Goal: Information Seeking & Learning: Learn about a topic

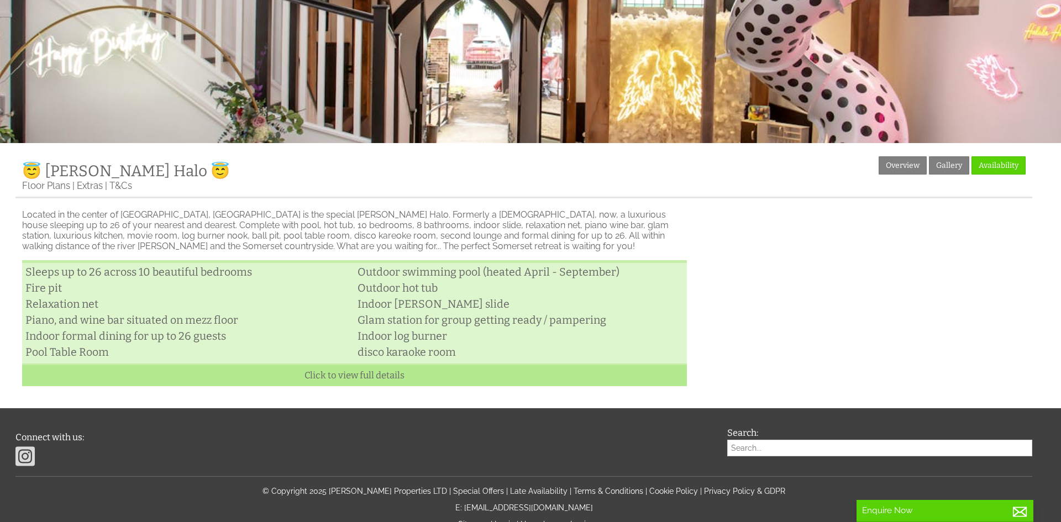
scroll to position [262, 0]
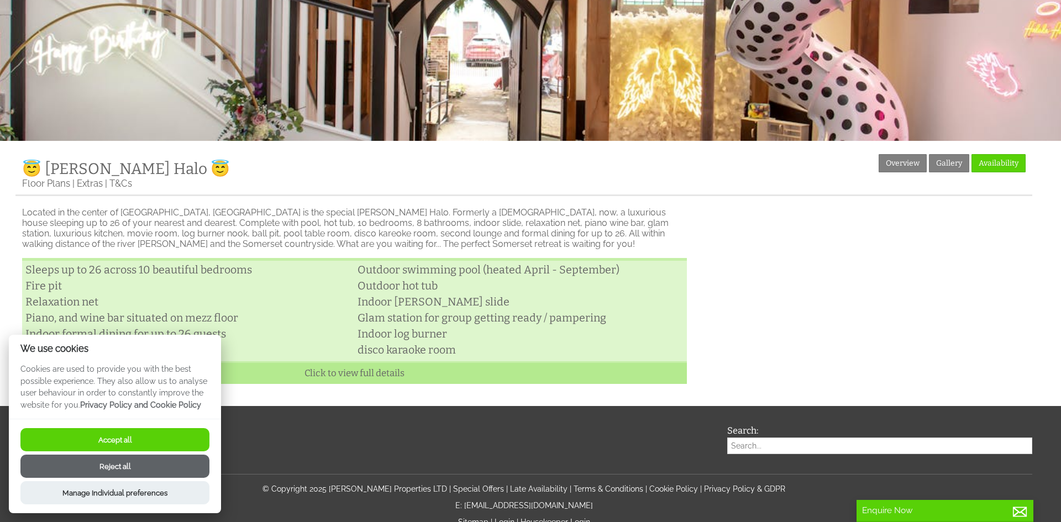
click at [156, 440] on button "Accept all" at bounding box center [114, 439] width 189 height 23
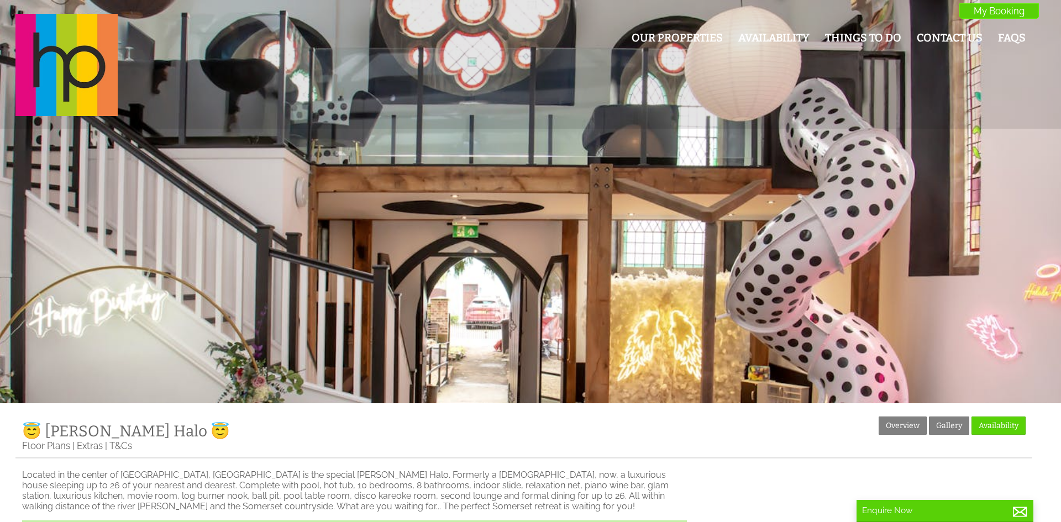
click at [805, 166] on div at bounding box center [530, 201] width 1061 height 403
click at [483, 148] on div "😇 [PERSON_NAME] Halo 😇 [PERSON_NAME] Halo is beautiful, quirky, luxurious and i…" at bounding box center [530, 80] width 1061 height 160
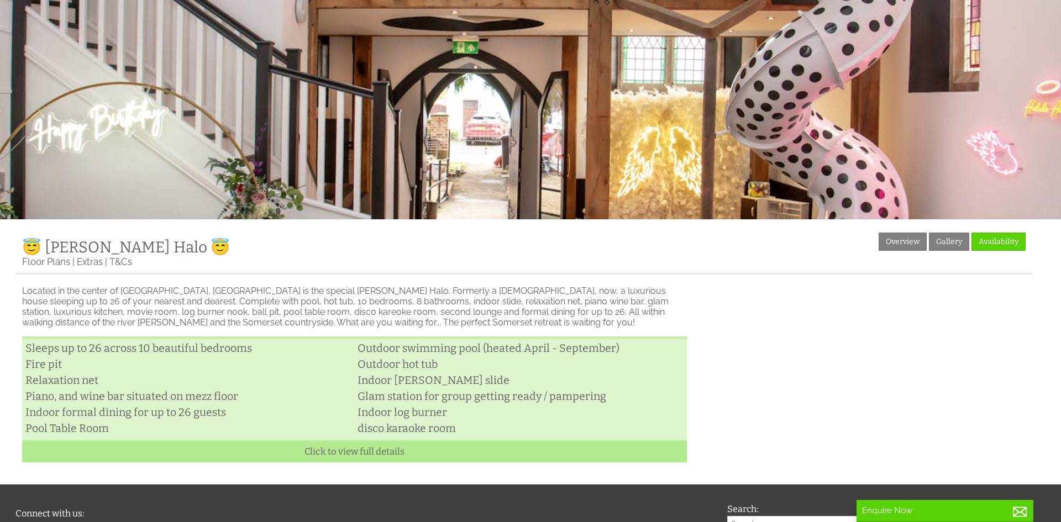
drag, startPoint x: 40, startPoint y: 301, endPoint x: 131, endPoint y: 325, distance: 94.3
click at [41, 298] on p "Located in the center of [GEOGRAPHIC_DATA], [GEOGRAPHIC_DATA] is the special [P…" at bounding box center [354, 307] width 665 height 42
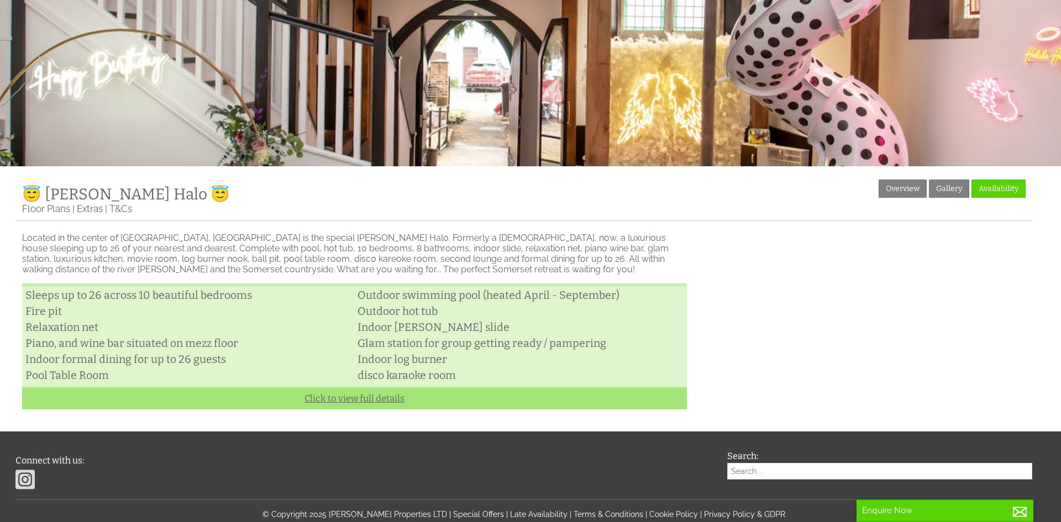
scroll to position [331, 0]
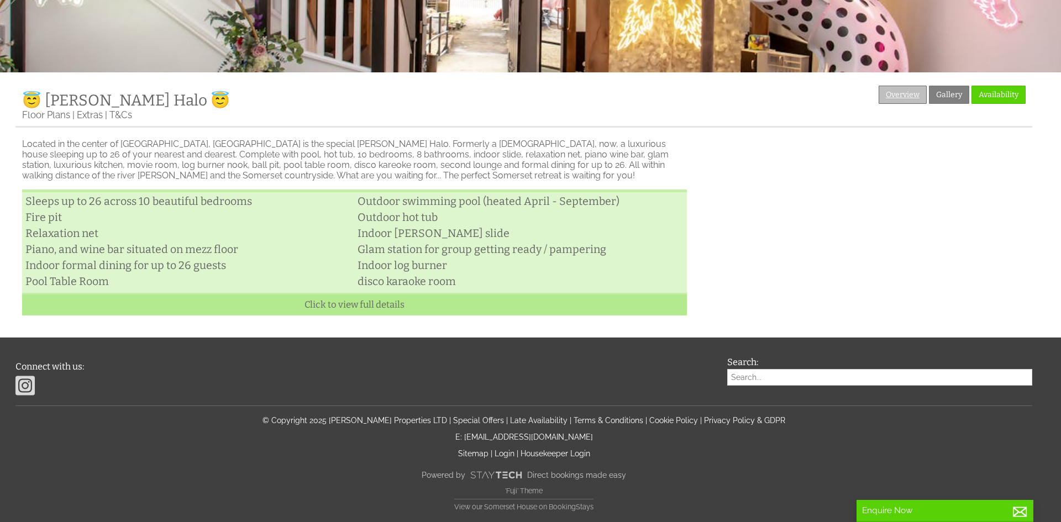
click at [896, 98] on link "Overview" at bounding box center [902, 95] width 48 height 18
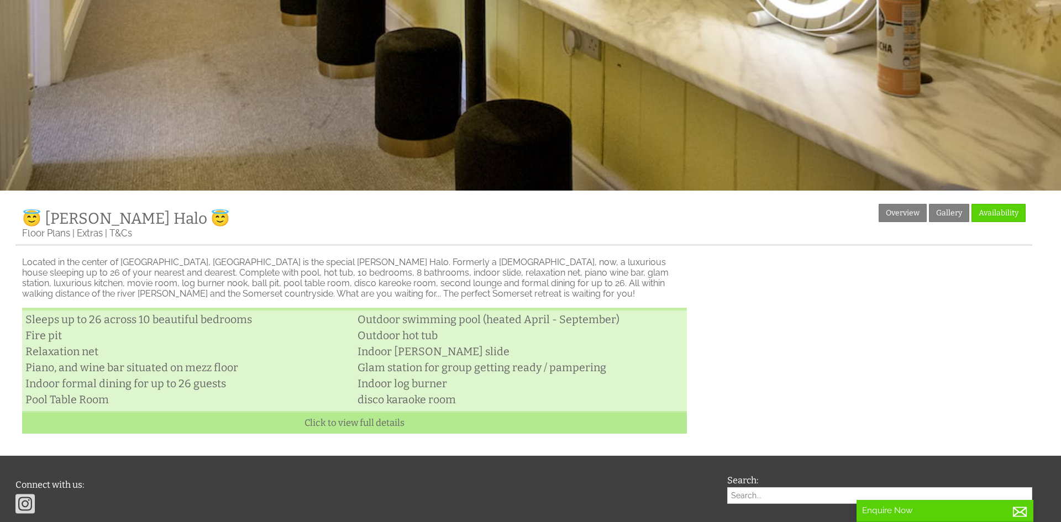
scroll to position [236, 0]
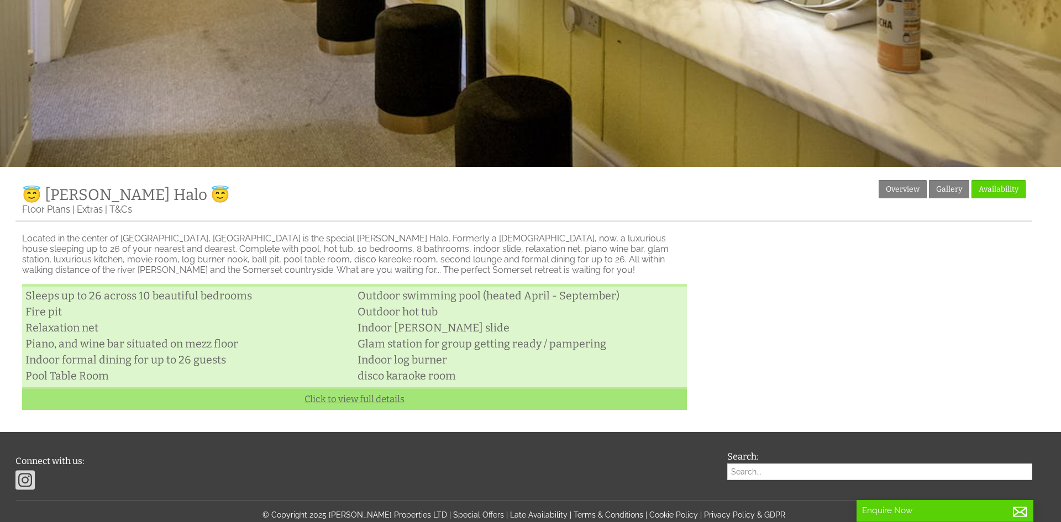
click at [332, 398] on link "Click to view full details" at bounding box center [354, 398] width 665 height 23
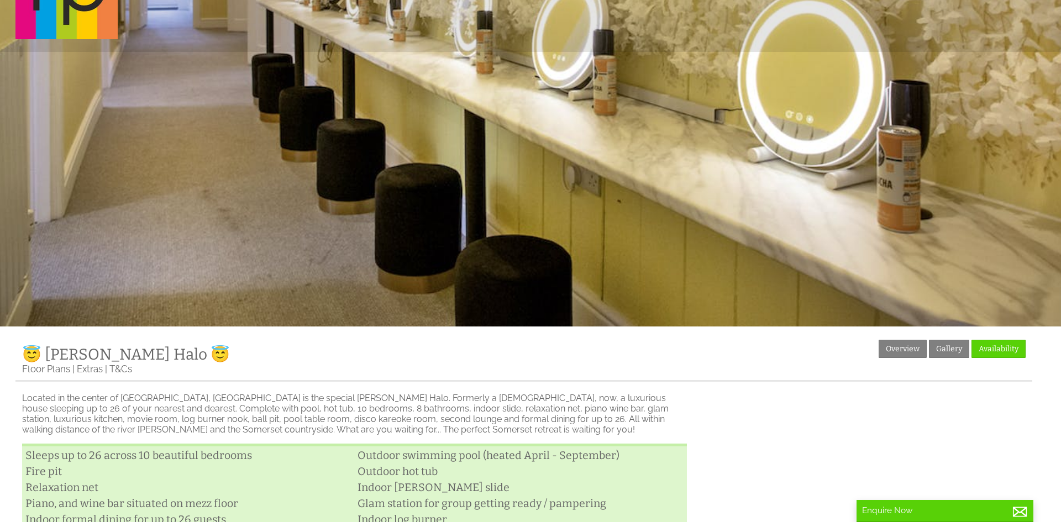
scroll to position [0, 0]
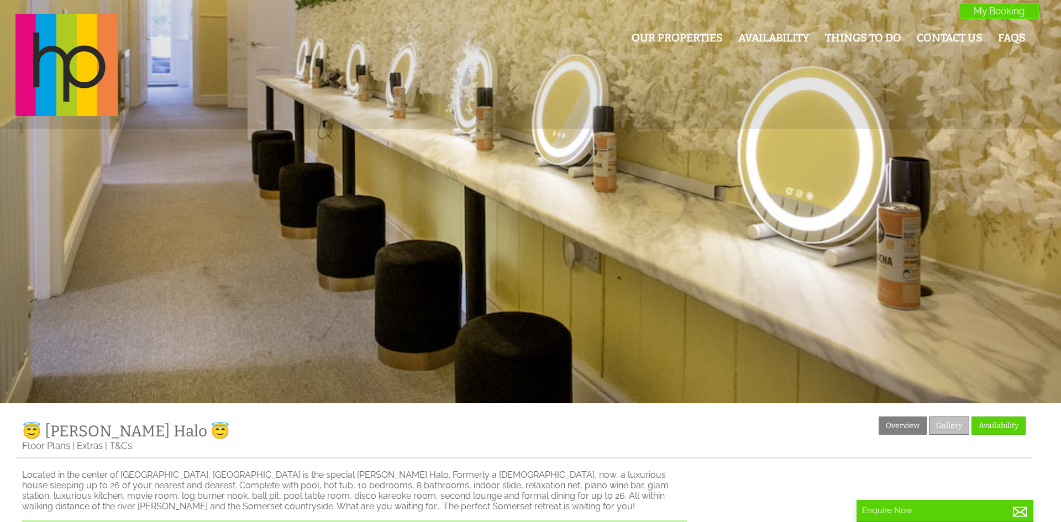
click at [952, 423] on link "Gallery" at bounding box center [949, 426] width 40 height 18
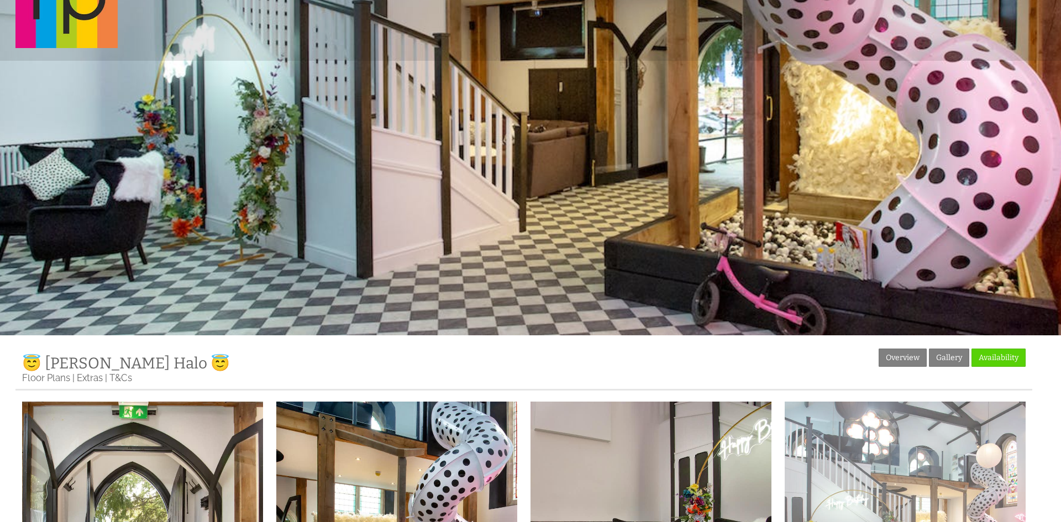
scroll to position [202, 0]
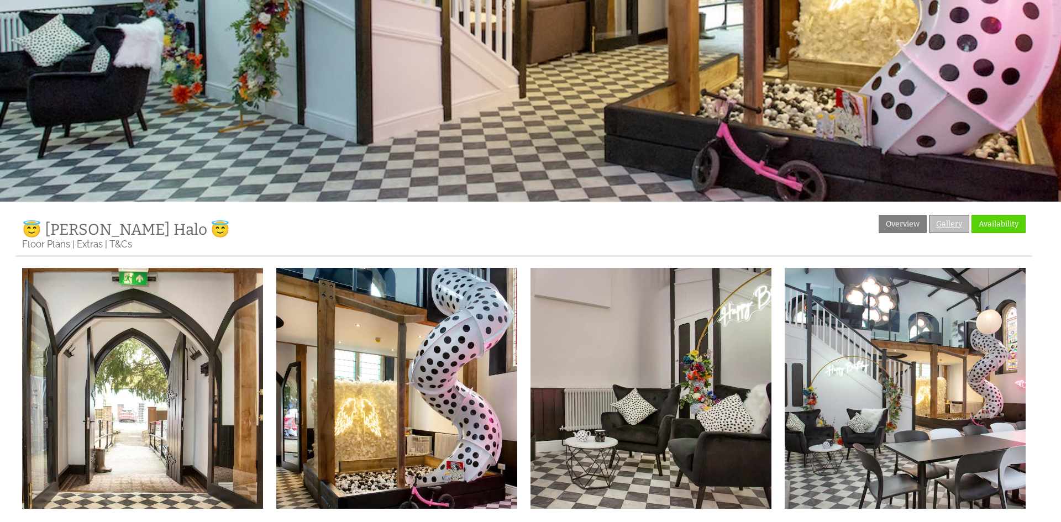
click at [946, 217] on link "Gallery" at bounding box center [949, 224] width 40 height 18
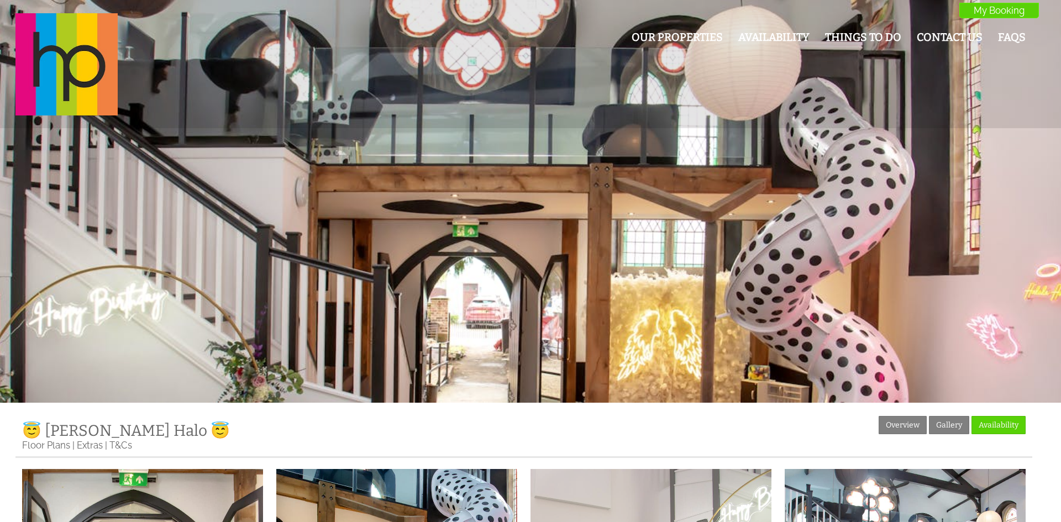
scroll to position [360, 0]
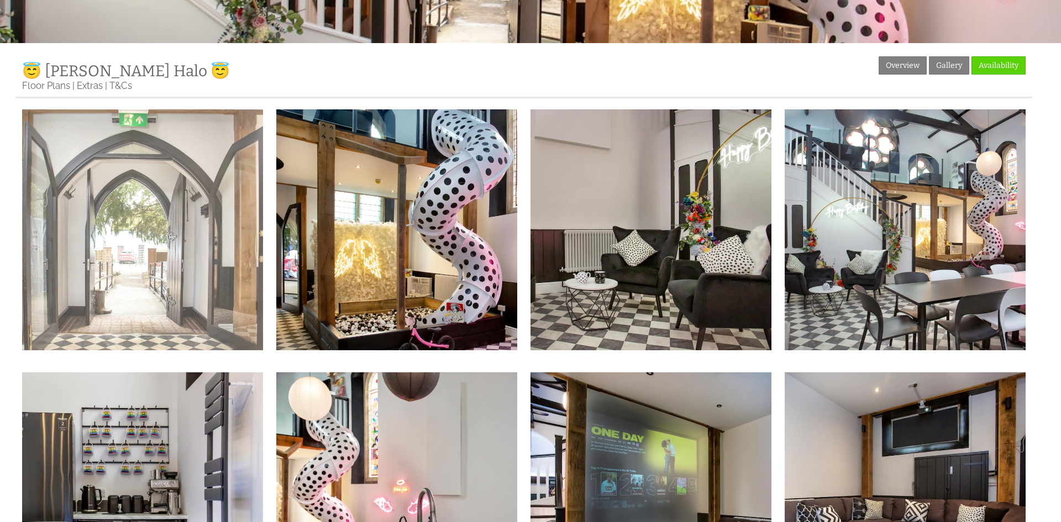
click at [186, 206] on img at bounding box center [142, 229] width 241 height 241
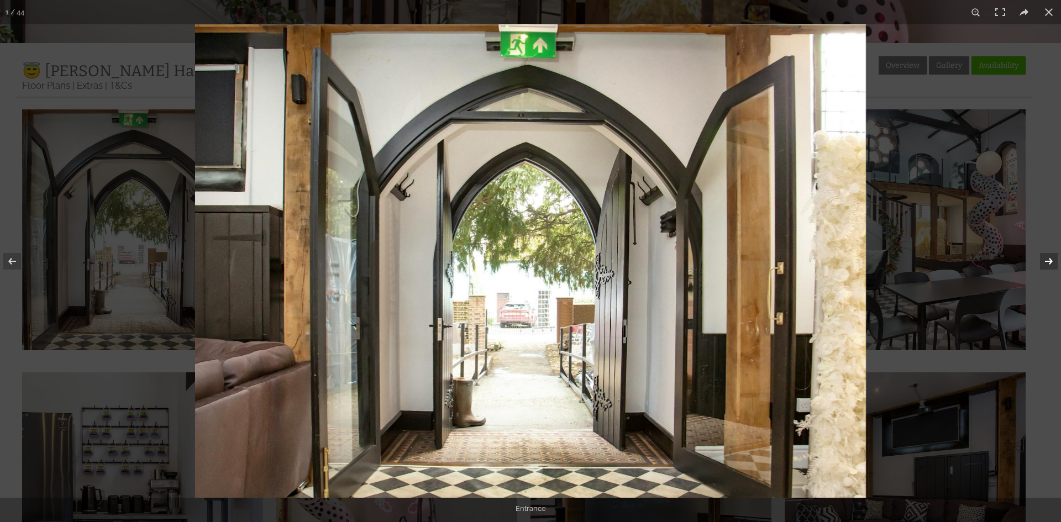
click at [1038, 260] on button at bounding box center [1041, 261] width 39 height 55
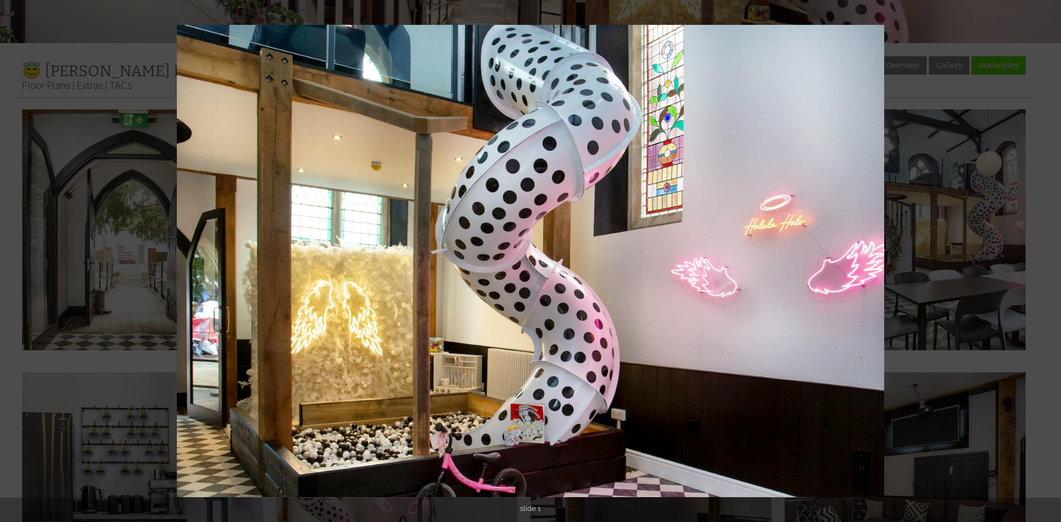
click at [1038, 260] on button at bounding box center [1041, 261] width 39 height 55
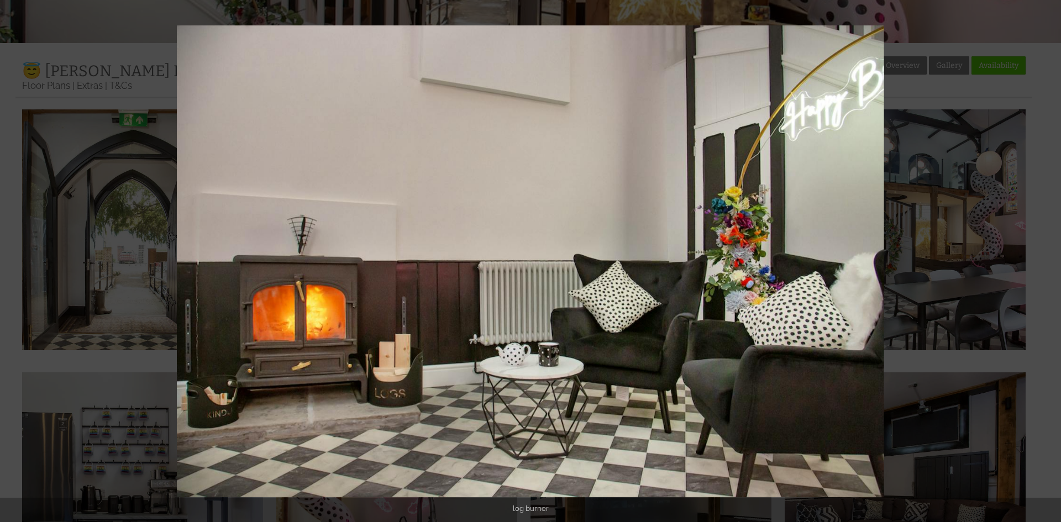
click at [1038, 260] on button at bounding box center [1041, 261] width 39 height 55
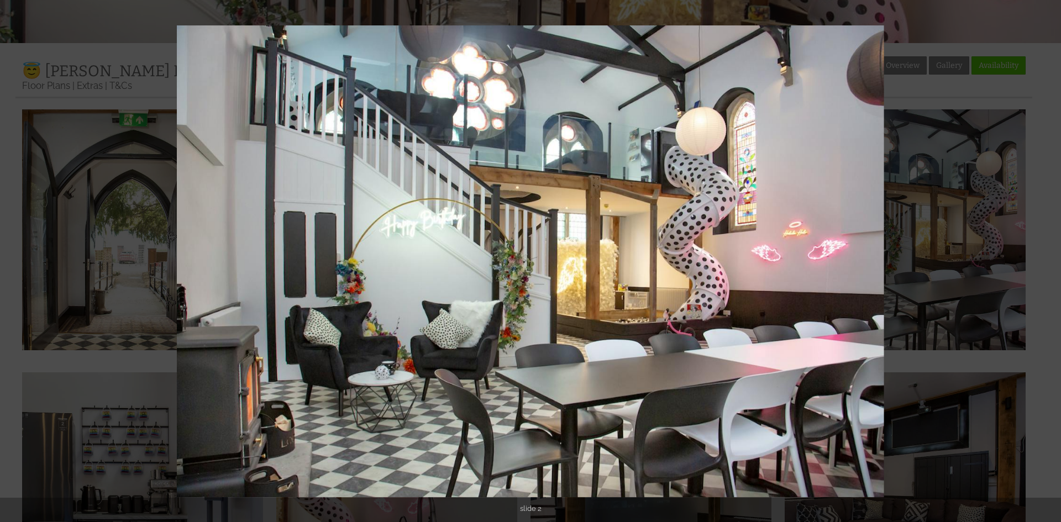
click at [1038, 260] on button at bounding box center [1041, 261] width 39 height 55
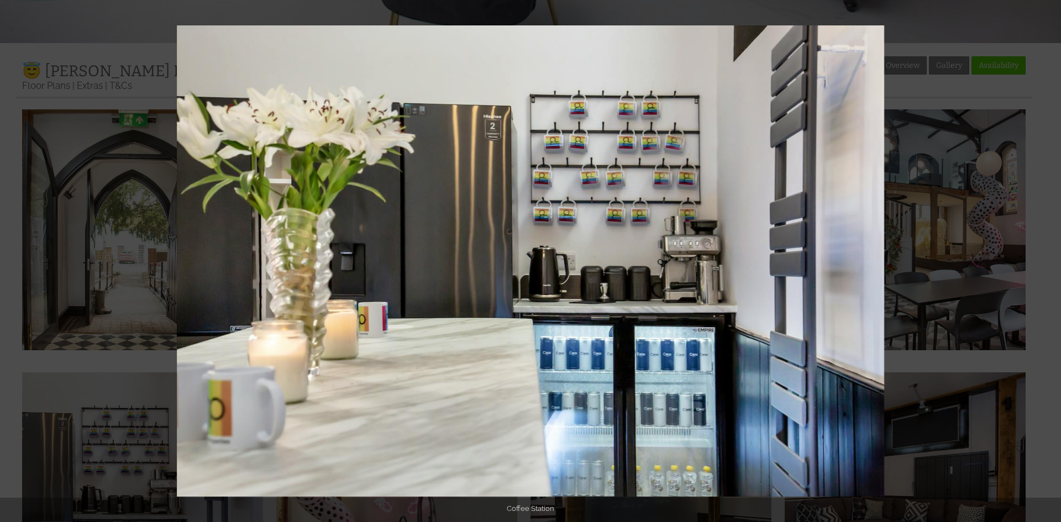
click at [1038, 260] on button at bounding box center [1041, 261] width 39 height 55
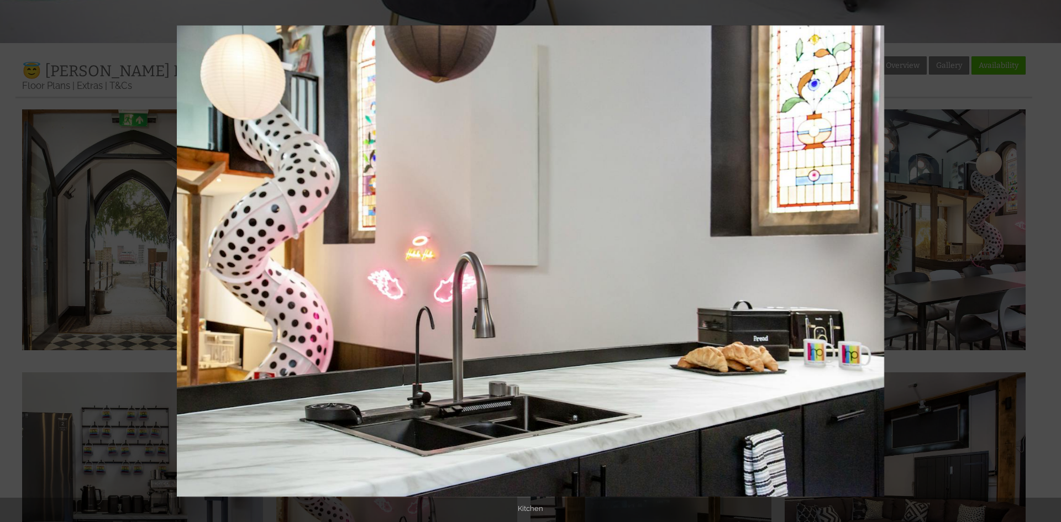
click at [1038, 260] on button at bounding box center [1041, 261] width 39 height 55
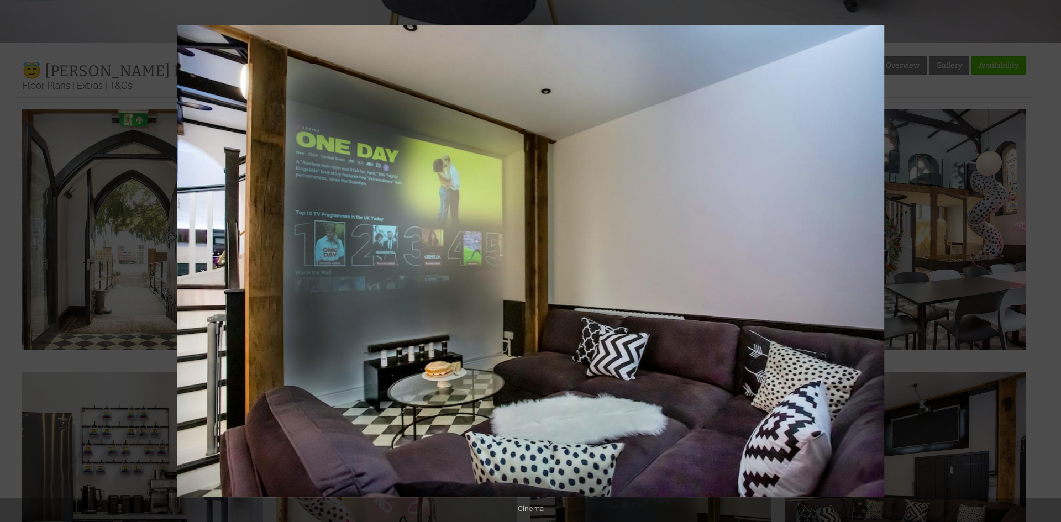
click at [1038, 260] on button at bounding box center [1041, 261] width 39 height 55
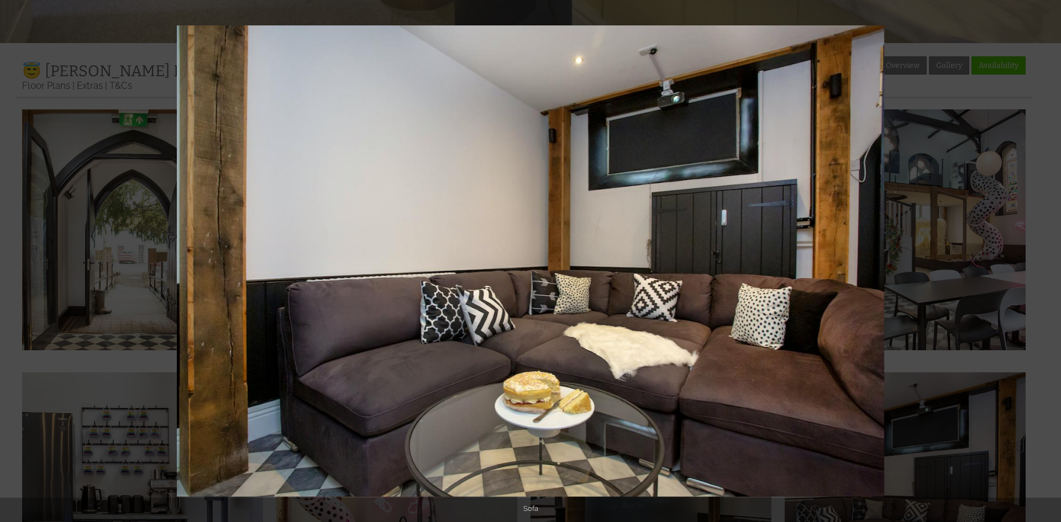
click at [1038, 260] on button at bounding box center [1041, 261] width 39 height 55
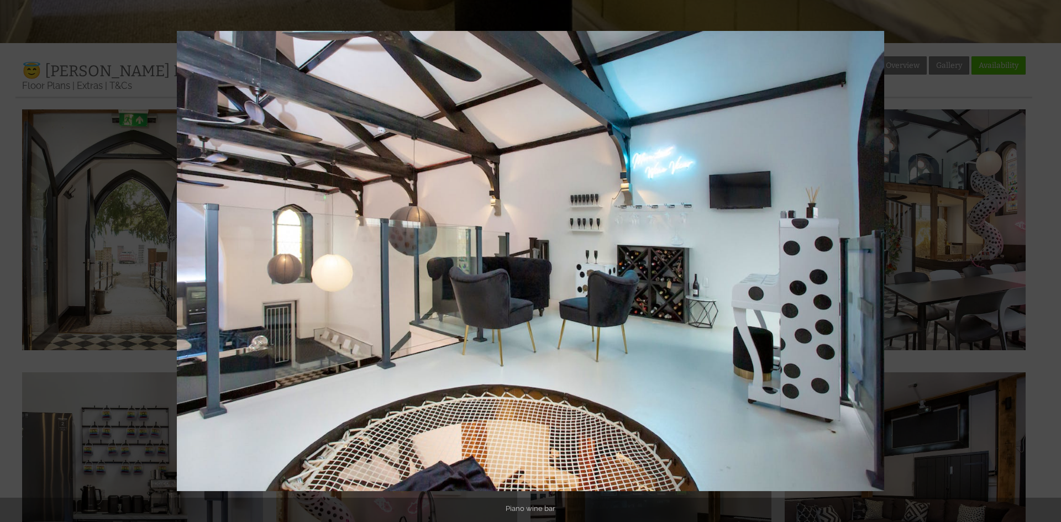
click at [1038, 260] on button at bounding box center [1041, 261] width 39 height 55
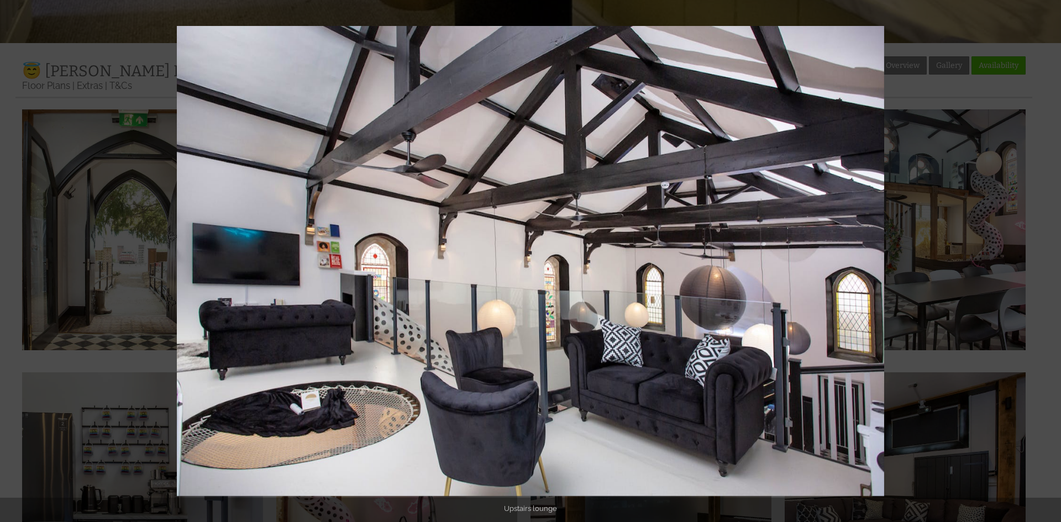
click at [1038, 260] on button at bounding box center [1041, 261] width 39 height 55
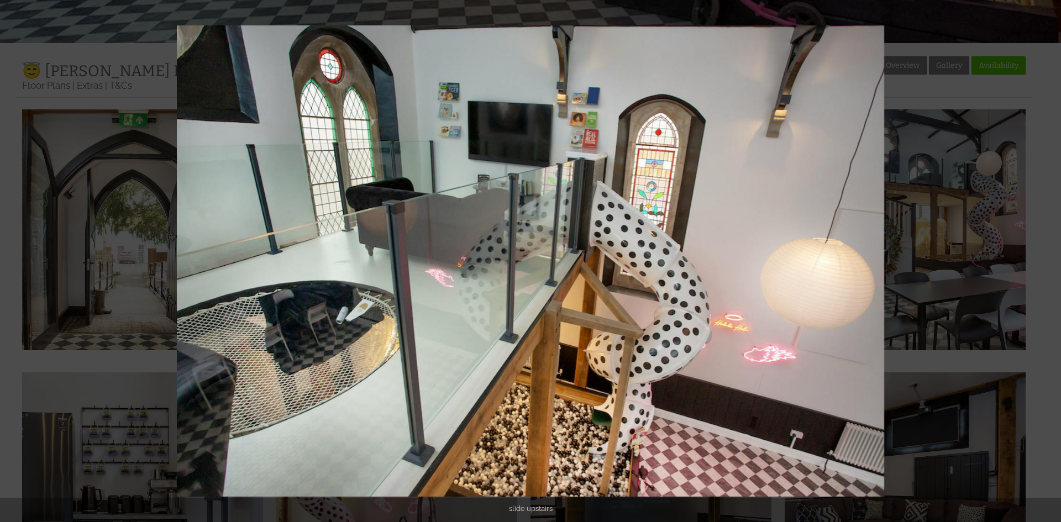
click at [1038, 260] on button at bounding box center [1041, 261] width 39 height 55
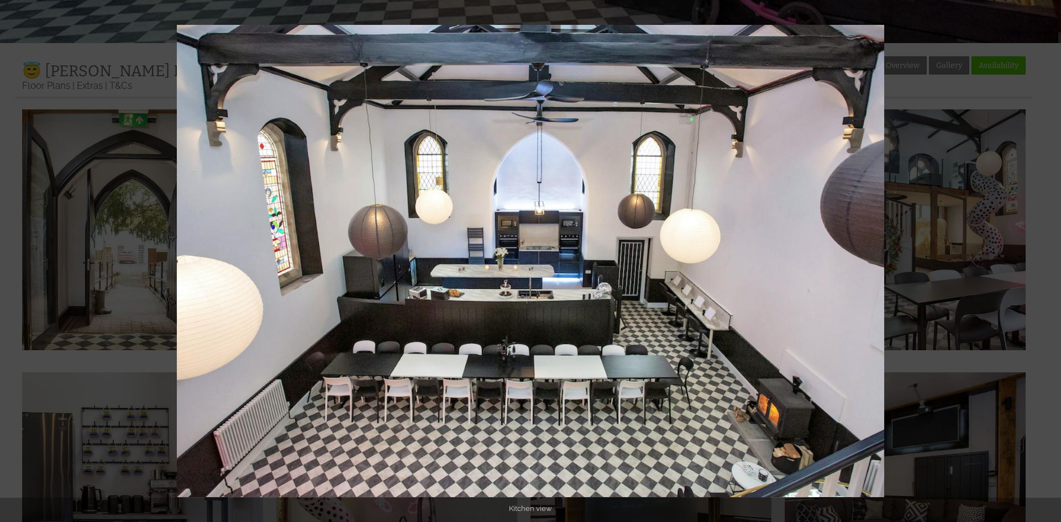
click at [1038, 260] on button at bounding box center [1041, 261] width 39 height 55
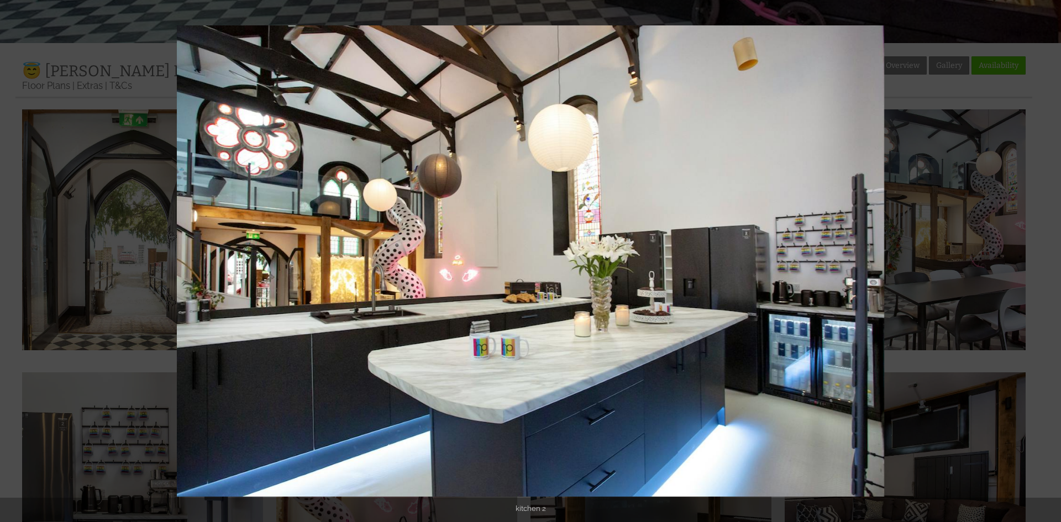
click at [1038, 260] on button at bounding box center [1041, 261] width 39 height 55
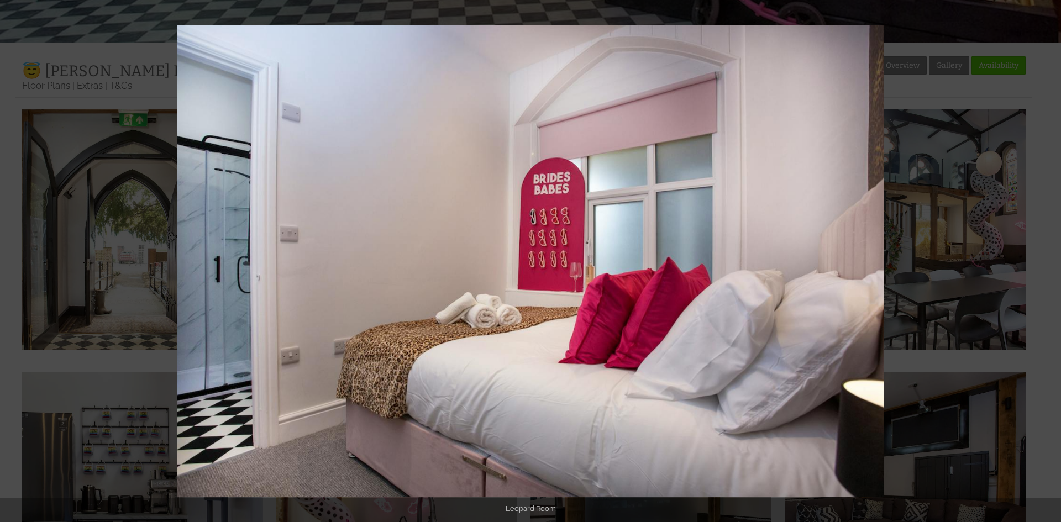
click at [1038, 260] on button at bounding box center [1041, 261] width 39 height 55
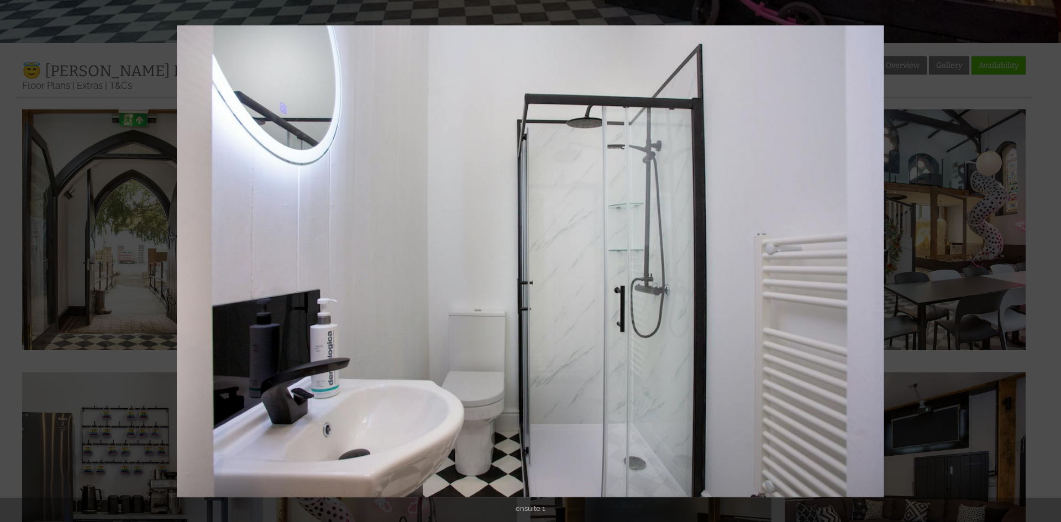
click at [1038, 260] on button at bounding box center [1041, 261] width 39 height 55
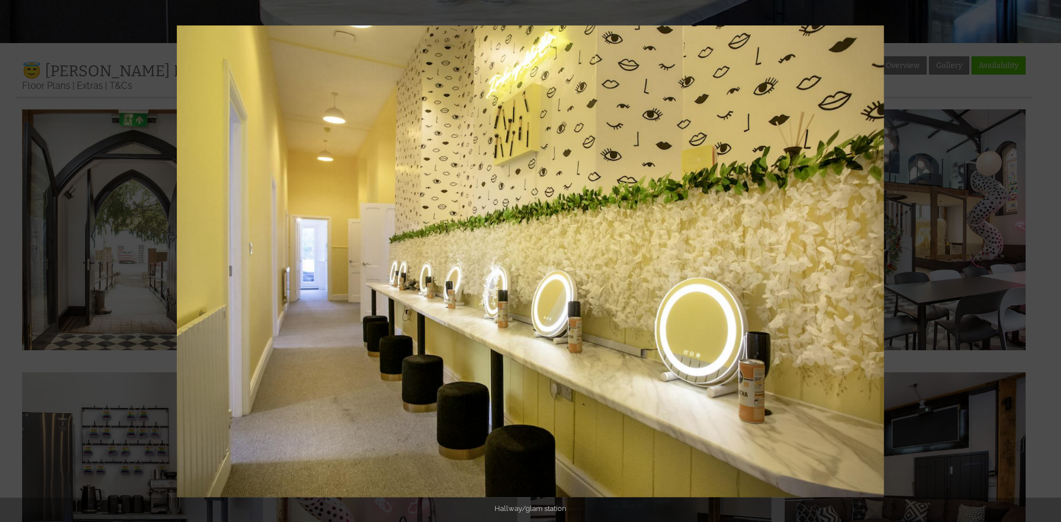
click at [1038, 260] on button at bounding box center [1041, 261] width 39 height 55
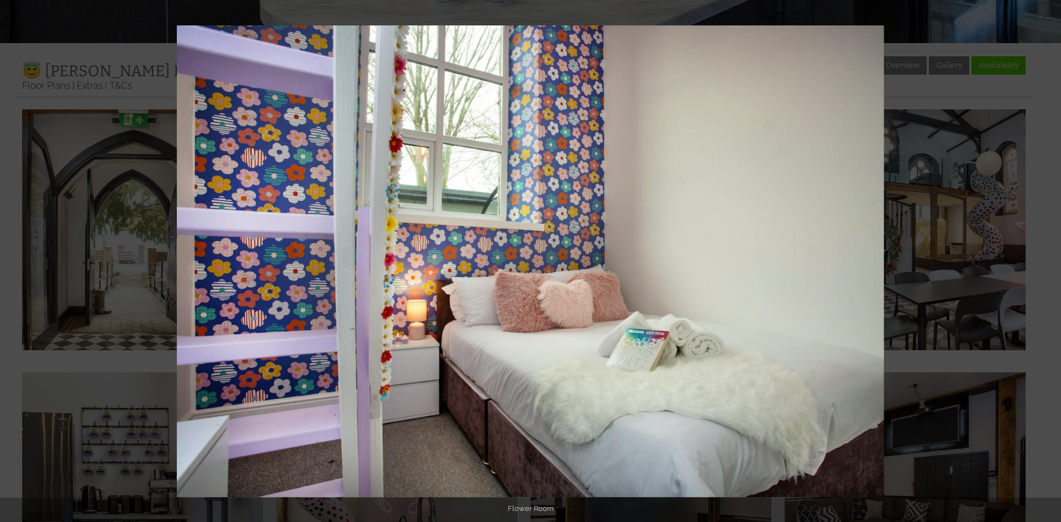
click at [1038, 260] on button at bounding box center [1041, 261] width 39 height 55
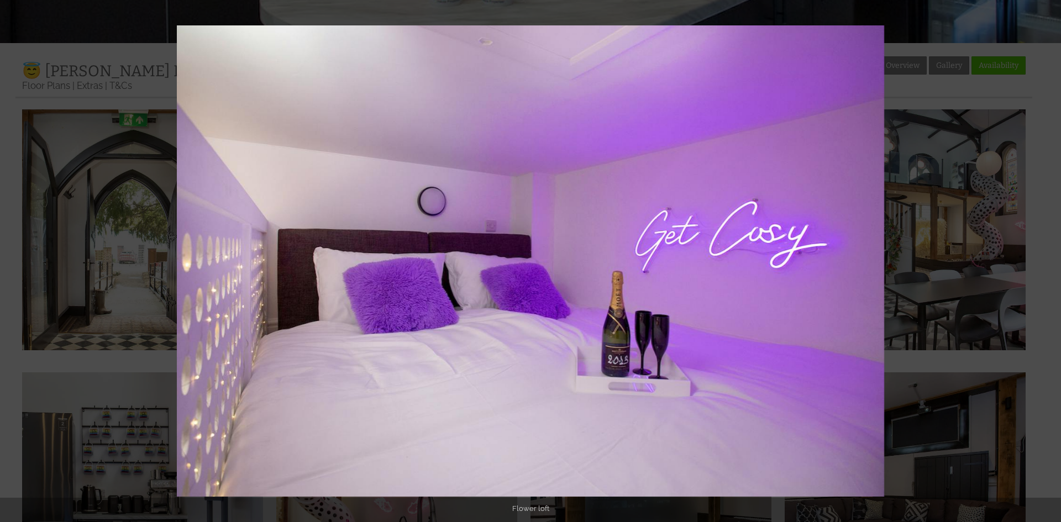
click at [1038, 260] on button at bounding box center [1041, 261] width 39 height 55
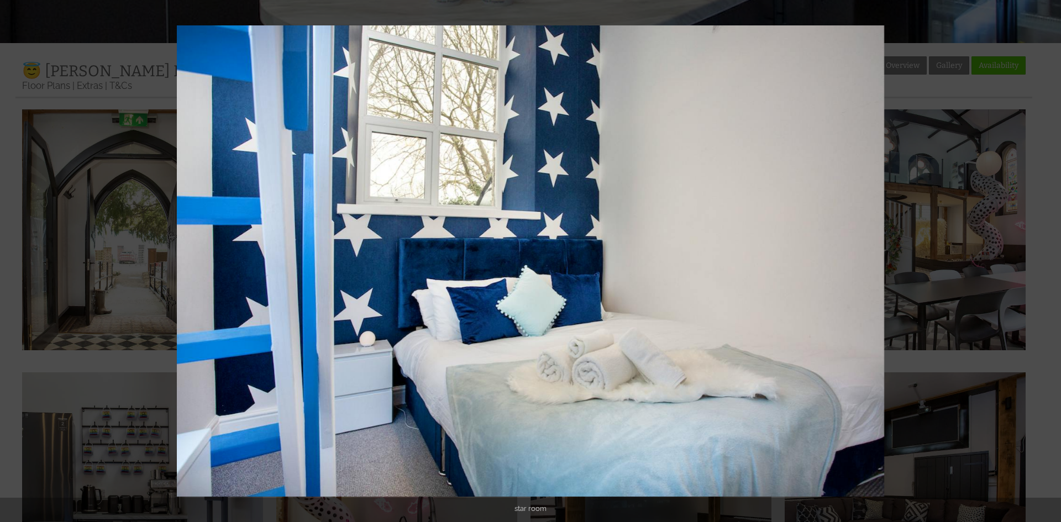
click at [1038, 260] on button at bounding box center [1041, 261] width 39 height 55
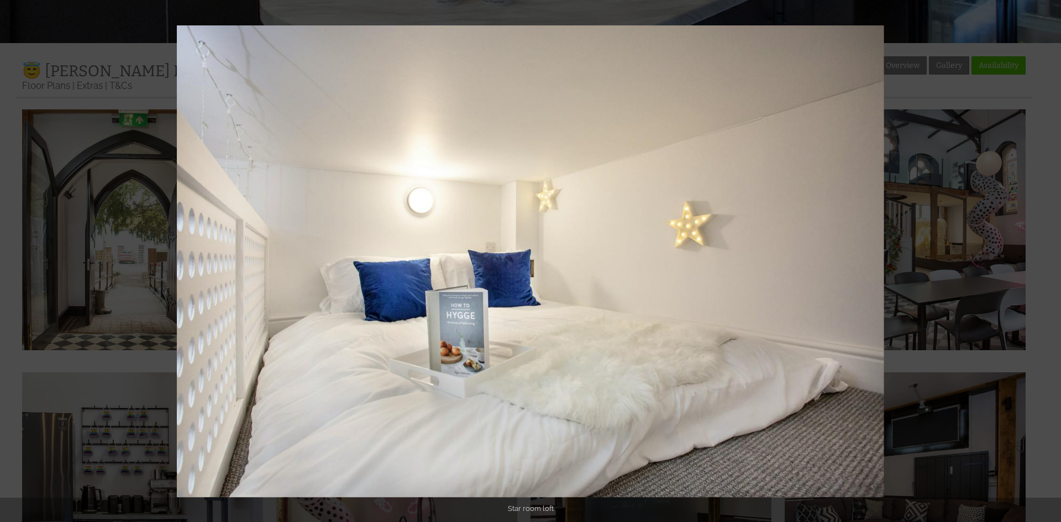
click at [1038, 260] on button at bounding box center [1041, 261] width 39 height 55
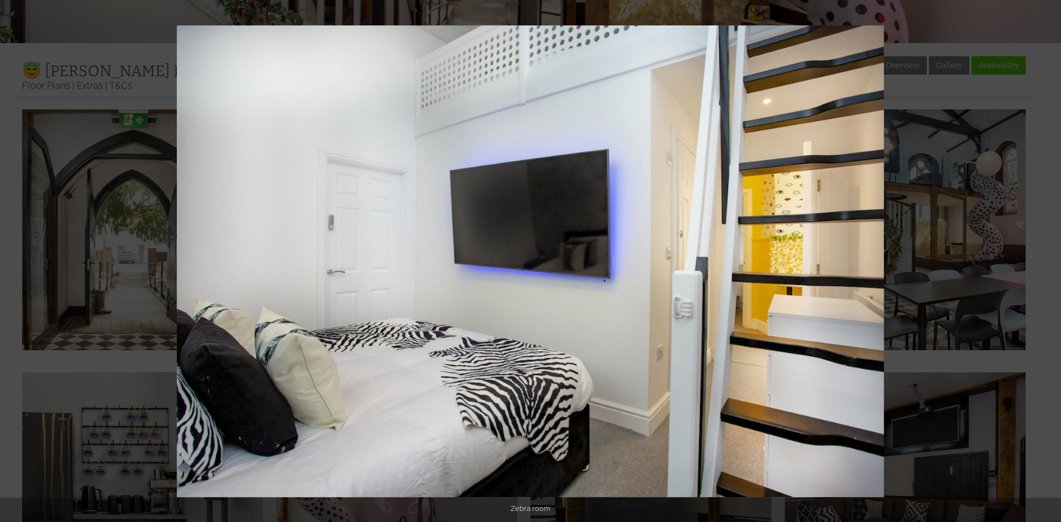
click at [1038, 260] on button at bounding box center [1041, 261] width 39 height 55
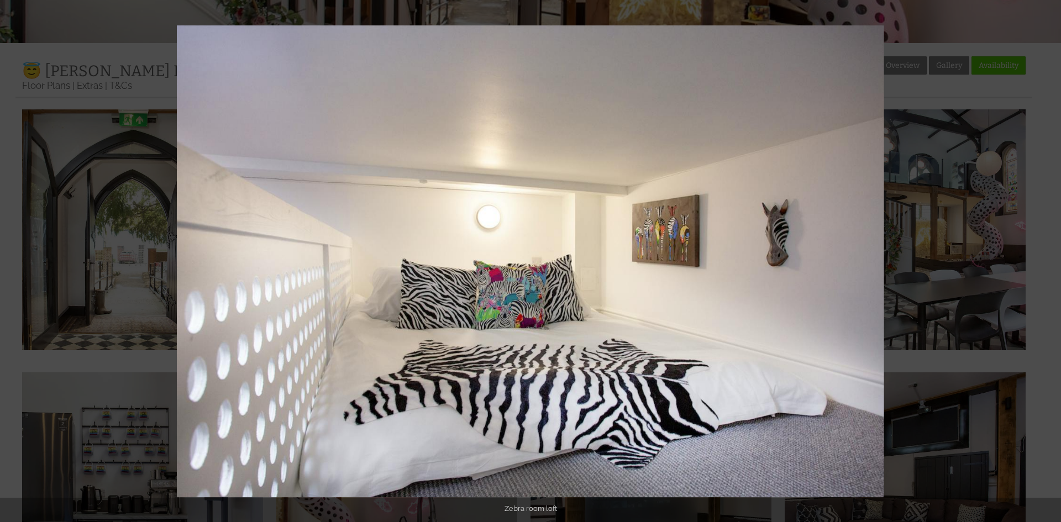
click at [1038, 260] on button at bounding box center [1041, 261] width 39 height 55
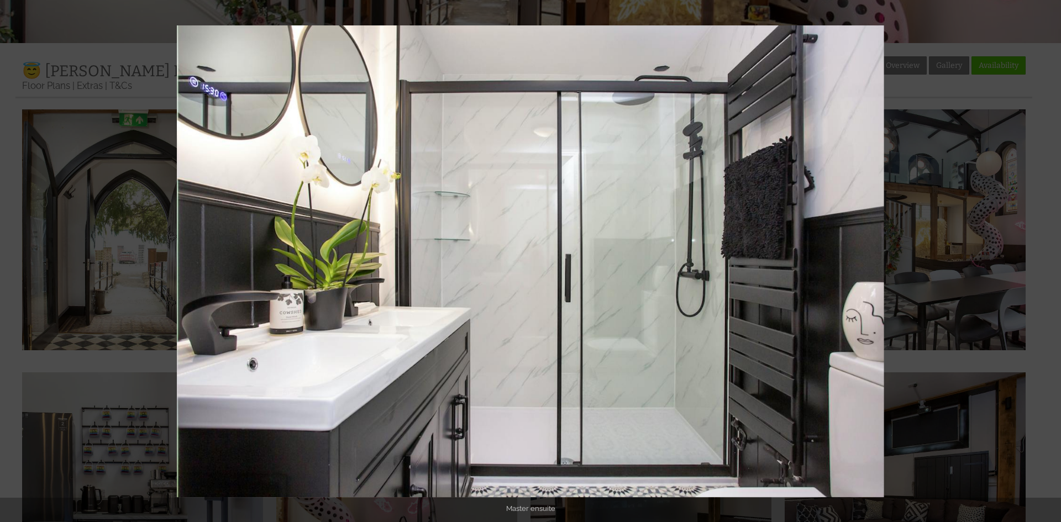
click at [1038, 260] on button at bounding box center [1041, 261] width 39 height 55
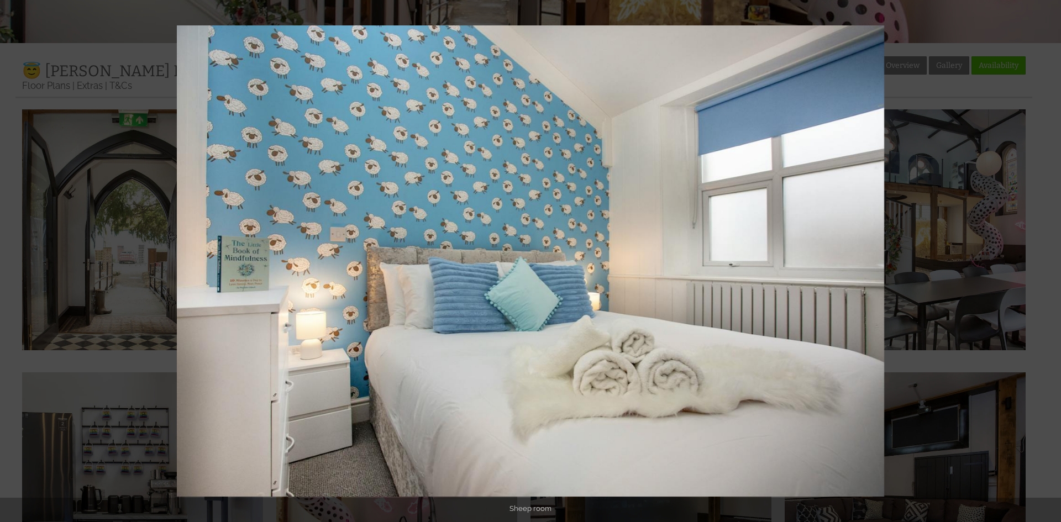
click at [1038, 260] on button at bounding box center [1041, 261] width 39 height 55
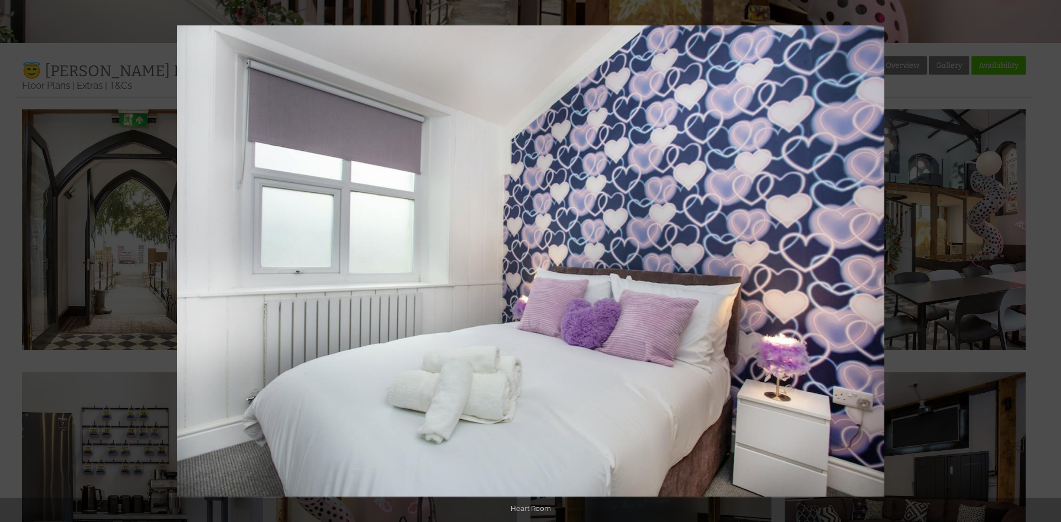
click at [1038, 260] on button at bounding box center [1041, 261] width 39 height 55
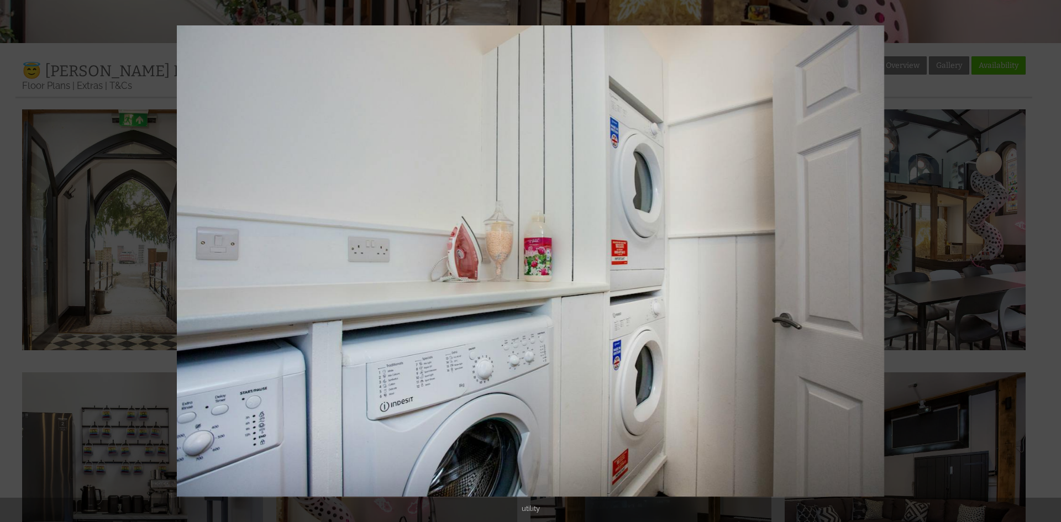
click at [1038, 260] on button at bounding box center [1041, 261] width 39 height 55
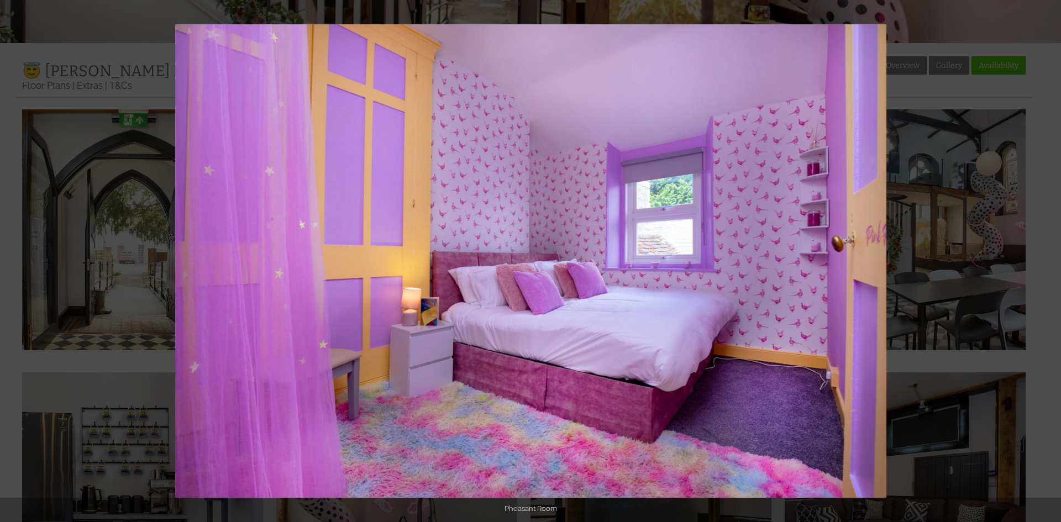
click at [1038, 260] on button at bounding box center [1041, 261] width 39 height 55
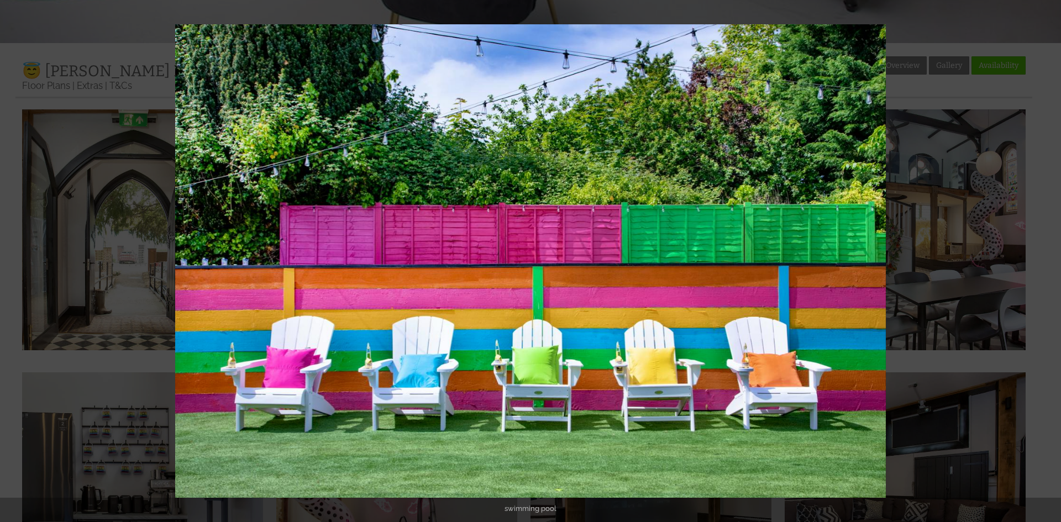
click at [1038, 260] on button at bounding box center [1041, 261] width 39 height 55
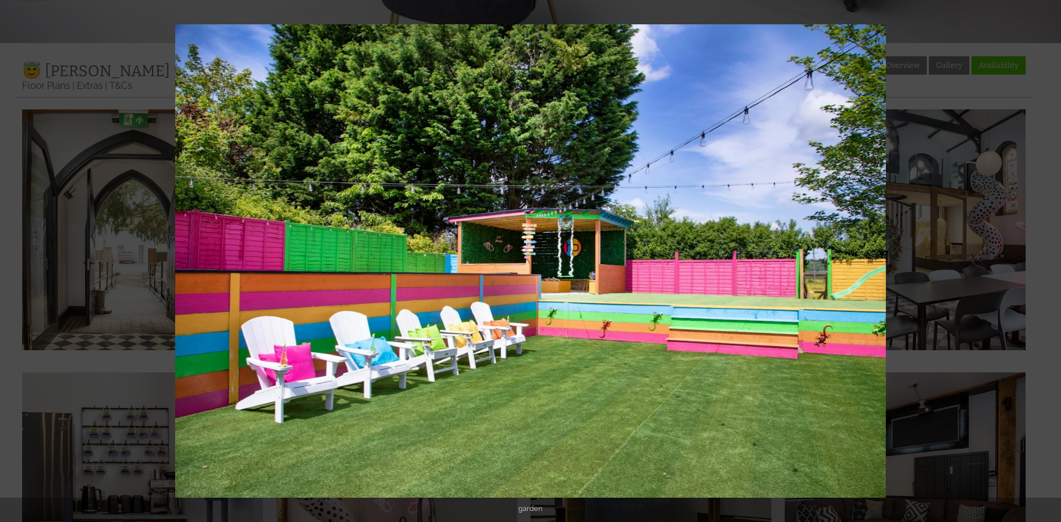
click at [1038, 260] on button at bounding box center [1041, 261] width 39 height 55
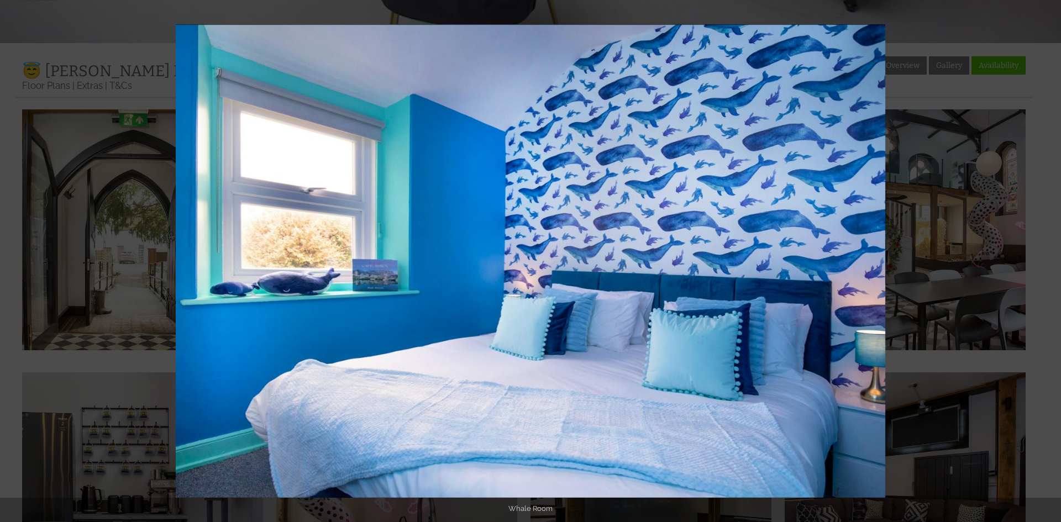
click at [1038, 260] on button at bounding box center [1041, 261] width 39 height 55
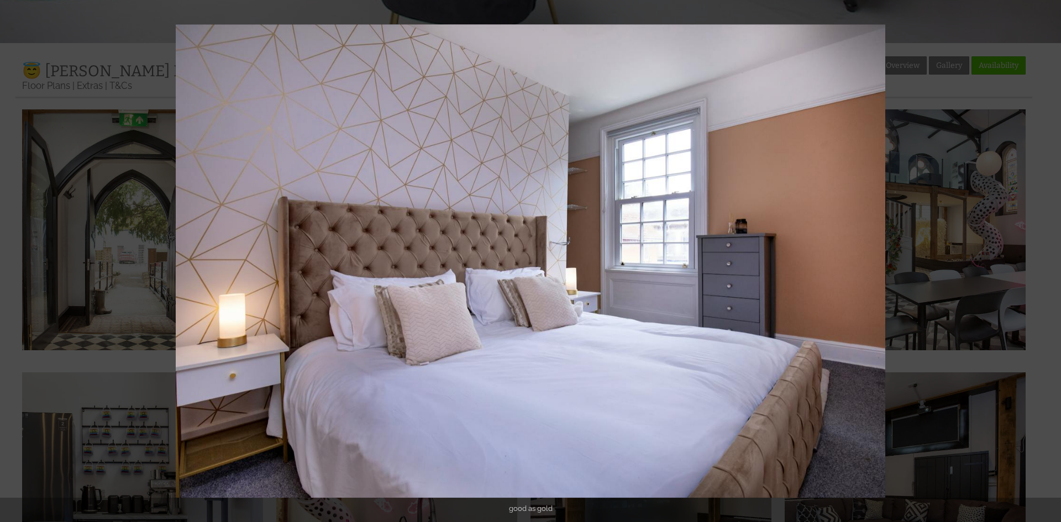
click at [1038, 260] on button at bounding box center [1041, 261] width 39 height 55
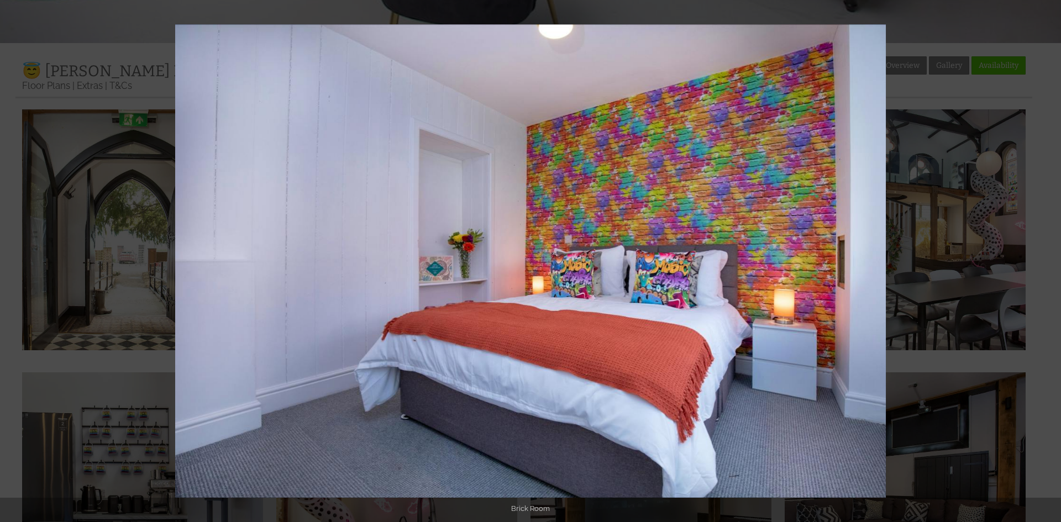
click at [1038, 260] on button at bounding box center [1041, 261] width 39 height 55
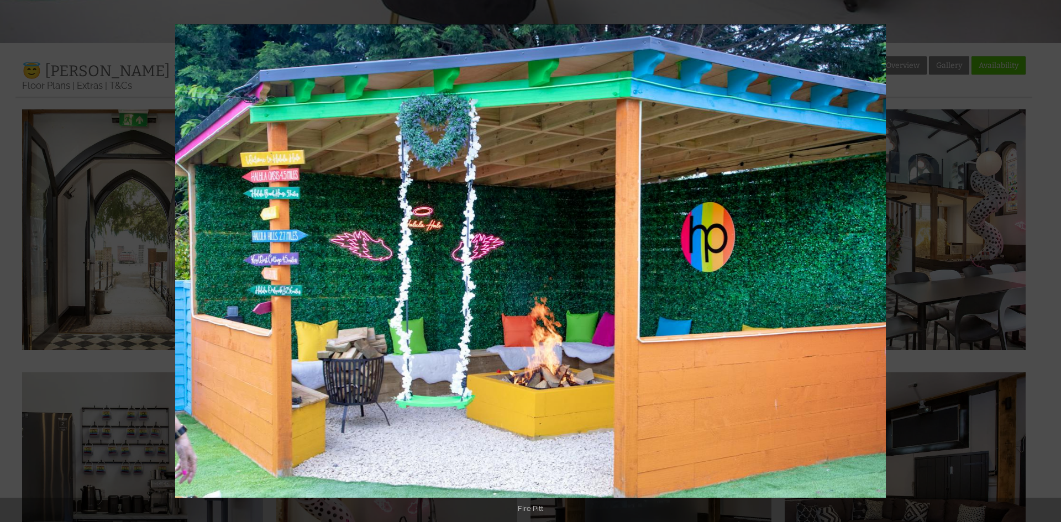
click at [1038, 260] on button at bounding box center [1041, 261] width 39 height 55
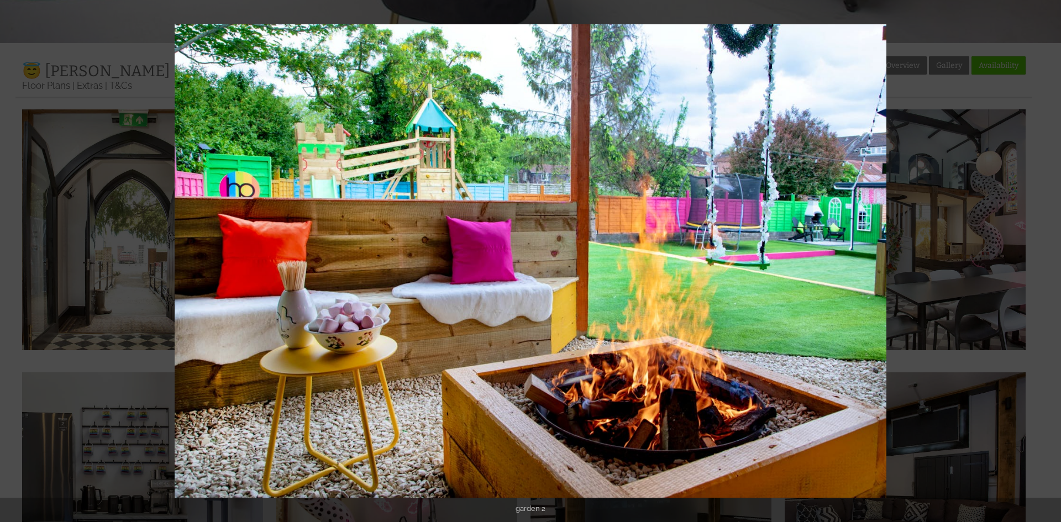
click at [1038, 260] on button at bounding box center [1041, 261] width 39 height 55
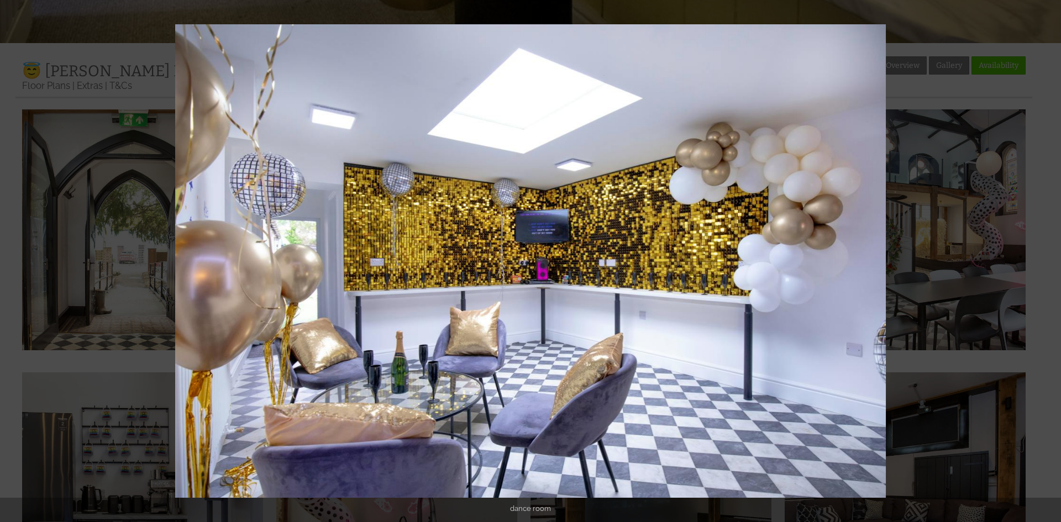
click at [1038, 260] on button at bounding box center [1041, 261] width 39 height 55
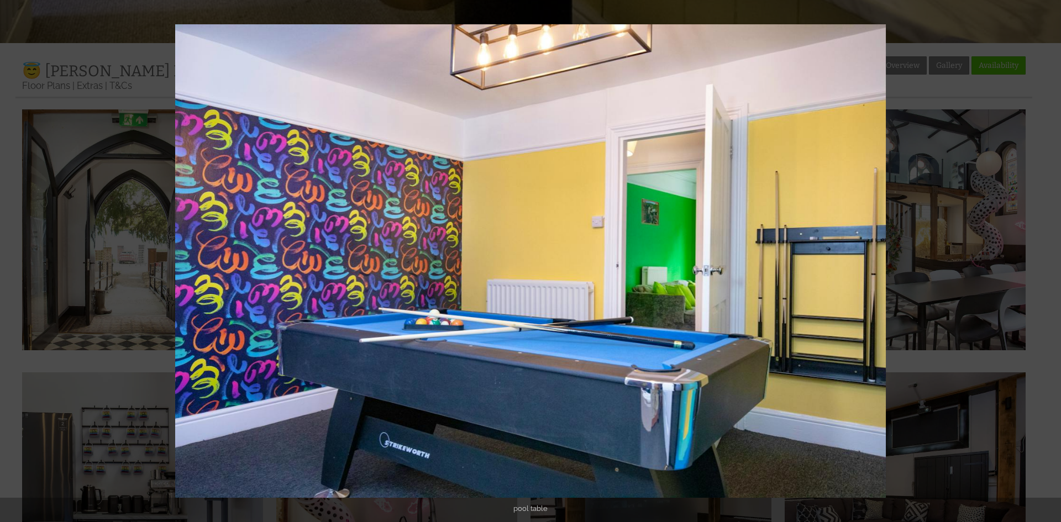
click at [1038, 260] on button at bounding box center [1041, 261] width 39 height 55
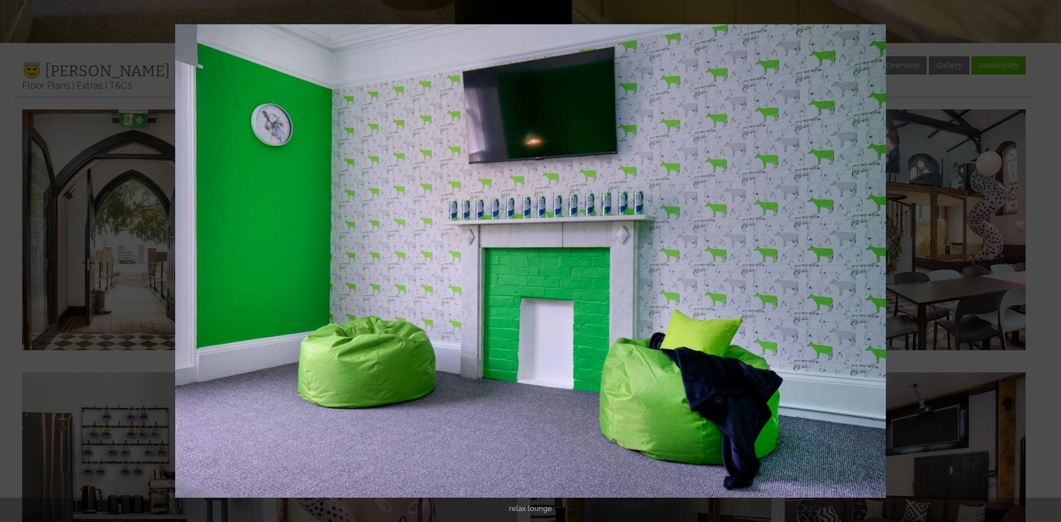
click at [1038, 260] on button at bounding box center [1041, 261] width 39 height 55
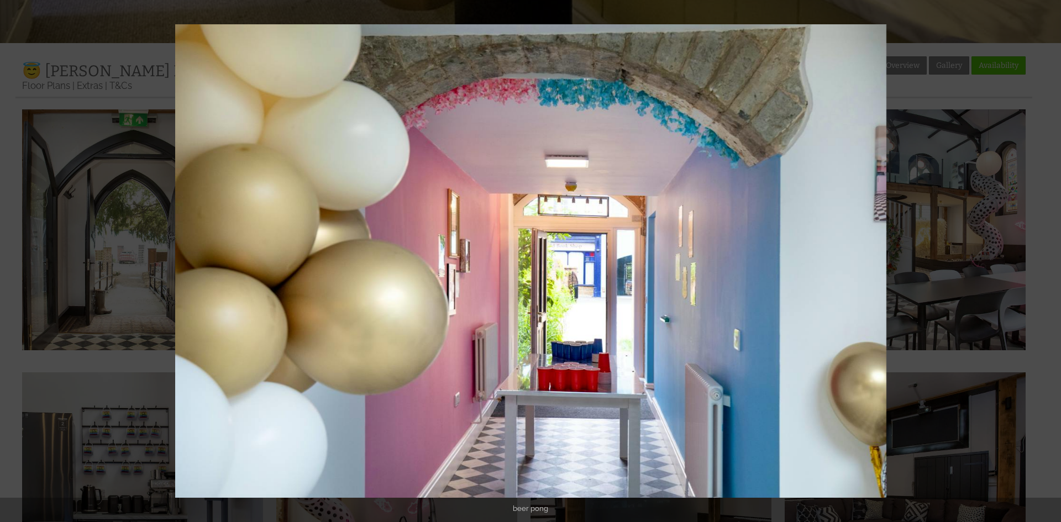
click at [1038, 260] on button at bounding box center [1041, 261] width 39 height 55
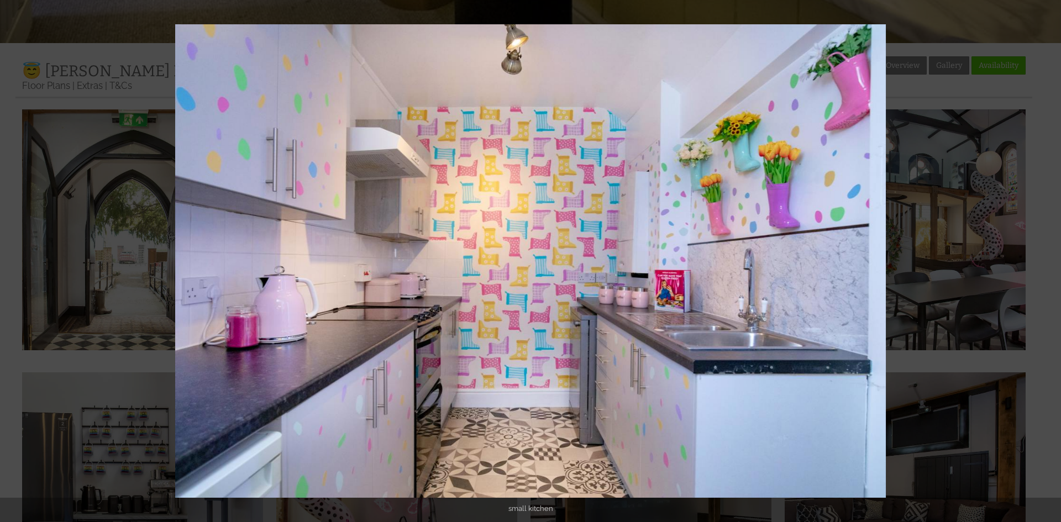
click at [1038, 260] on button at bounding box center [1041, 261] width 39 height 55
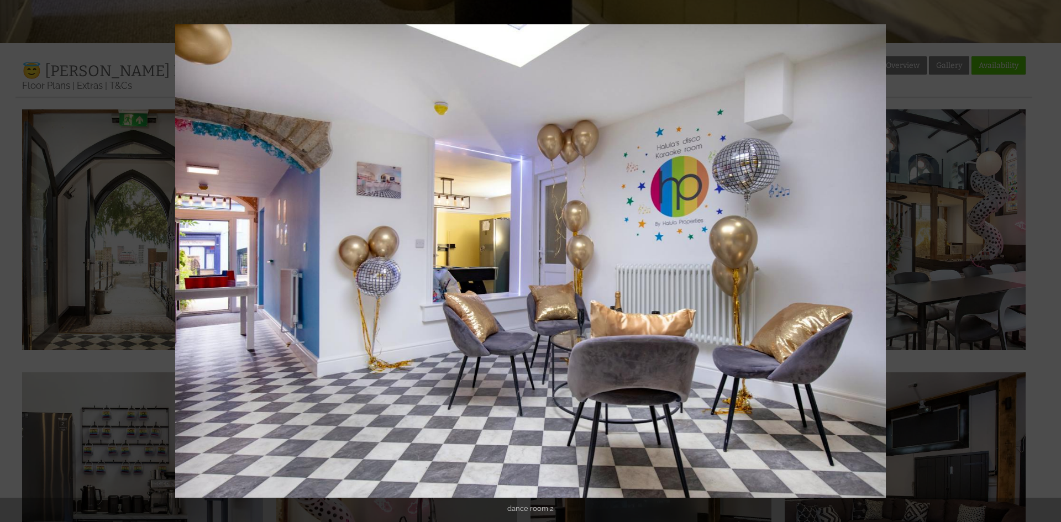
click at [1038, 260] on button at bounding box center [1041, 261] width 39 height 55
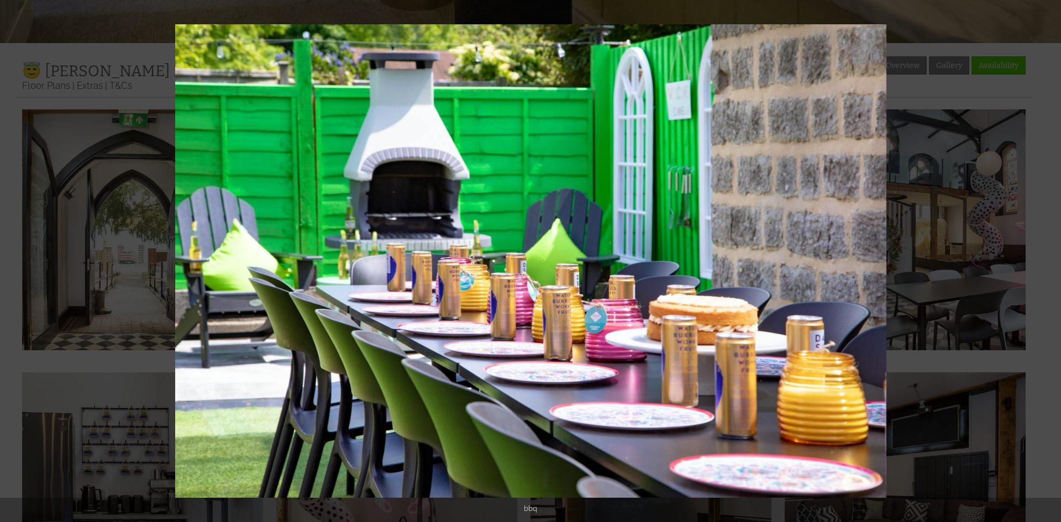
click at [1038, 260] on button at bounding box center [1041, 261] width 39 height 55
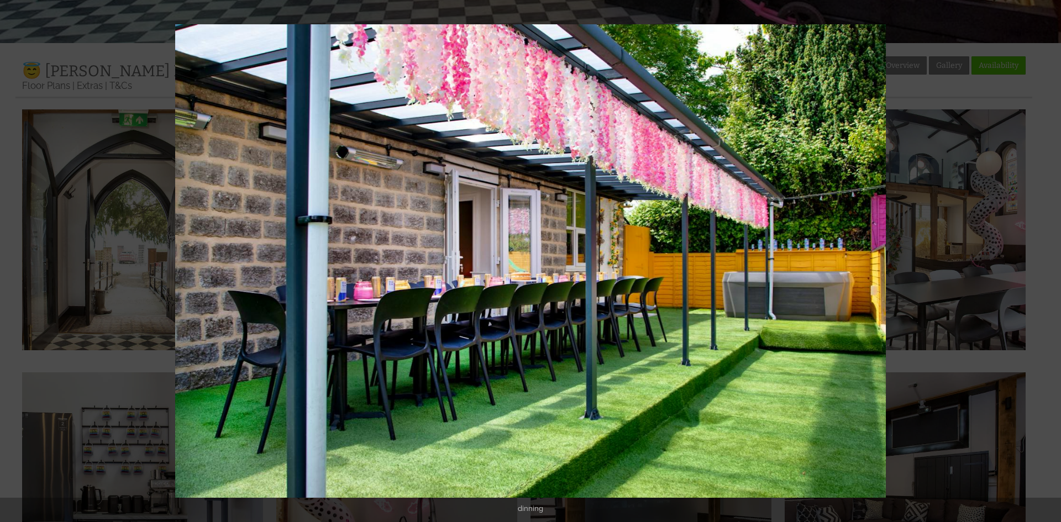
click at [1038, 260] on button at bounding box center [1041, 261] width 39 height 55
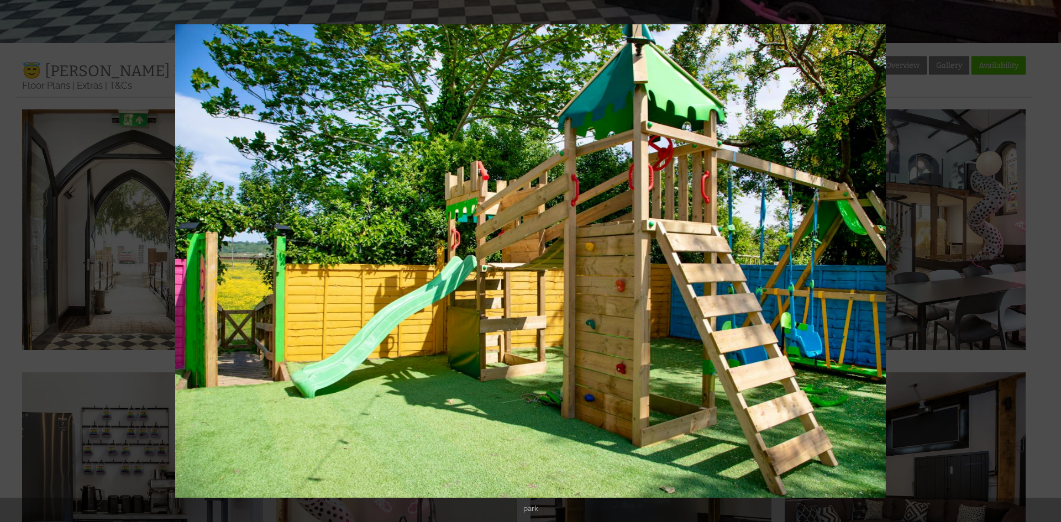
click at [1038, 260] on button at bounding box center [1041, 261] width 39 height 55
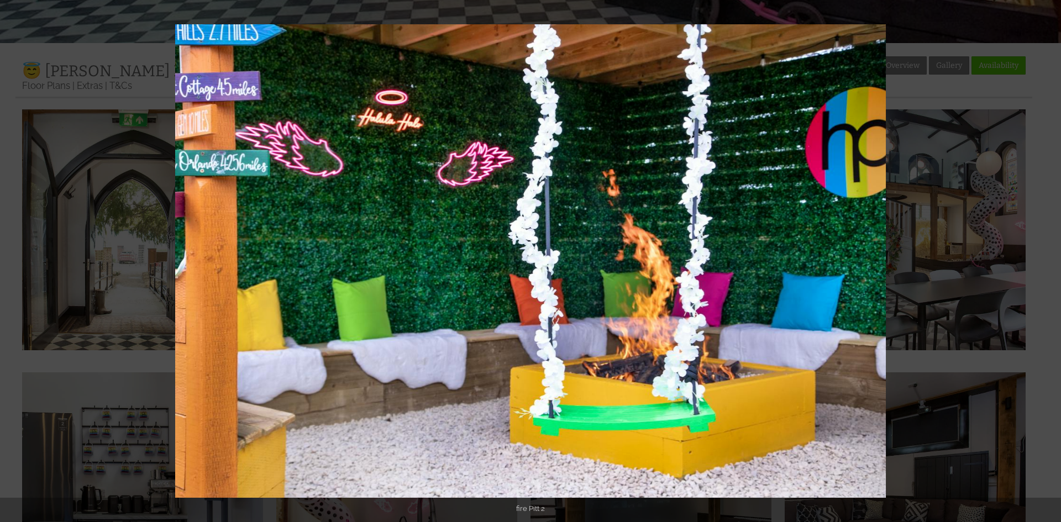
click at [1038, 260] on button at bounding box center [1041, 261] width 39 height 55
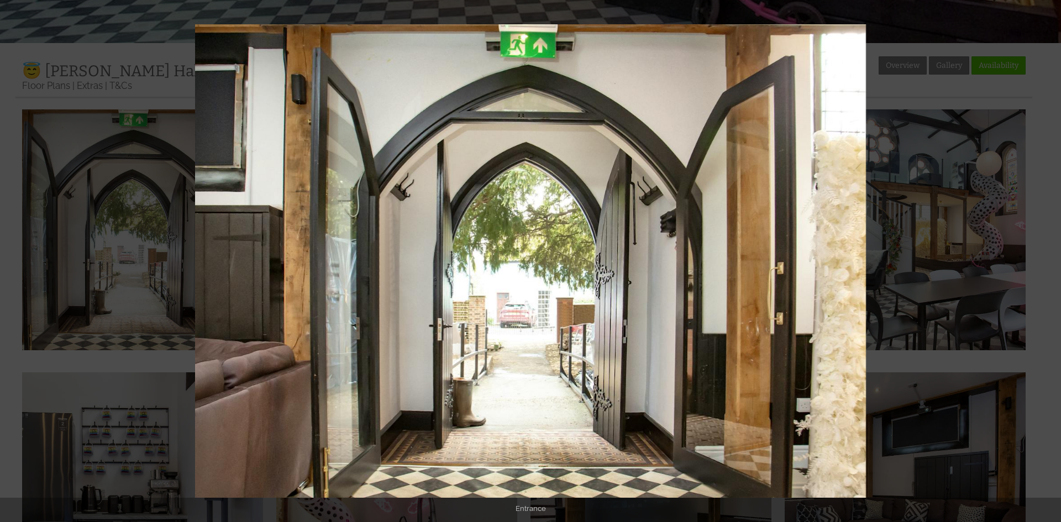
click at [1038, 260] on button at bounding box center [1041, 261] width 39 height 55
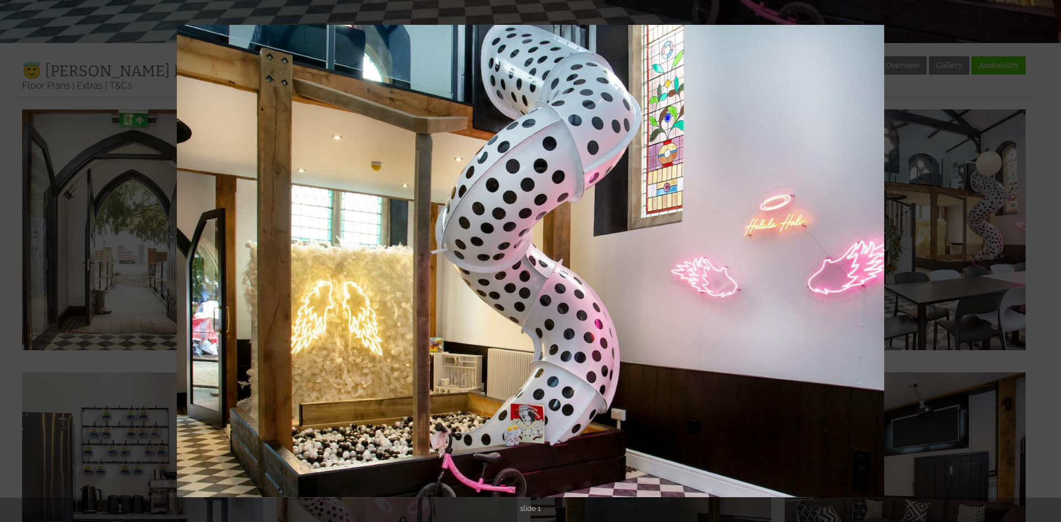
click at [1038, 260] on button at bounding box center [1041, 261] width 39 height 55
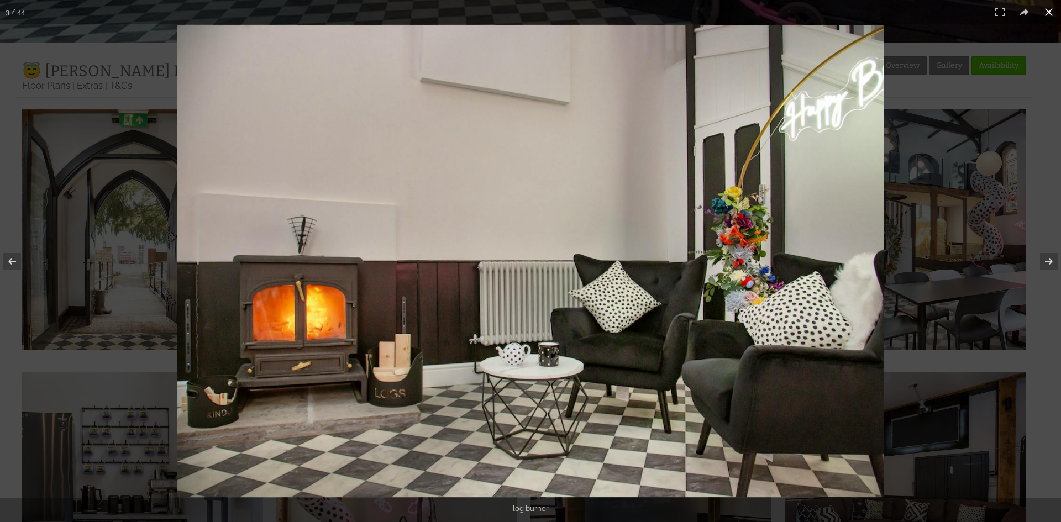
click at [1001, 169] on div at bounding box center [705, 285] width 1057 height 520
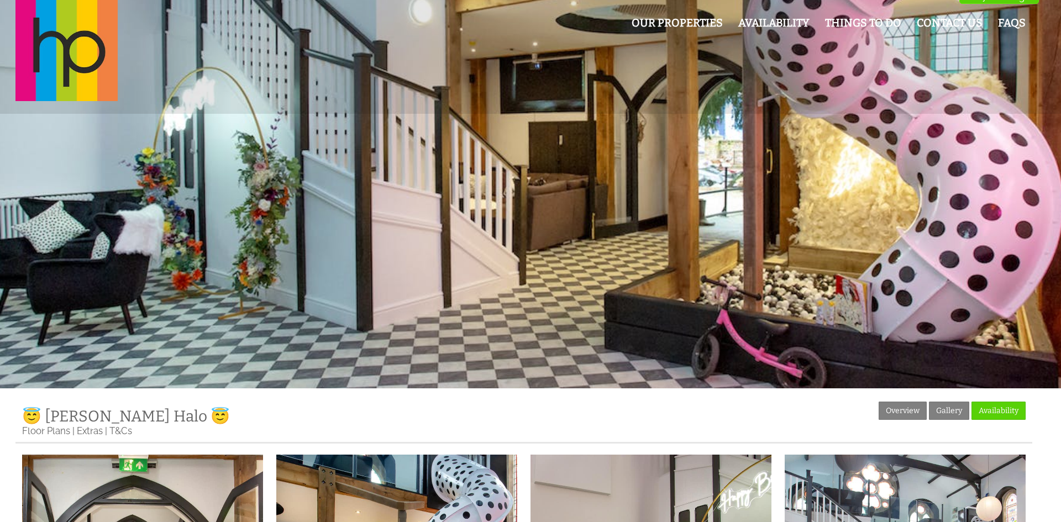
scroll to position [17, 0]
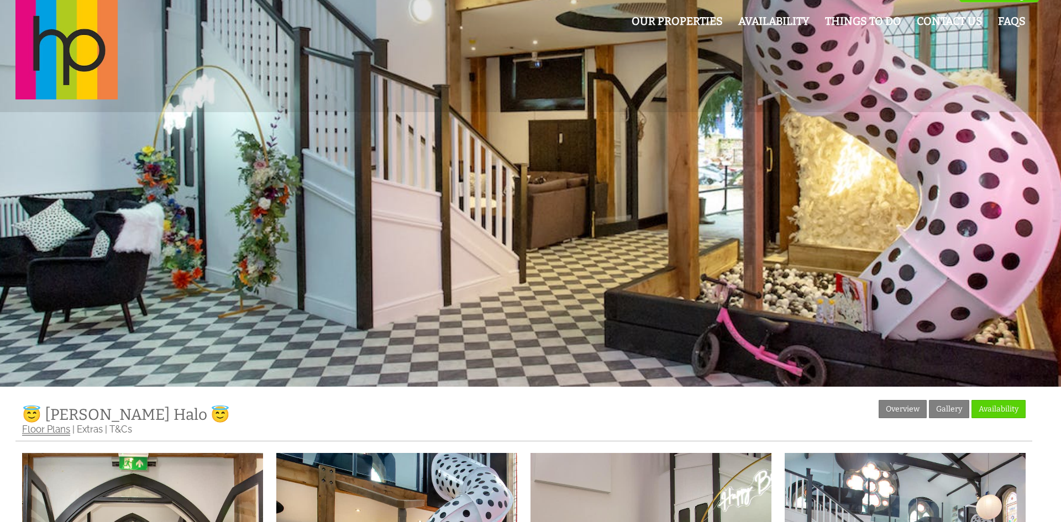
click at [58, 428] on link "Floor Plans" at bounding box center [46, 430] width 48 height 12
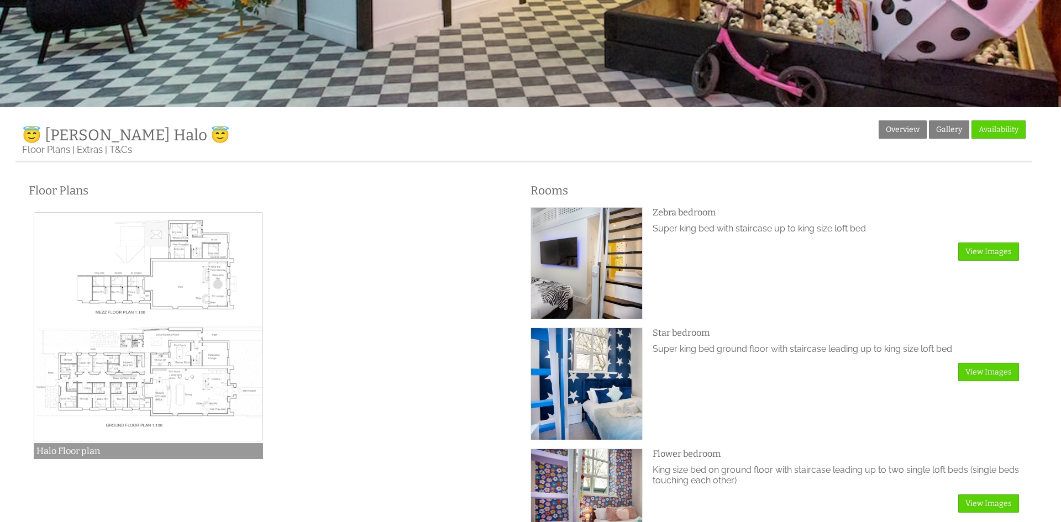
scroll to position [281, 0]
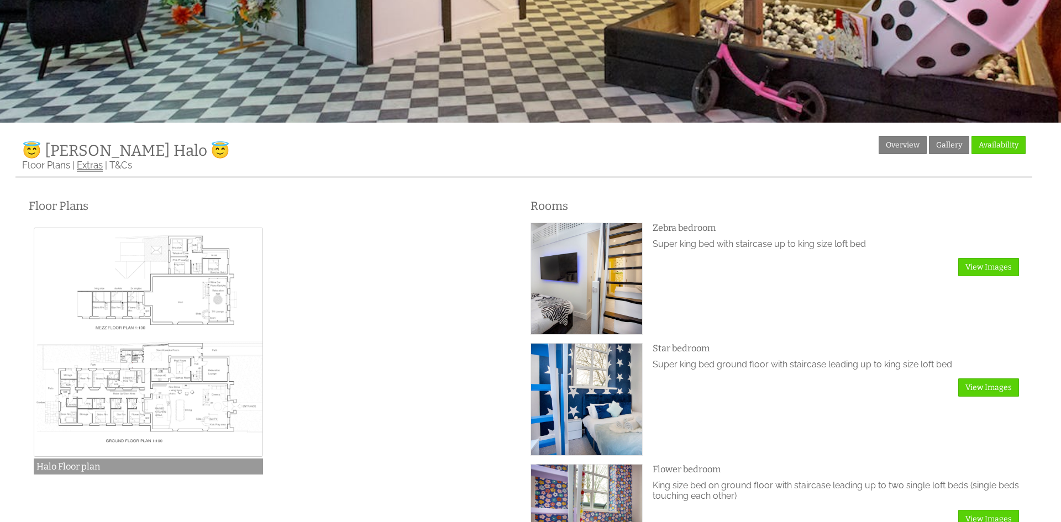
click at [94, 165] on link "Extras" at bounding box center [90, 166] width 26 height 12
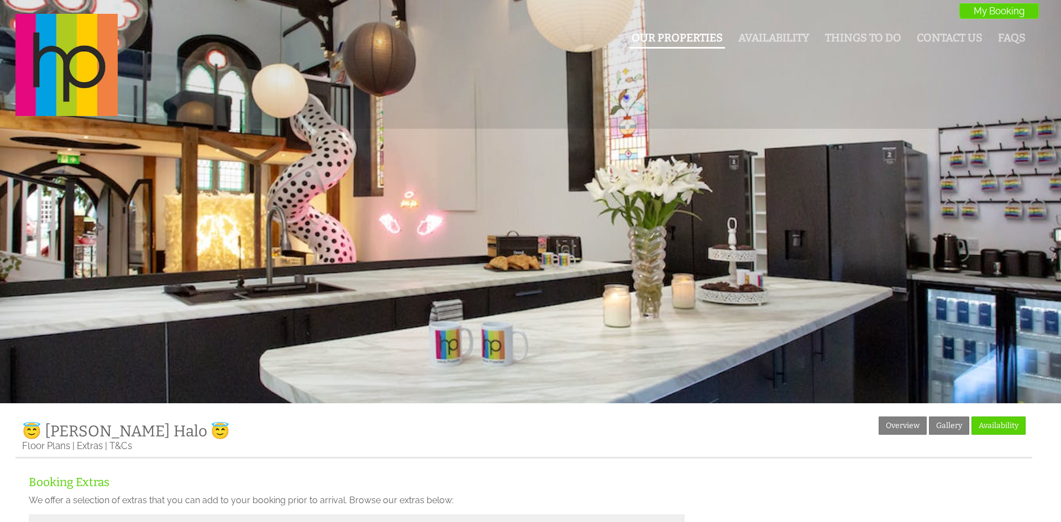
click at [667, 35] on link "Our Properties" at bounding box center [677, 37] width 91 height 13
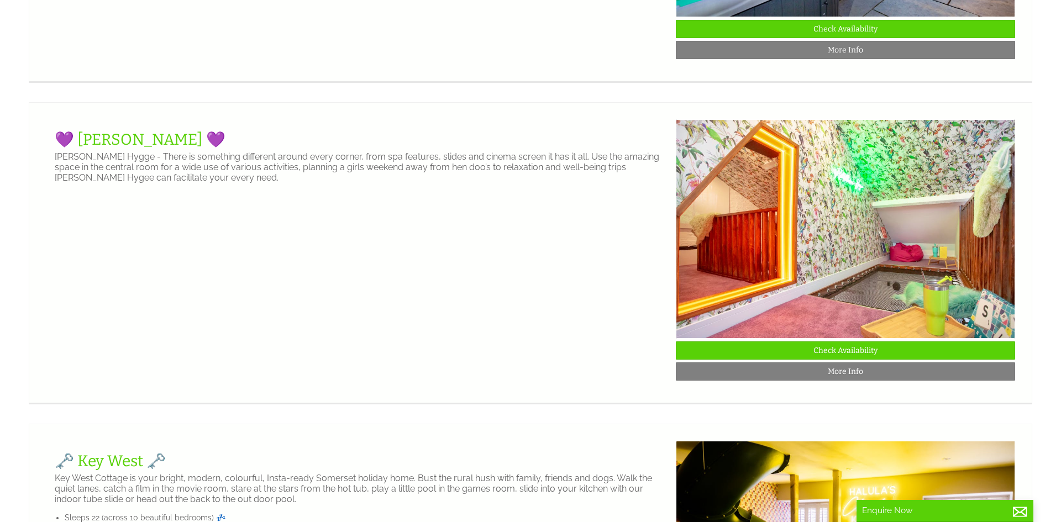
scroll to position [690, 0]
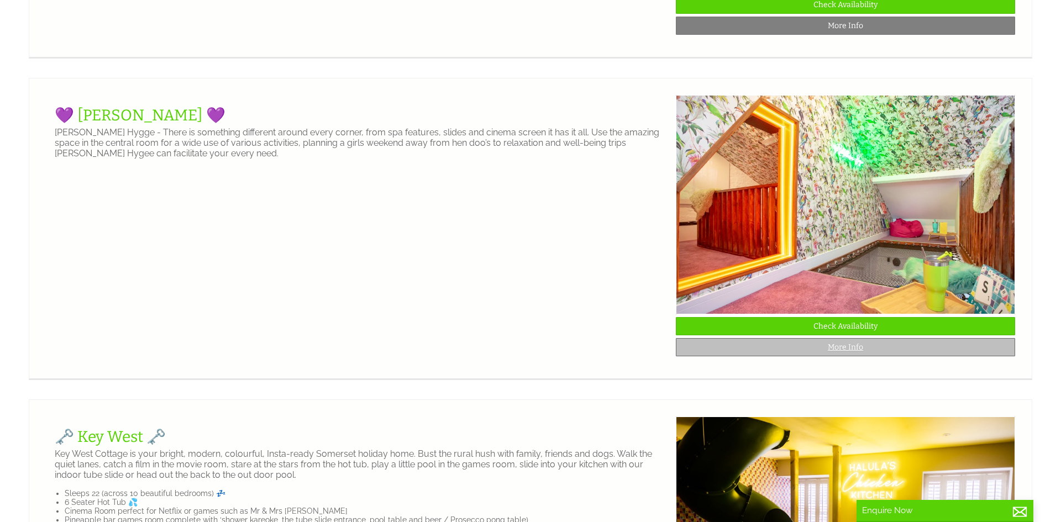
click at [819, 339] on link "More Info" at bounding box center [845, 347] width 339 height 18
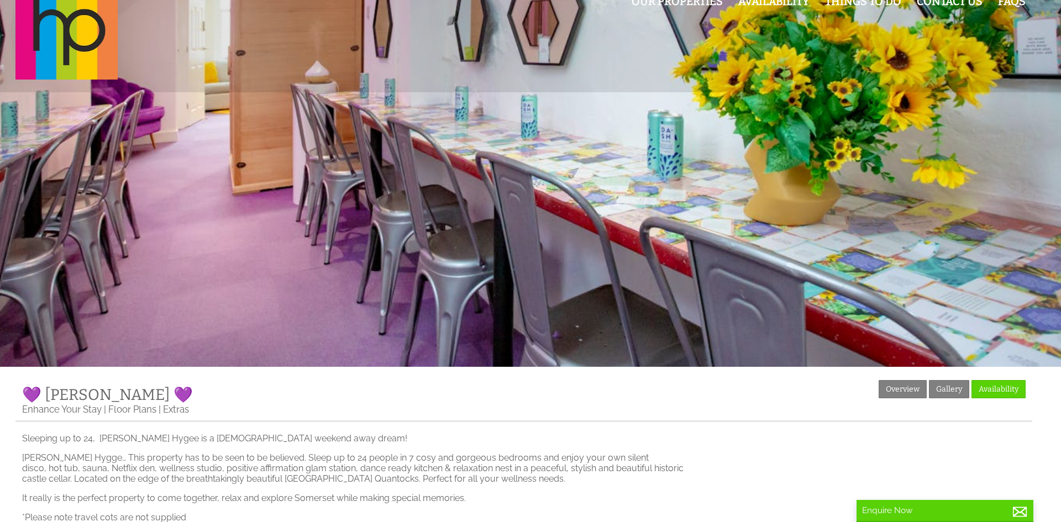
scroll to position [252, 0]
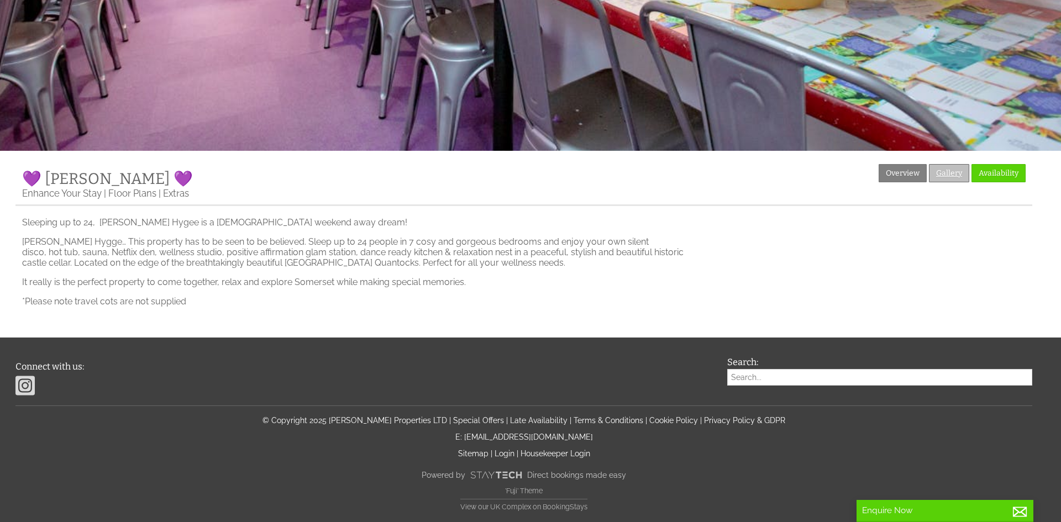
click at [959, 170] on link "Gallery" at bounding box center [949, 173] width 40 height 18
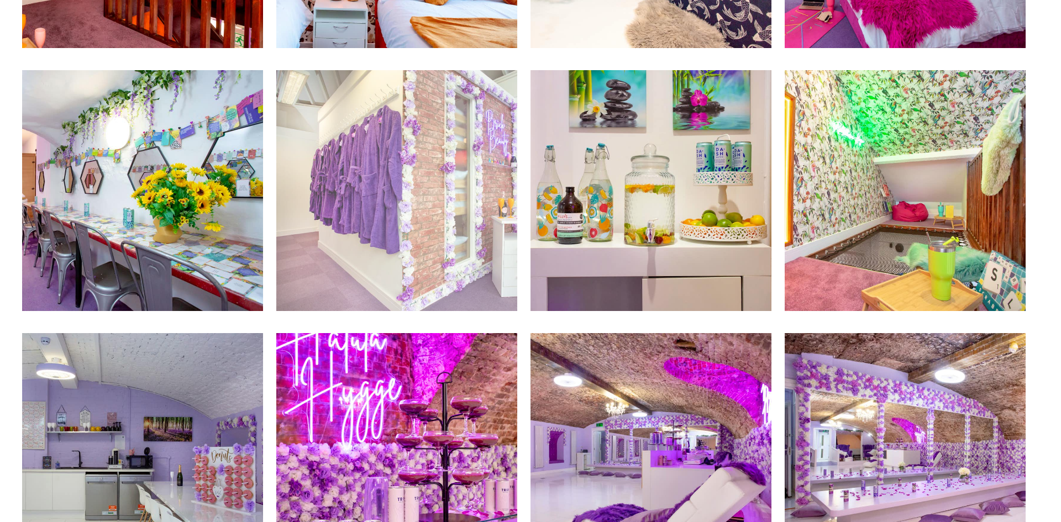
scroll to position [673, 0]
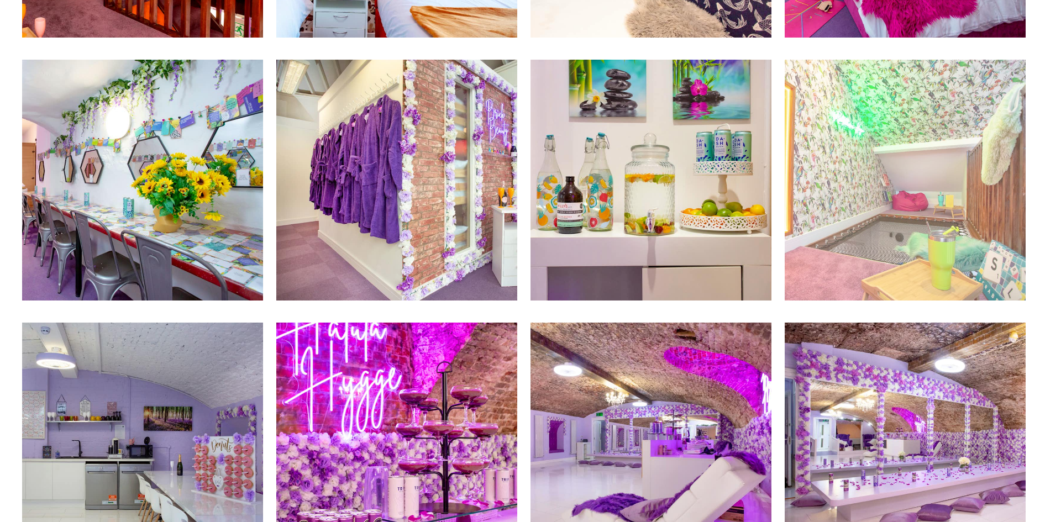
click at [831, 198] on img at bounding box center [905, 180] width 241 height 241
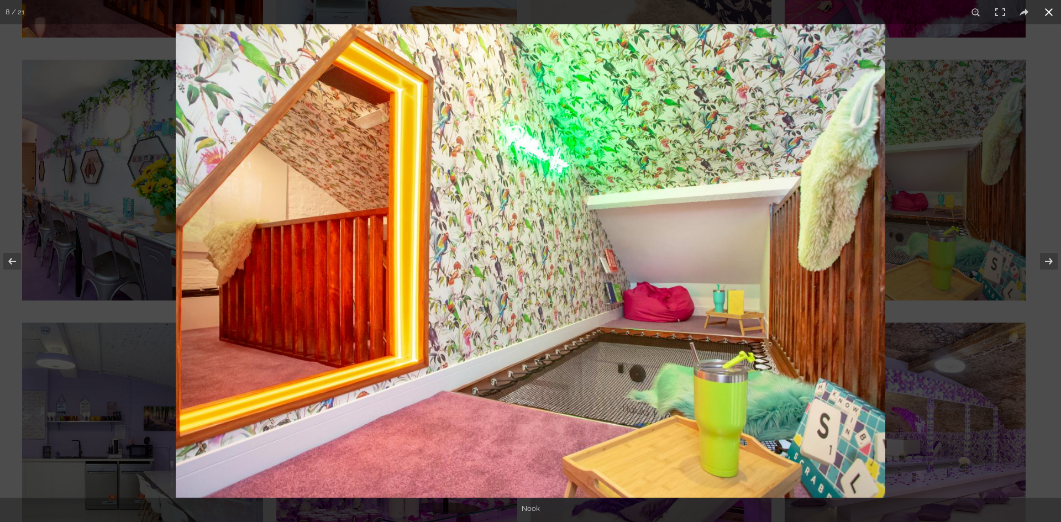
click at [1054, 14] on button at bounding box center [1048, 12] width 24 height 24
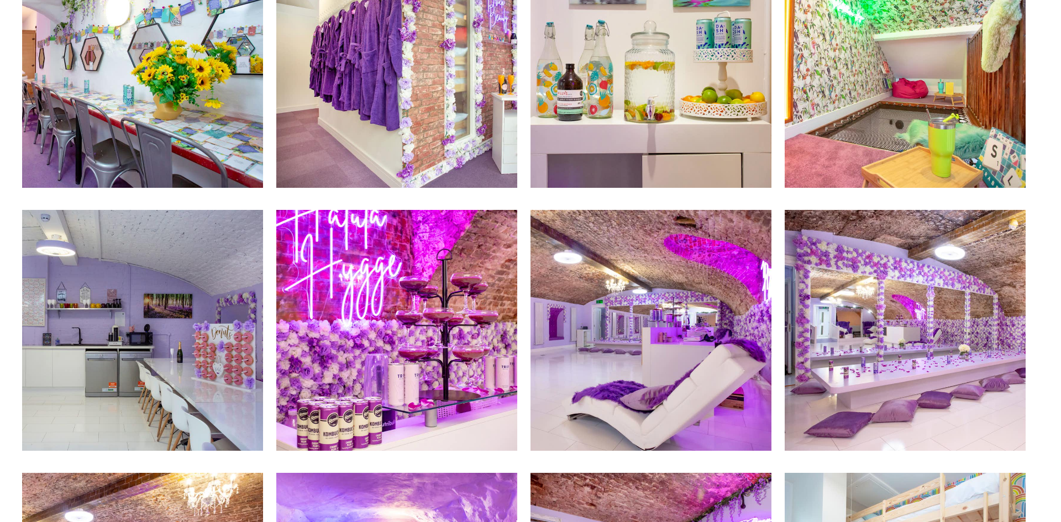
scroll to position [790, 0]
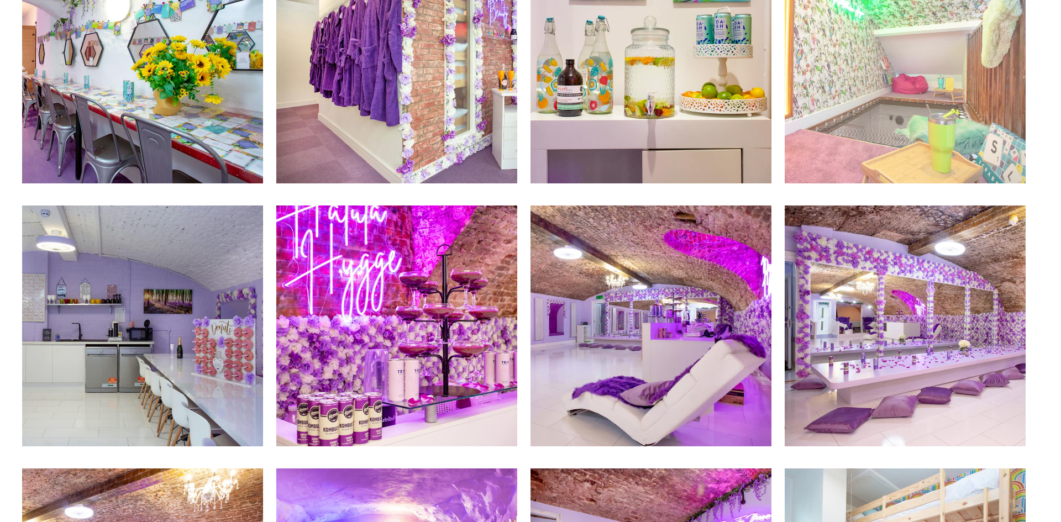
click at [885, 140] on img at bounding box center [905, 63] width 241 height 241
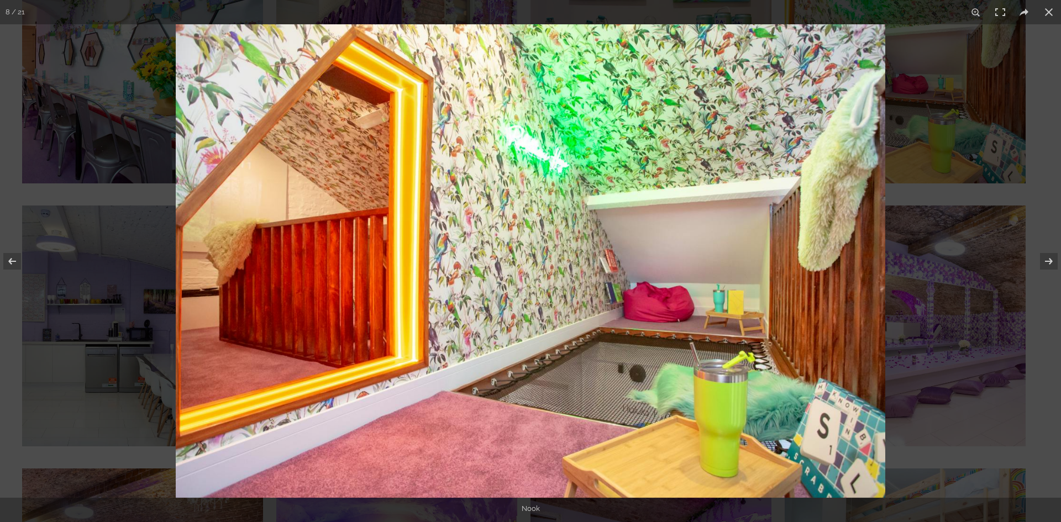
click at [578, 390] on img at bounding box center [530, 260] width 709 height 473
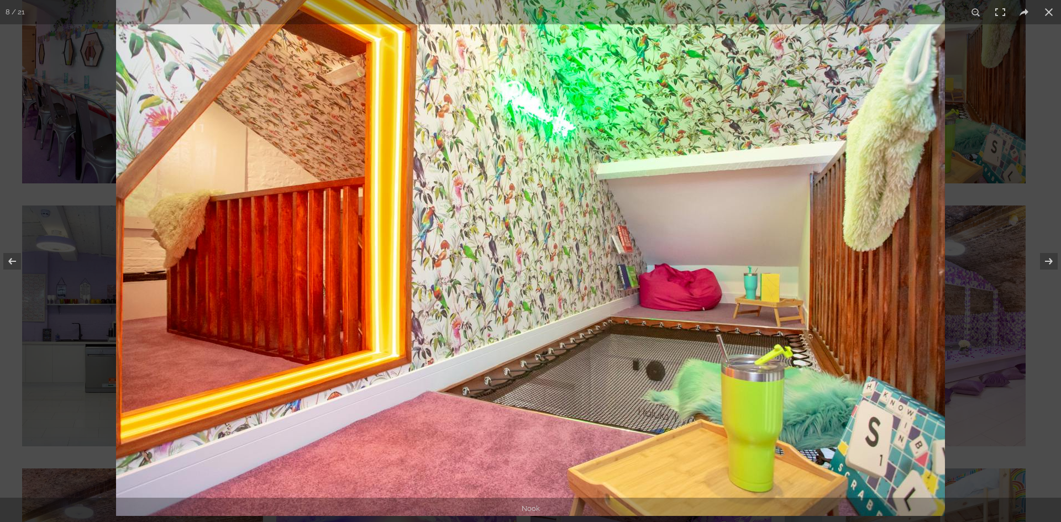
click at [672, 375] on img at bounding box center [530, 239] width 829 height 553
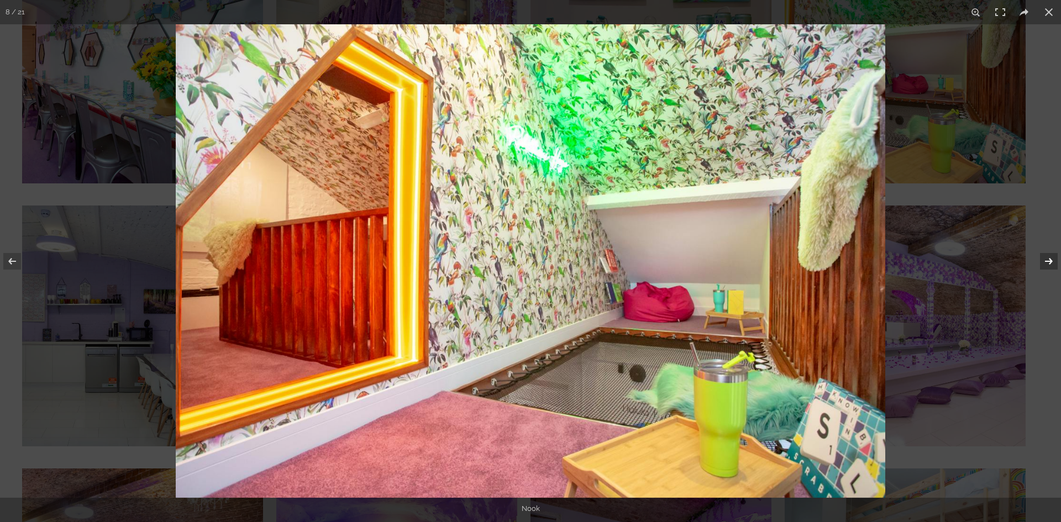
click at [1045, 259] on button at bounding box center [1041, 261] width 39 height 55
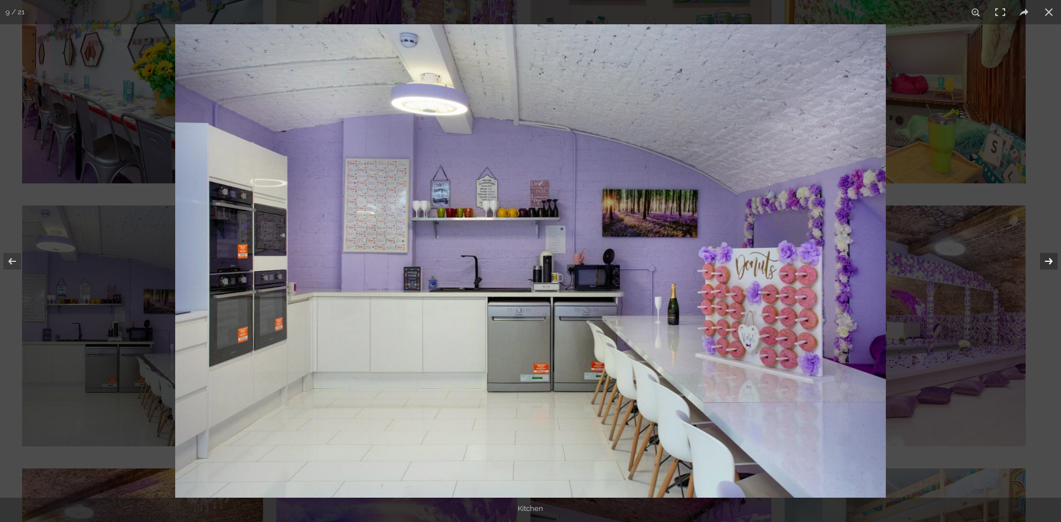
click at [1045, 259] on button at bounding box center [1041, 261] width 39 height 55
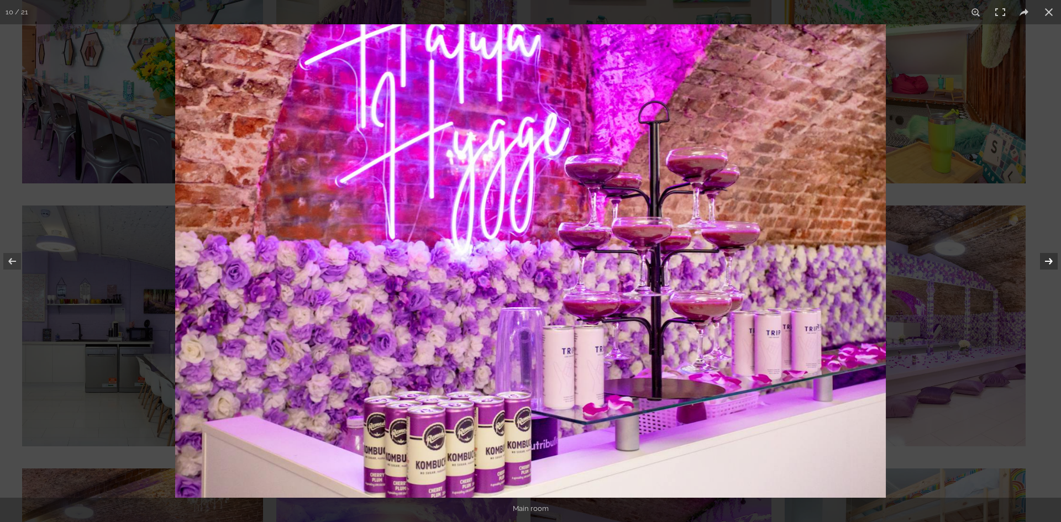
click at [1045, 259] on button at bounding box center [1041, 261] width 39 height 55
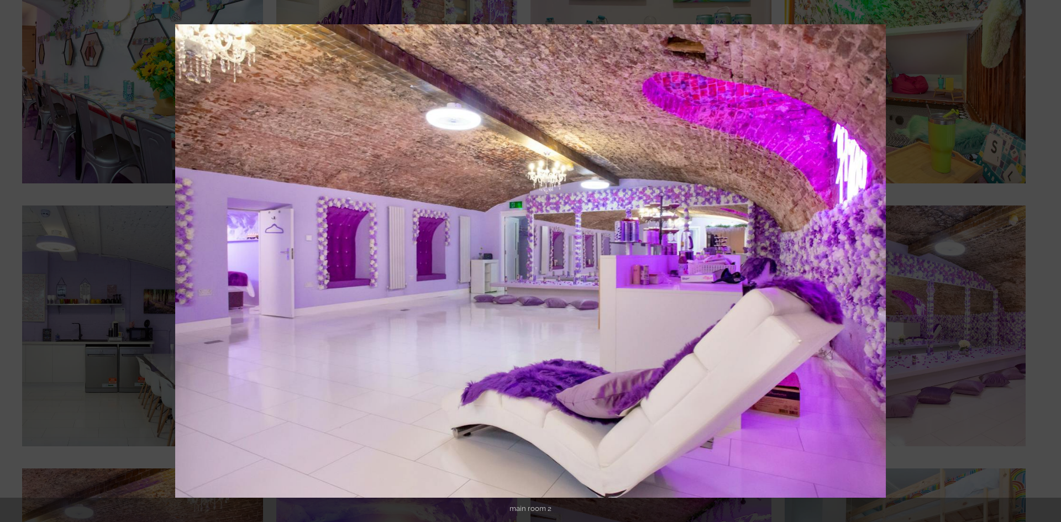
click at [1045, 259] on button at bounding box center [1041, 261] width 39 height 55
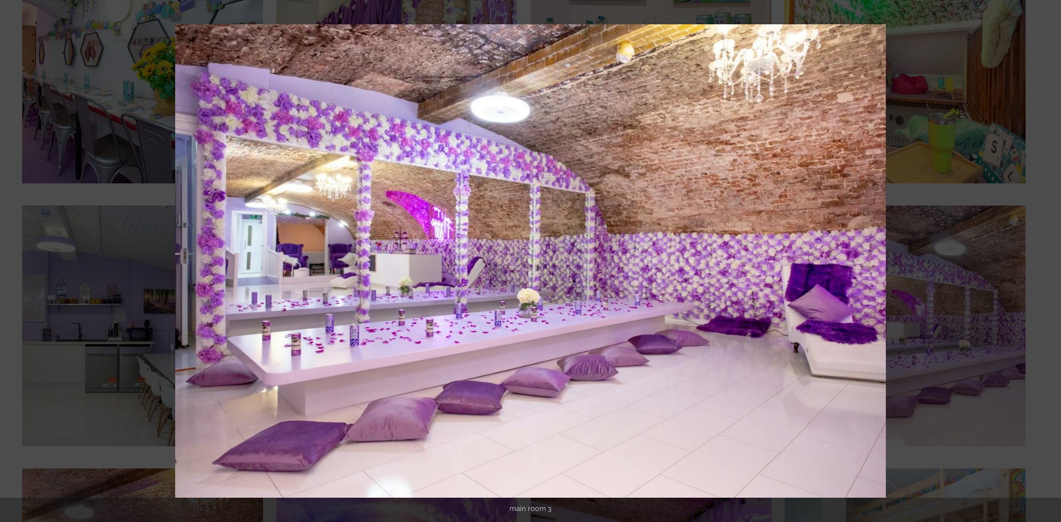
click at [1045, 259] on button at bounding box center [1041, 261] width 39 height 55
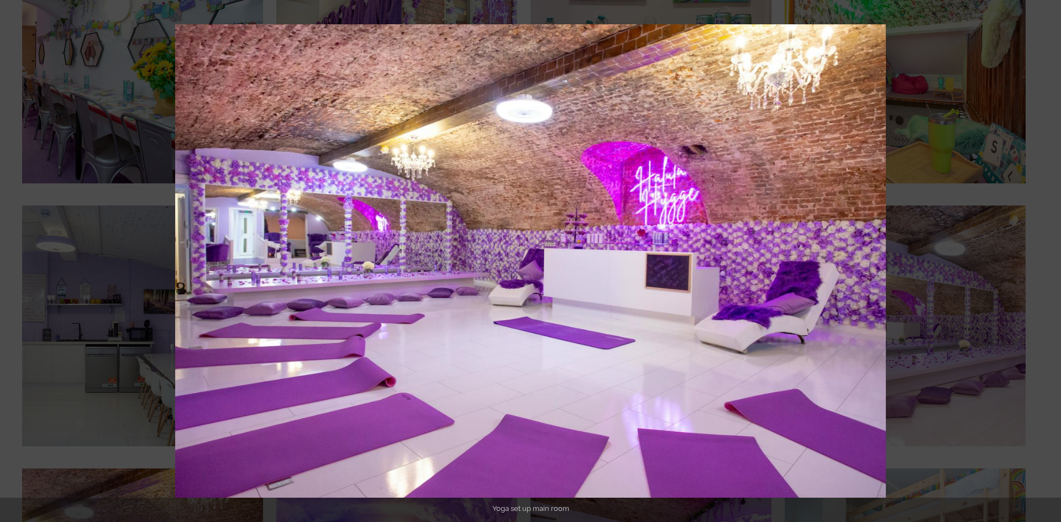
click at [1045, 259] on button at bounding box center [1041, 261] width 39 height 55
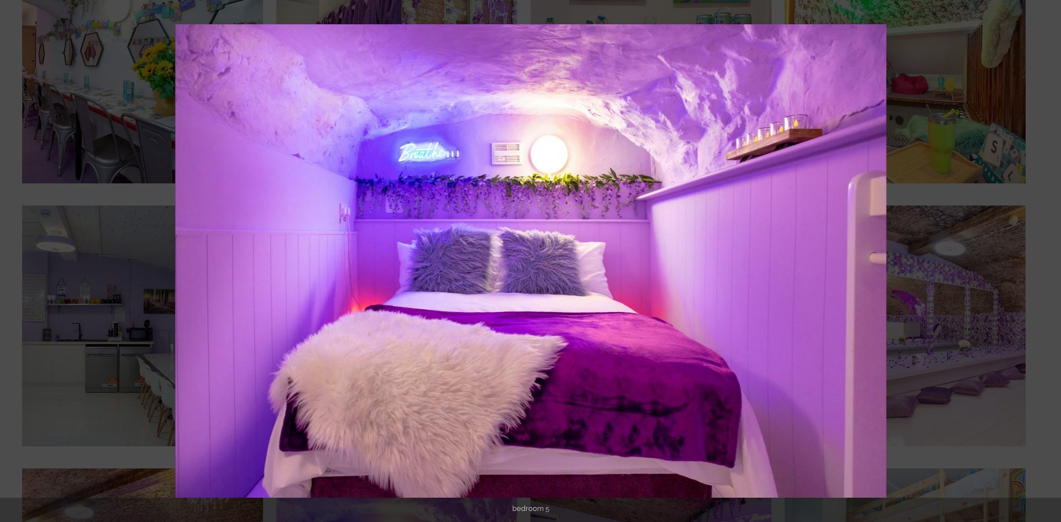
click at [1045, 259] on button at bounding box center [1041, 261] width 39 height 55
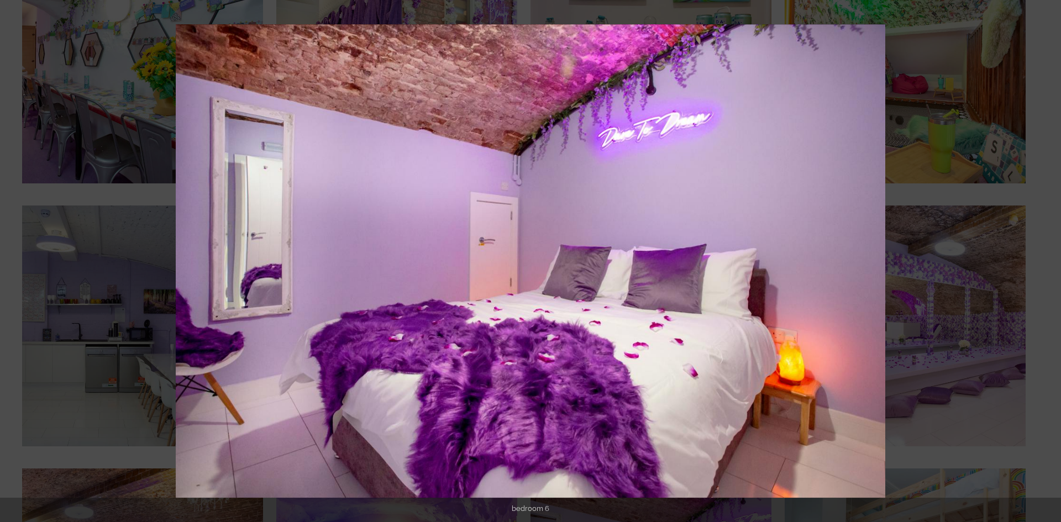
click at [1045, 259] on button at bounding box center [1041, 261] width 39 height 55
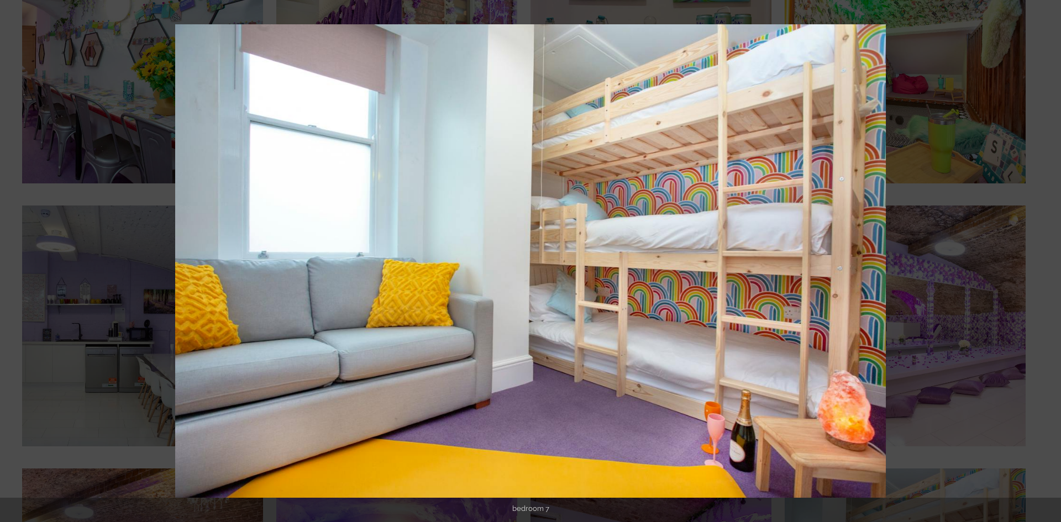
click at [1045, 259] on button at bounding box center [1041, 261] width 39 height 55
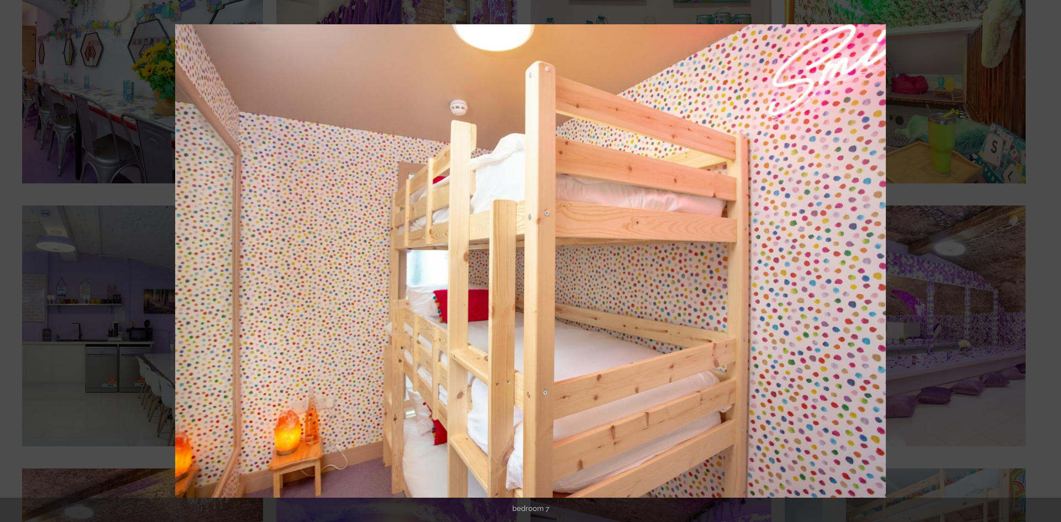
click at [1045, 259] on button at bounding box center [1041, 261] width 39 height 55
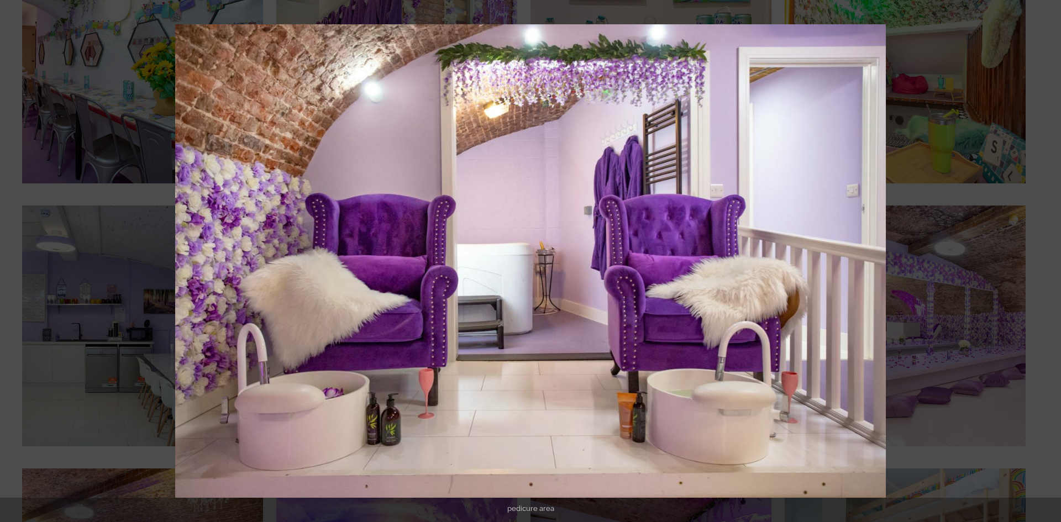
click at [1045, 259] on button at bounding box center [1041, 261] width 39 height 55
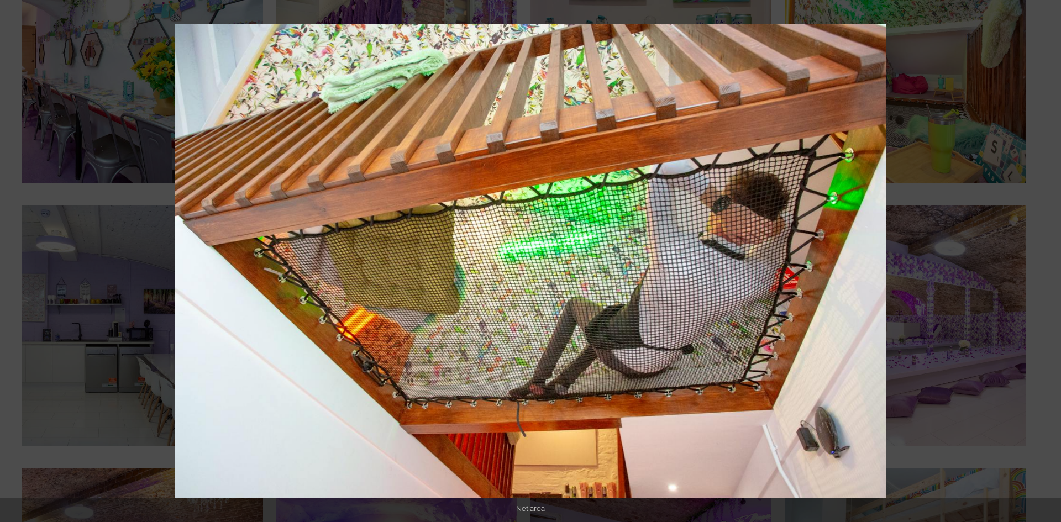
click at [1045, 259] on button at bounding box center [1041, 261] width 39 height 55
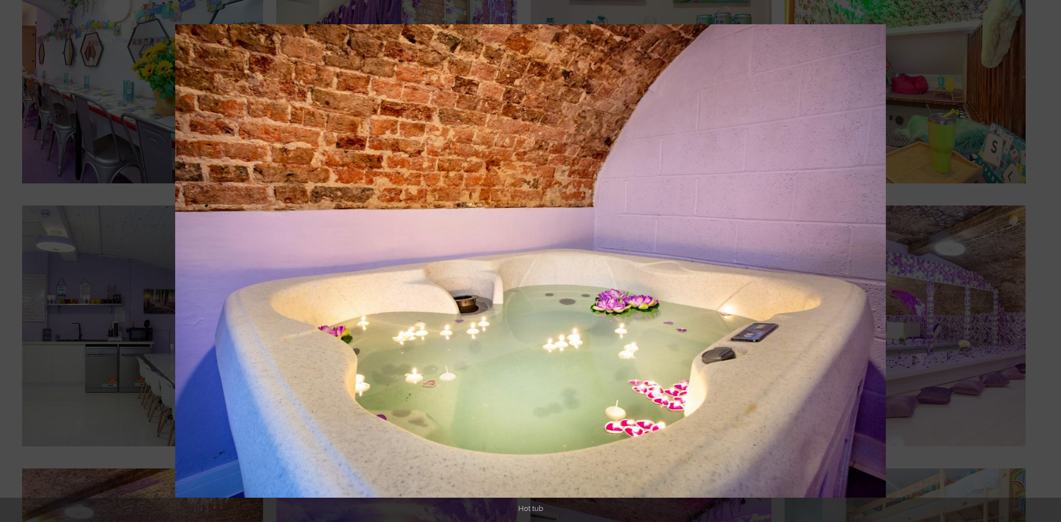
click at [1045, 259] on button at bounding box center [1041, 261] width 39 height 55
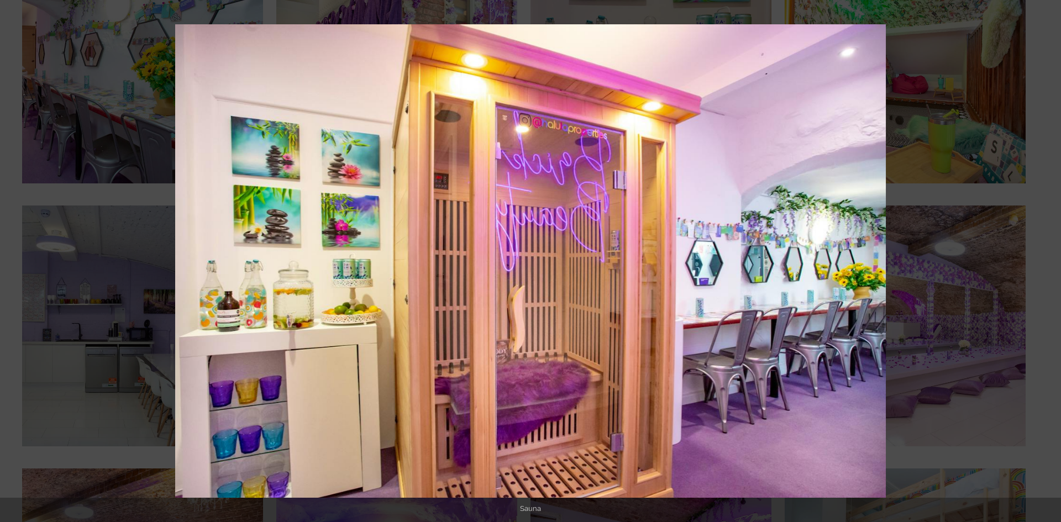
click at [1045, 259] on button at bounding box center [1041, 261] width 39 height 55
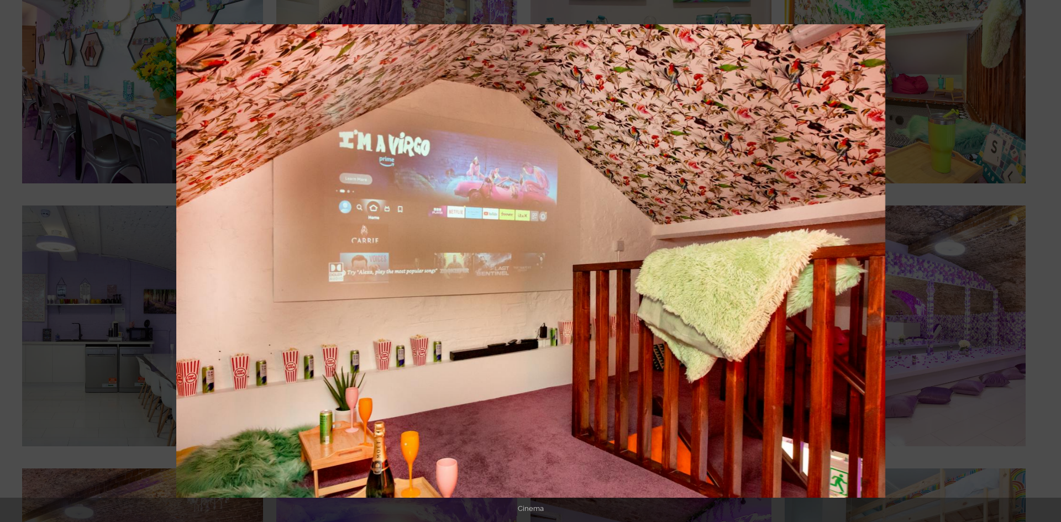
click at [1045, 259] on button at bounding box center [1041, 261] width 39 height 55
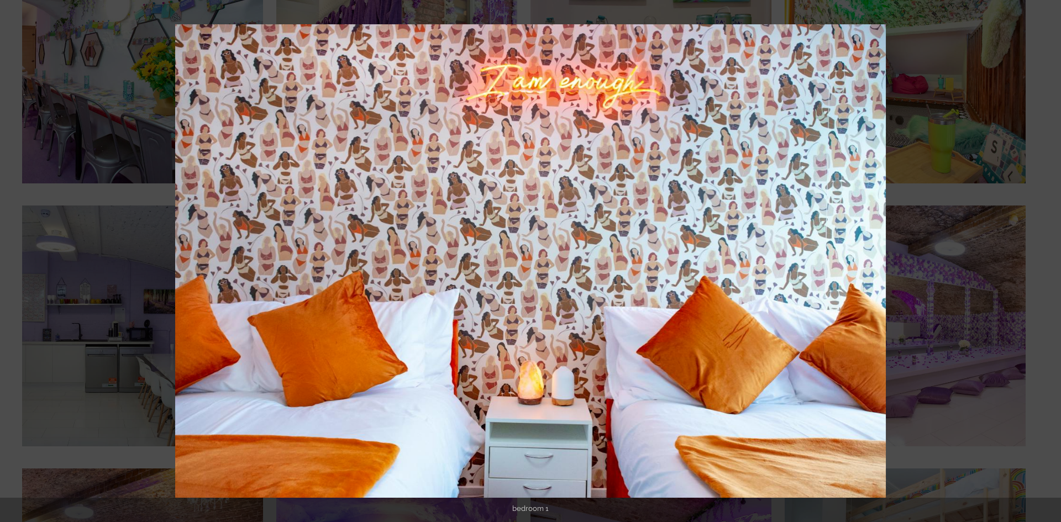
click at [1045, 259] on button at bounding box center [1041, 261] width 39 height 55
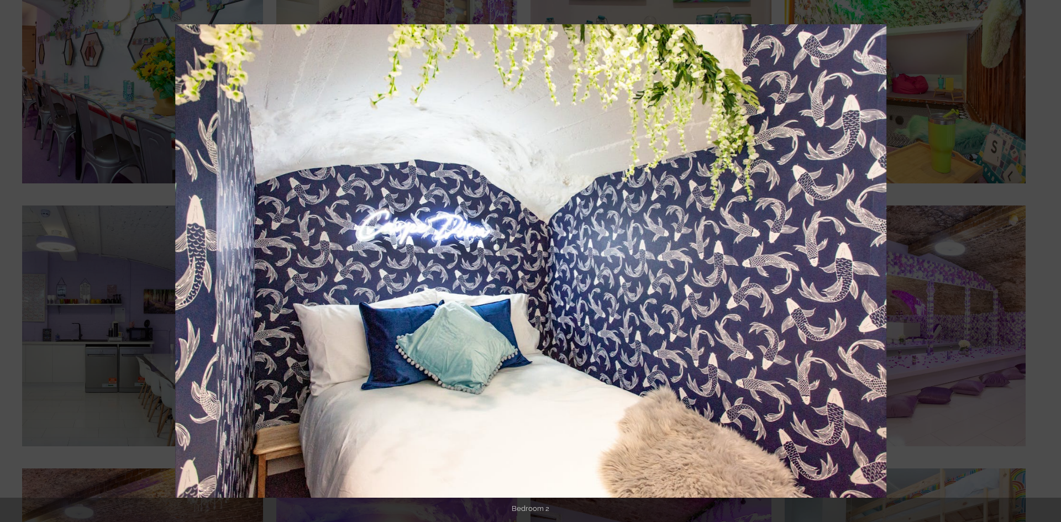
click at [1045, 259] on button at bounding box center [1041, 261] width 39 height 55
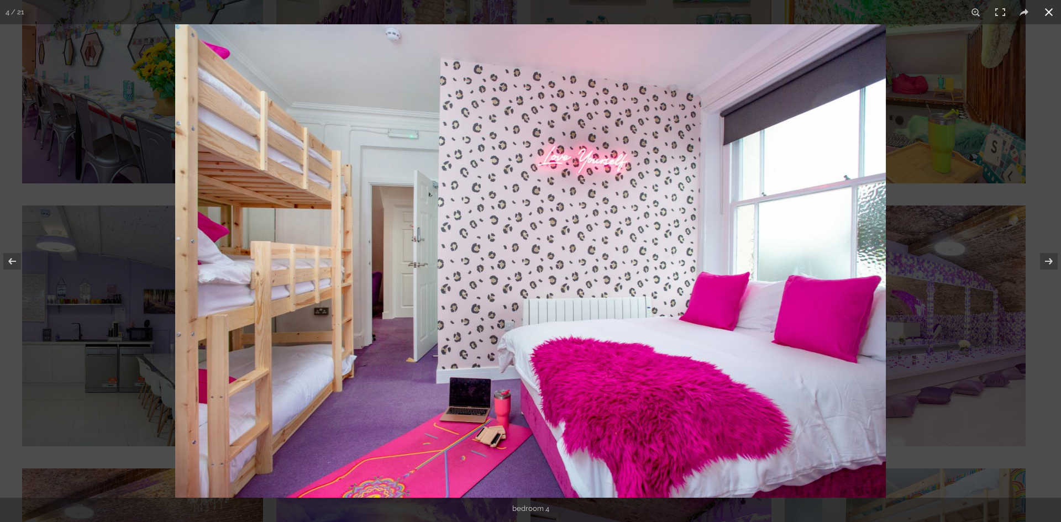
click at [1040, 23] on button at bounding box center [1048, 12] width 24 height 24
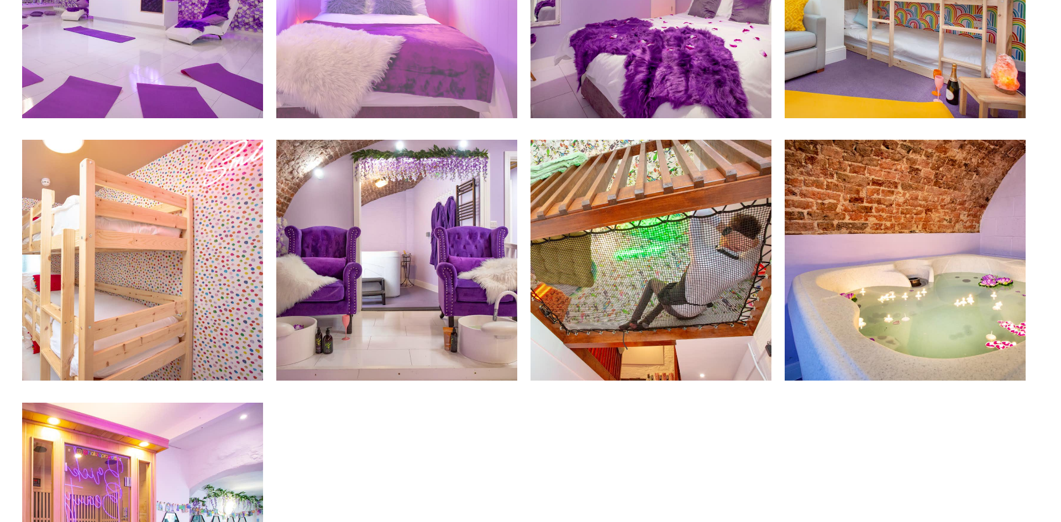
scroll to position [1192, 0]
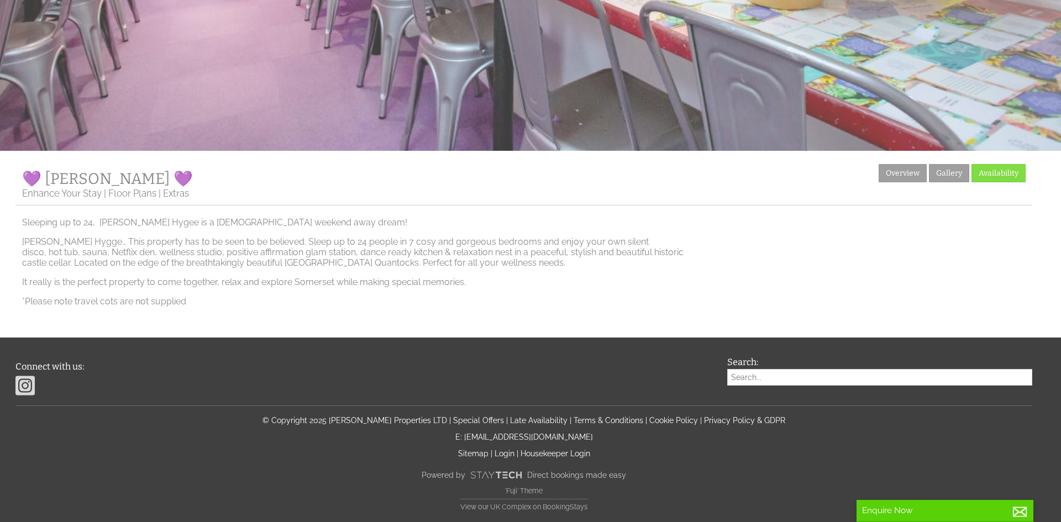
scroll to position [252, 0]
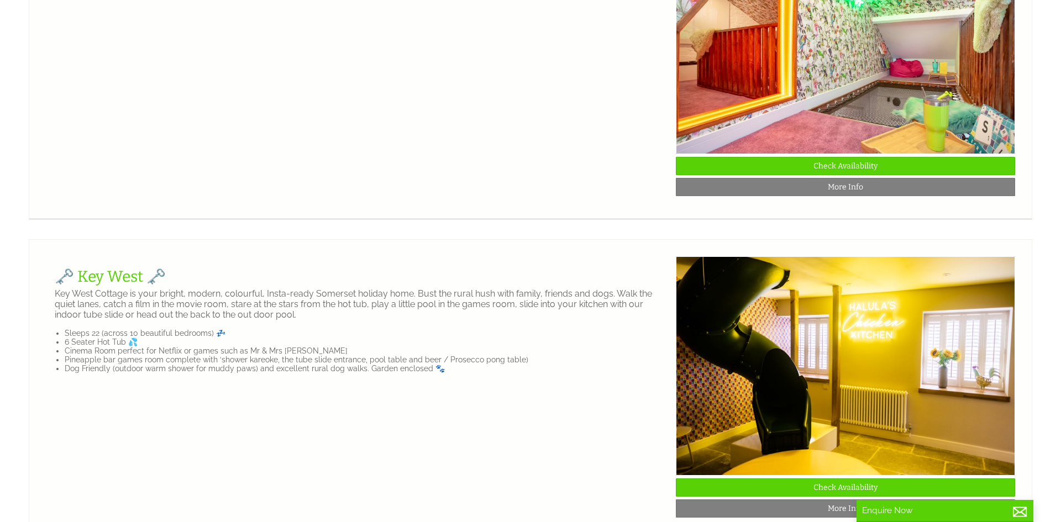
scroll to position [959, 0]
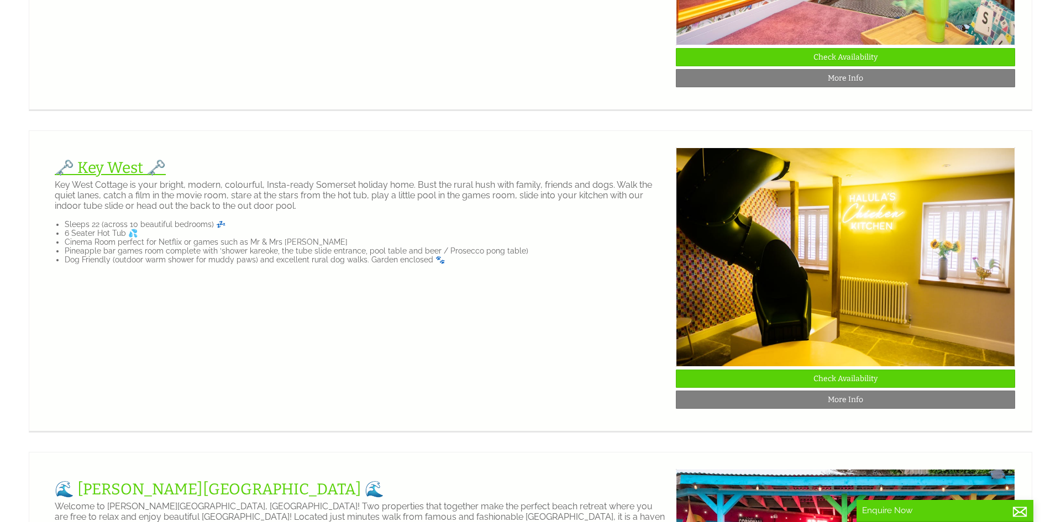
click at [115, 167] on link "🗝️ Key West 🗝️" at bounding box center [110, 168] width 111 height 18
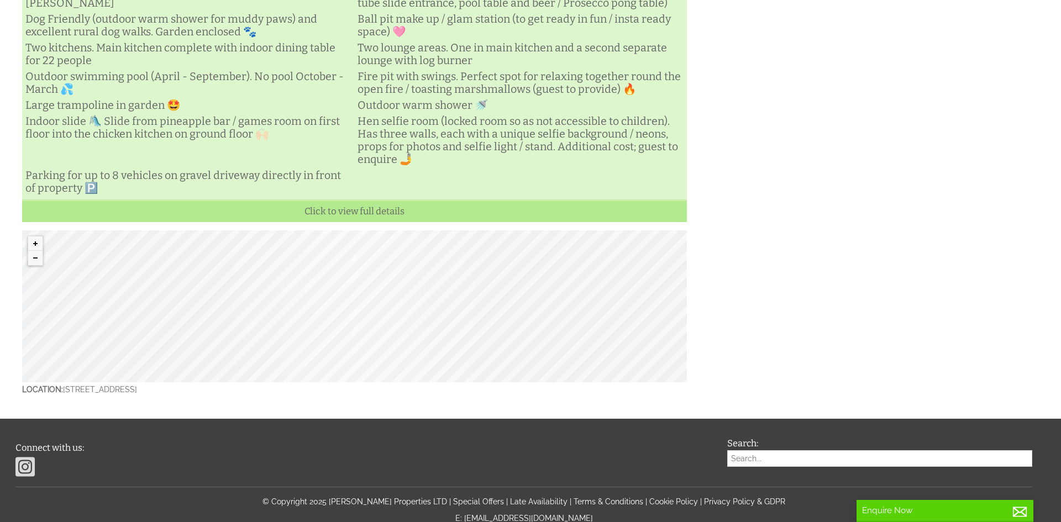
click at [415, 330] on div "© MapTiler © OpenStreetMap contributors" at bounding box center [354, 306] width 665 height 152
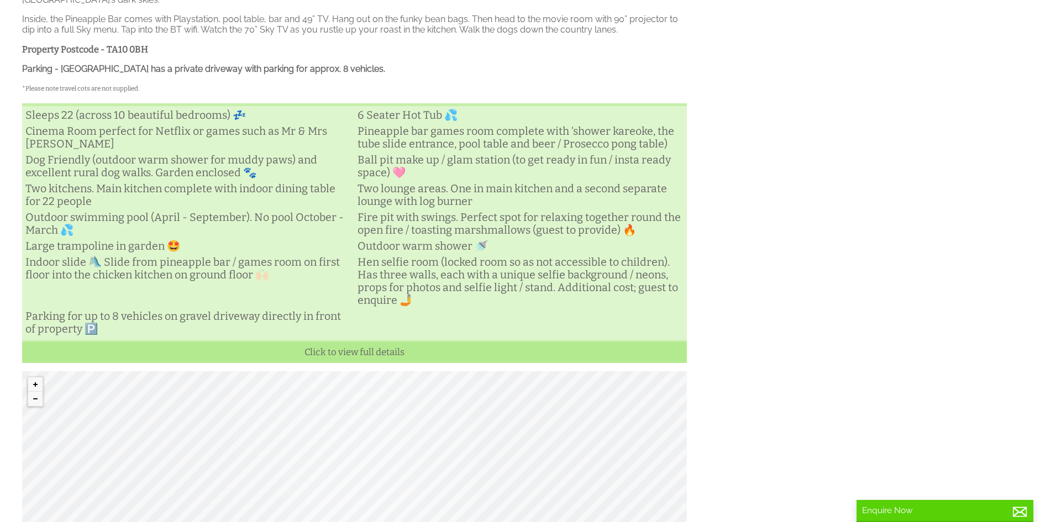
click at [360, 337] on li "Click to view full details" at bounding box center [354, 350] width 665 height 26
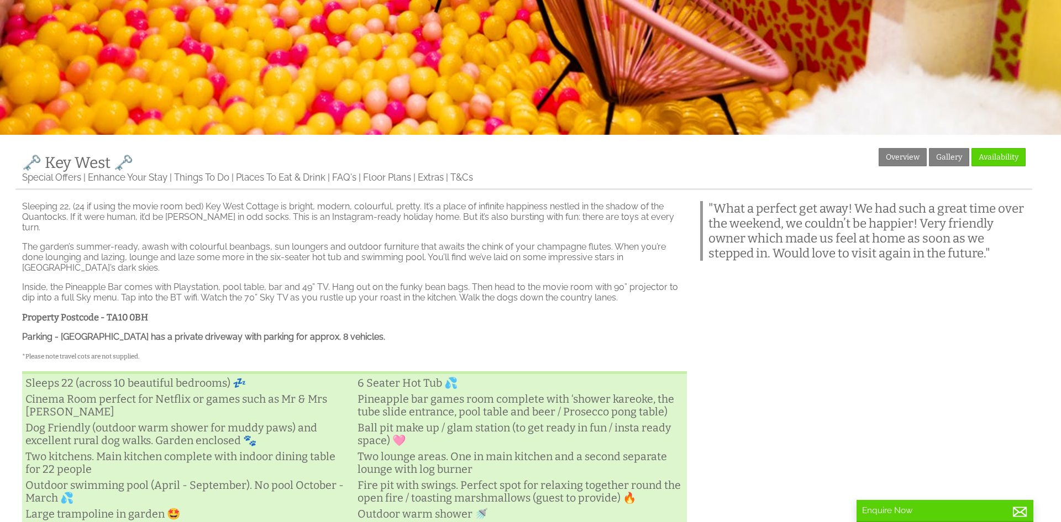
scroll to position [267, 0]
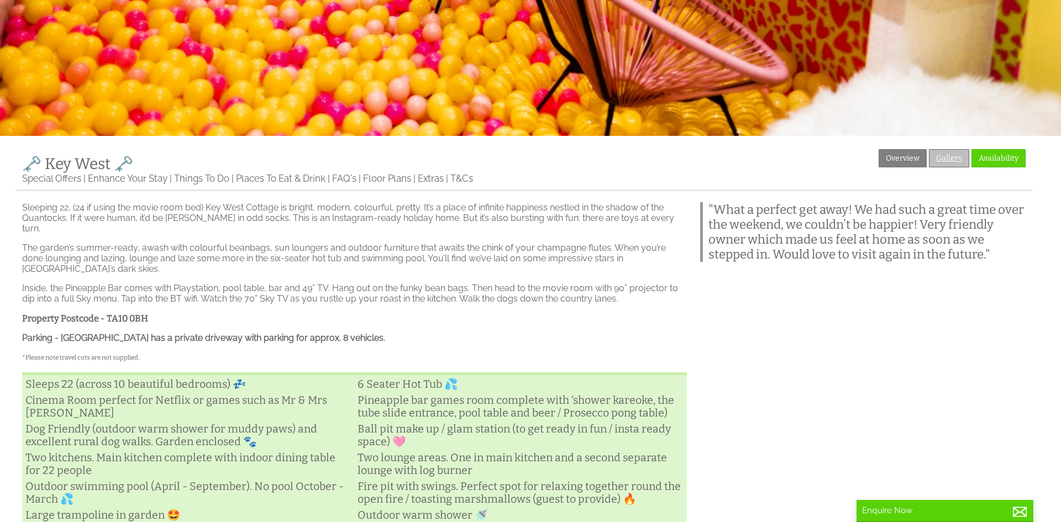
click at [944, 156] on link "Gallery" at bounding box center [949, 158] width 40 height 18
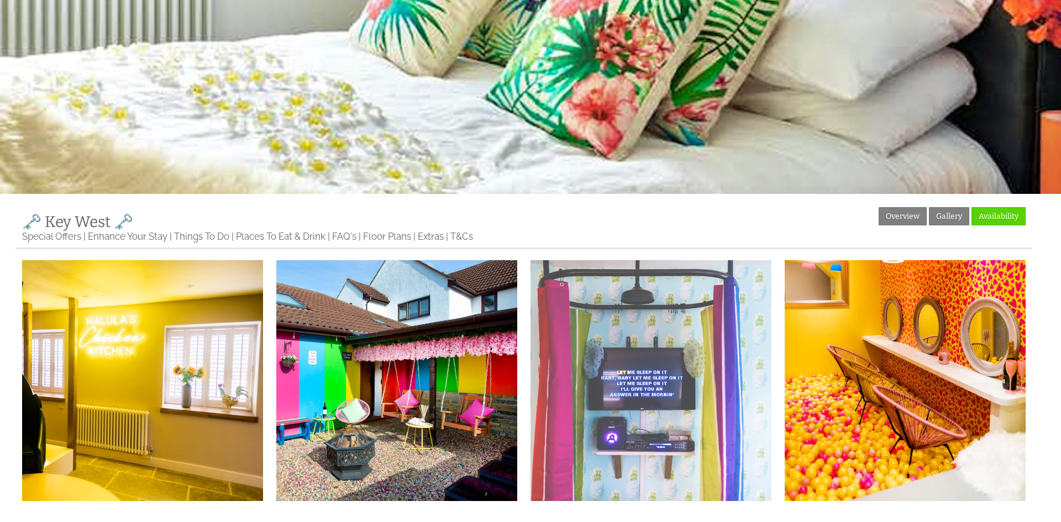
scroll to position [322, 0]
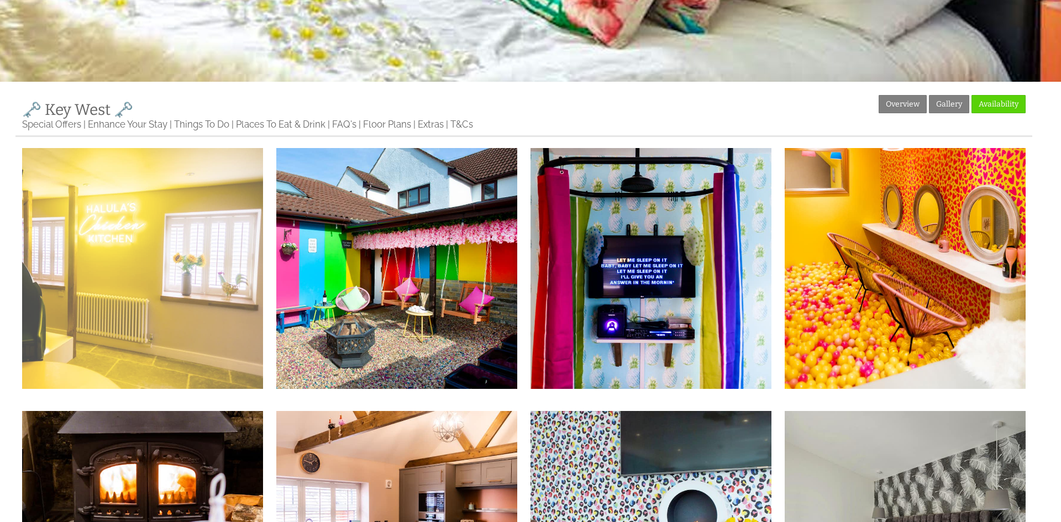
click at [157, 304] on img at bounding box center [142, 268] width 241 height 241
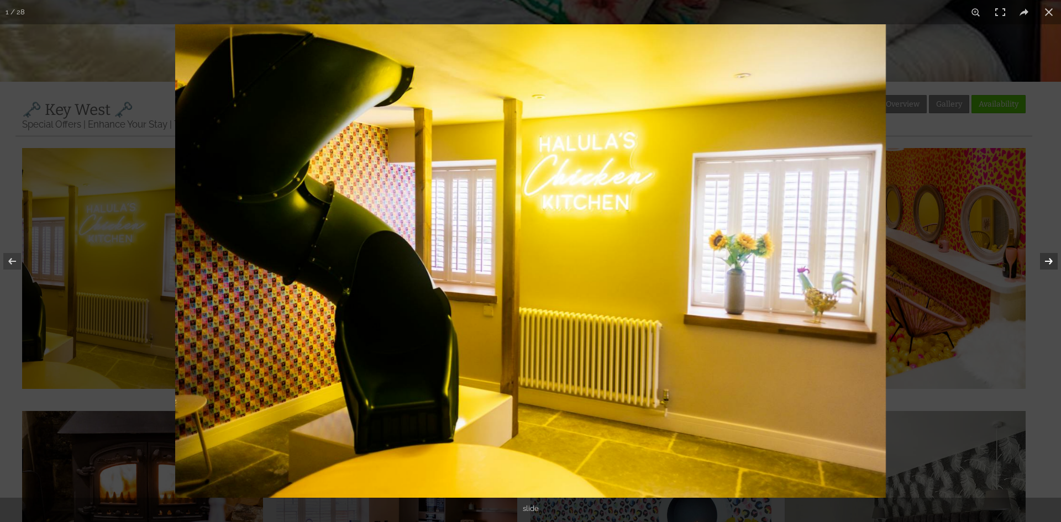
click at [1051, 264] on button at bounding box center [1041, 261] width 39 height 55
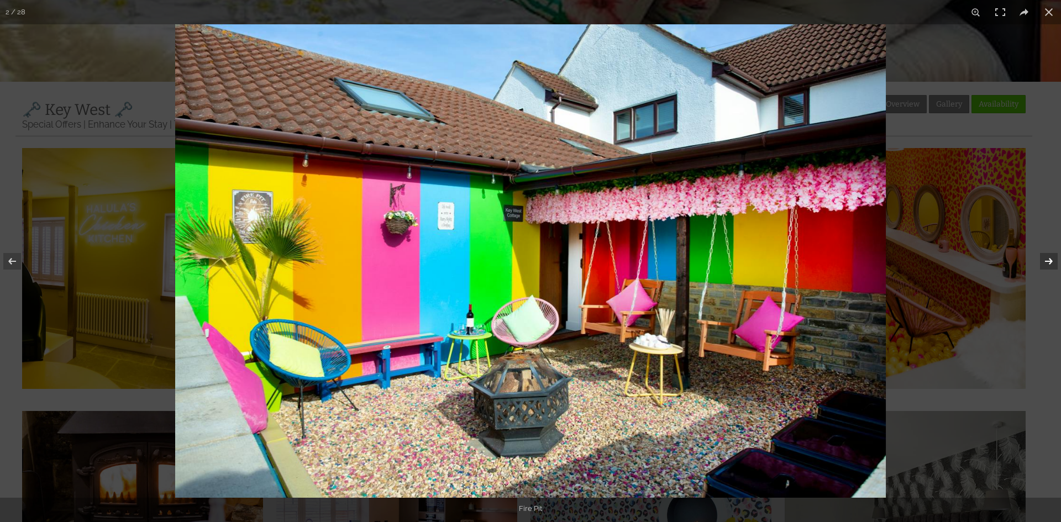
click at [1051, 264] on button at bounding box center [1041, 261] width 39 height 55
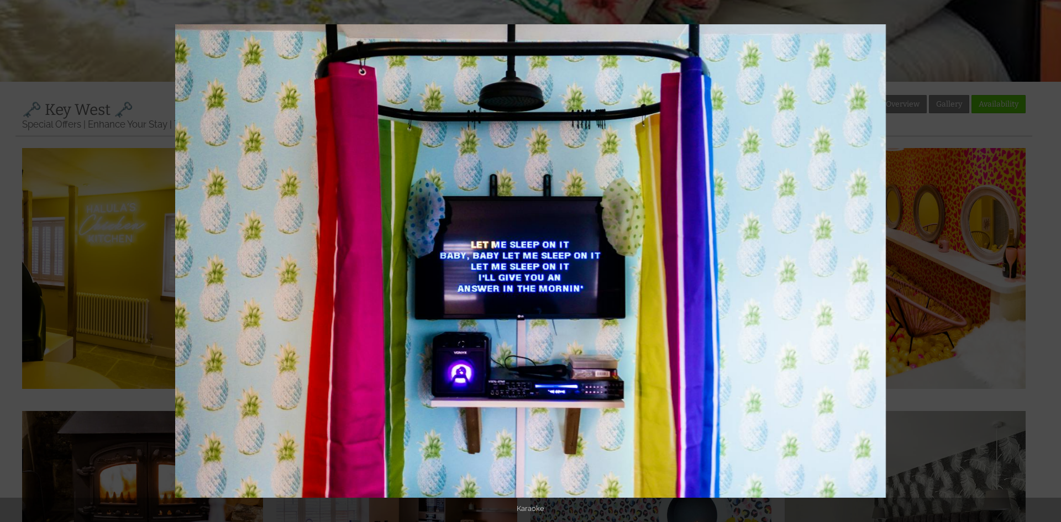
click at [1051, 264] on button at bounding box center [1041, 261] width 39 height 55
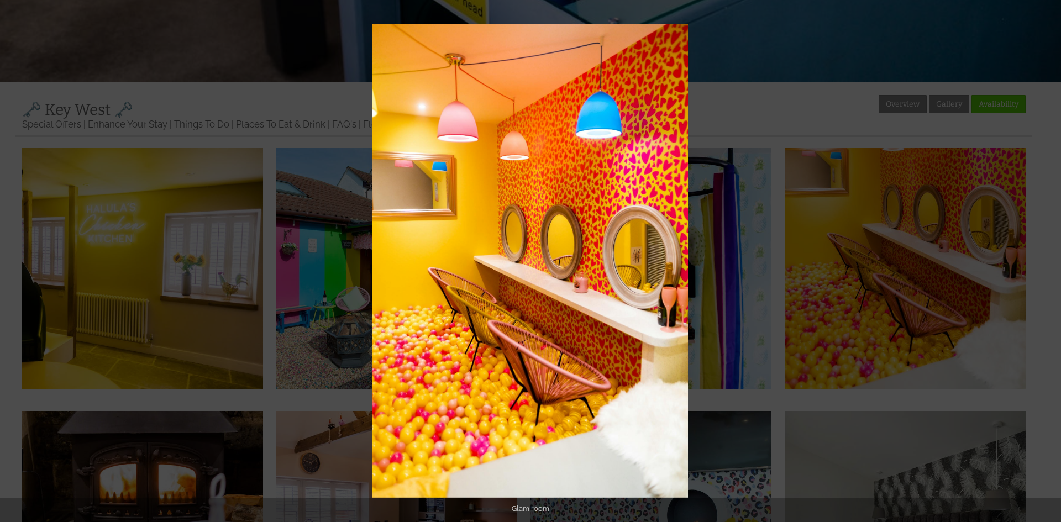
click at [1051, 264] on button at bounding box center [1041, 261] width 39 height 55
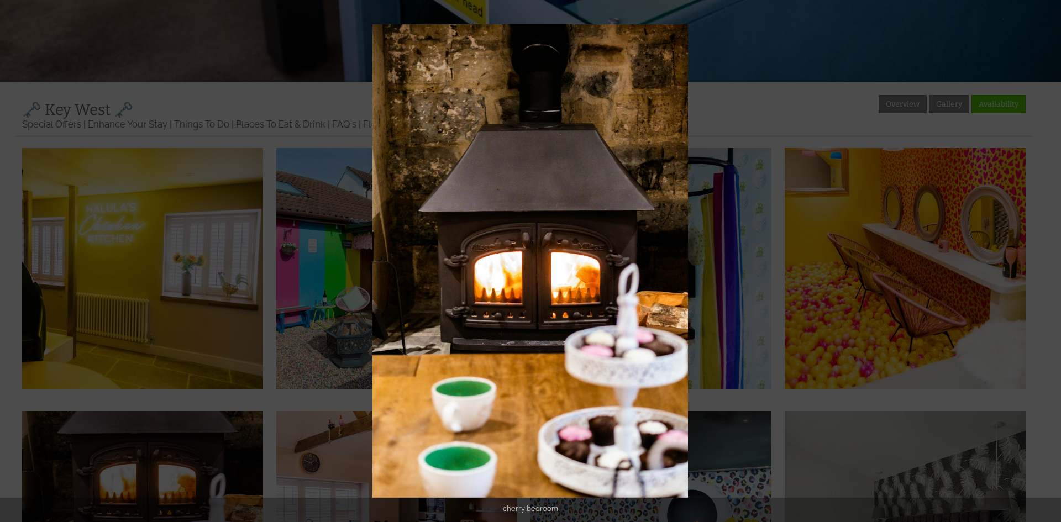
click at [1051, 264] on button at bounding box center [1041, 261] width 39 height 55
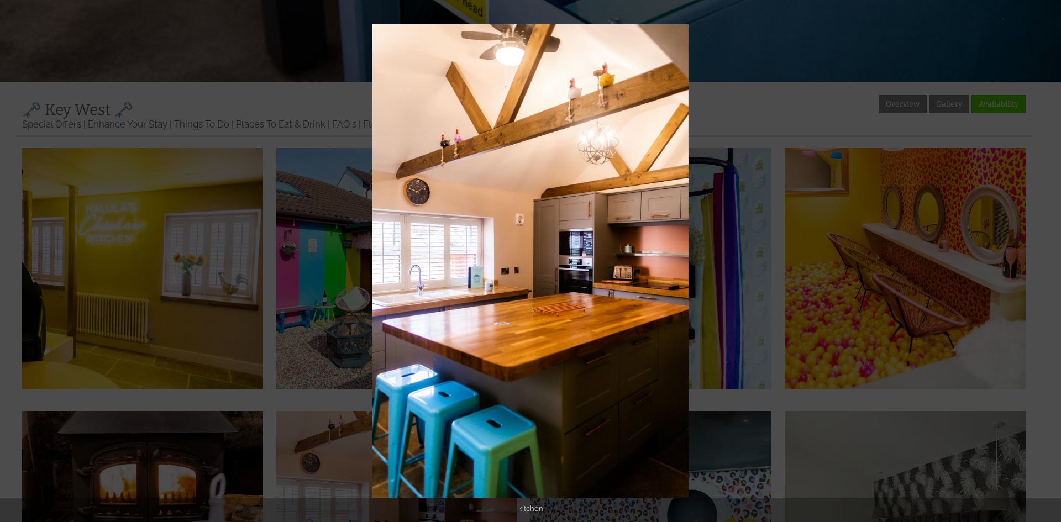
click at [1051, 264] on button at bounding box center [1041, 261] width 39 height 55
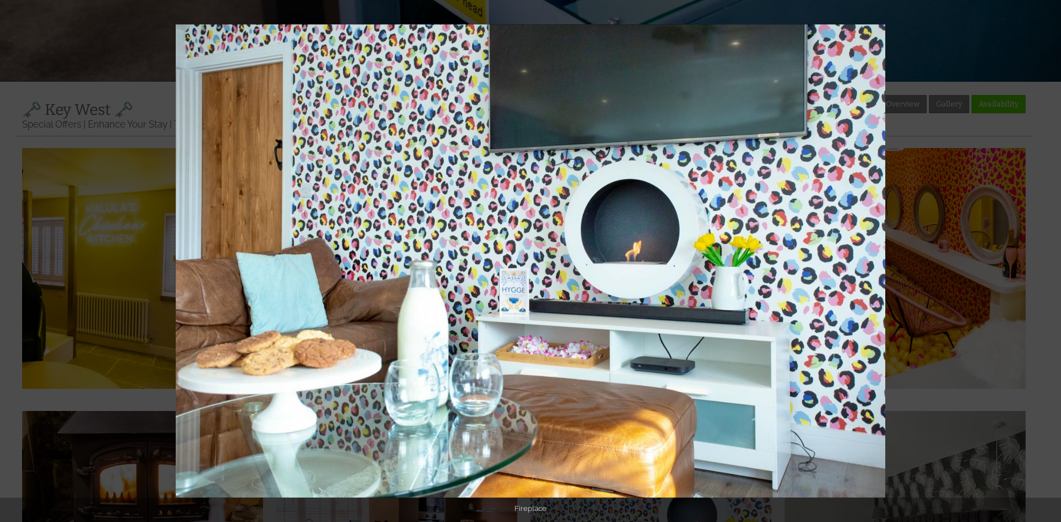
click at [1051, 264] on button at bounding box center [1041, 261] width 39 height 55
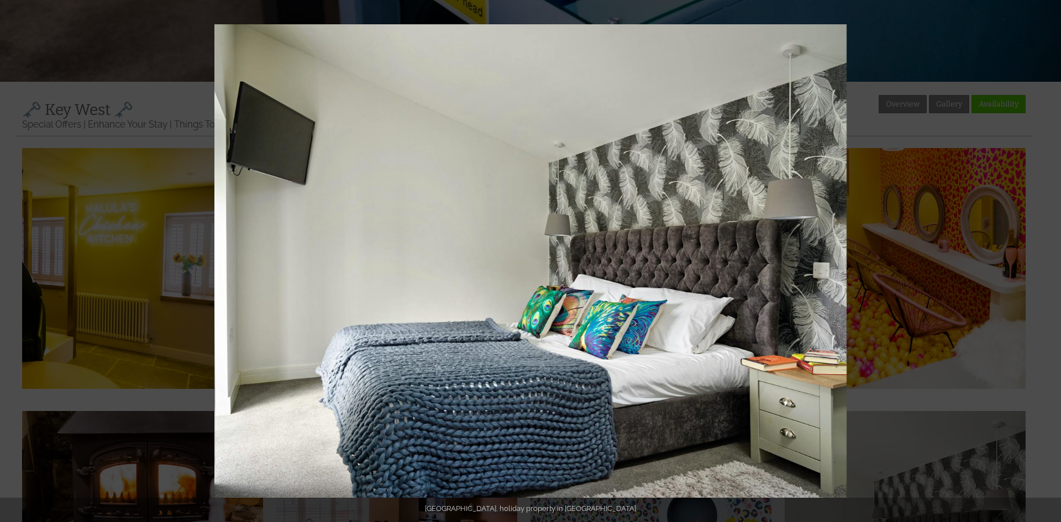
click at [1051, 264] on button at bounding box center [1041, 261] width 39 height 55
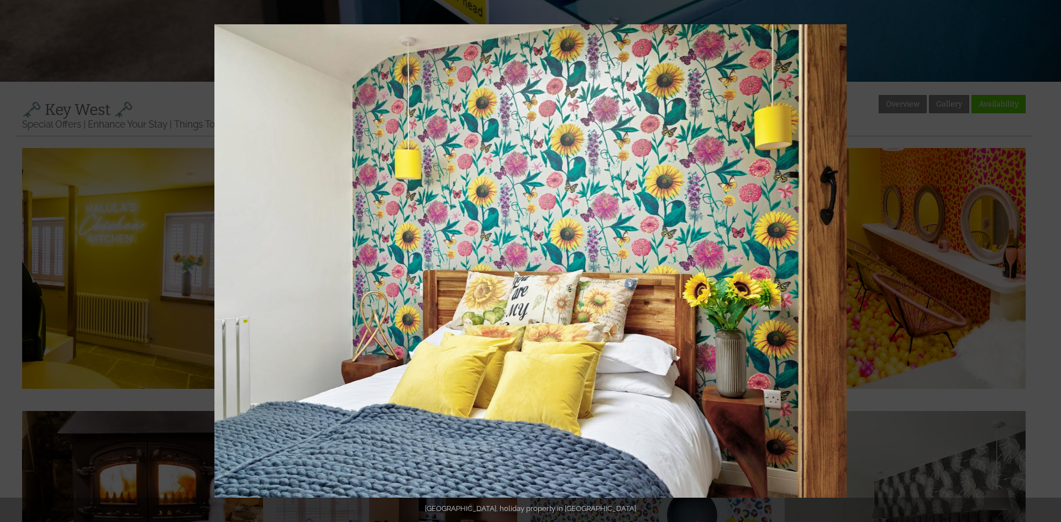
click at [1051, 264] on button at bounding box center [1041, 261] width 39 height 55
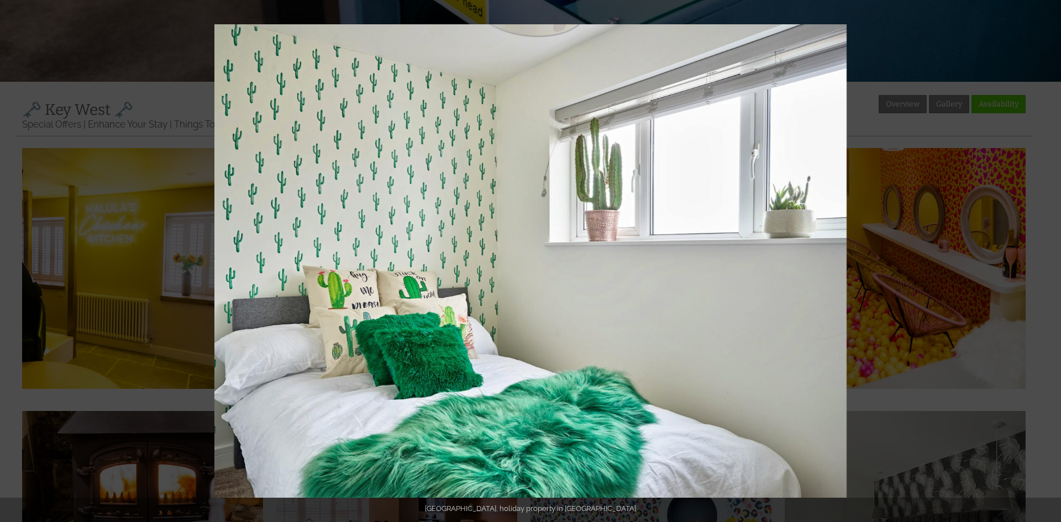
click at [1051, 264] on button at bounding box center [1041, 261] width 39 height 55
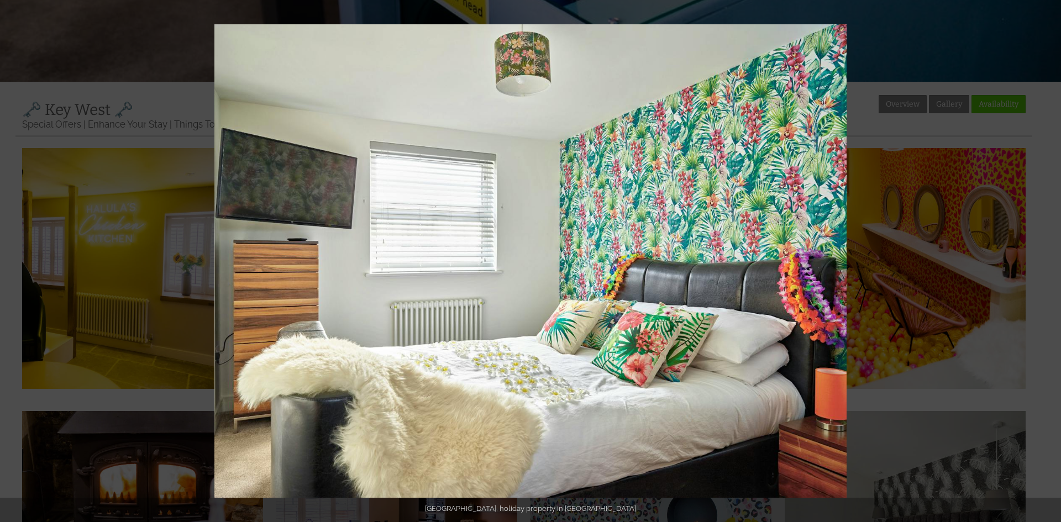
click at [1051, 264] on button at bounding box center [1041, 261] width 39 height 55
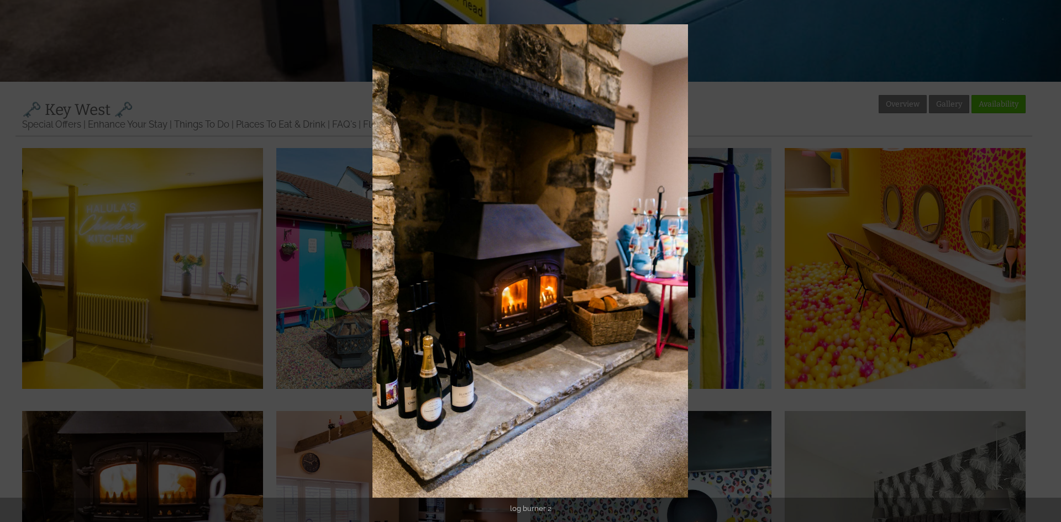
click at [1051, 264] on button at bounding box center [1041, 261] width 39 height 55
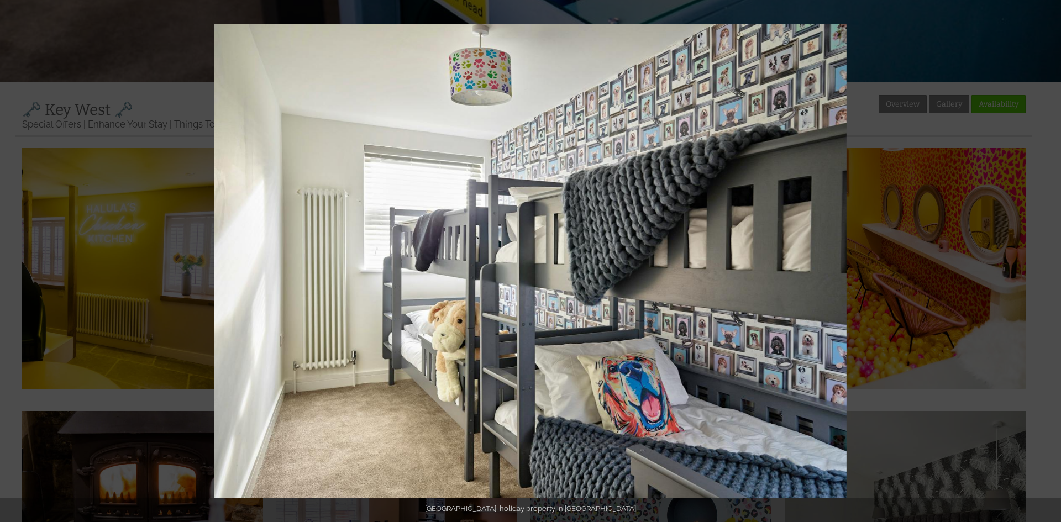
click at [1051, 264] on button at bounding box center [1041, 261] width 39 height 55
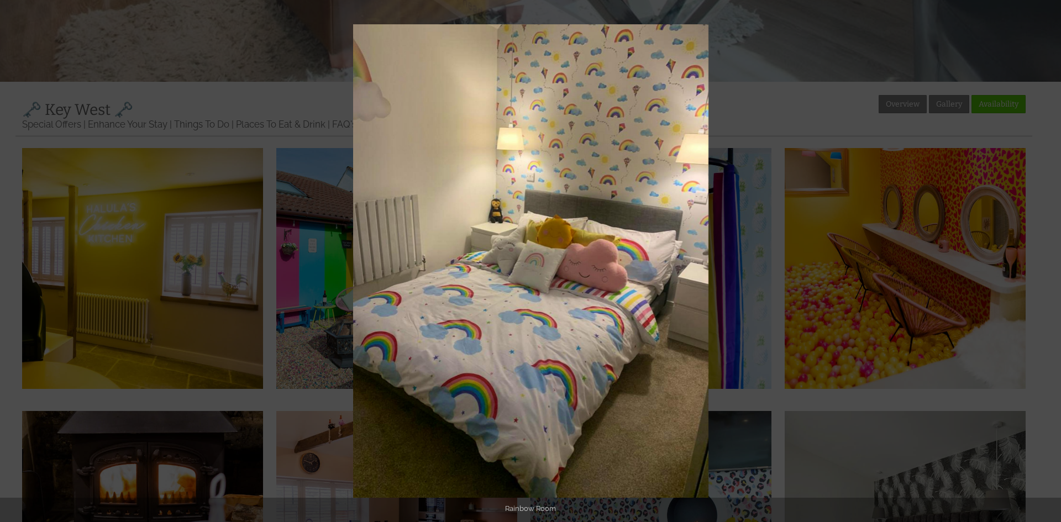
click at [1051, 264] on button at bounding box center [1041, 261] width 39 height 55
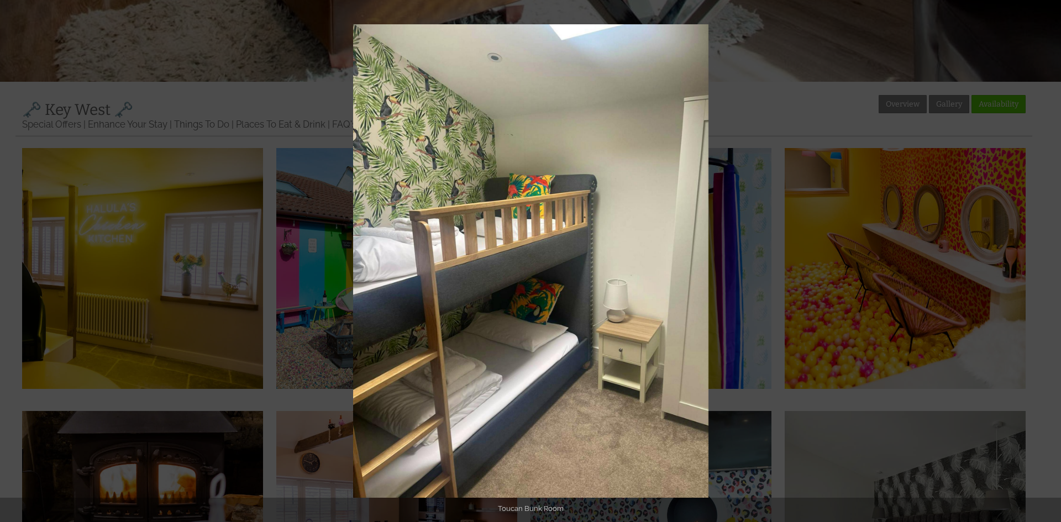
click at [1051, 264] on button at bounding box center [1041, 261] width 39 height 55
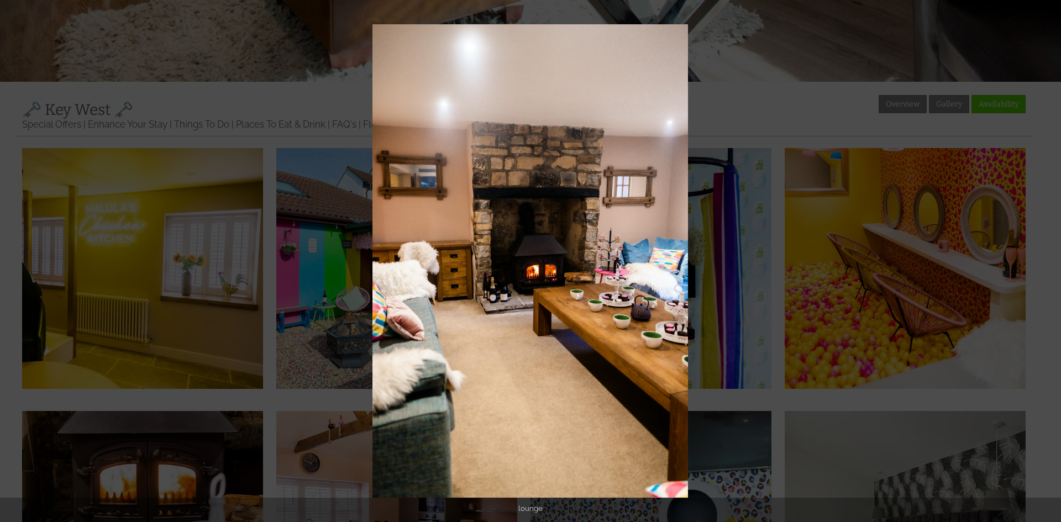
click at [1051, 264] on button at bounding box center [1041, 261] width 39 height 55
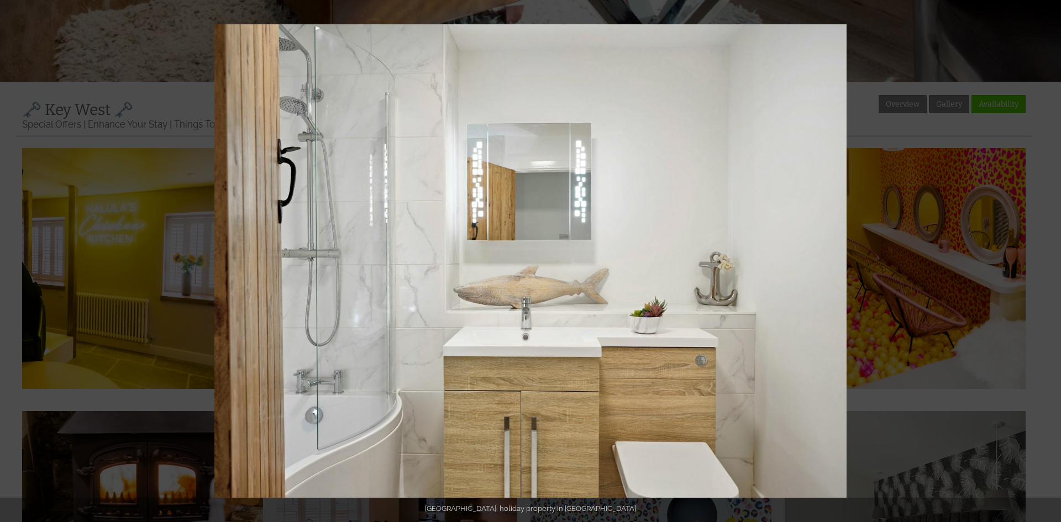
click at [1051, 264] on button at bounding box center [1041, 261] width 39 height 55
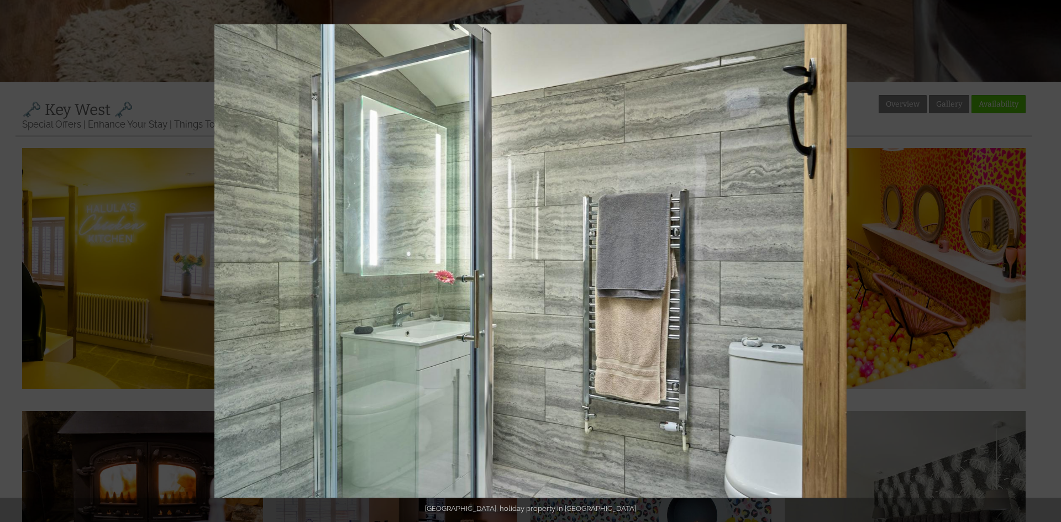
click at [1051, 264] on button at bounding box center [1041, 261] width 39 height 55
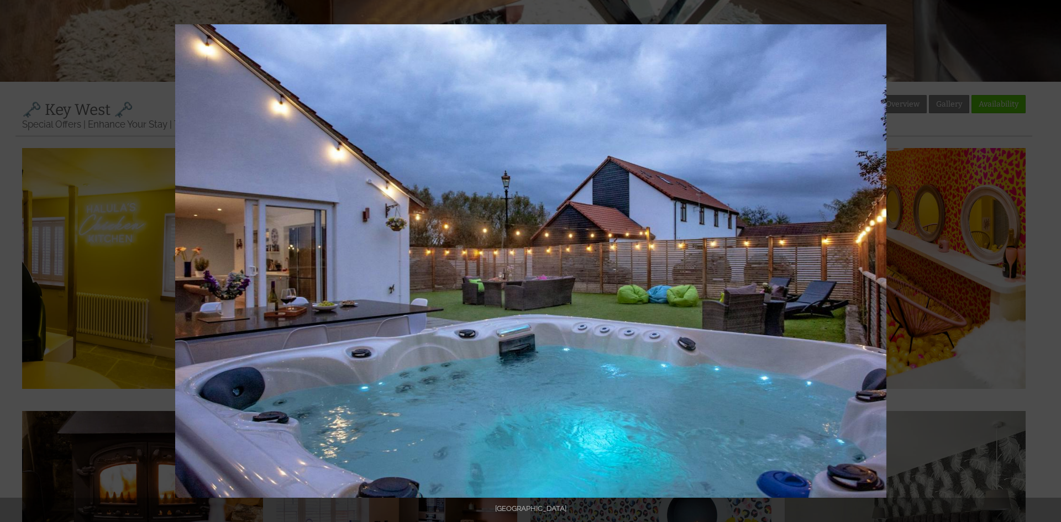
click at [1051, 264] on button at bounding box center [1041, 261] width 39 height 55
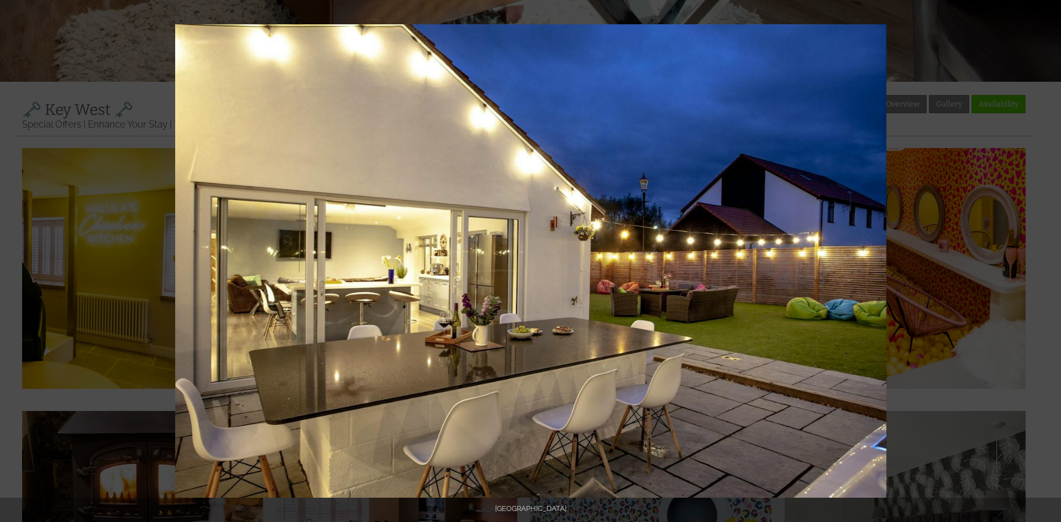
click at [1051, 264] on button at bounding box center [1041, 261] width 39 height 55
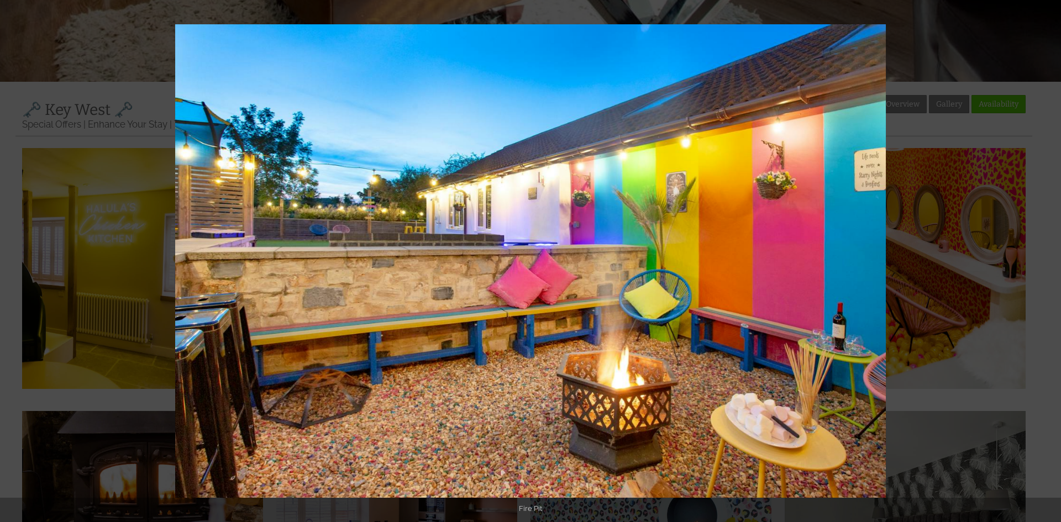
click at [1051, 264] on button at bounding box center [1041, 261] width 39 height 55
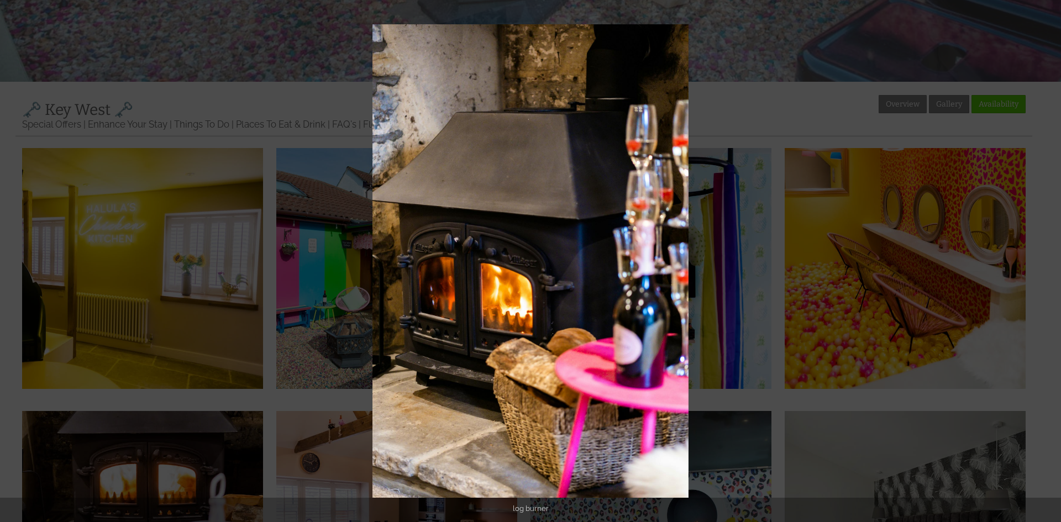
click at [1051, 264] on button at bounding box center [1041, 261] width 39 height 55
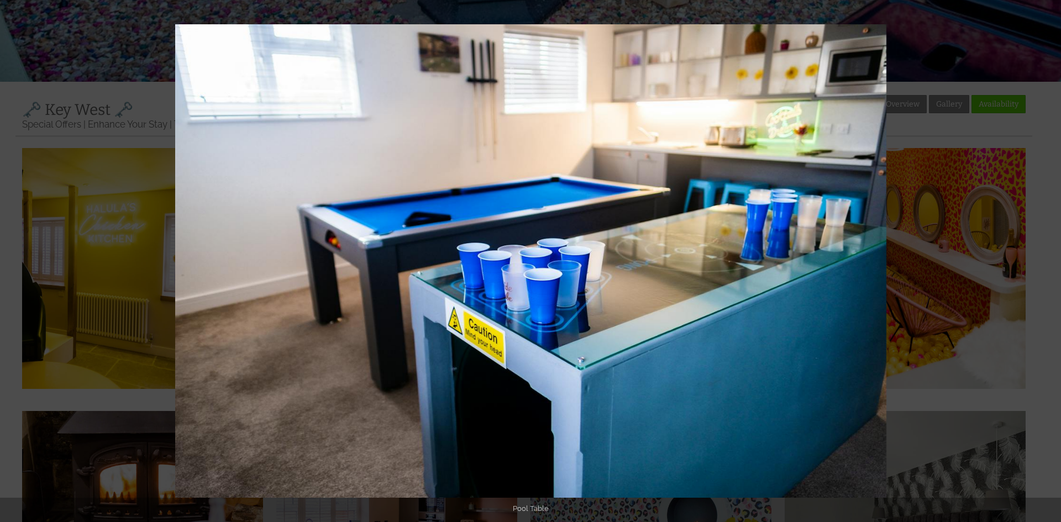
click at [1051, 264] on button at bounding box center [1041, 261] width 39 height 55
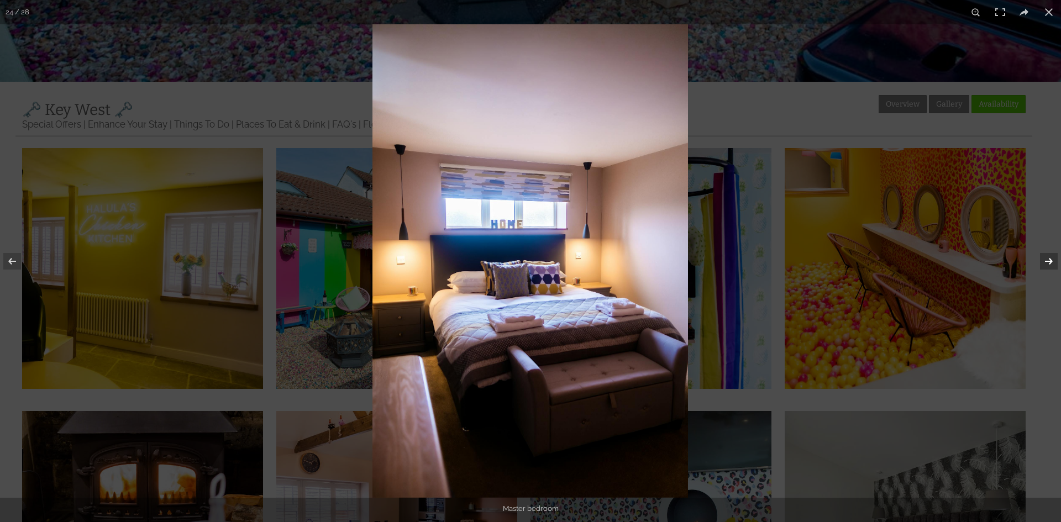
click at [1022, 269] on button at bounding box center [1041, 261] width 39 height 55
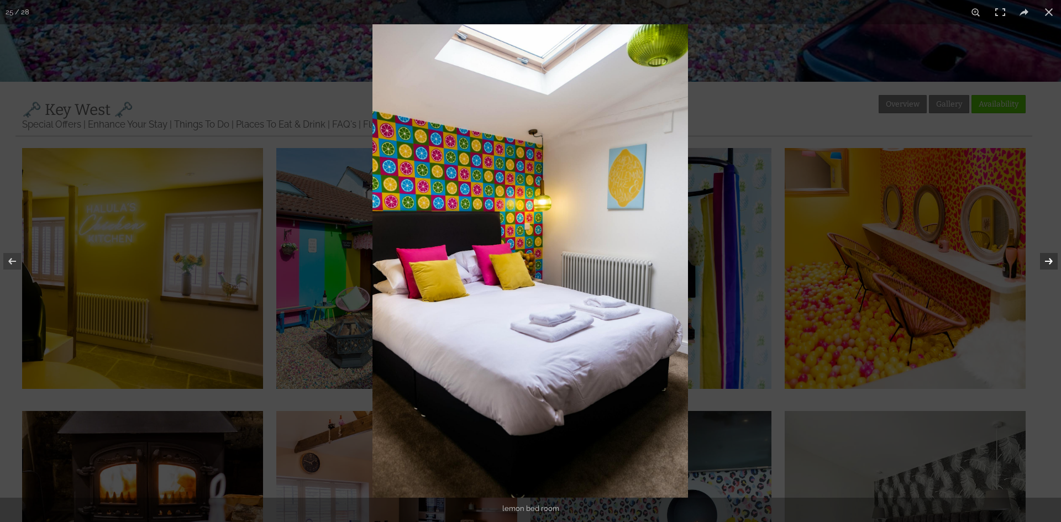
click at [1035, 257] on button at bounding box center [1041, 261] width 39 height 55
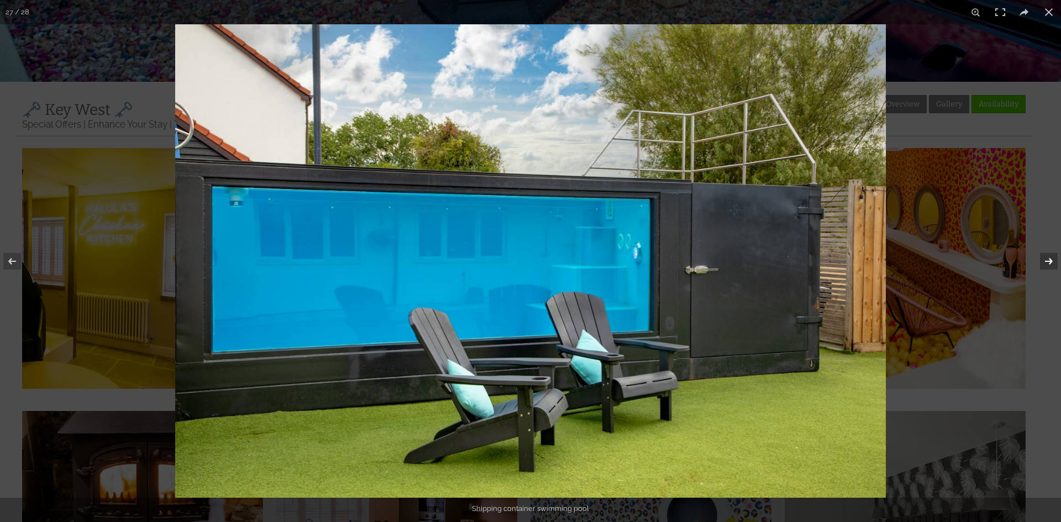
click at [1035, 257] on button at bounding box center [1041, 261] width 39 height 55
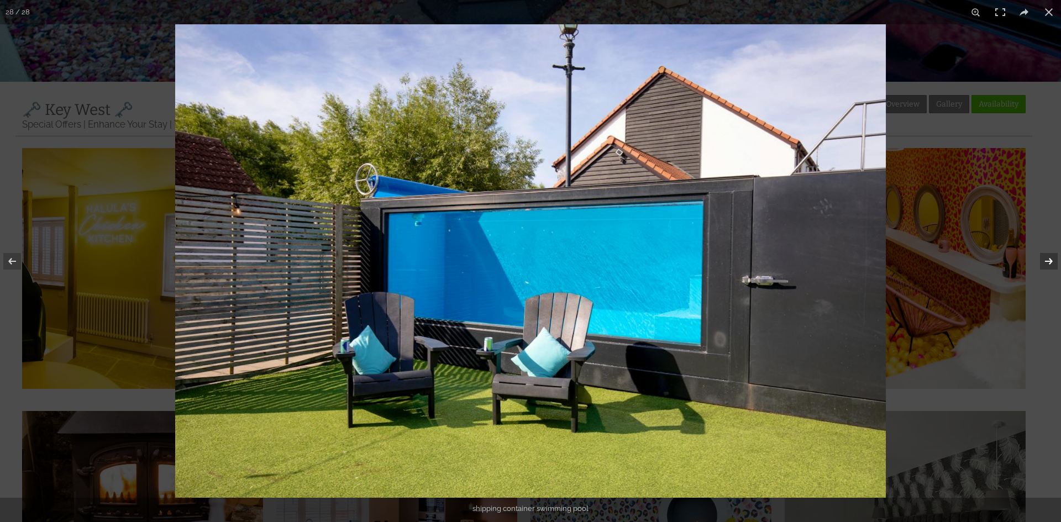
click at [1035, 257] on button at bounding box center [1041, 261] width 39 height 55
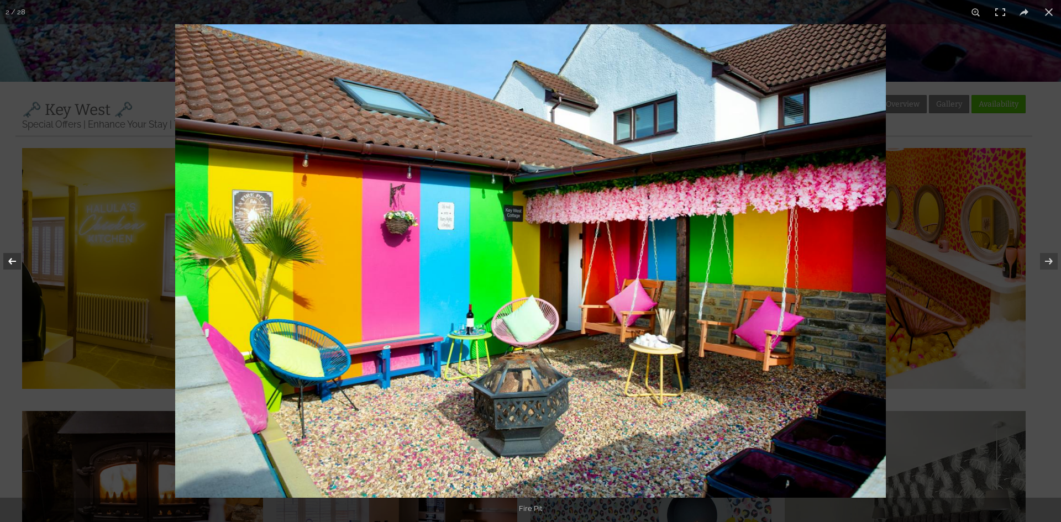
click at [17, 260] on button at bounding box center [19, 261] width 39 height 55
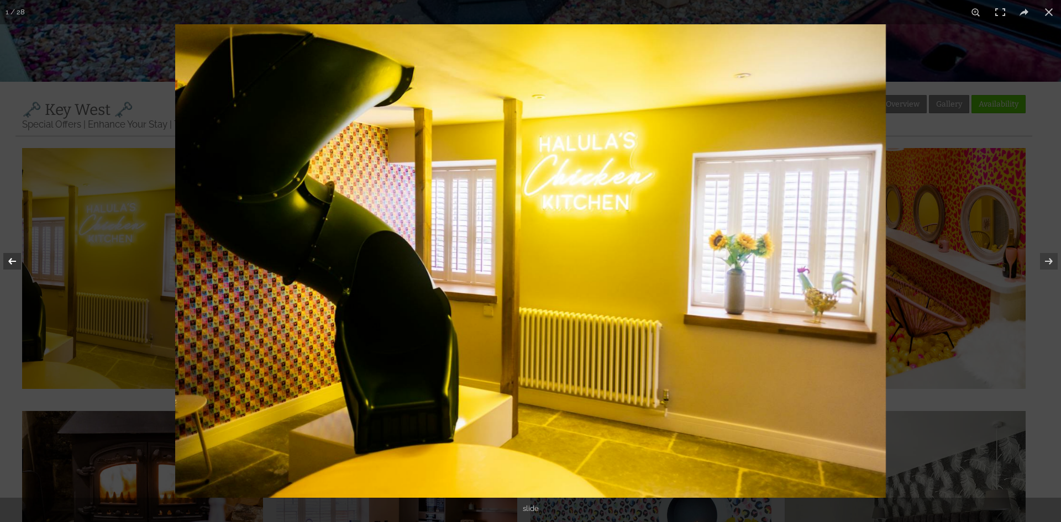
click at [17, 260] on button at bounding box center [19, 261] width 39 height 55
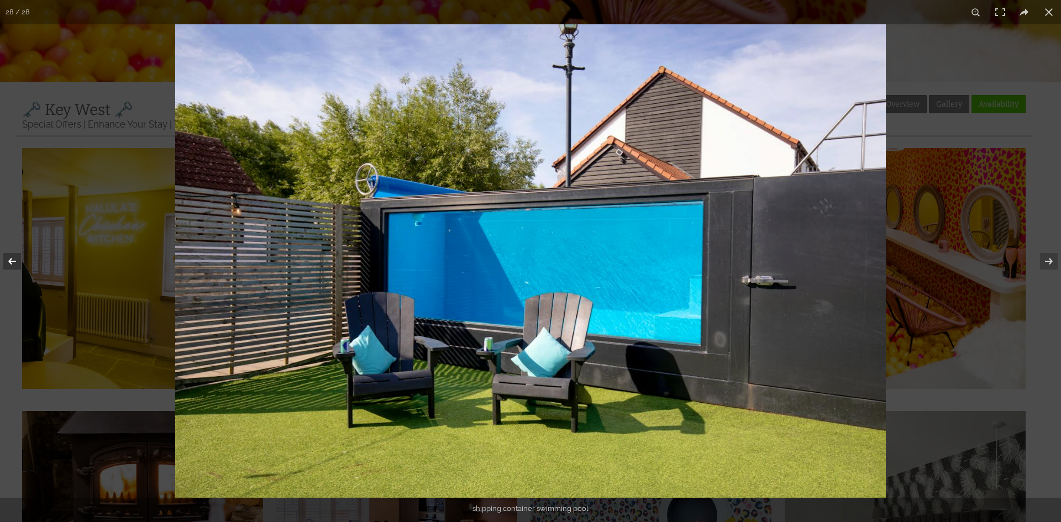
click at [17, 260] on button at bounding box center [19, 261] width 39 height 55
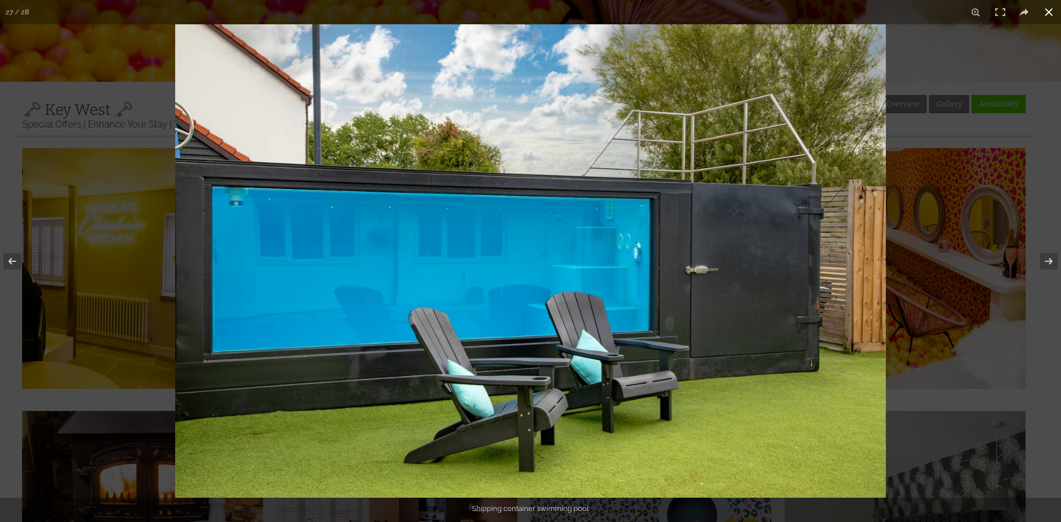
click at [1056, 9] on button at bounding box center [1048, 12] width 24 height 24
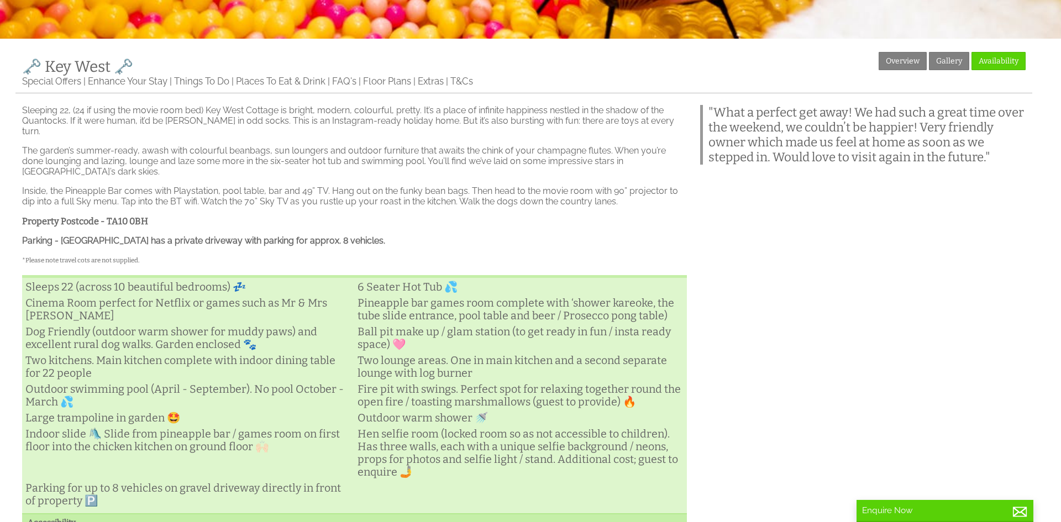
scroll to position [527, 0]
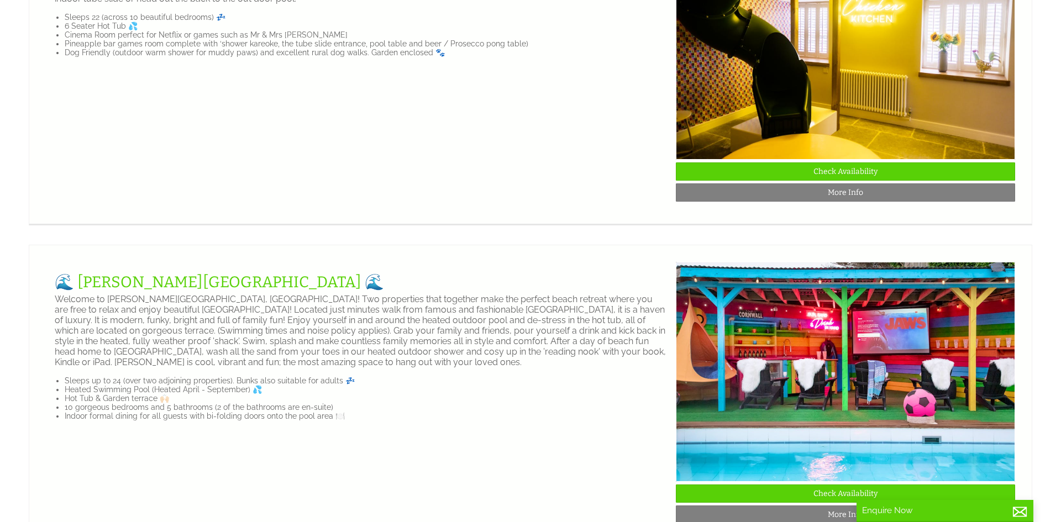
scroll to position [1298, 0]
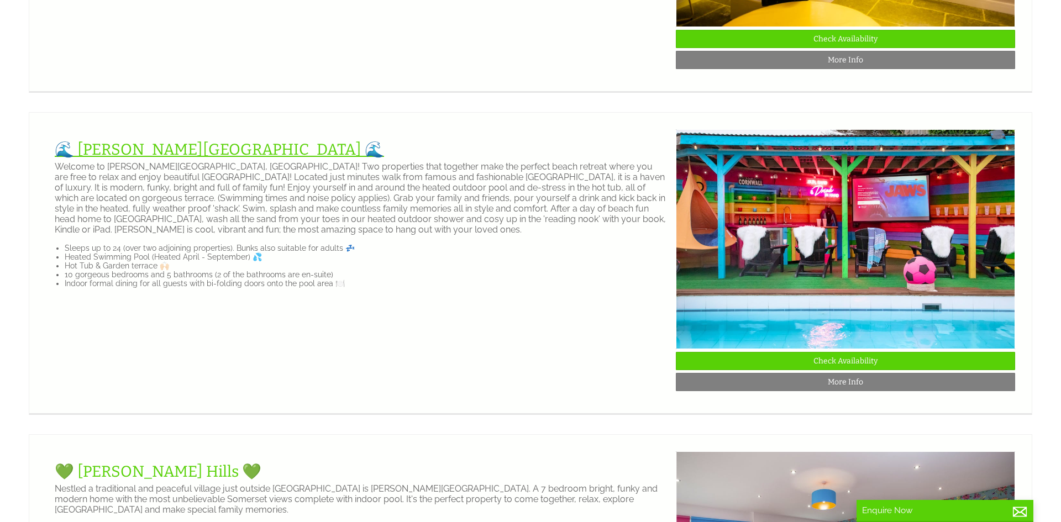
click at [184, 151] on link "🌊 [PERSON_NAME][GEOGRAPHIC_DATA] 🌊" at bounding box center [219, 149] width 329 height 18
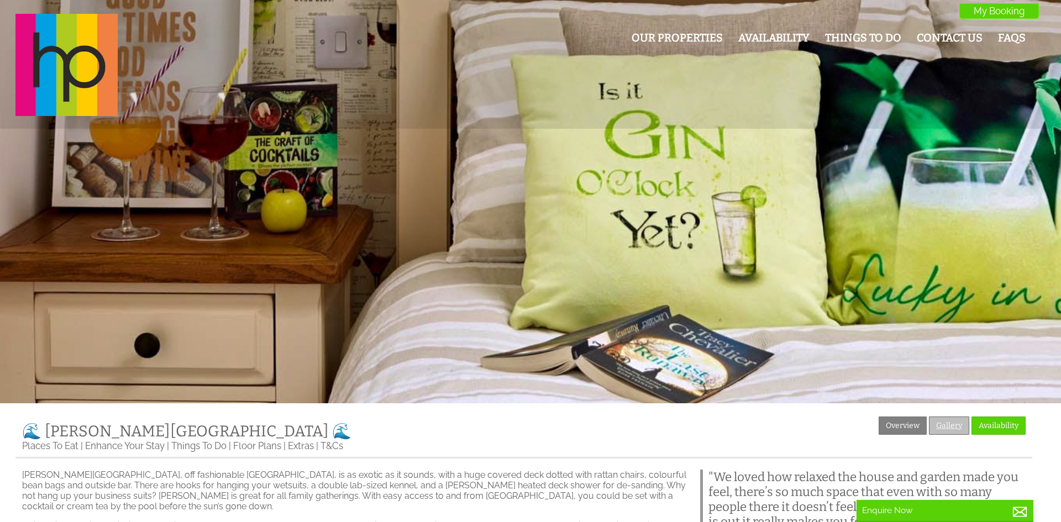
click at [934, 428] on link "Gallery" at bounding box center [949, 426] width 40 height 18
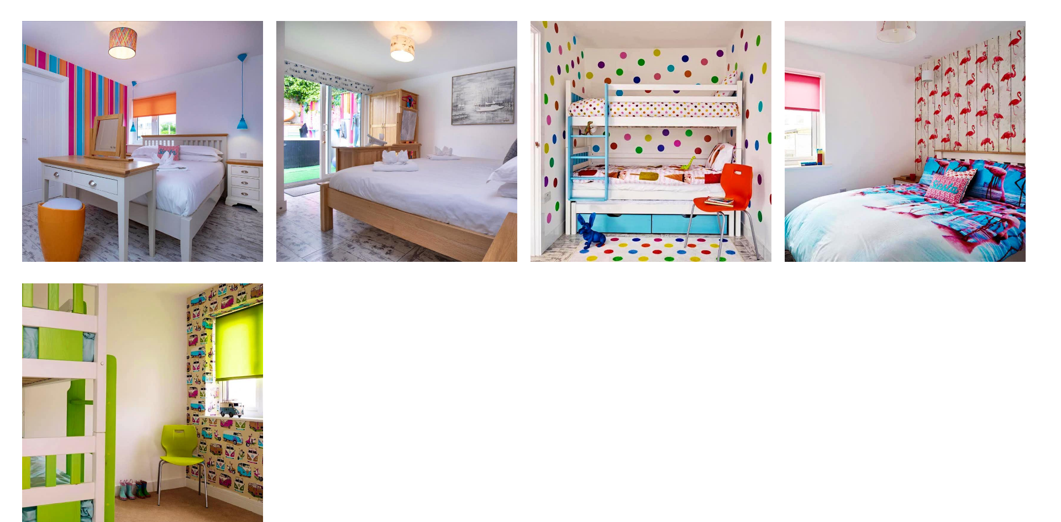
scroll to position [1517, 0]
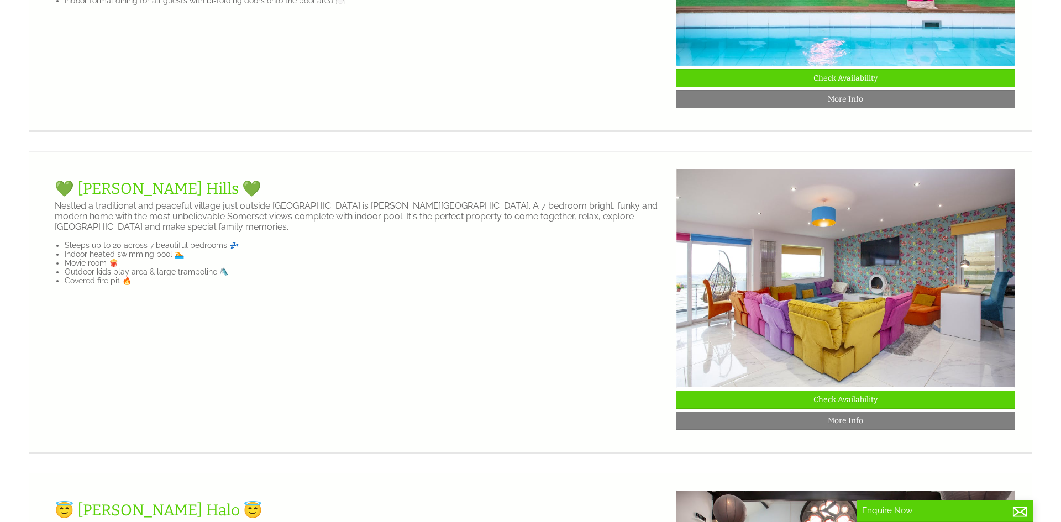
scroll to position [1598, 0]
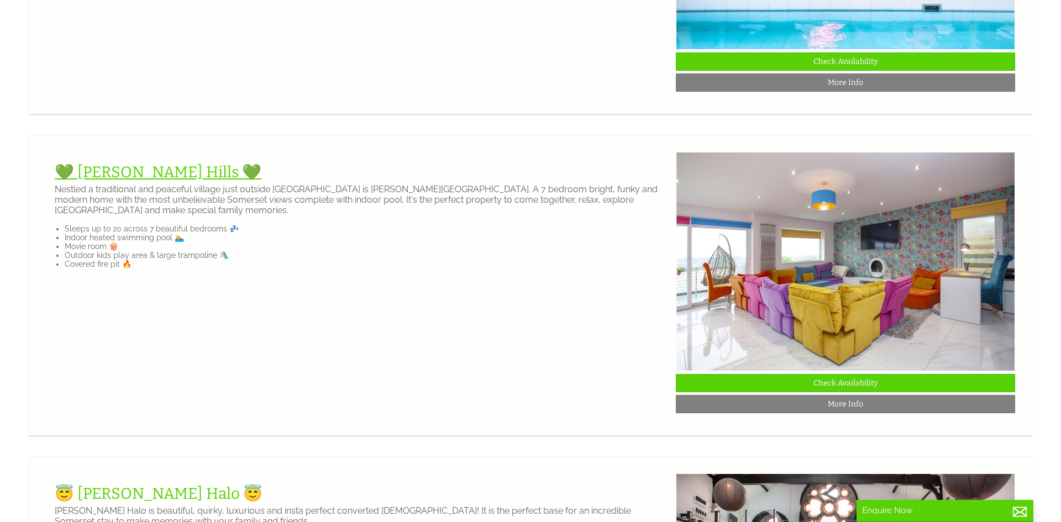
click at [128, 169] on link "💚 [PERSON_NAME] Hills 💚" at bounding box center [158, 172] width 207 height 18
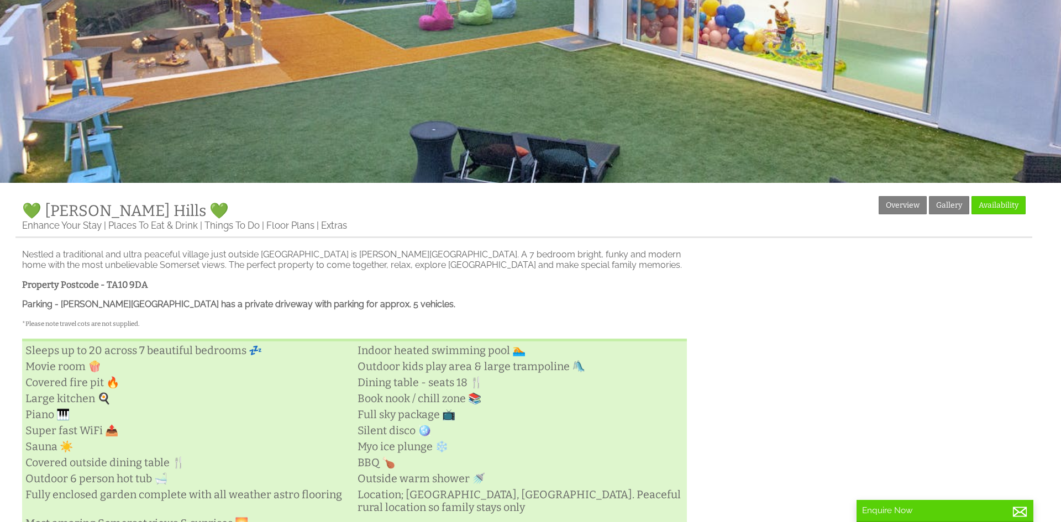
scroll to position [231, 0]
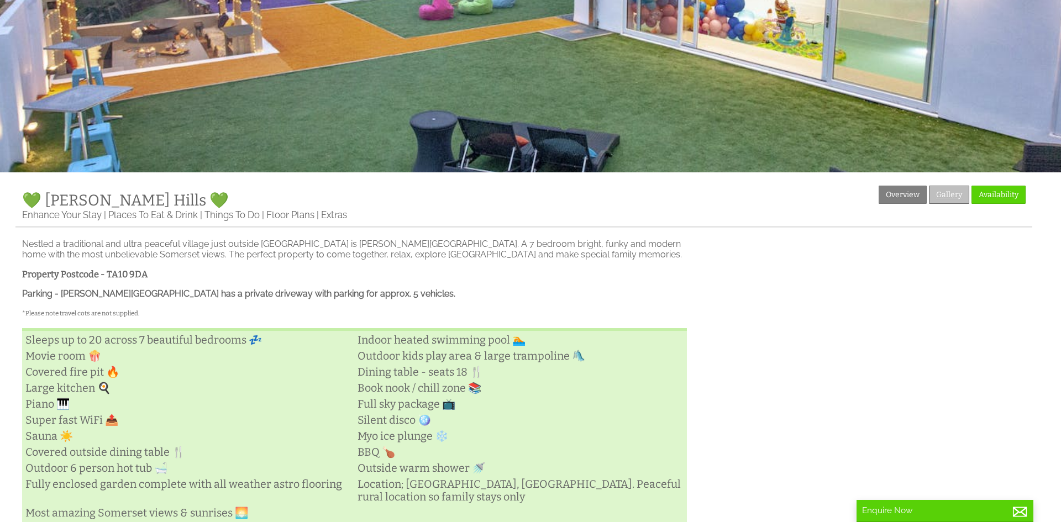
click at [947, 197] on link "Gallery" at bounding box center [949, 195] width 40 height 18
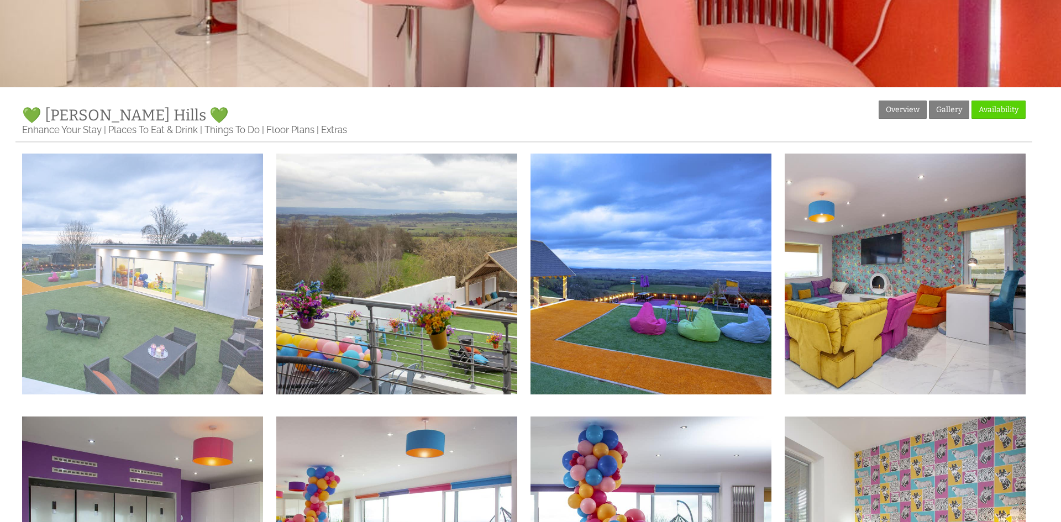
click at [184, 273] on img at bounding box center [142, 274] width 241 height 241
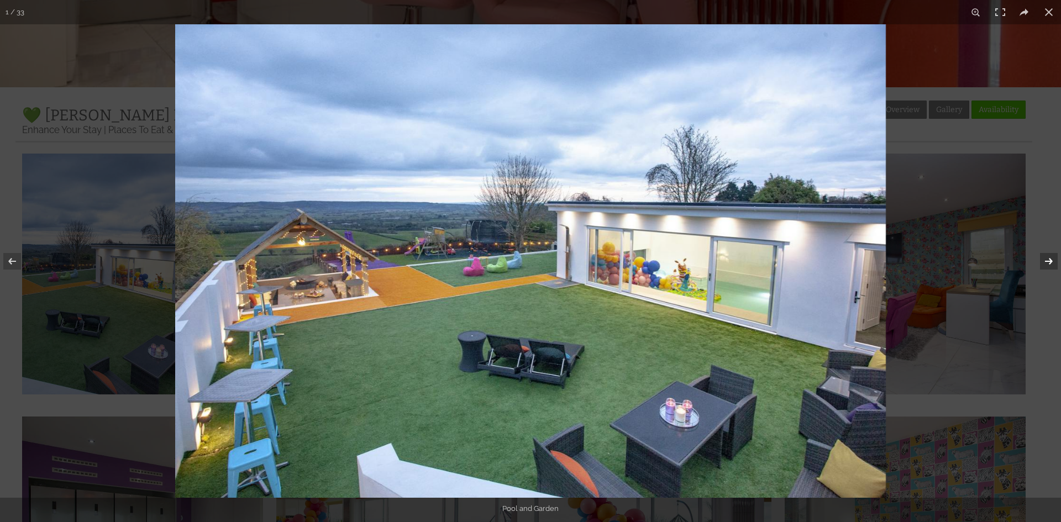
click at [1052, 264] on button at bounding box center [1041, 261] width 39 height 55
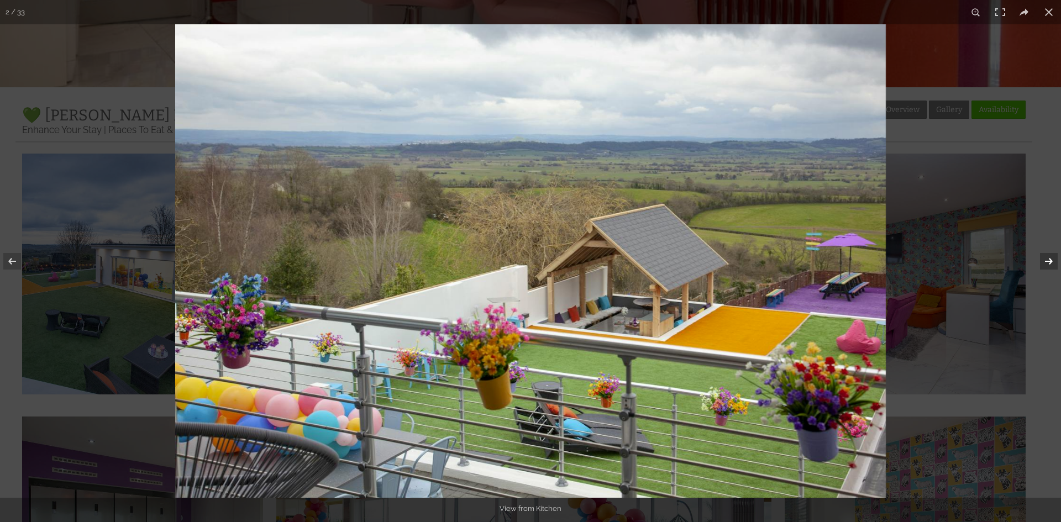
click at [1051, 264] on button at bounding box center [1041, 261] width 39 height 55
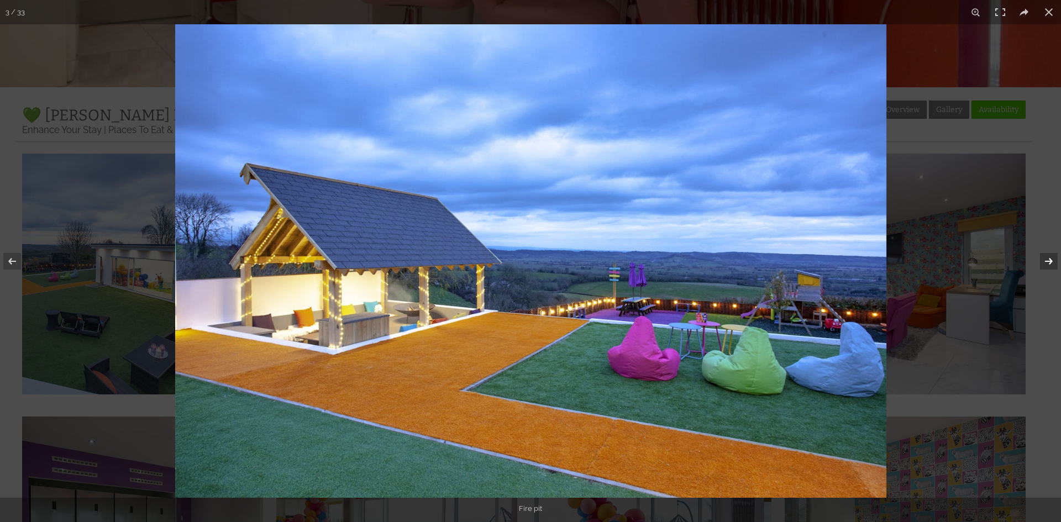
click at [1051, 264] on button at bounding box center [1041, 261] width 39 height 55
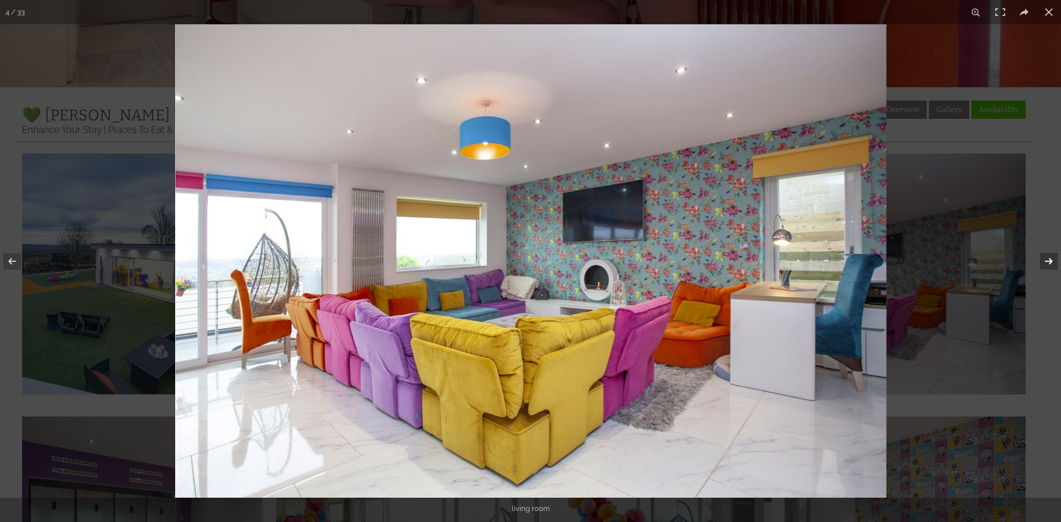
click at [1051, 264] on button at bounding box center [1041, 261] width 39 height 55
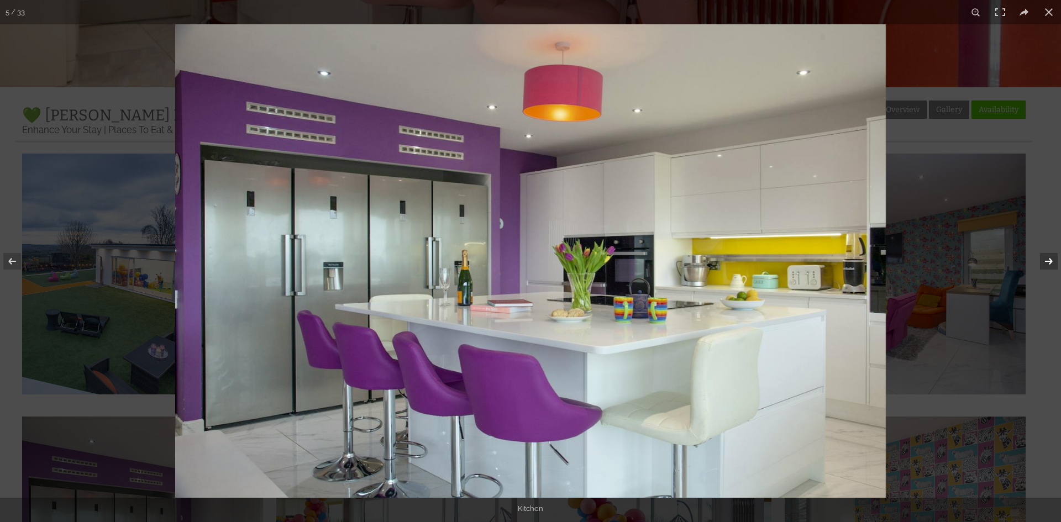
click at [1051, 264] on button at bounding box center [1041, 261] width 39 height 55
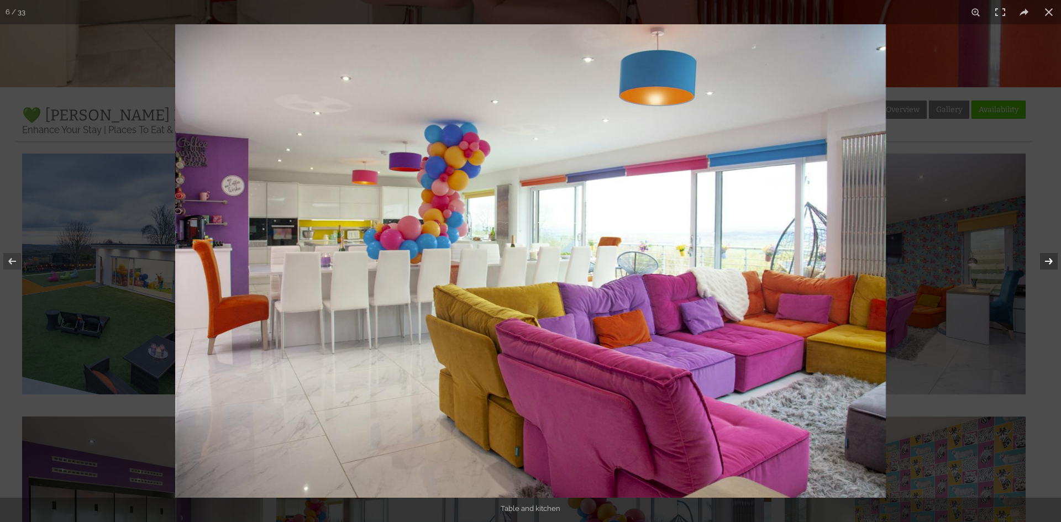
click at [1051, 264] on button at bounding box center [1041, 261] width 39 height 55
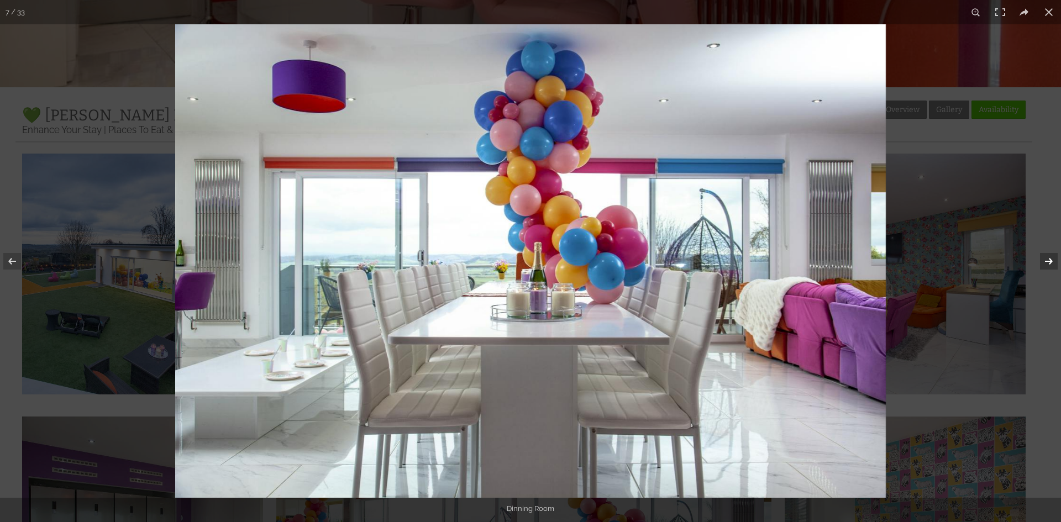
click at [1051, 264] on button at bounding box center [1041, 261] width 39 height 55
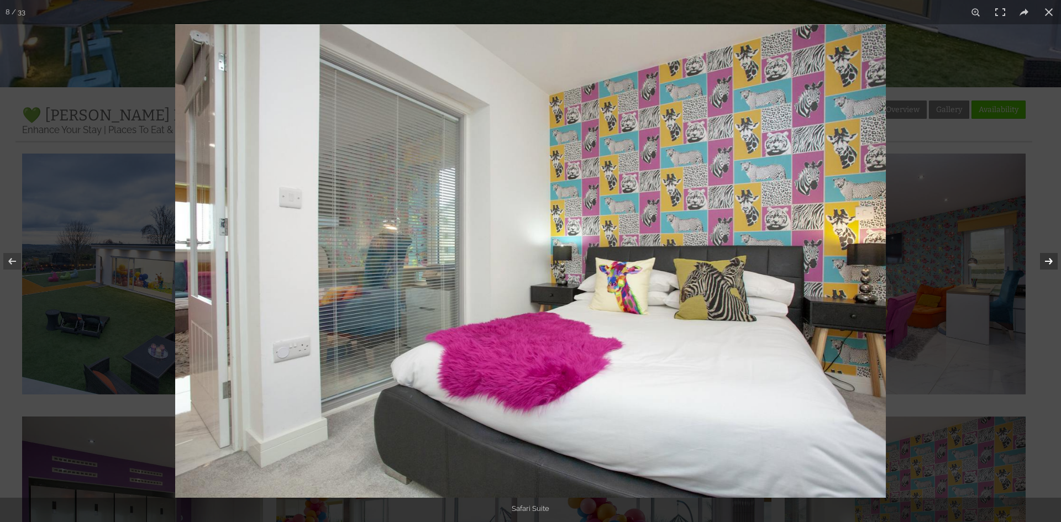
click at [1051, 264] on button at bounding box center [1041, 261] width 39 height 55
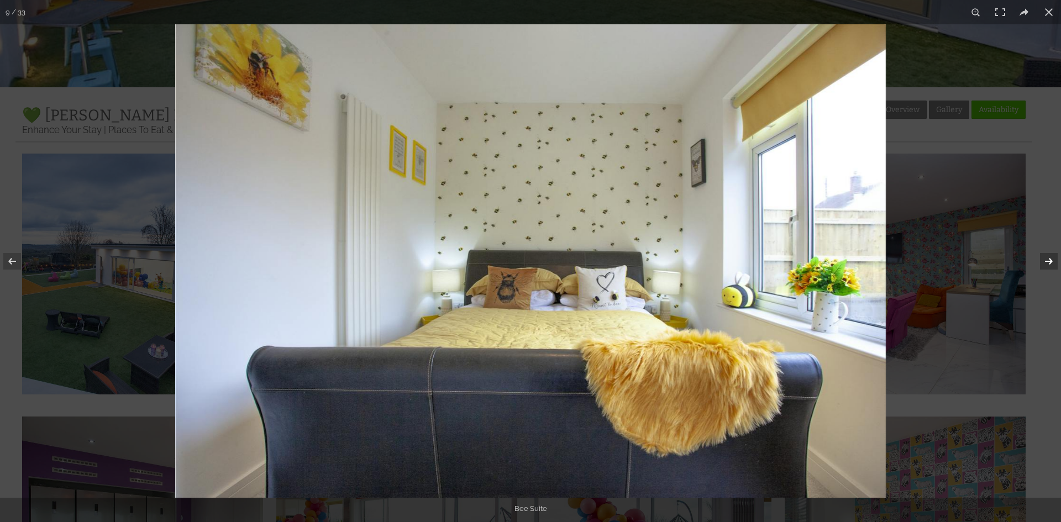
click at [1051, 264] on button at bounding box center [1041, 261] width 39 height 55
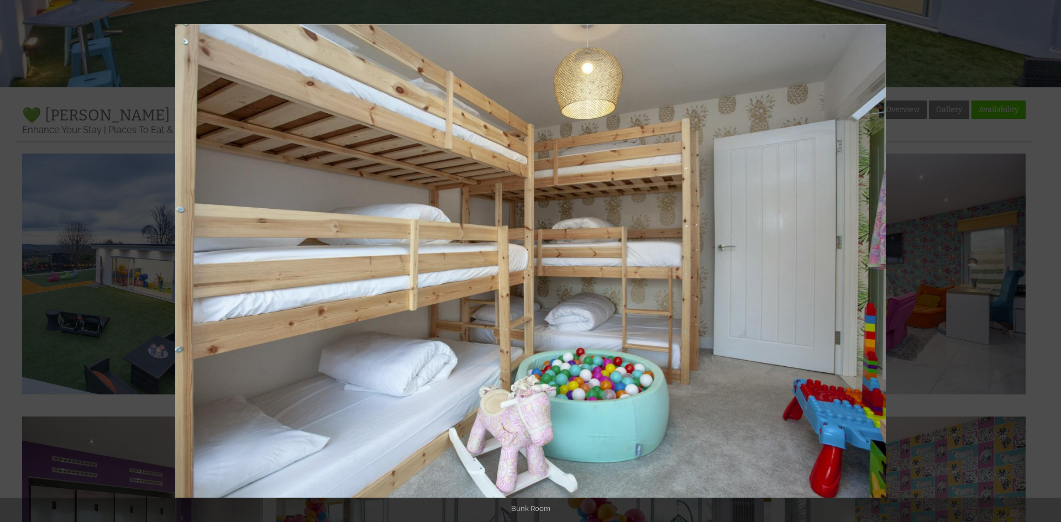
click at [1051, 264] on button at bounding box center [1041, 261] width 39 height 55
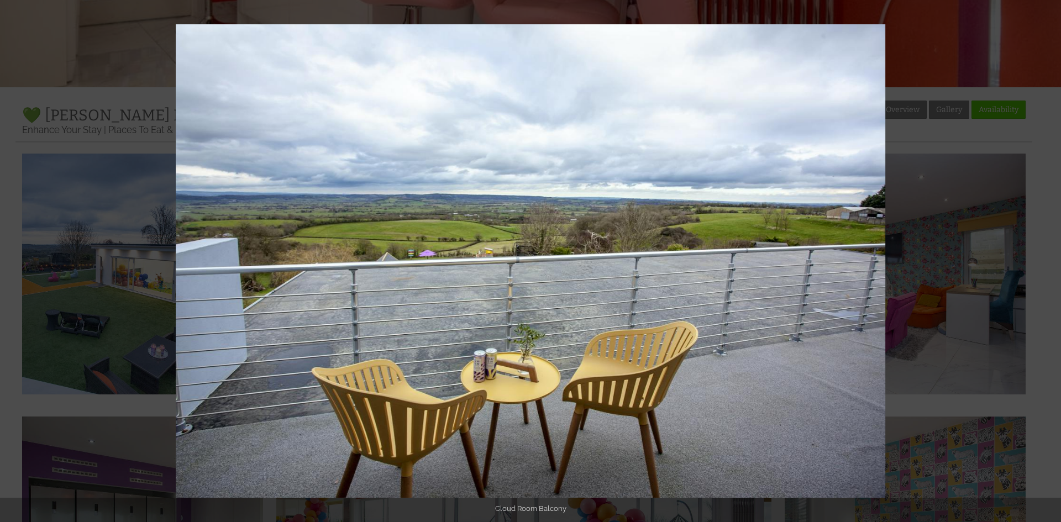
click at [1051, 264] on button at bounding box center [1041, 261] width 39 height 55
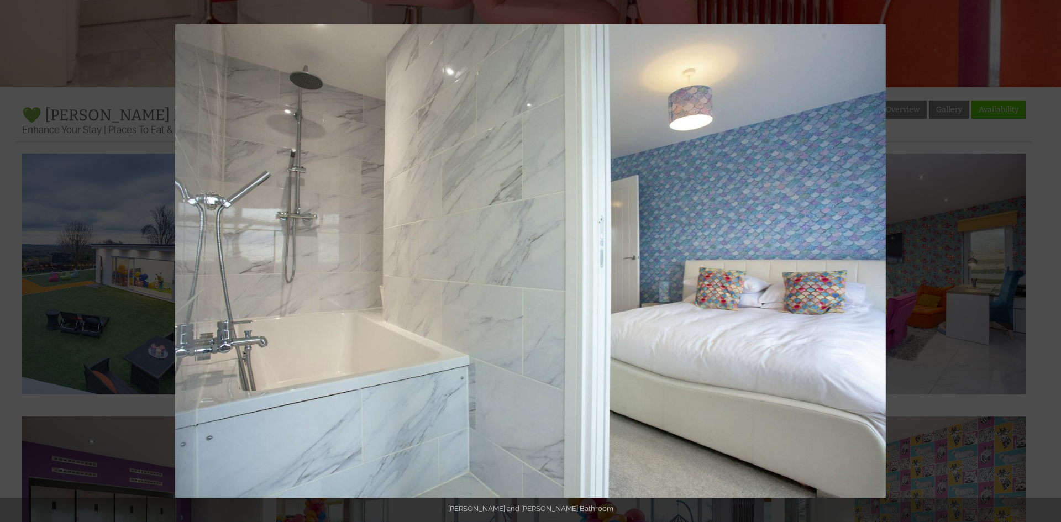
click at [1051, 264] on button at bounding box center [1041, 261] width 39 height 55
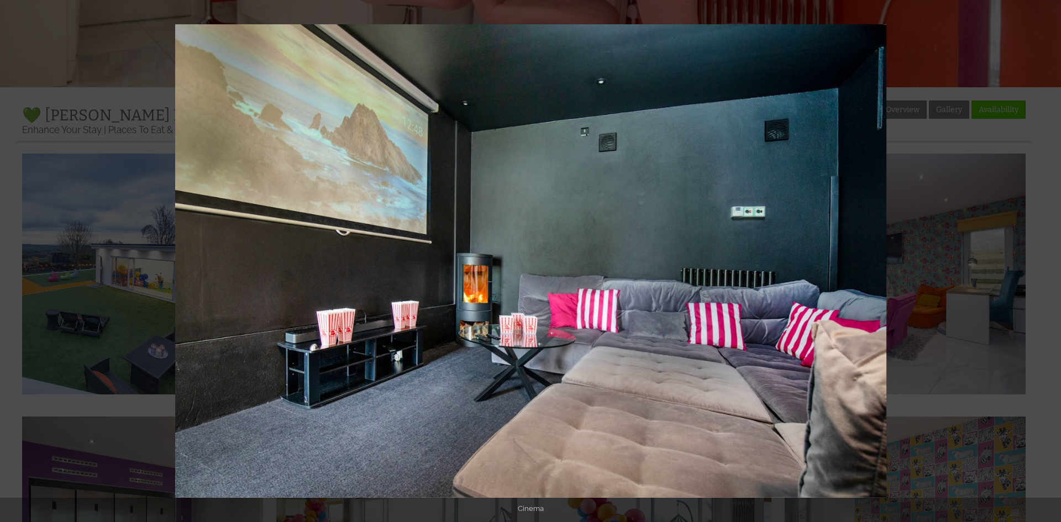
click at [1051, 264] on button at bounding box center [1041, 261] width 39 height 55
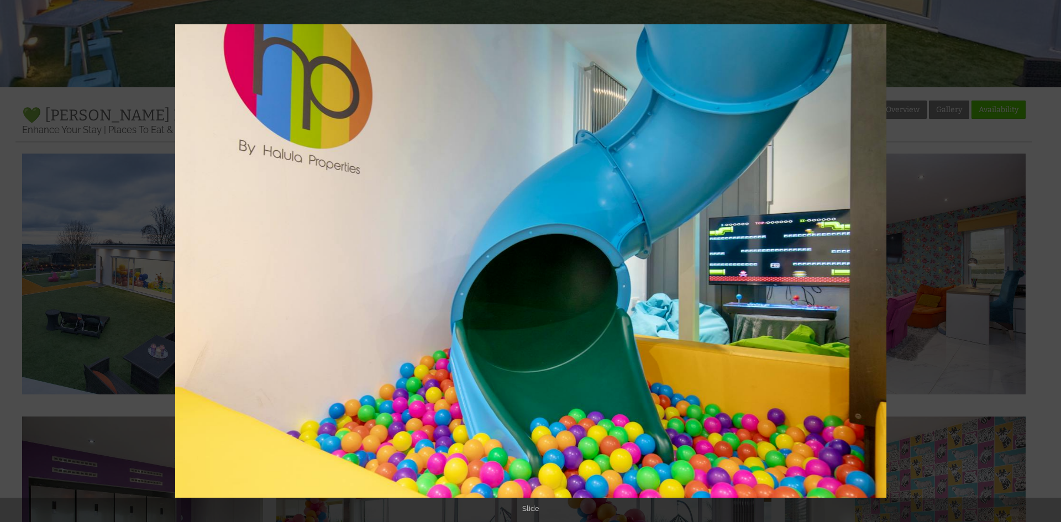
click at [1051, 264] on button at bounding box center [1041, 261] width 39 height 55
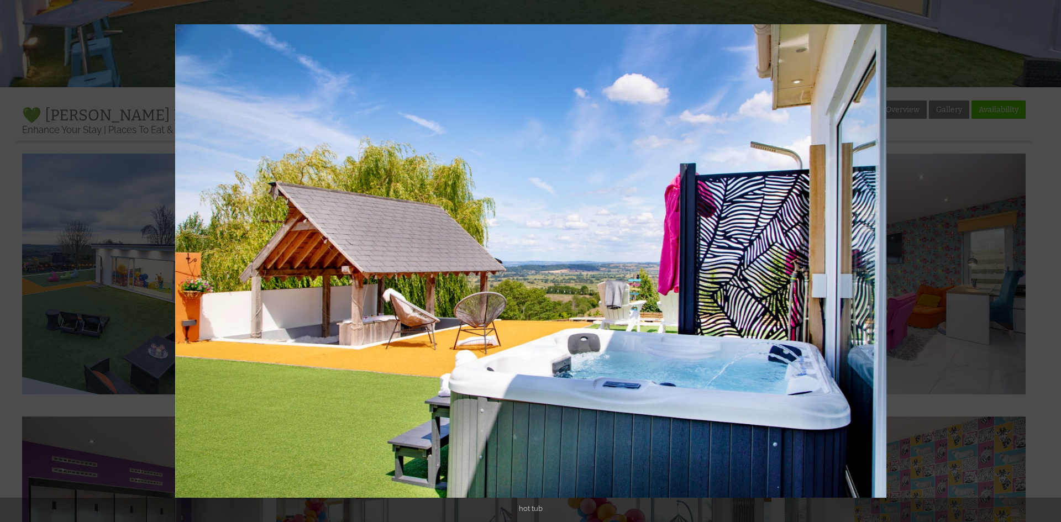
click at [1051, 264] on button at bounding box center [1041, 261] width 39 height 55
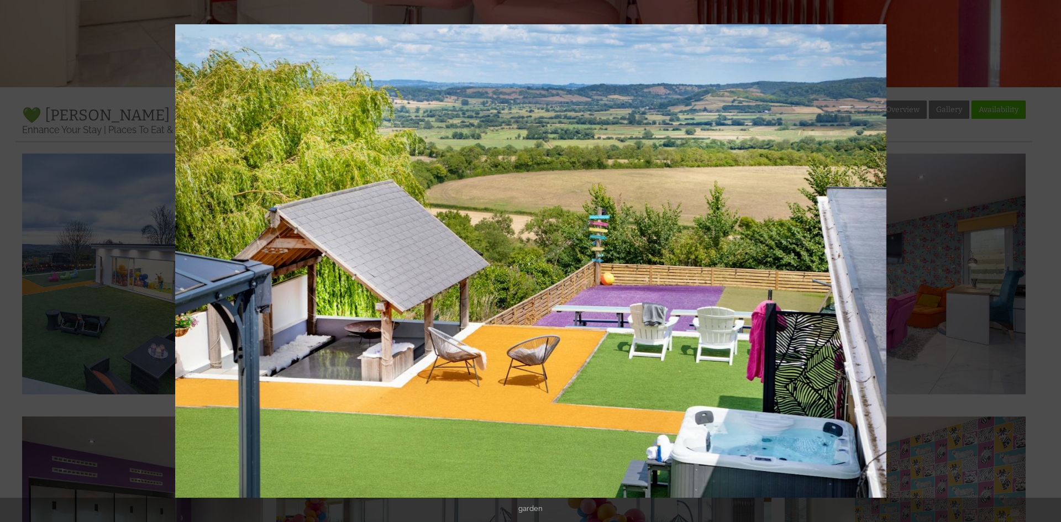
click at [1051, 264] on button at bounding box center [1041, 261] width 39 height 55
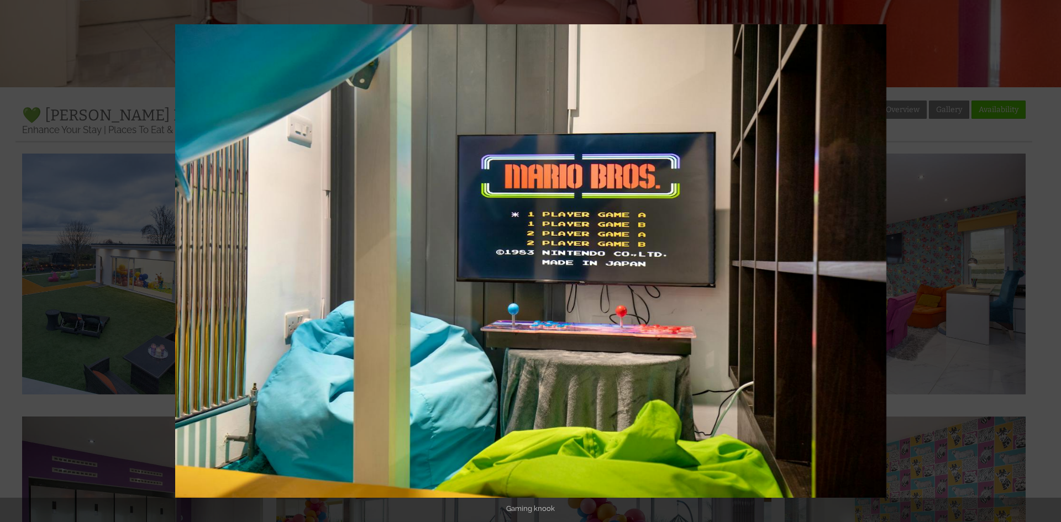
click at [1051, 264] on button at bounding box center [1041, 261] width 39 height 55
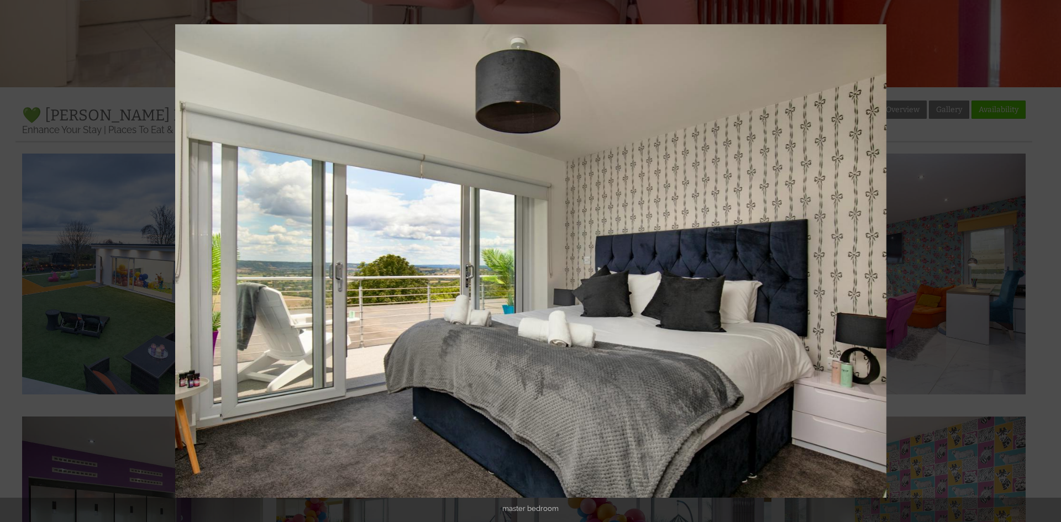
click at [1051, 264] on button at bounding box center [1041, 261] width 39 height 55
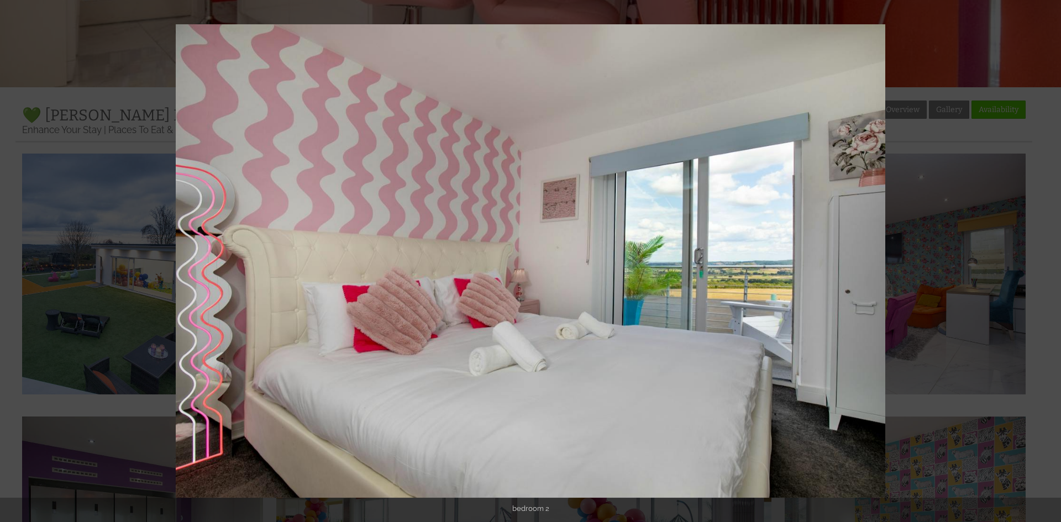
click at [1051, 264] on button at bounding box center [1041, 261] width 39 height 55
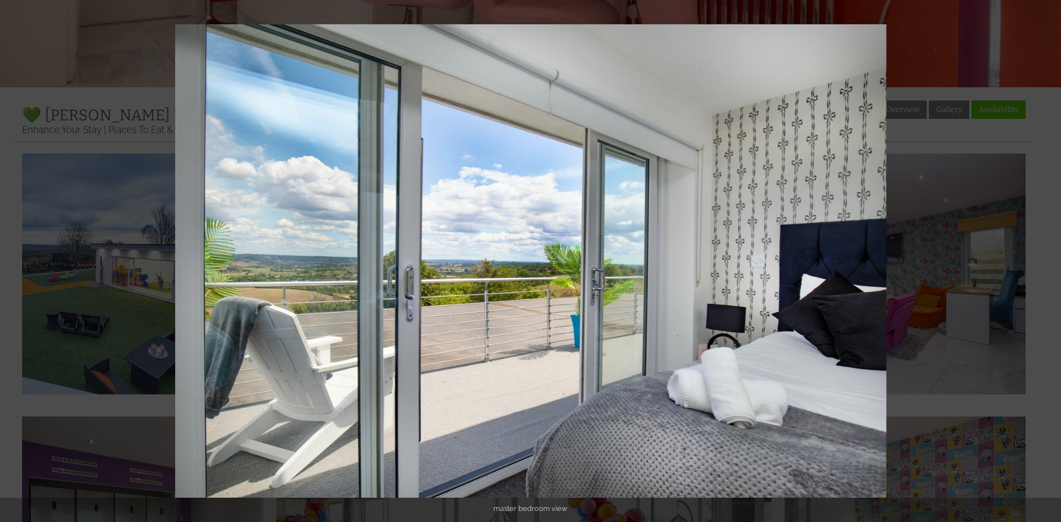
click at [1051, 264] on button at bounding box center [1041, 261] width 39 height 55
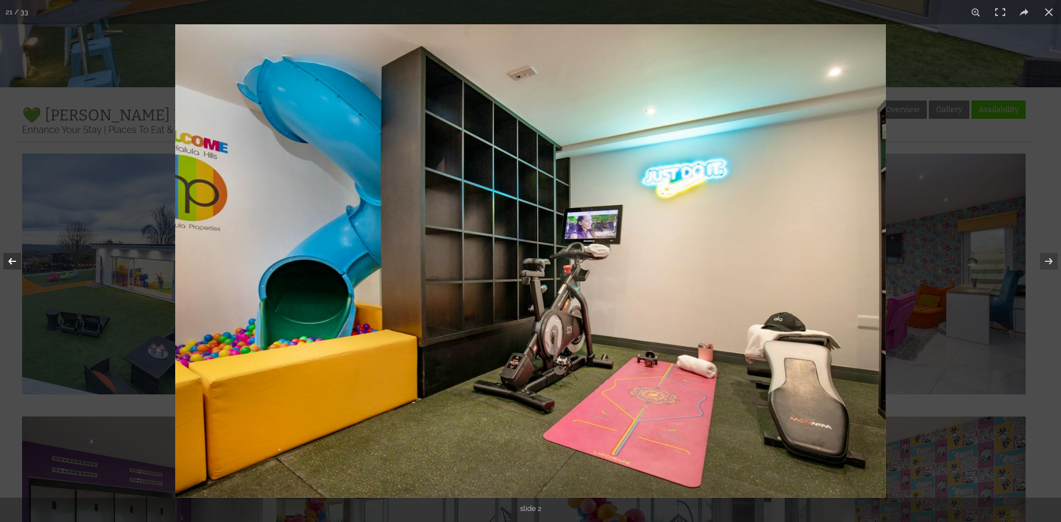
click at [12, 264] on button at bounding box center [19, 261] width 39 height 55
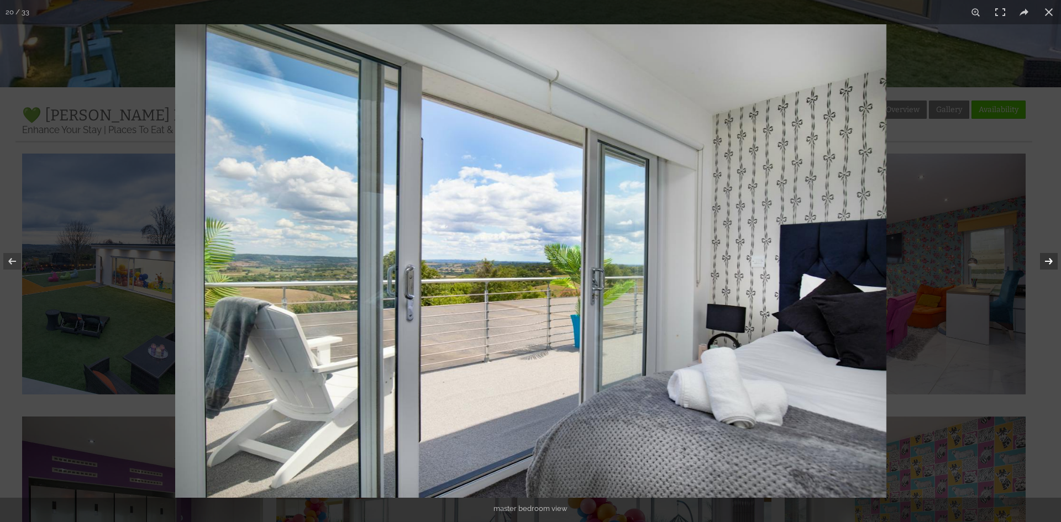
click at [1056, 260] on button at bounding box center [1041, 261] width 39 height 55
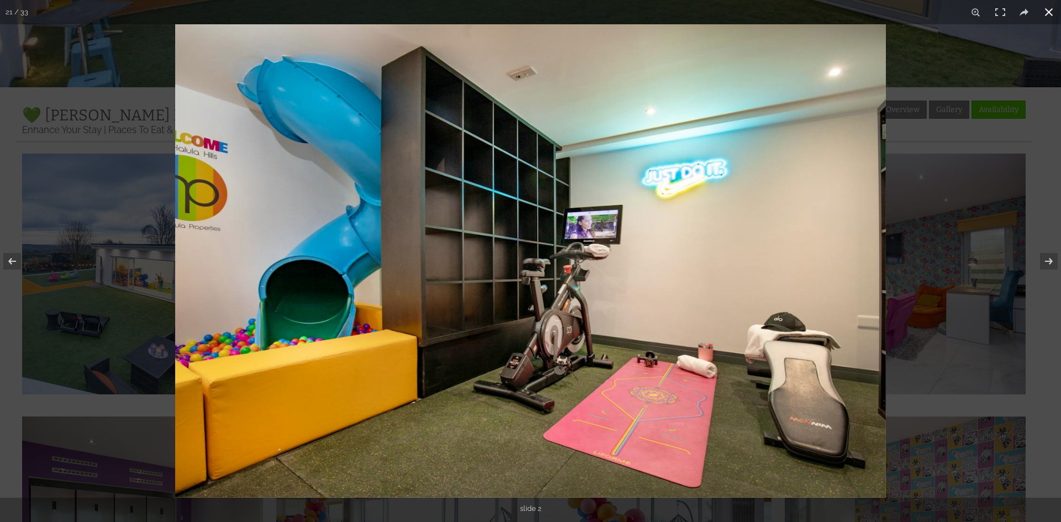
click at [1013, 81] on div at bounding box center [705, 285] width 1061 height 522
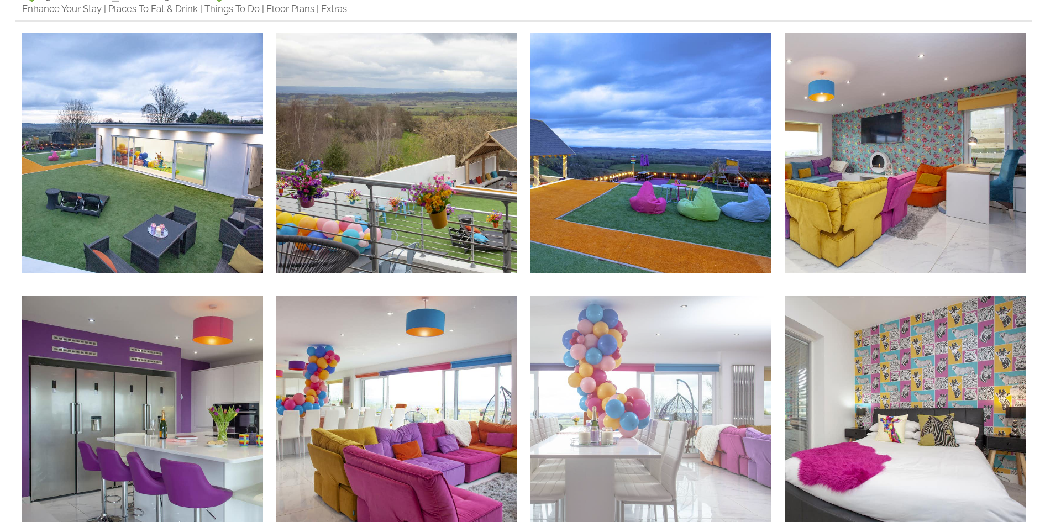
scroll to position [588, 0]
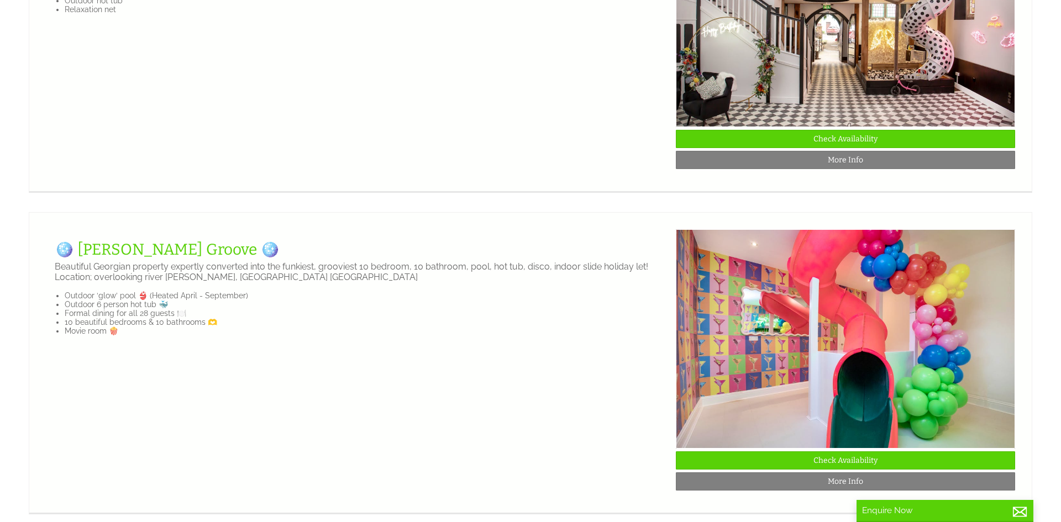
scroll to position [2252, 0]
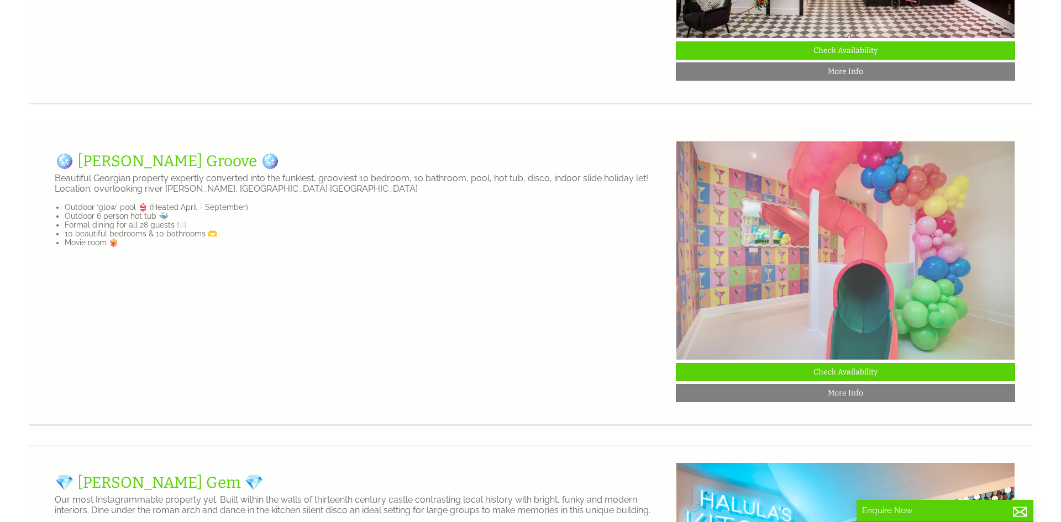
click at [865, 271] on img at bounding box center [845, 250] width 339 height 219
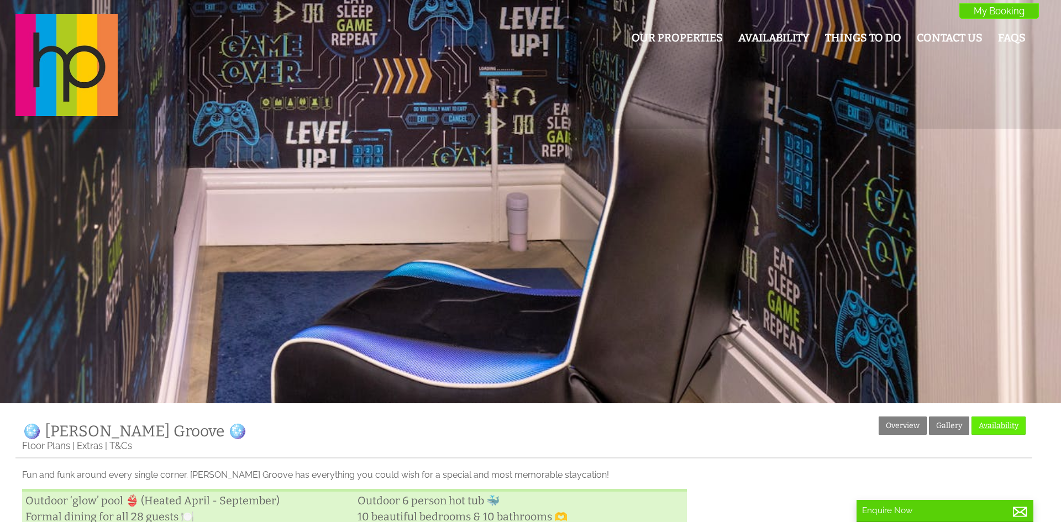
click at [988, 428] on link "Availability" at bounding box center [998, 426] width 54 height 18
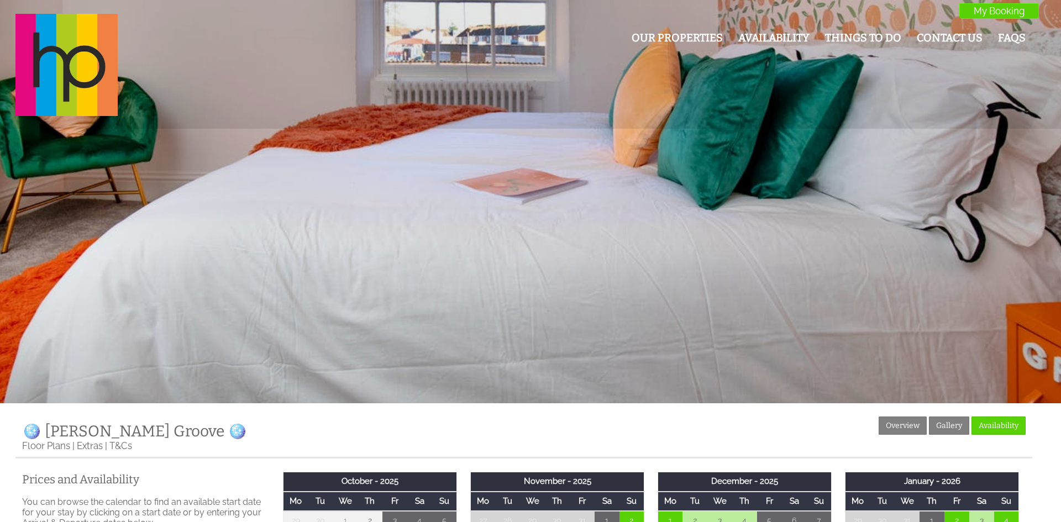
click at [951, 423] on link "Gallery" at bounding box center [949, 426] width 40 height 18
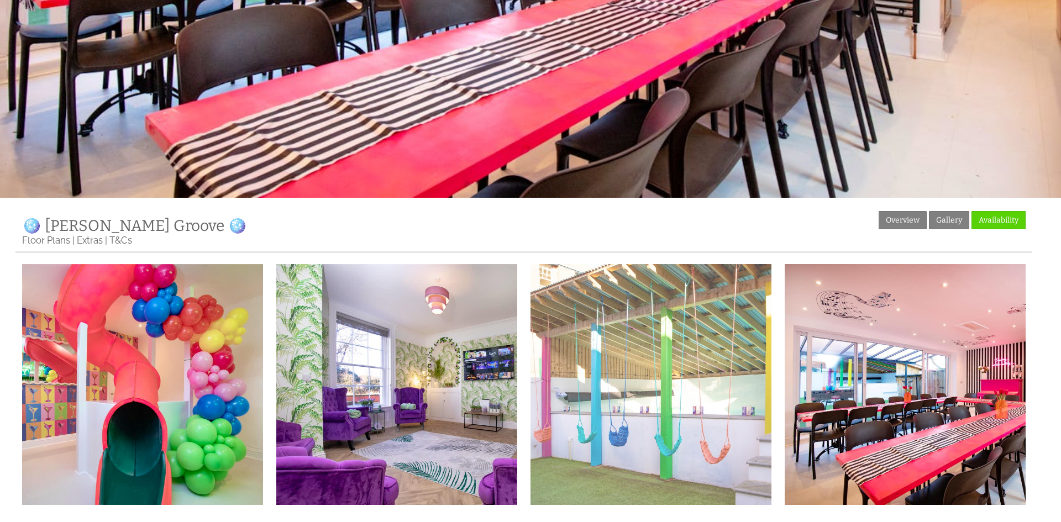
scroll to position [339, 0]
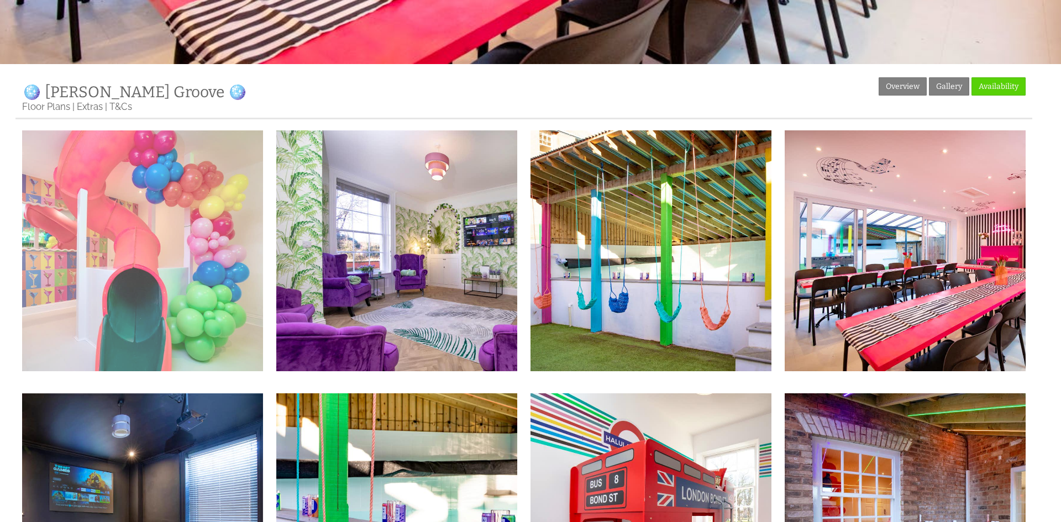
click at [201, 264] on img at bounding box center [142, 250] width 241 height 241
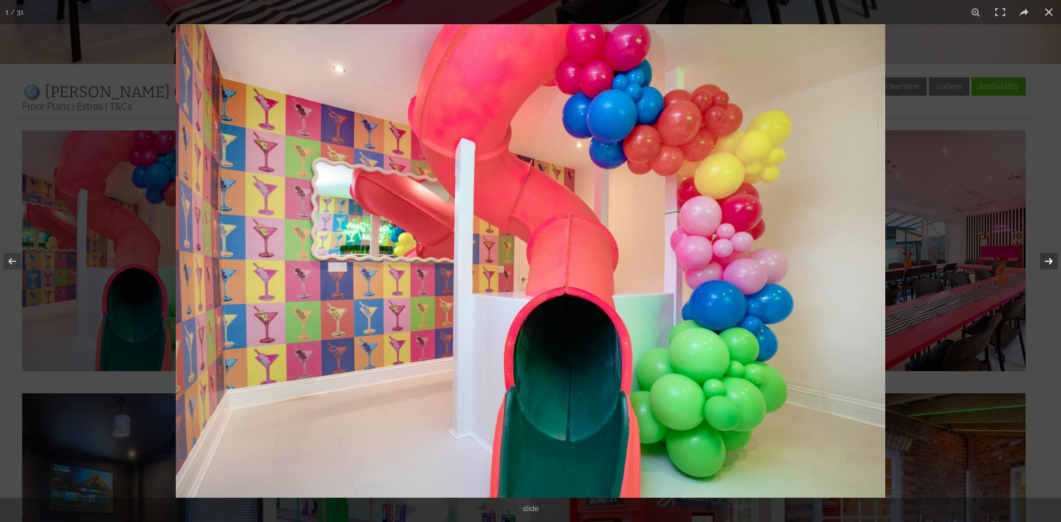
click at [1048, 260] on button at bounding box center [1041, 261] width 39 height 55
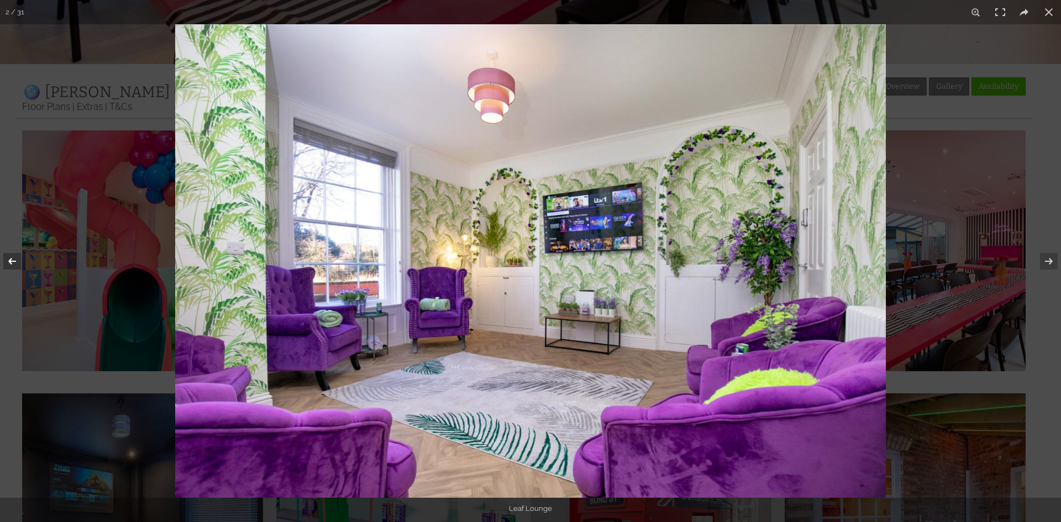
click at [13, 267] on button at bounding box center [19, 261] width 39 height 55
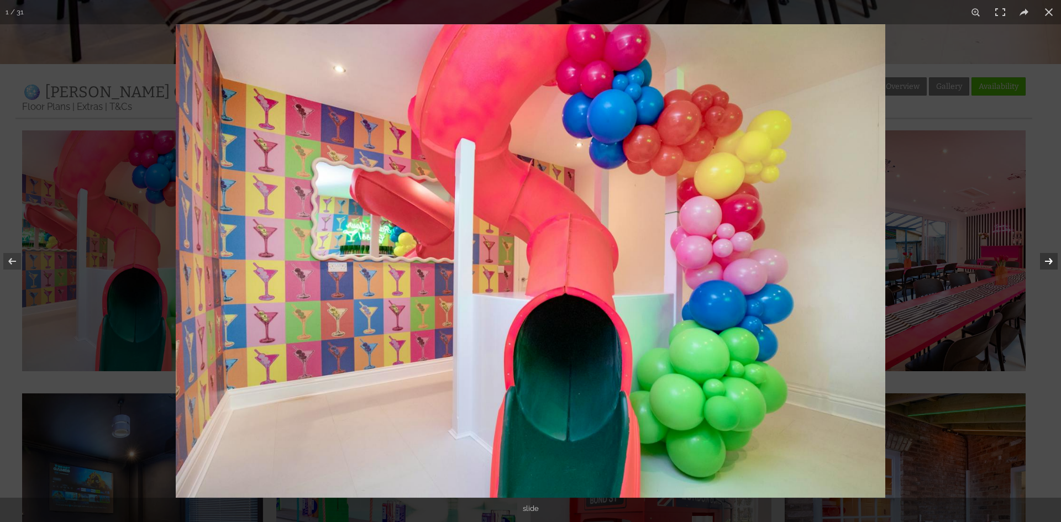
click at [1050, 260] on button at bounding box center [1041, 261] width 39 height 55
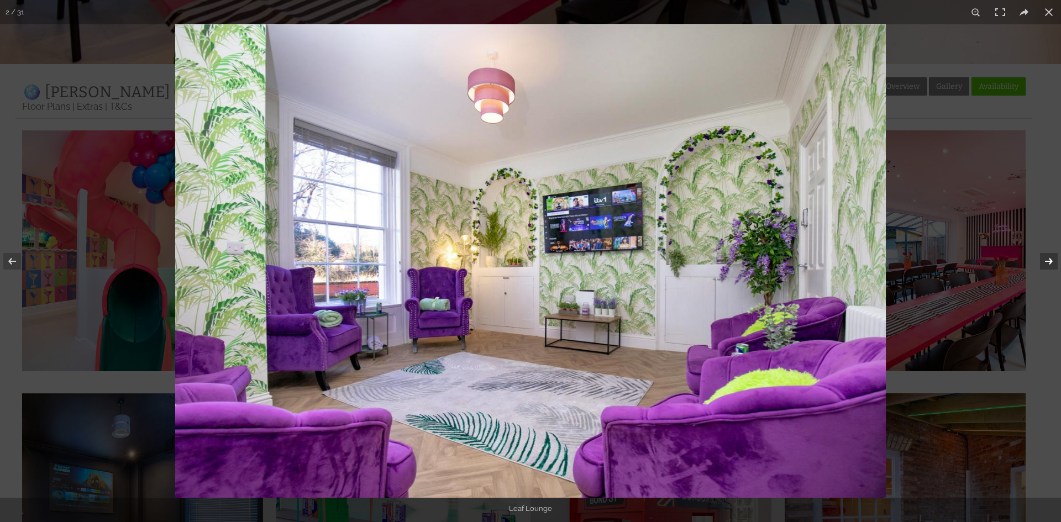
click at [1050, 260] on button at bounding box center [1041, 261] width 39 height 55
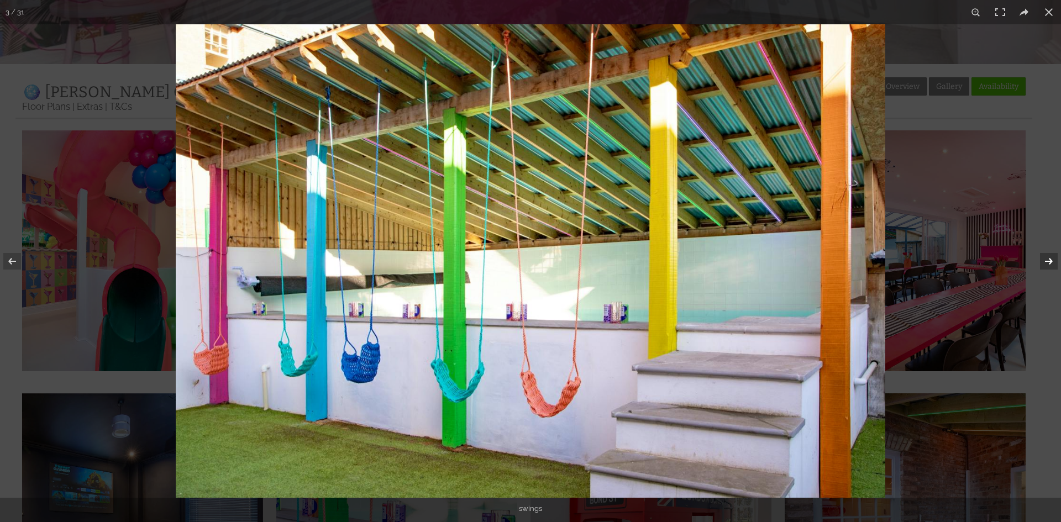
click at [1050, 260] on button at bounding box center [1041, 261] width 39 height 55
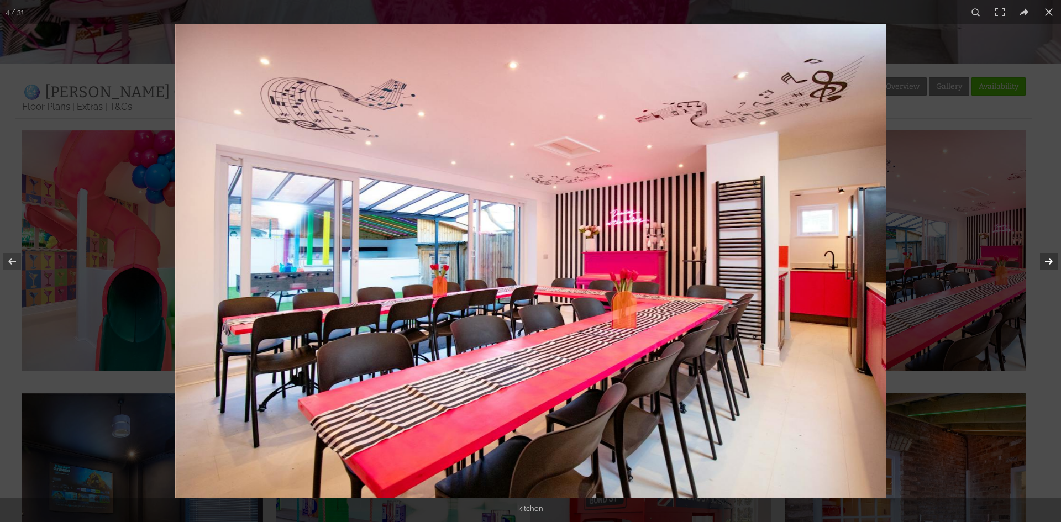
click at [1050, 260] on button at bounding box center [1041, 261] width 39 height 55
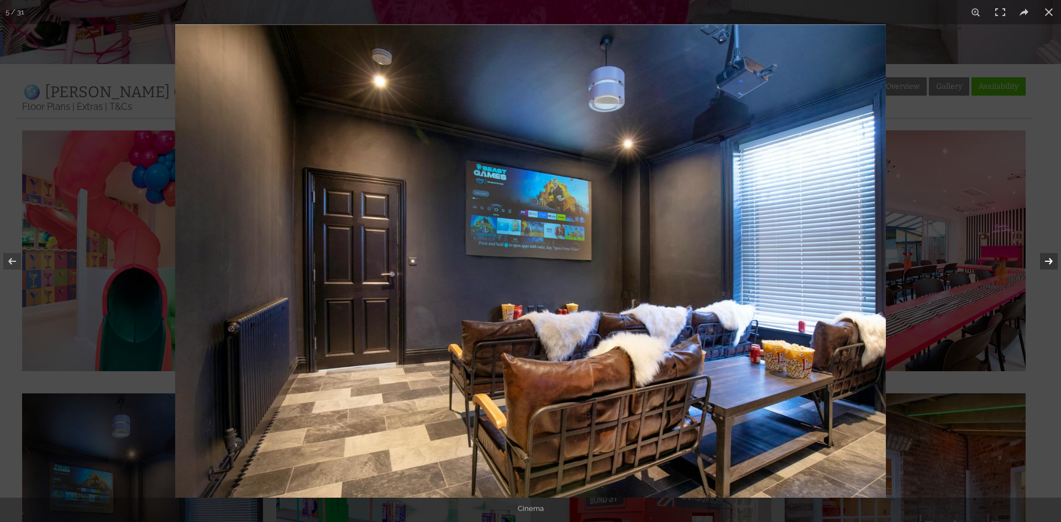
click at [1050, 260] on button at bounding box center [1041, 261] width 39 height 55
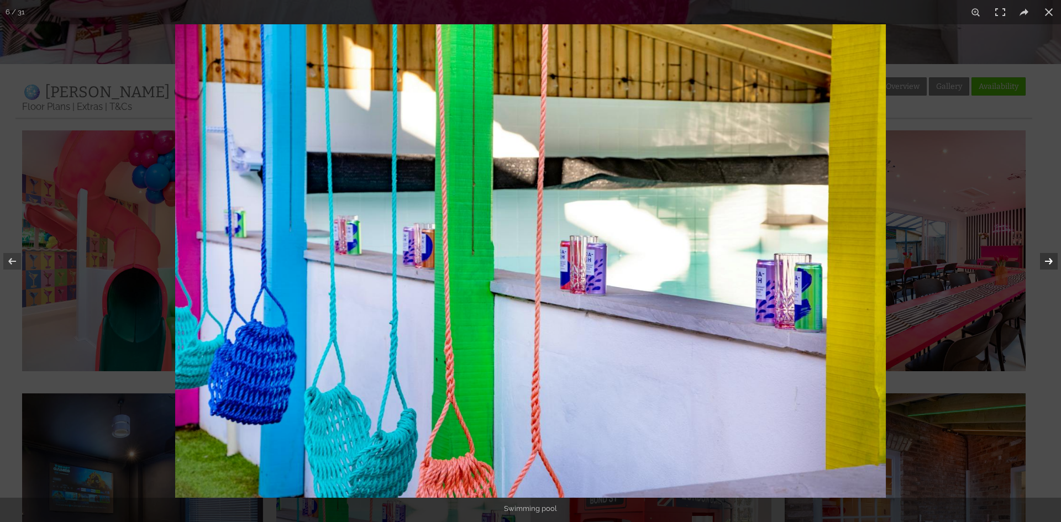
click at [1050, 260] on button at bounding box center [1041, 261] width 39 height 55
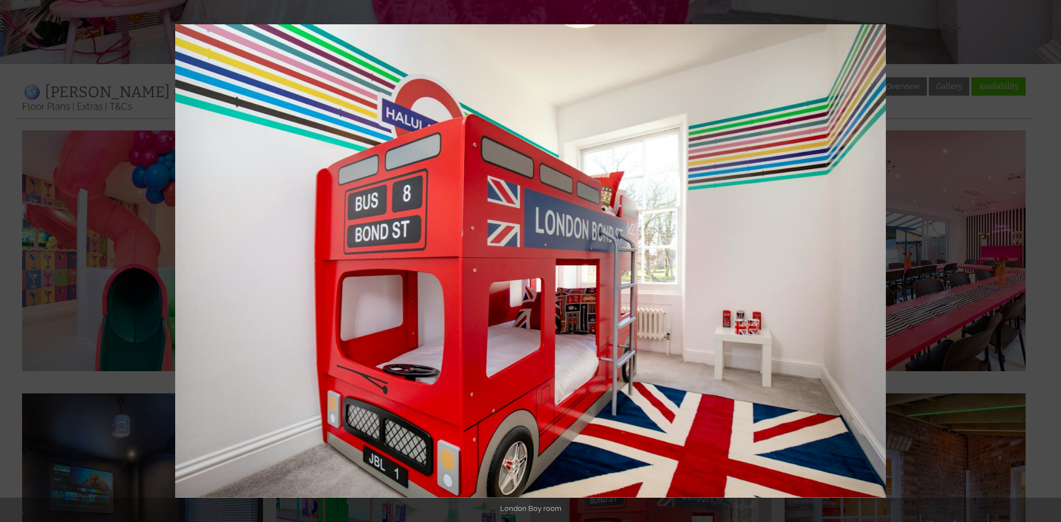
click at [1050, 260] on button at bounding box center [1041, 261] width 39 height 55
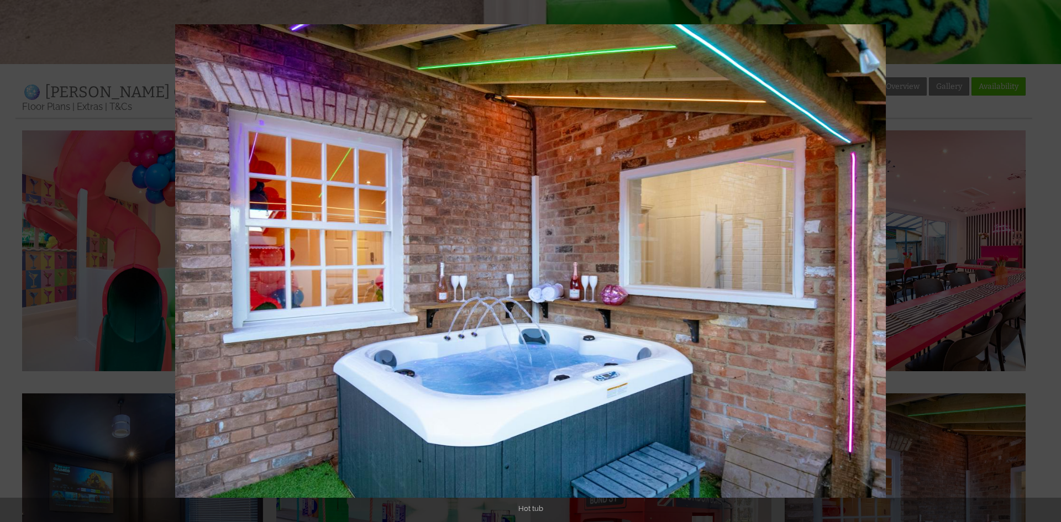
click at [1050, 260] on button at bounding box center [1041, 261] width 39 height 55
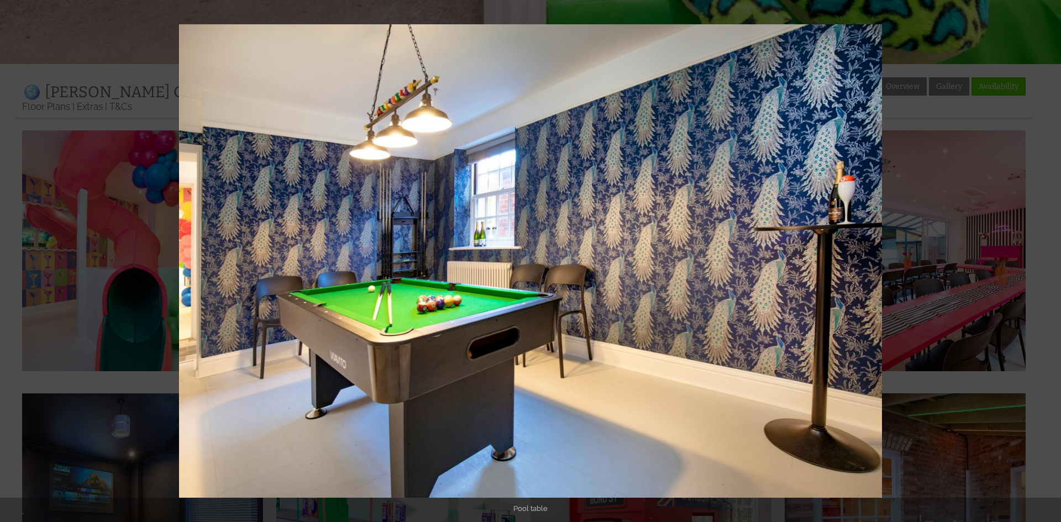
click at [1050, 260] on button at bounding box center [1041, 261] width 39 height 55
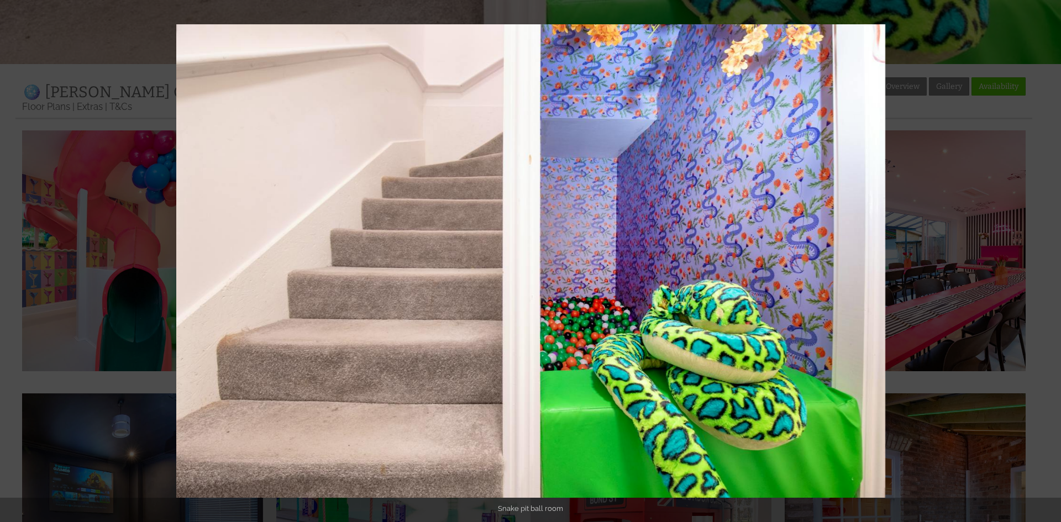
click at [1050, 260] on button at bounding box center [1041, 261] width 39 height 55
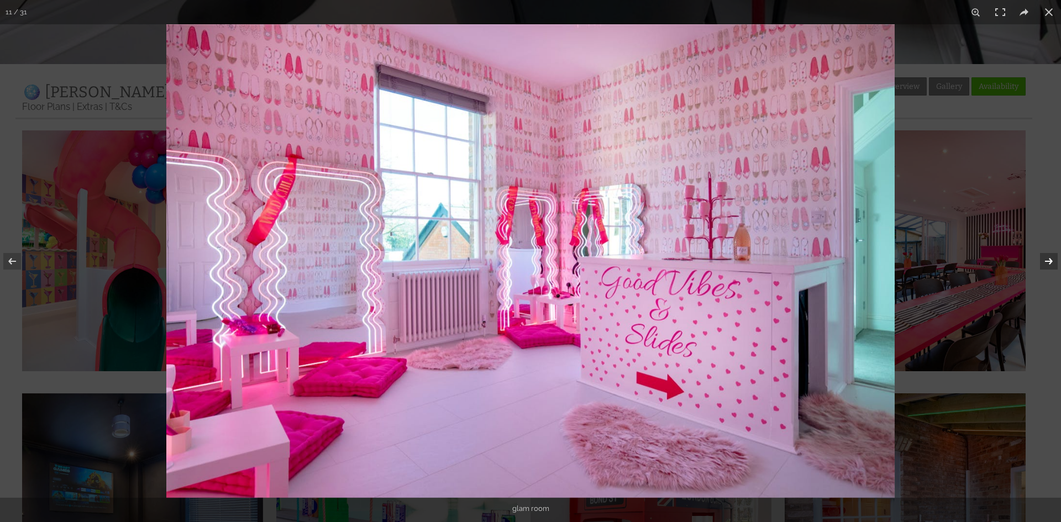
click at [1044, 254] on button at bounding box center [1041, 261] width 39 height 55
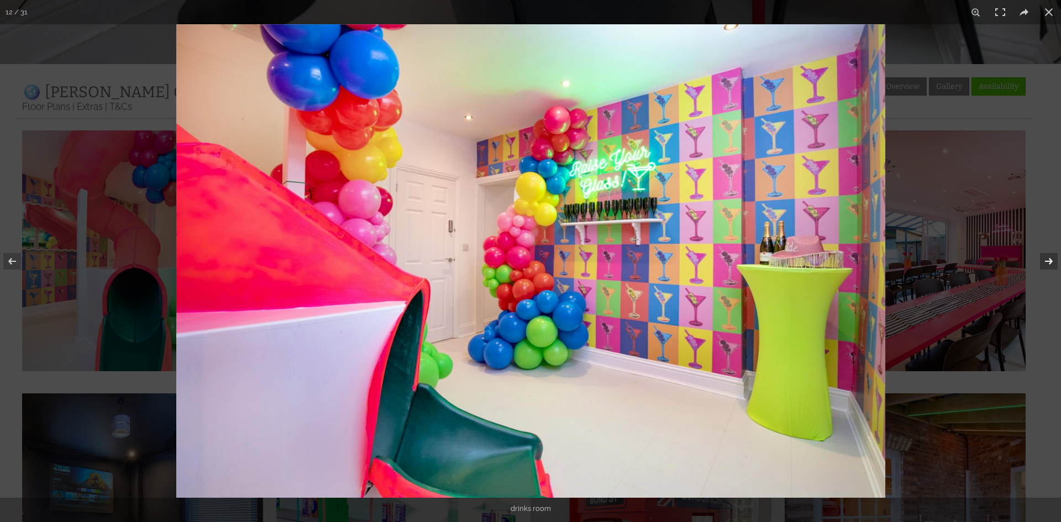
click at [1044, 254] on button at bounding box center [1041, 261] width 39 height 55
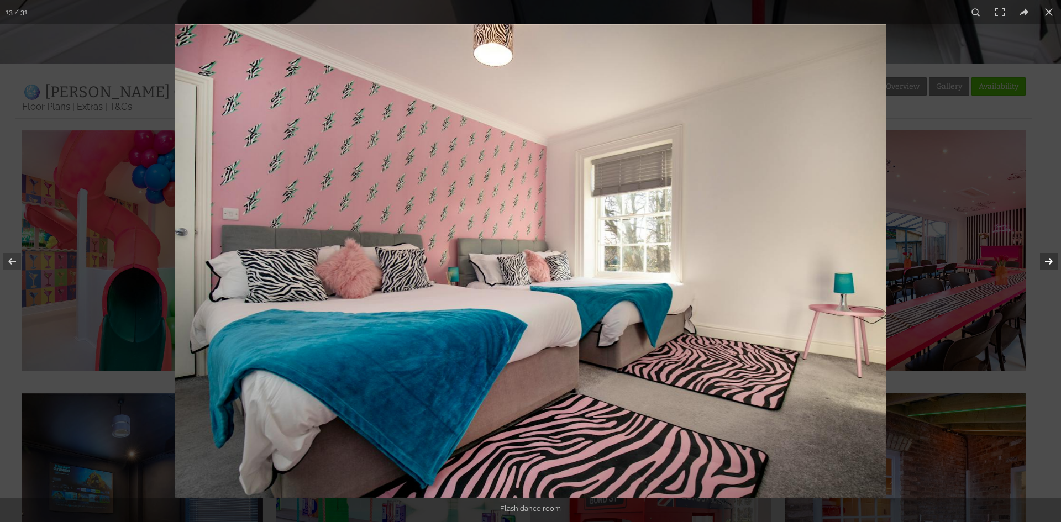
click at [1044, 254] on button at bounding box center [1041, 261] width 39 height 55
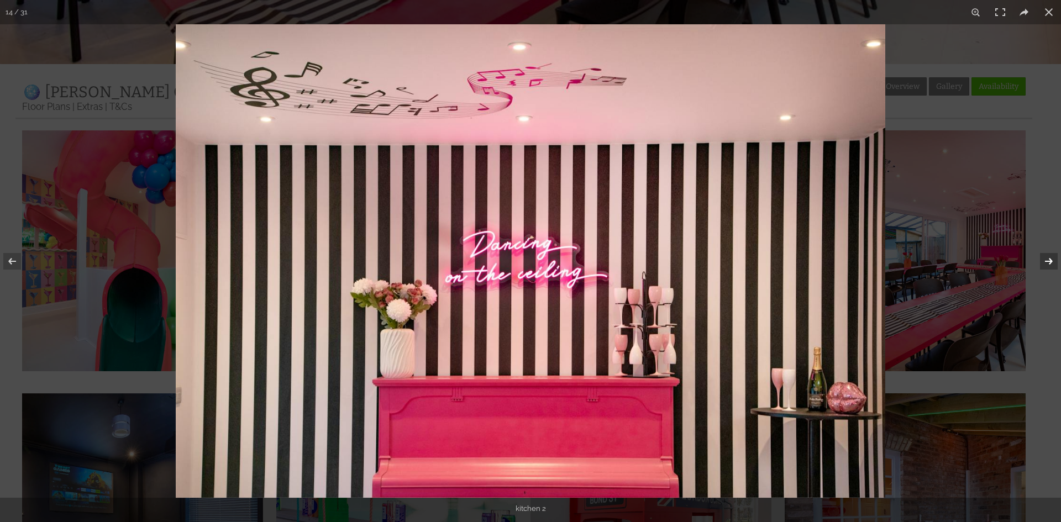
click at [1044, 254] on button at bounding box center [1041, 261] width 39 height 55
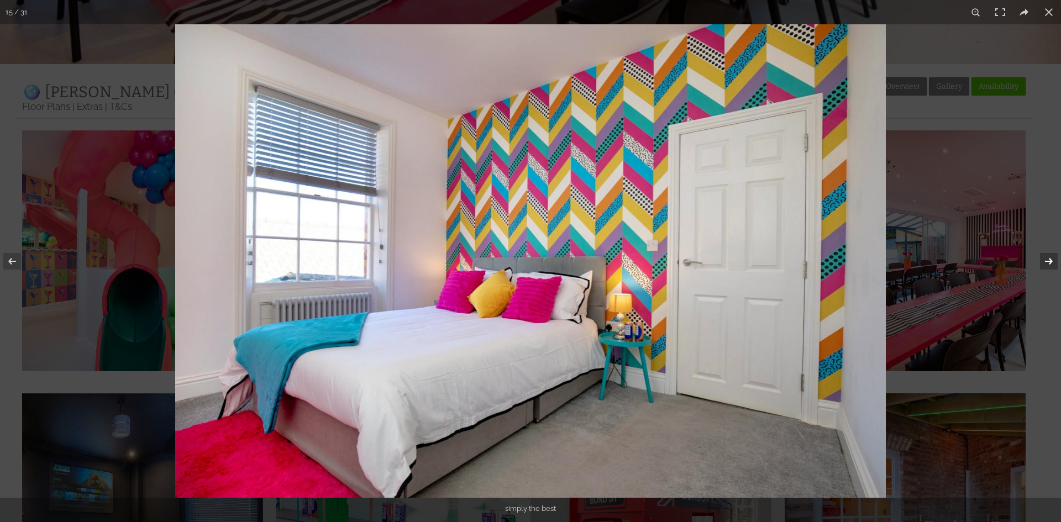
click at [1044, 254] on button at bounding box center [1041, 261] width 39 height 55
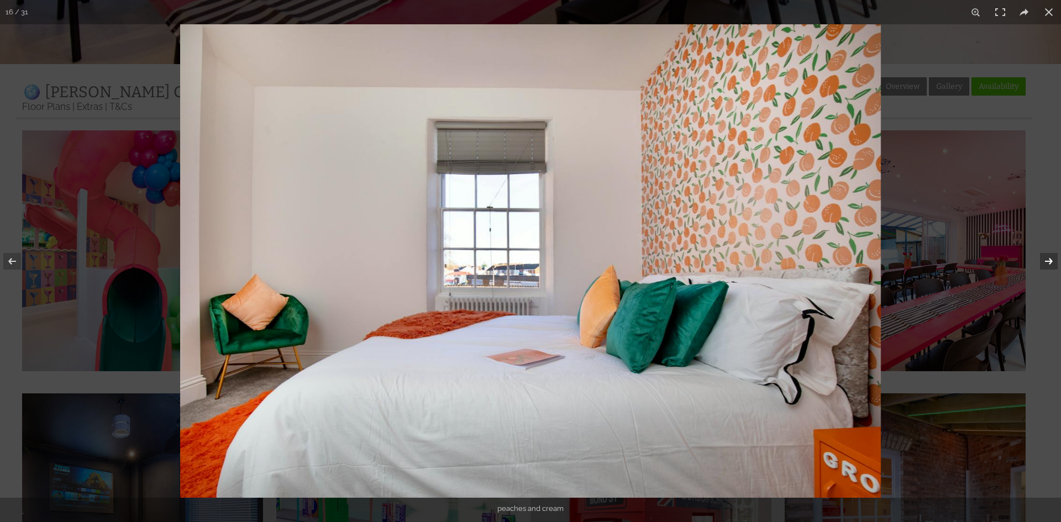
click at [1044, 254] on button at bounding box center [1041, 261] width 39 height 55
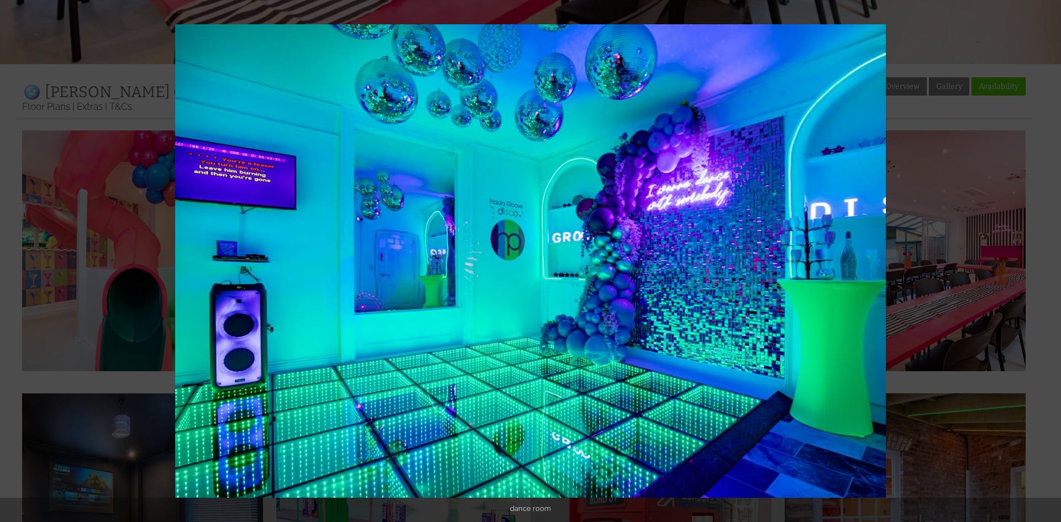
click at [1044, 254] on button at bounding box center [1041, 261] width 39 height 55
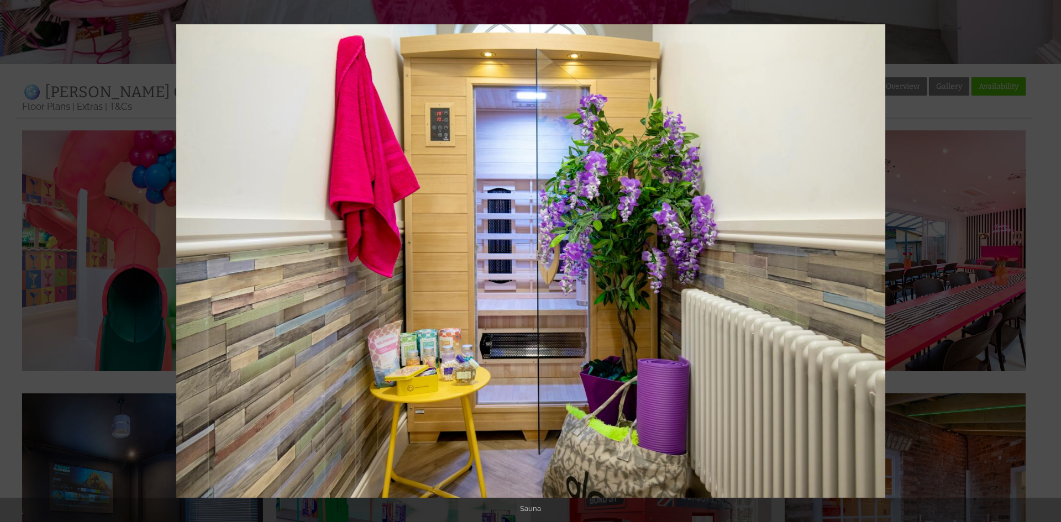
click at [1044, 254] on button at bounding box center [1041, 261] width 39 height 55
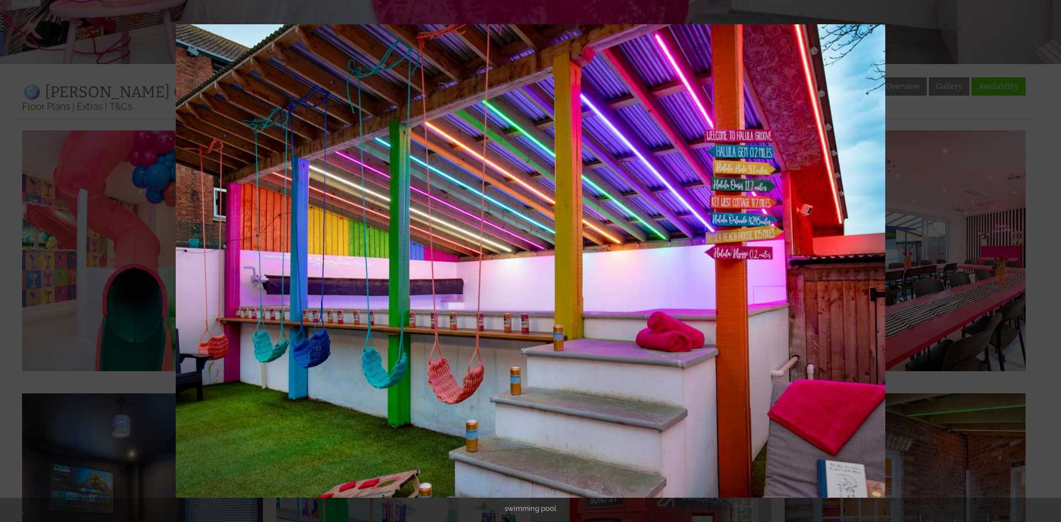
click at [1044, 254] on button at bounding box center [1041, 261] width 39 height 55
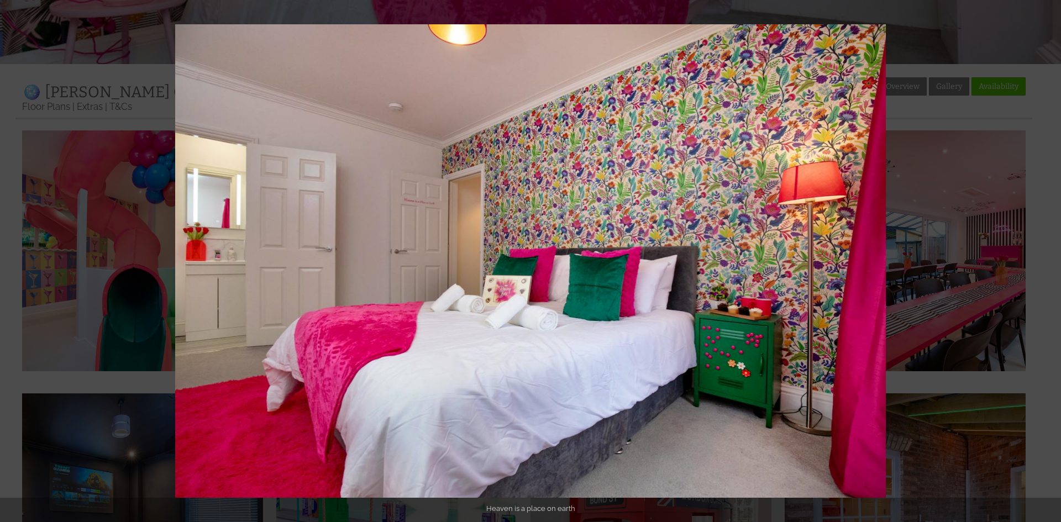
click at [1044, 254] on button at bounding box center [1041, 261] width 39 height 55
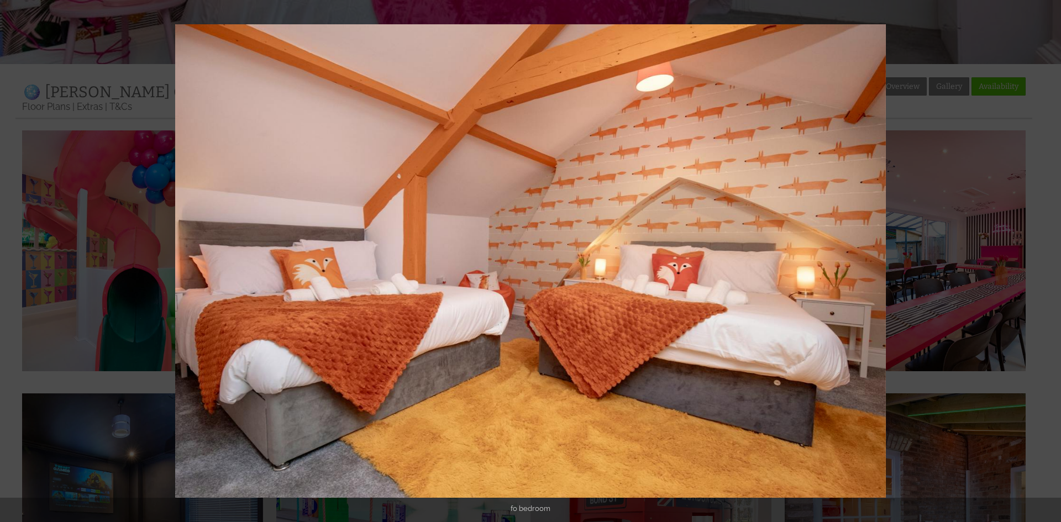
click at [1044, 254] on button at bounding box center [1041, 261] width 39 height 55
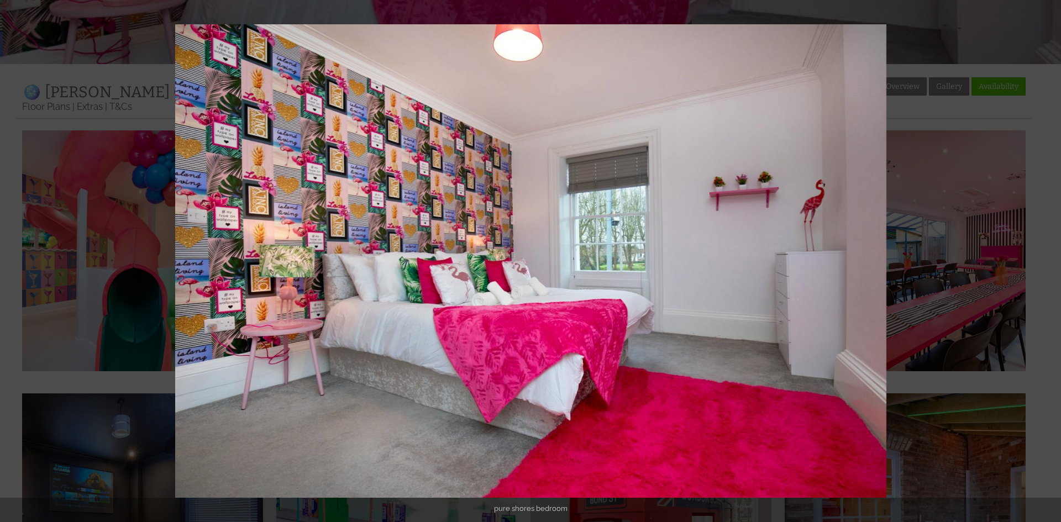
click at [1044, 254] on button at bounding box center [1041, 261] width 39 height 55
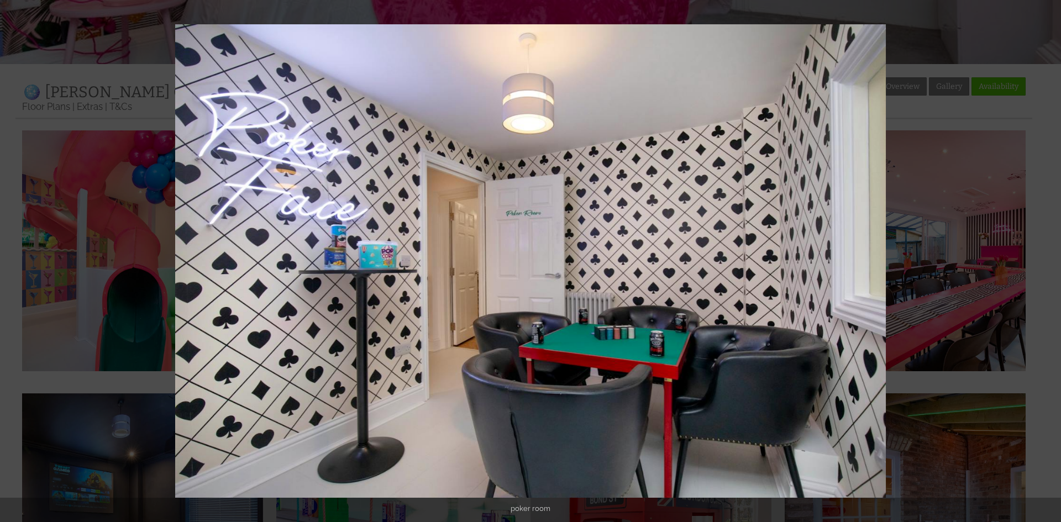
click at [1044, 254] on button at bounding box center [1041, 261] width 39 height 55
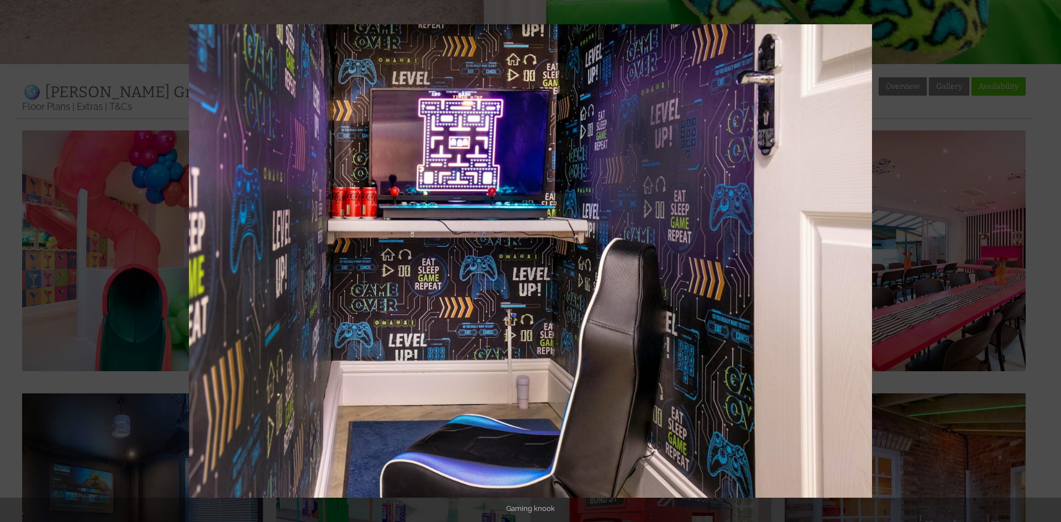
click at [1044, 254] on button at bounding box center [1041, 261] width 39 height 55
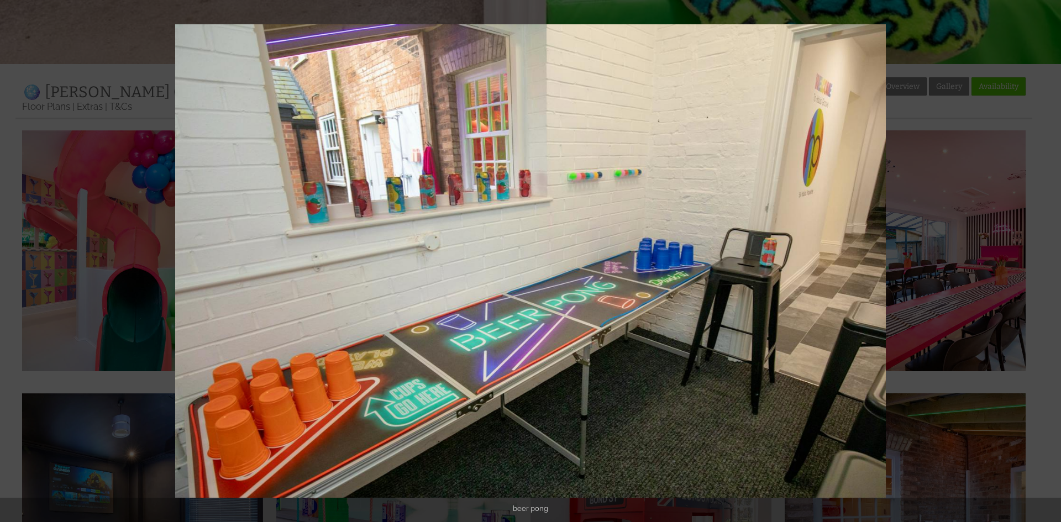
click at [1044, 254] on button at bounding box center [1041, 261] width 39 height 55
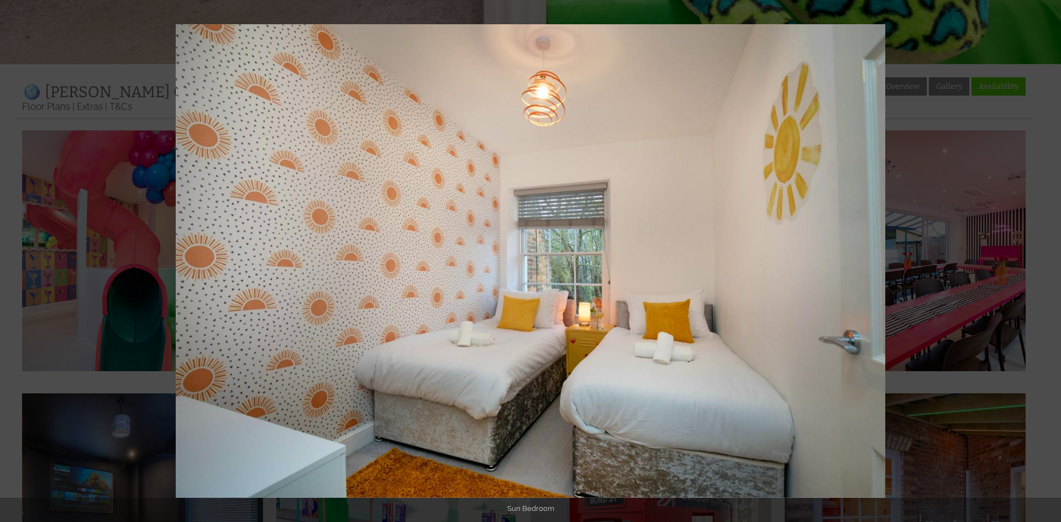
click at [1044, 254] on button at bounding box center [1041, 261] width 39 height 55
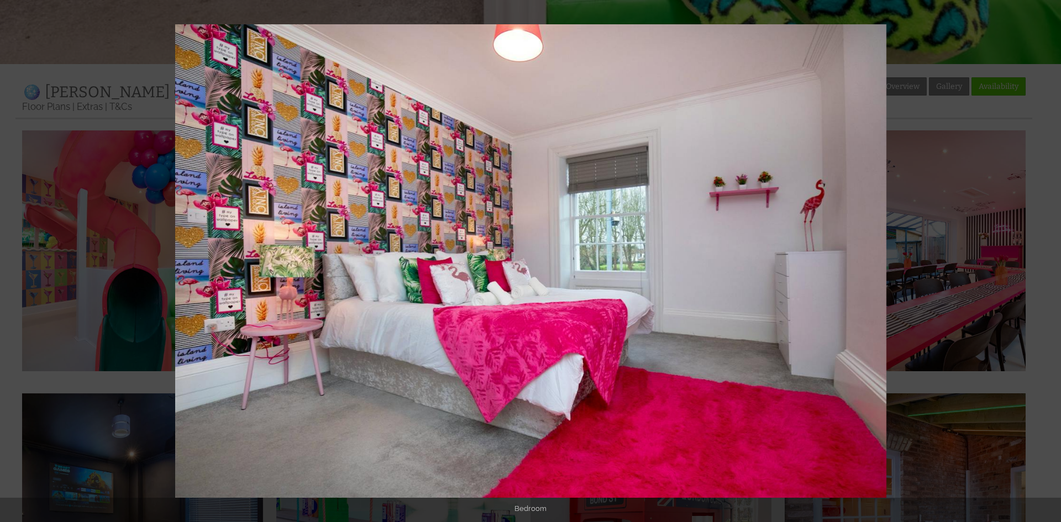
click at [1044, 254] on button at bounding box center [1041, 261] width 39 height 55
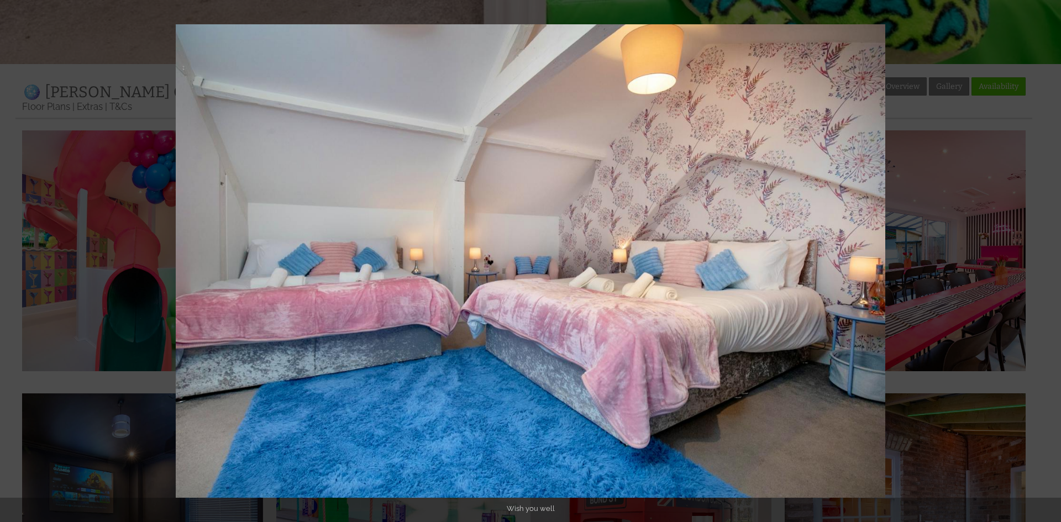
click at [1044, 254] on button at bounding box center [1041, 261] width 39 height 55
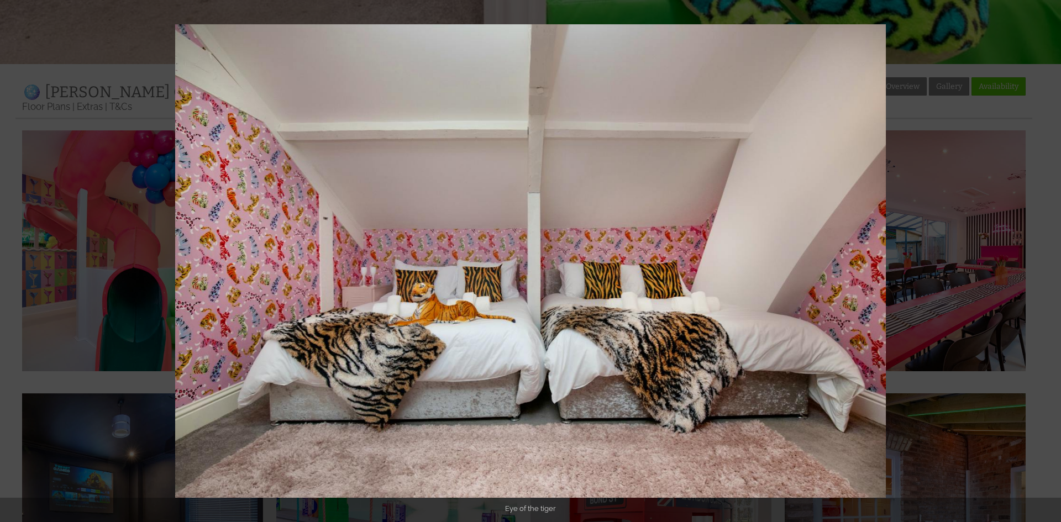
click at [1044, 254] on button at bounding box center [1041, 261] width 39 height 55
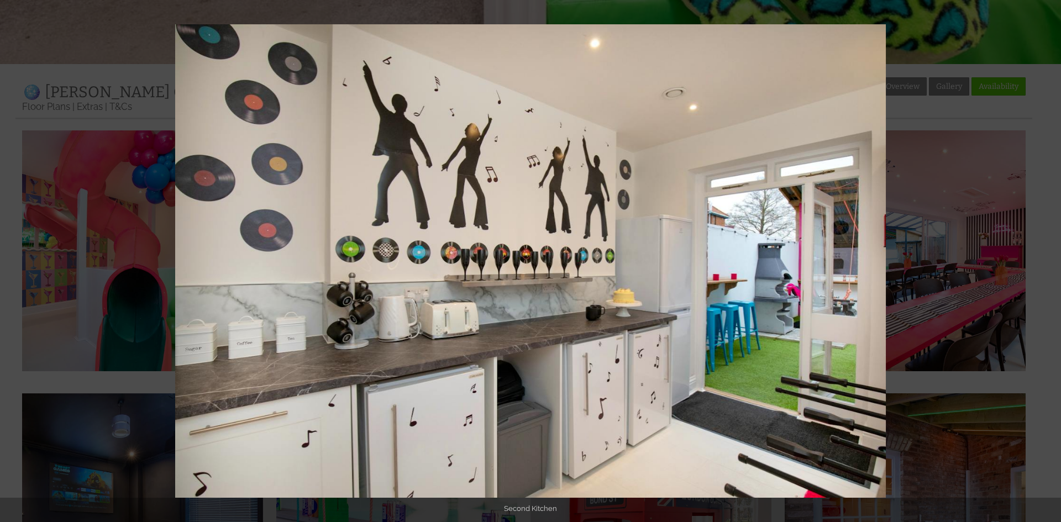
click at [1044, 254] on button at bounding box center [1041, 261] width 39 height 55
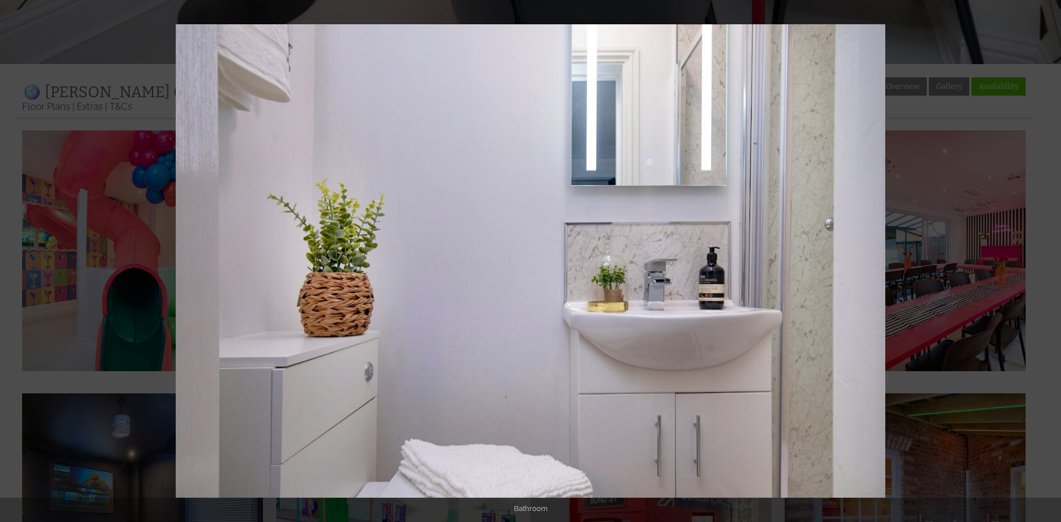
click at [1044, 254] on button at bounding box center [1041, 261] width 39 height 55
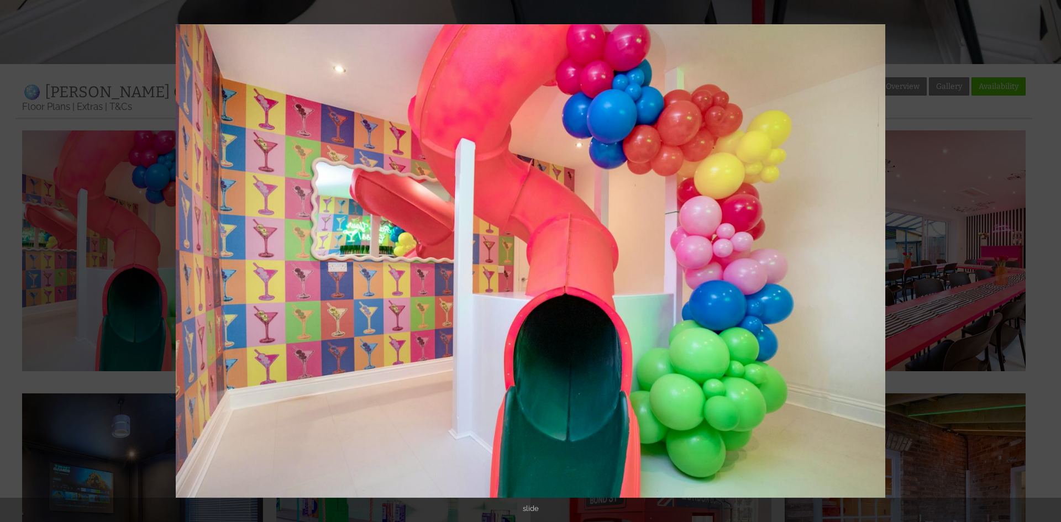
click at [1044, 254] on button at bounding box center [1041, 261] width 39 height 55
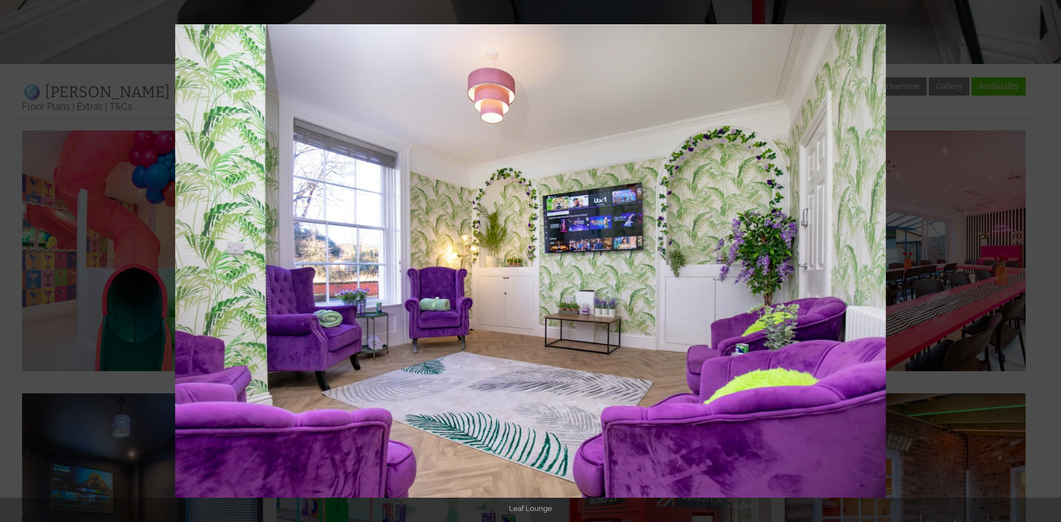
click at [1044, 254] on button at bounding box center [1041, 261] width 39 height 55
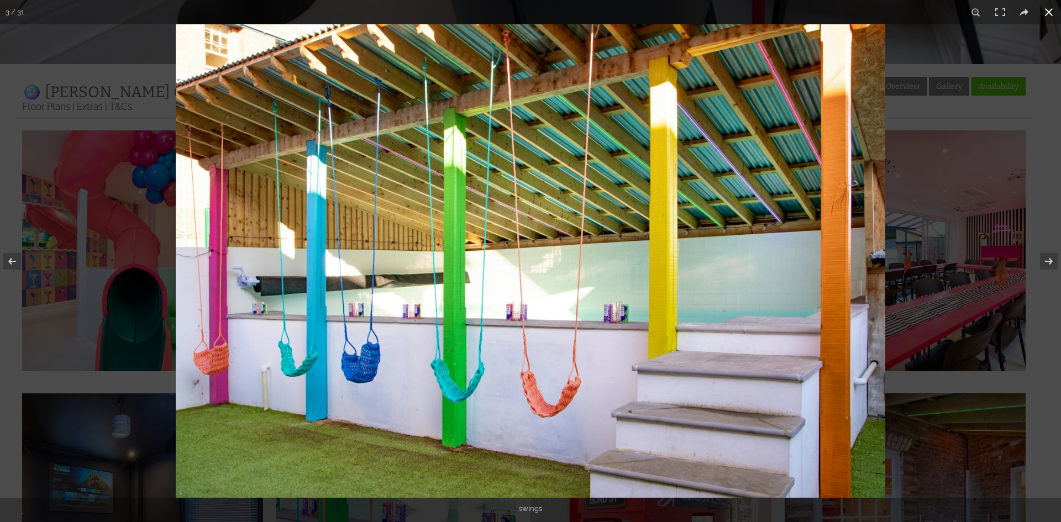
click at [1004, 165] on div at bounding box center [706, 285] width 1061 height 522
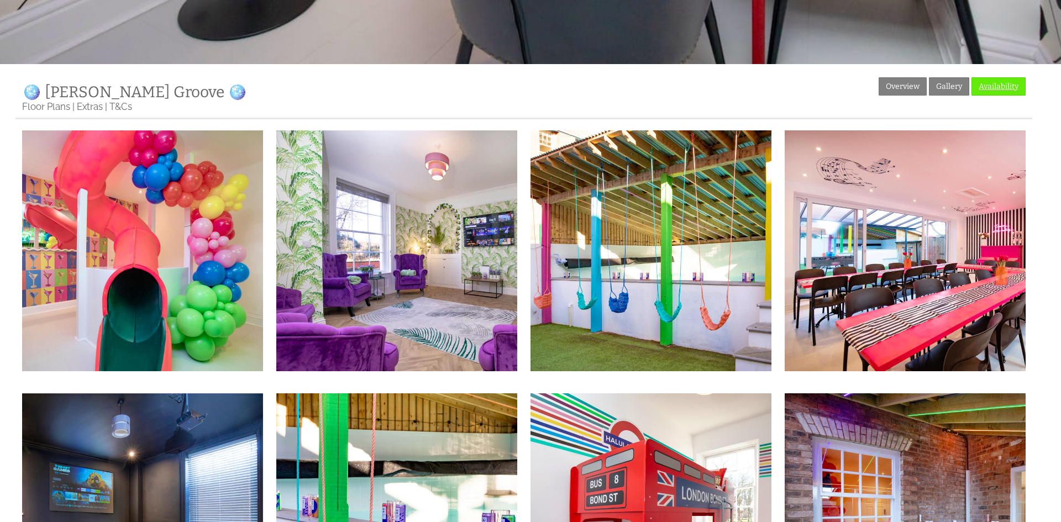
click at [1006, 86] on link "Availability" at bounding box center [998, 86] width 54 height 18
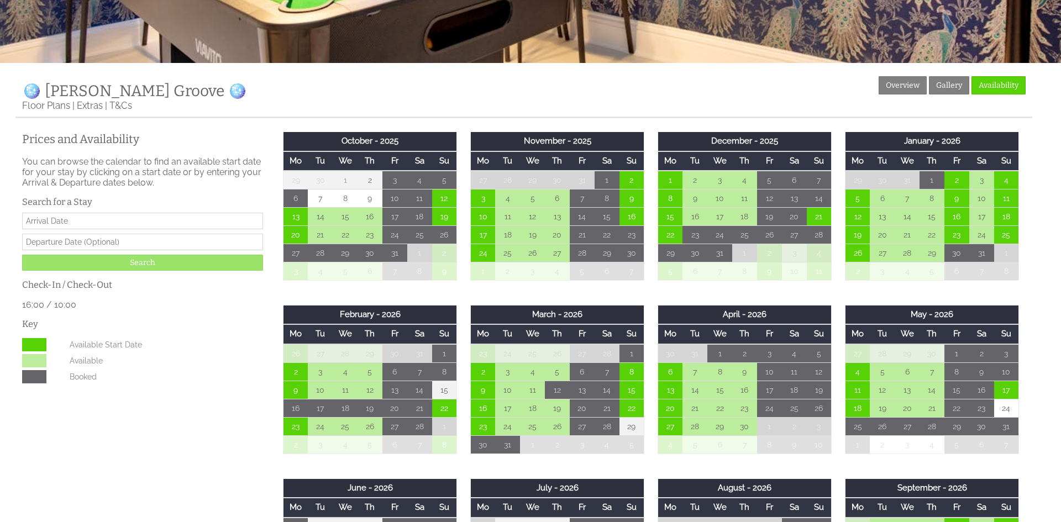
scroll to position [352, 0]
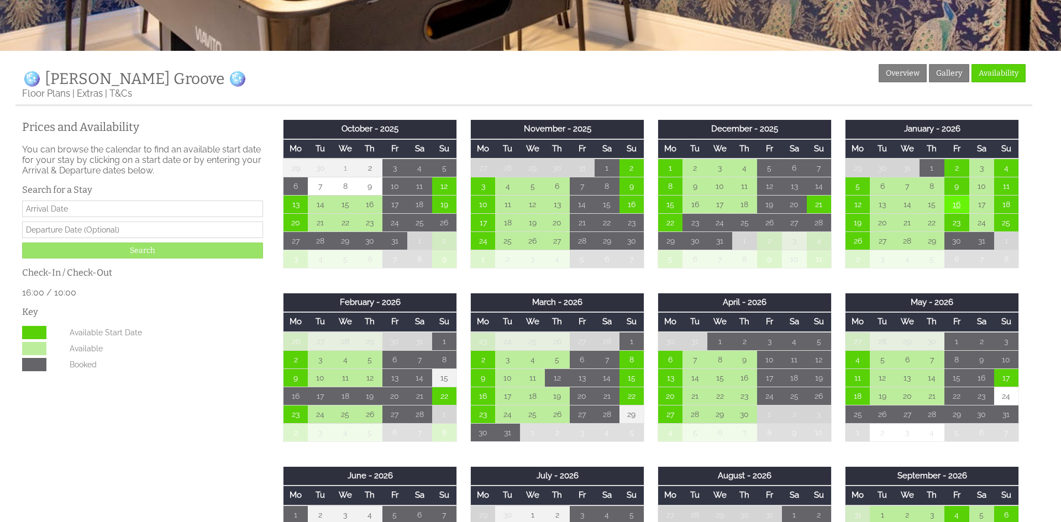
click at [964, 202] on td "16" at bounding box center [956, 204] width 25 height 18
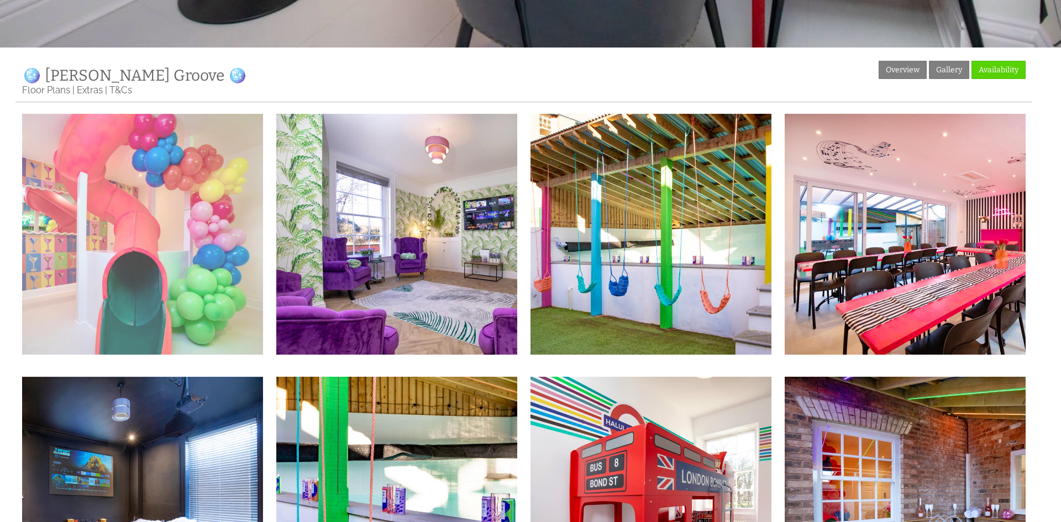
scroll to position [529, 0]
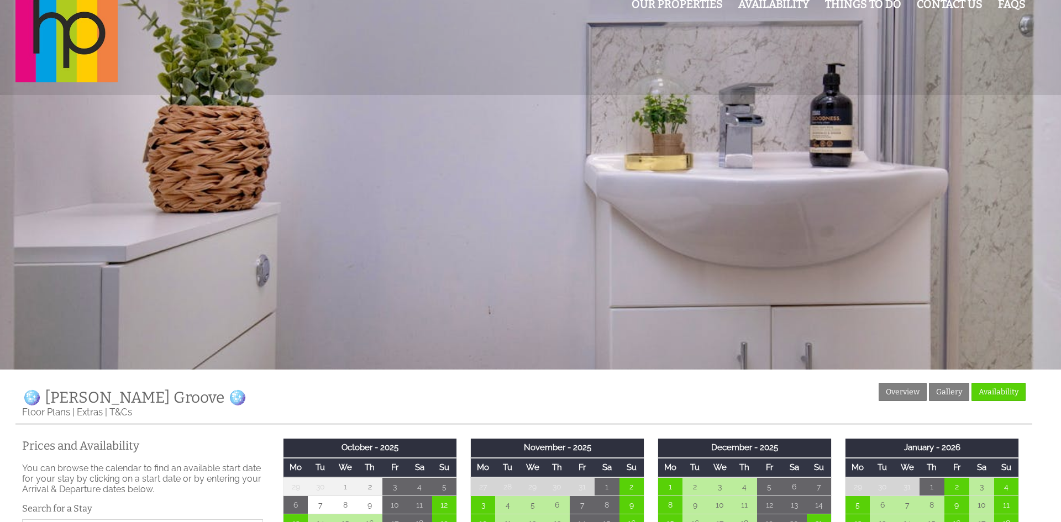
scroll to position [130, 0]
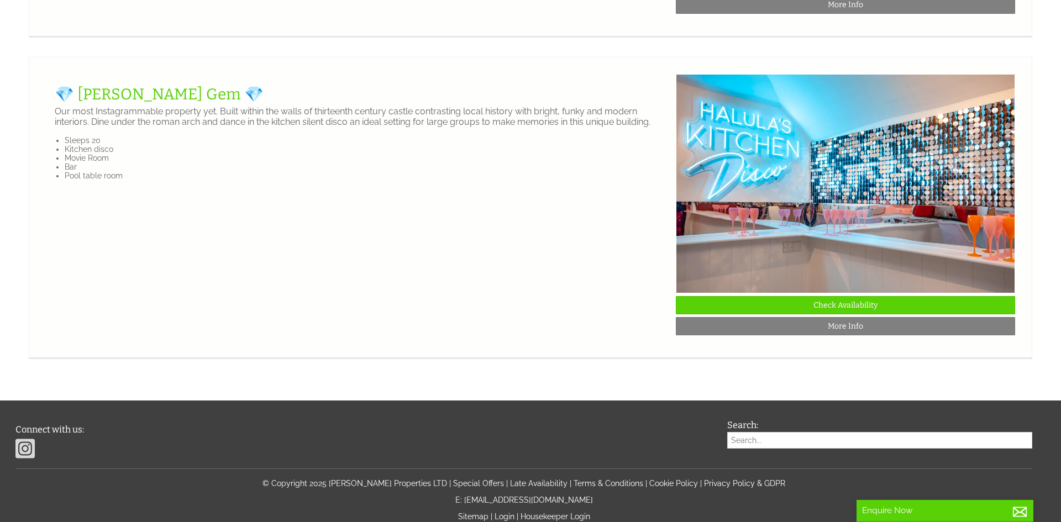
scroll to position [2655, 0]
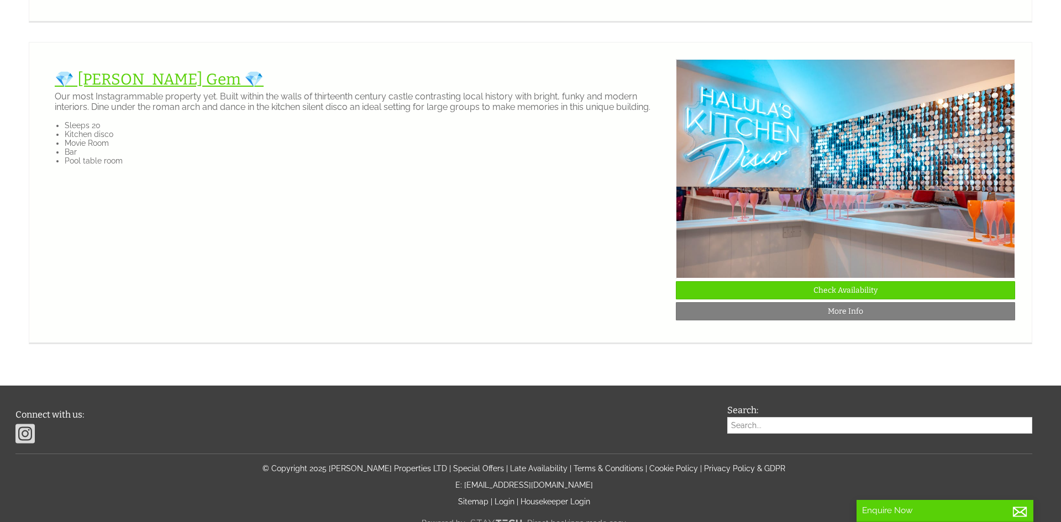
click at [109, 85] on link "💎 [PERSON_NAME] Gem 💎" at bounding box center [159, 79] width 209 height 18
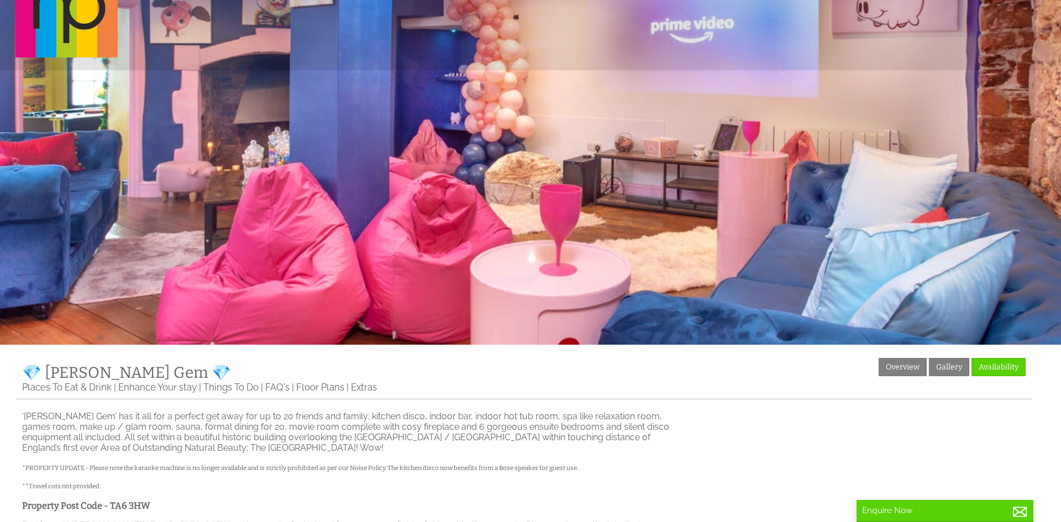
scroll to position [96, 0]
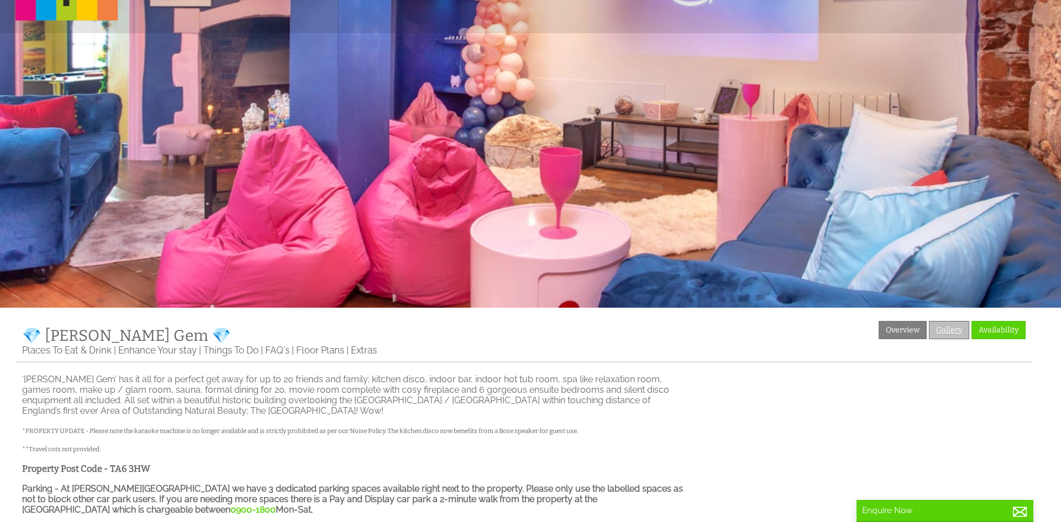
click at [949, 327] on link "Gallery" at bounding box center [949, 330] width 40 height 18
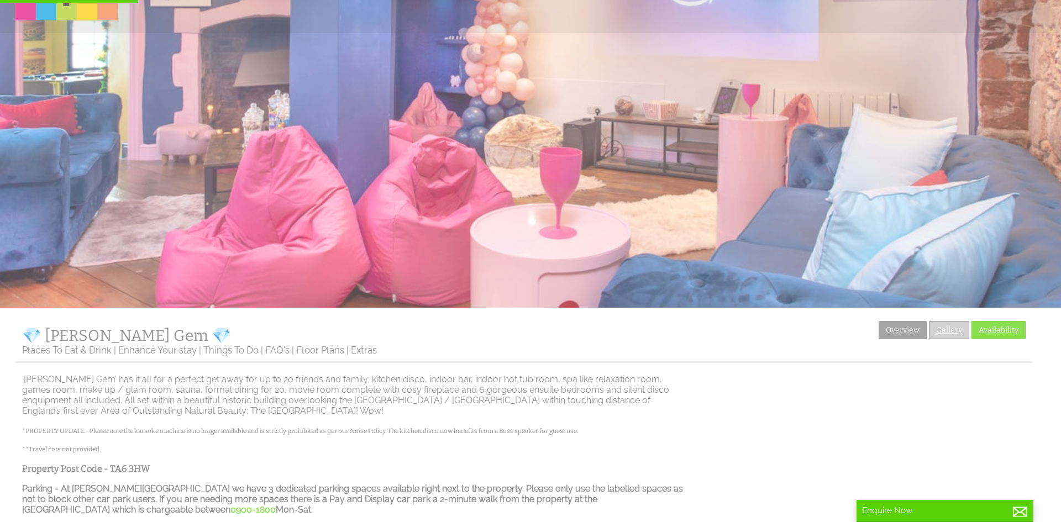
click at [945, 322] on link "Gallery" at bounding box center [949, 330] width 40 height 18
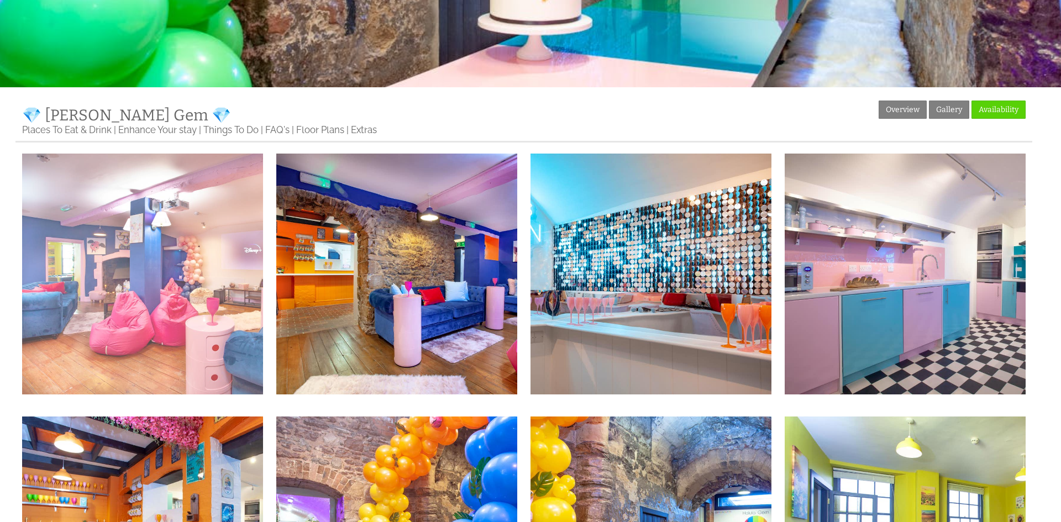
scroll to position [345, 0]
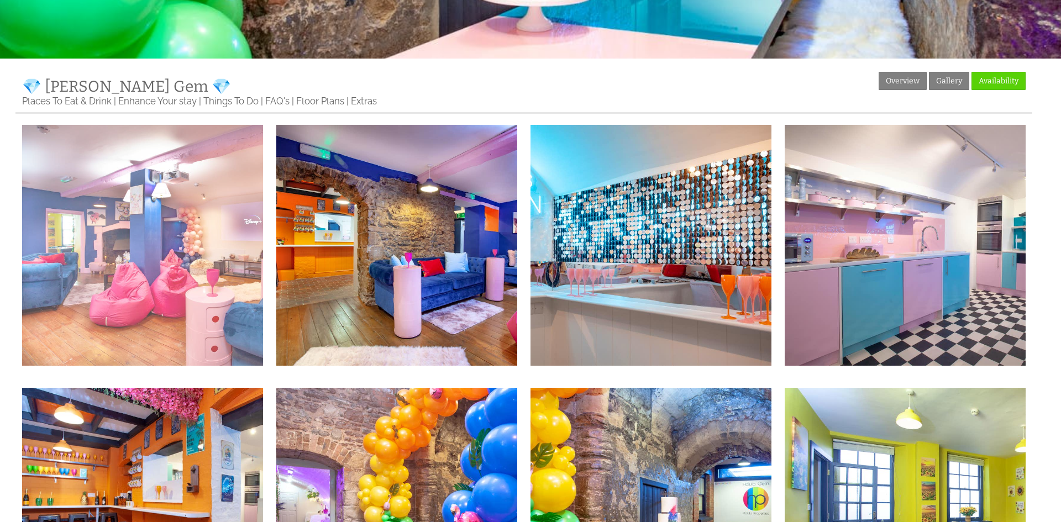
click at [140, 249] on img at bounding box center [142, 245] width 241 height 241
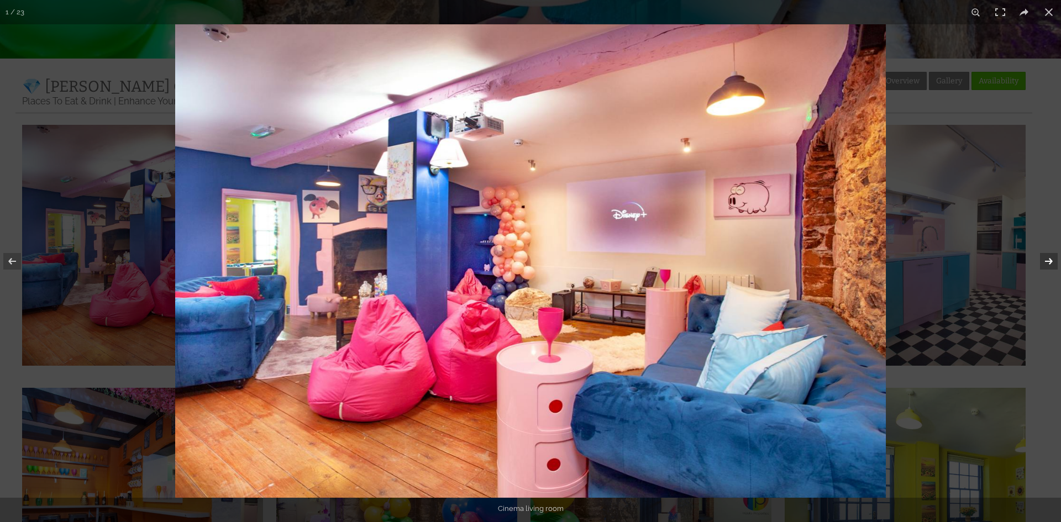
click at [1044, 260] on button at bounding box center [1041, 261] width 39 height 55
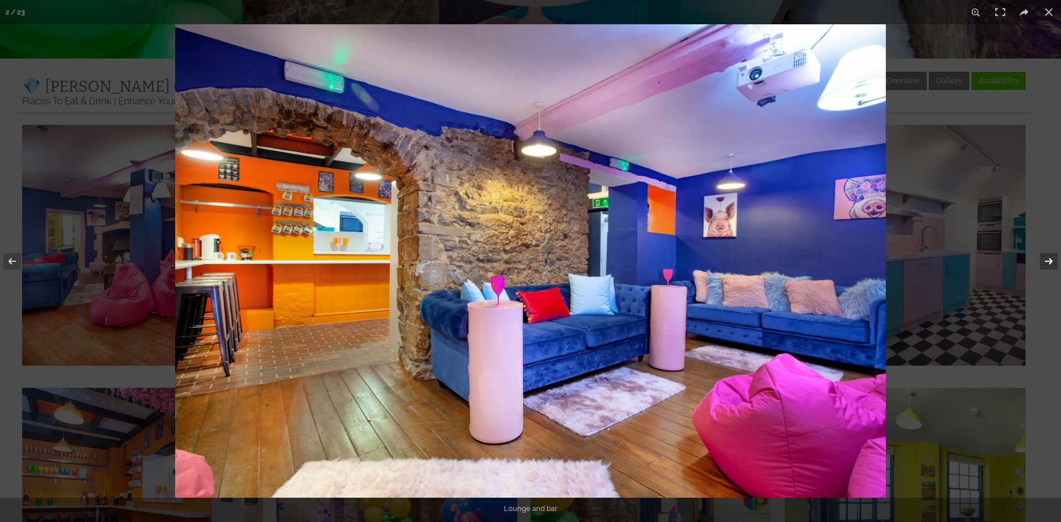
click at [1044, 260] on button at bounding box center [1041, 261] width 39 height 55
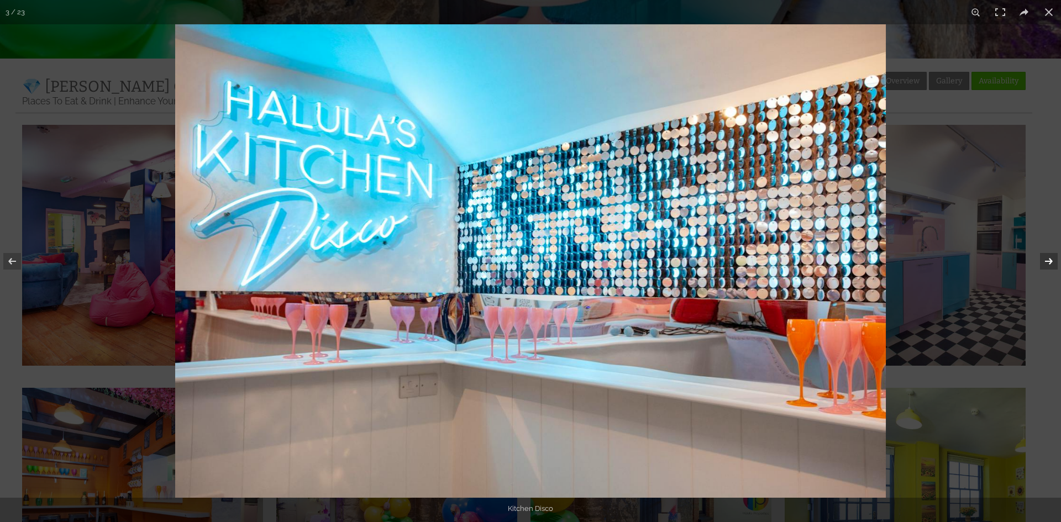
click at [1044, 260] on button at bounding box center [1041, 261] width 39 height 55
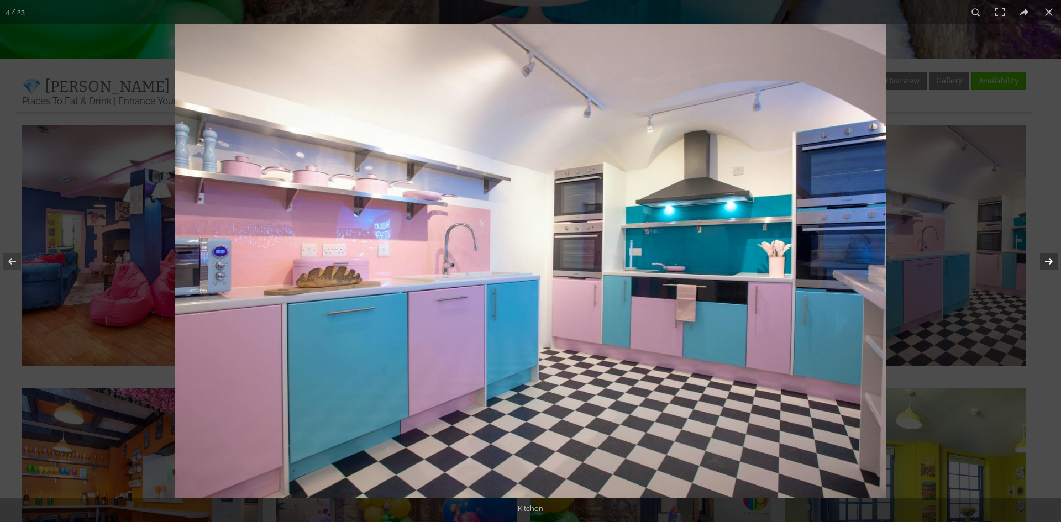
click at [1044, 260] on button at bounding box center [1041, 261] width 39 height 55
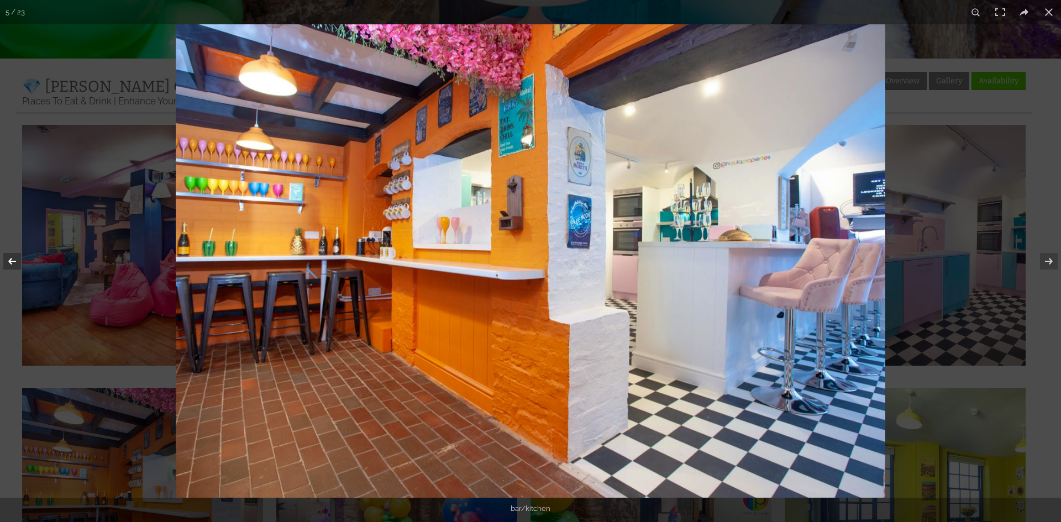
click at [2, 261] on button at bounding box center [19, 261] width 39 height 55
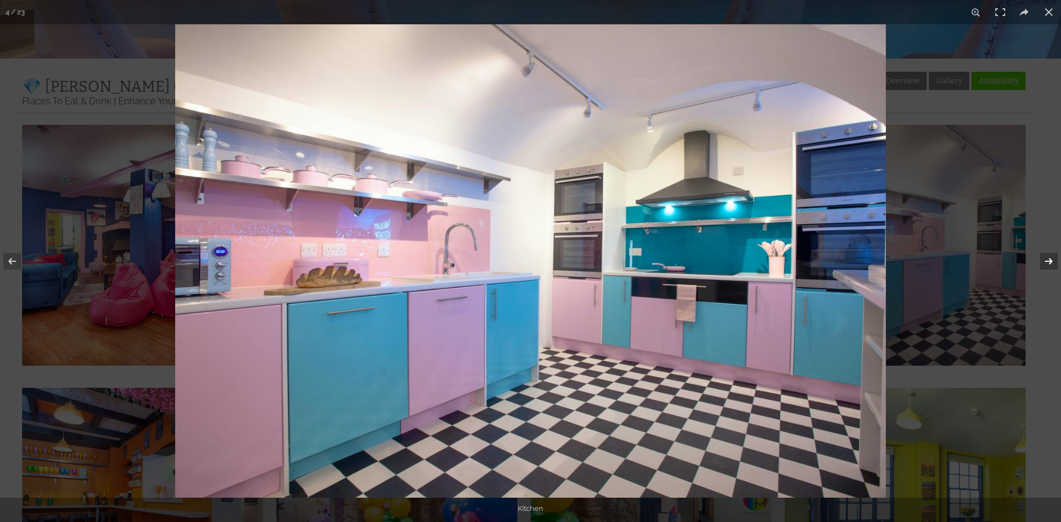
click at [1053, 257] on button at bounding box center [1041, 261] width 39 height 55
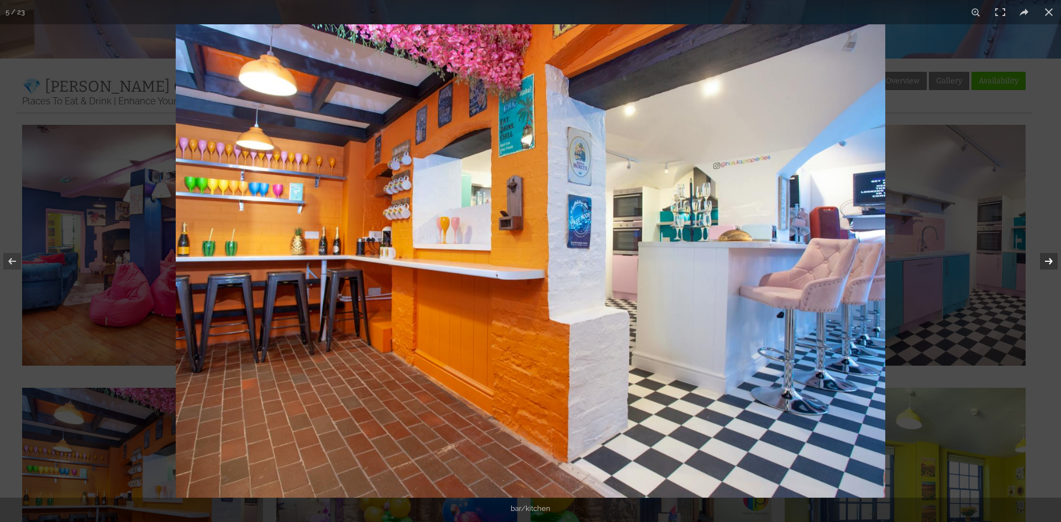
click at [1050, 261] on button at bounding box center [1041, 261] width 39 height 55
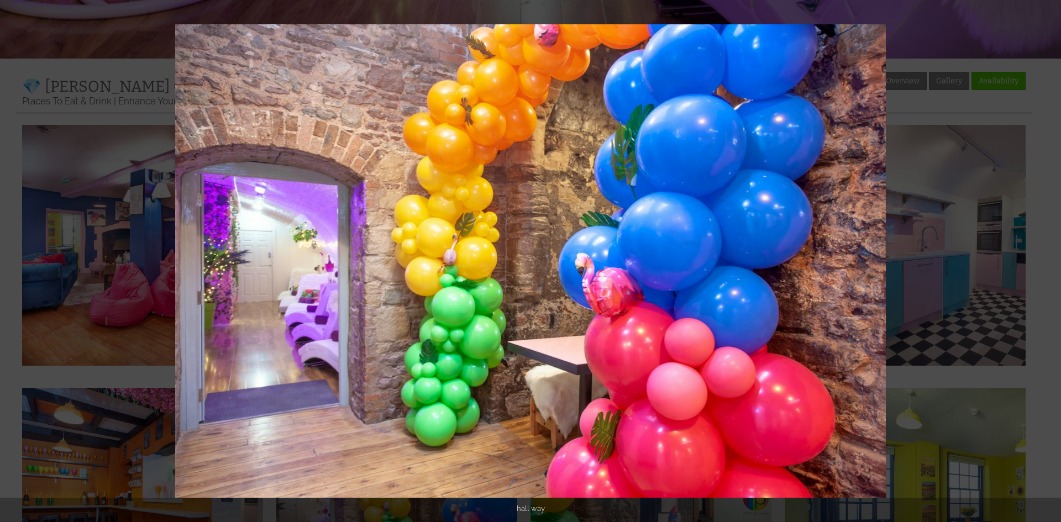
click at [1050, 261] on button at bounding box center [1041, 261] width 39 height 55
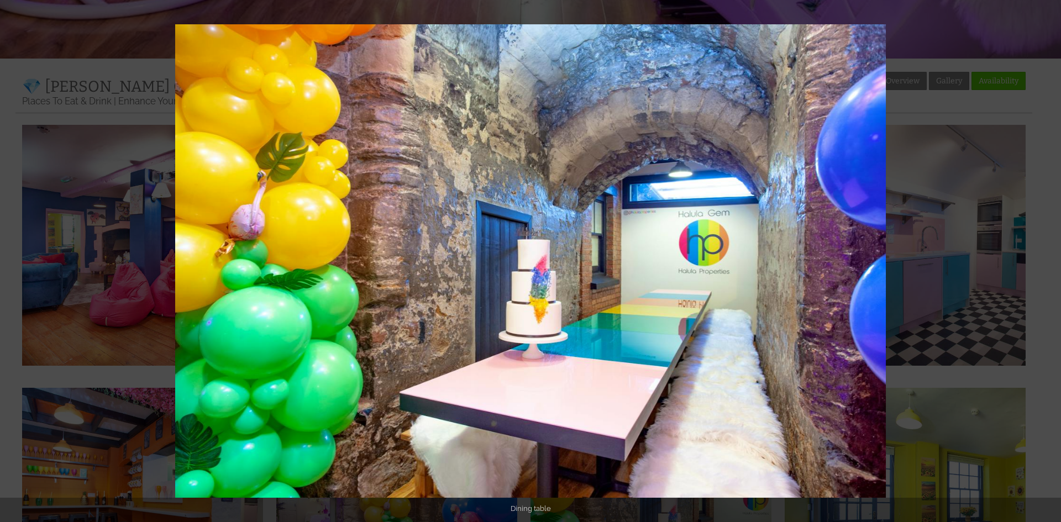
click at [1050, 261] on button at bounding box center [1041, 261] width 39 height 55
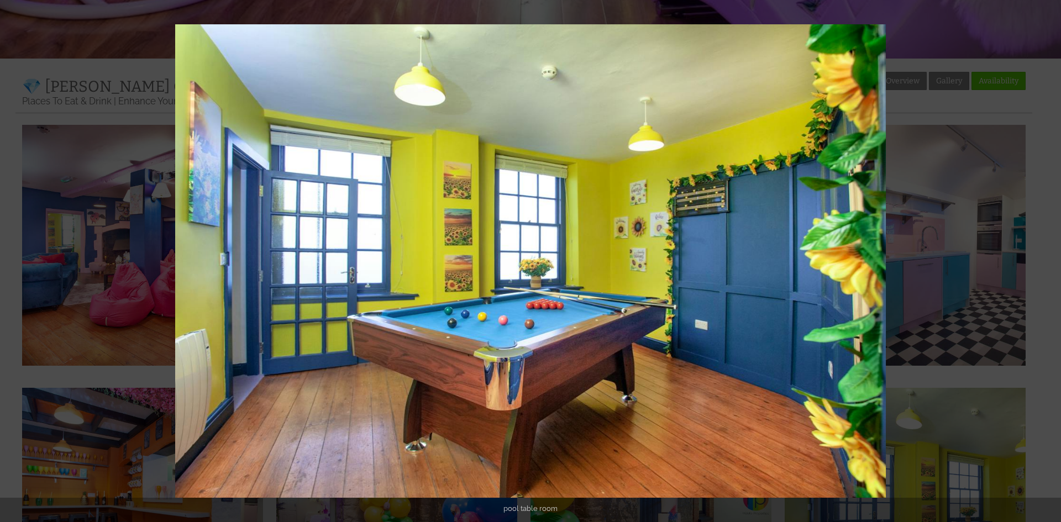
click at [1050, 261] on button at bounding box center [1041, 261] width 39 height 55
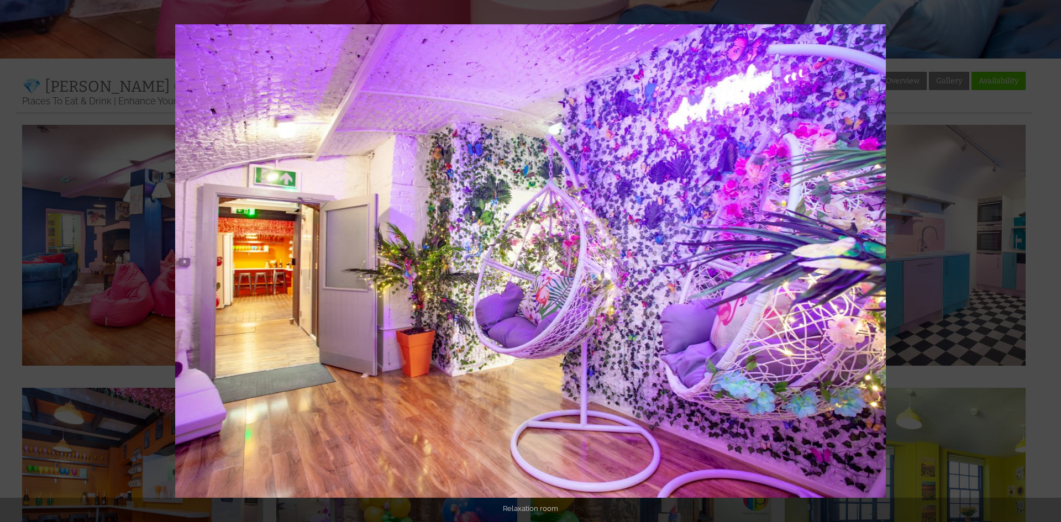
click at [1050, 261] on button at bounding box center [1041, 261] width 39 height 55
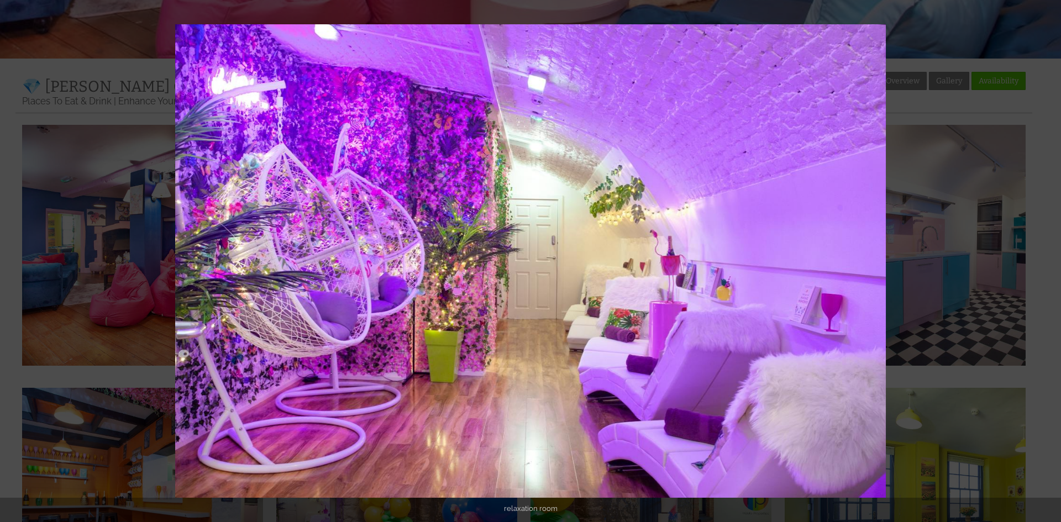
click at [1050, 261] on button at bounding box center [1041, 261] width 39 height 55
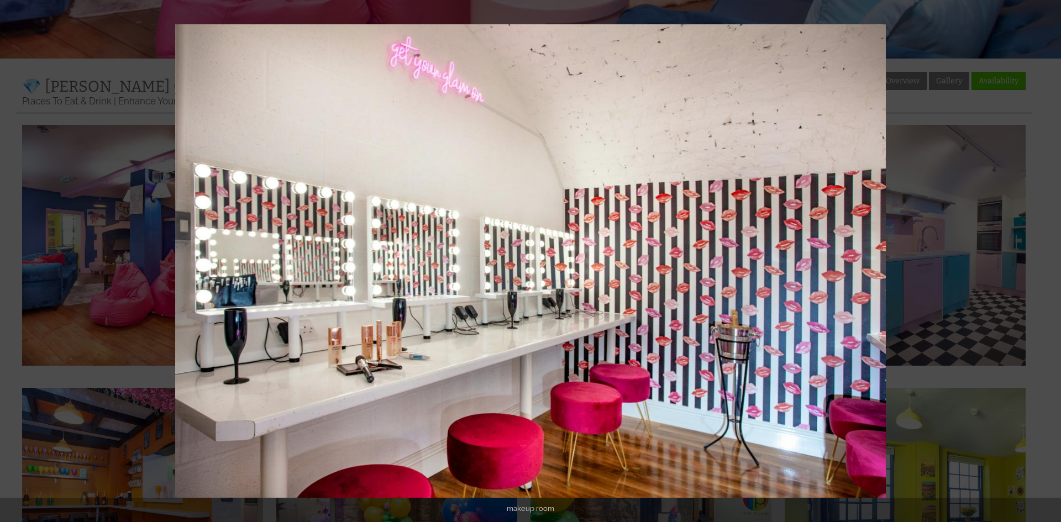
click at [1050, 261] on button at bounding box center [1041, 261] width 39 height 55
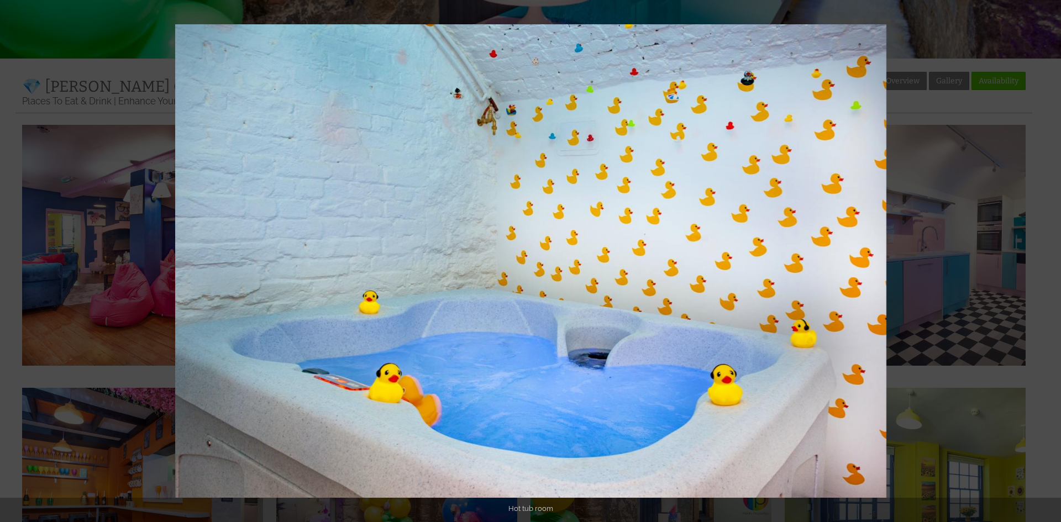
click at [1050, 261] on button at bounding box center [1041, 261] width 39 height 55
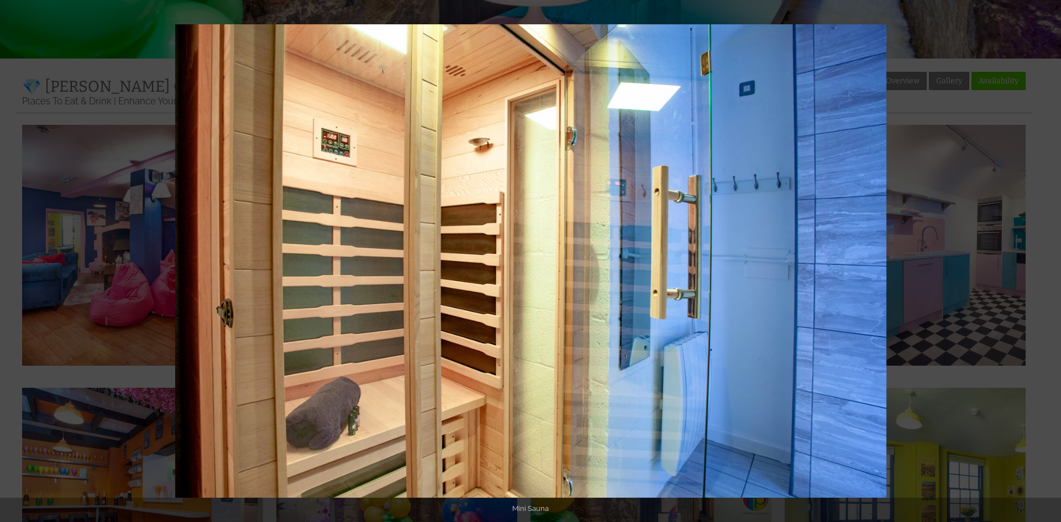
click at [1050, 261] on button at bounding box center [1041, 261] width 39 height 55
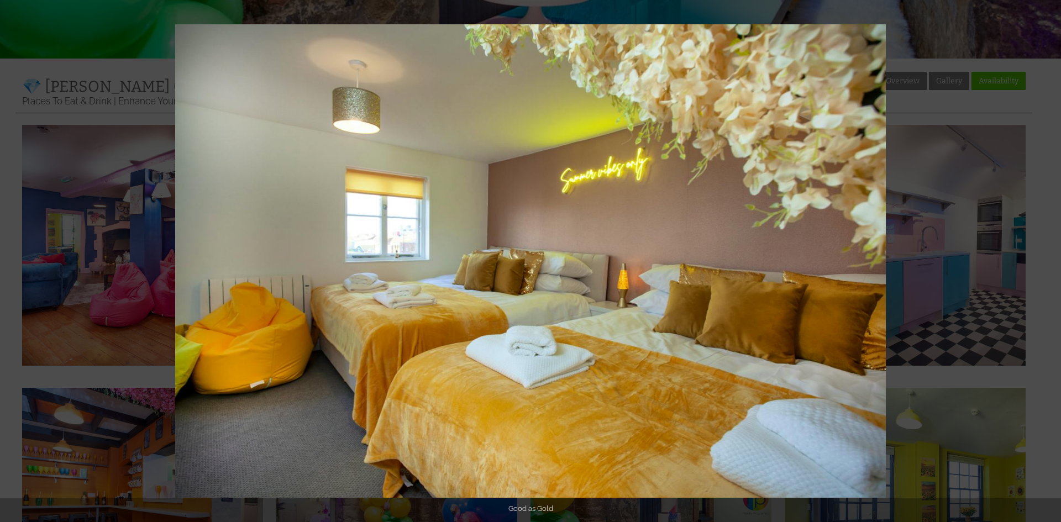
click at [1050, 261] on button at bounding box center [1041, 261] width 39 height 55
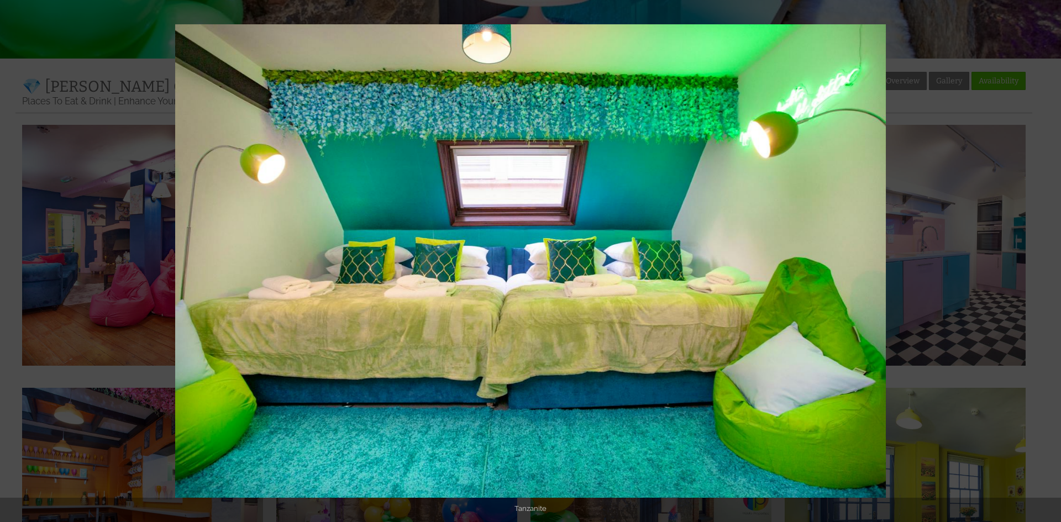
click at [1050, 261] on button at bounding box center [1041, 261] width 39 height 55
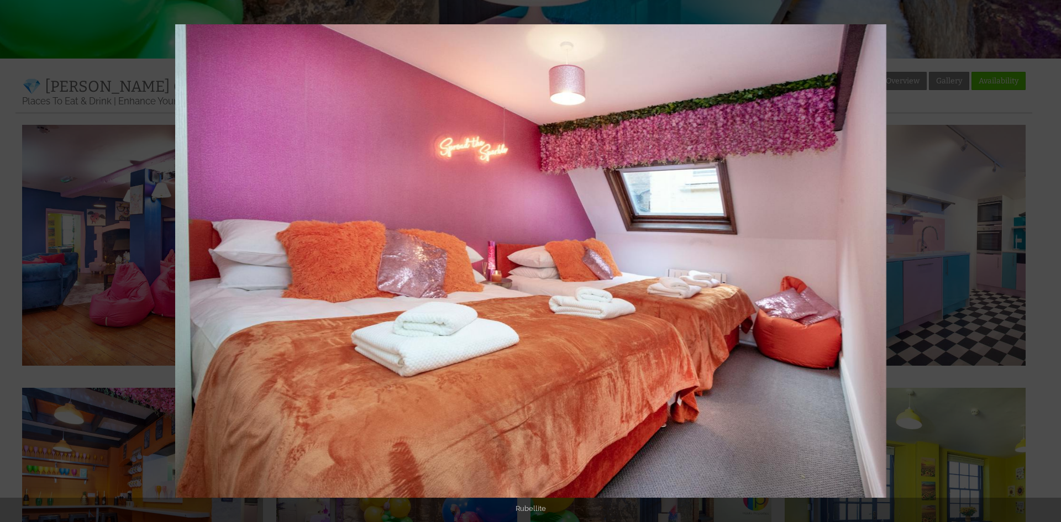
click at [1050, 261] on button at bounding box center [1041, 261] width 39 height 55
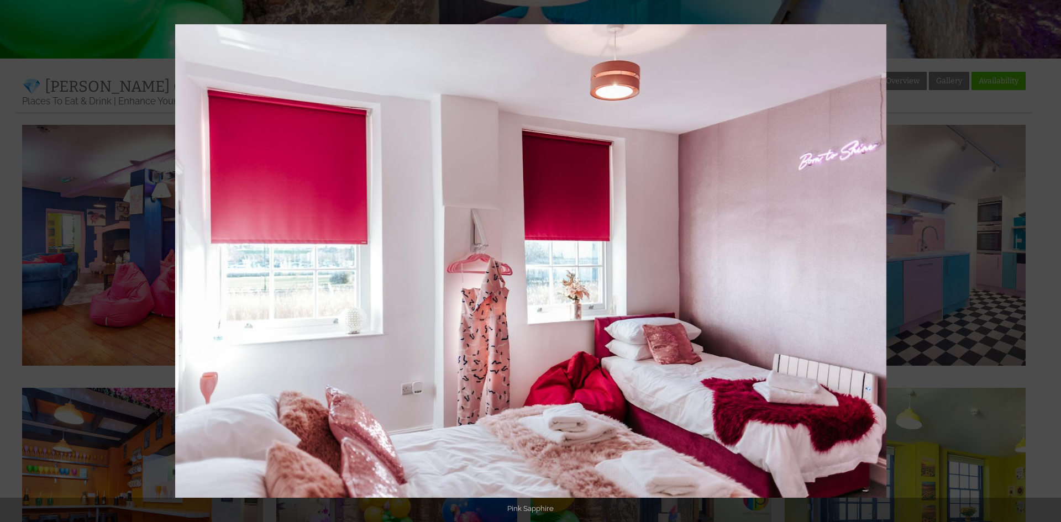
click at [1050, 261] on button at bounding box center [1041, 261] width 39 height 55
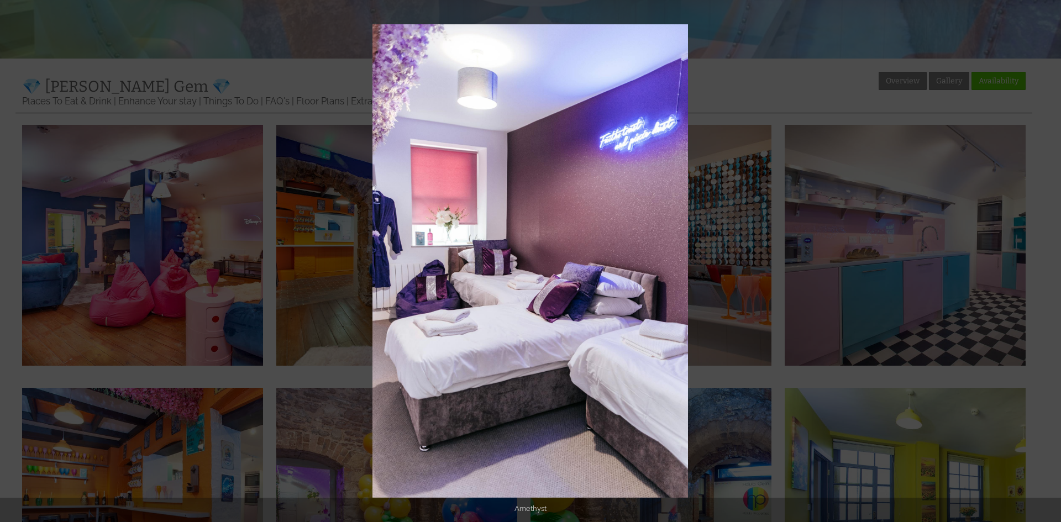
click at [1050, 261] on button at bounding box center [1041, 261] width 39 height 55
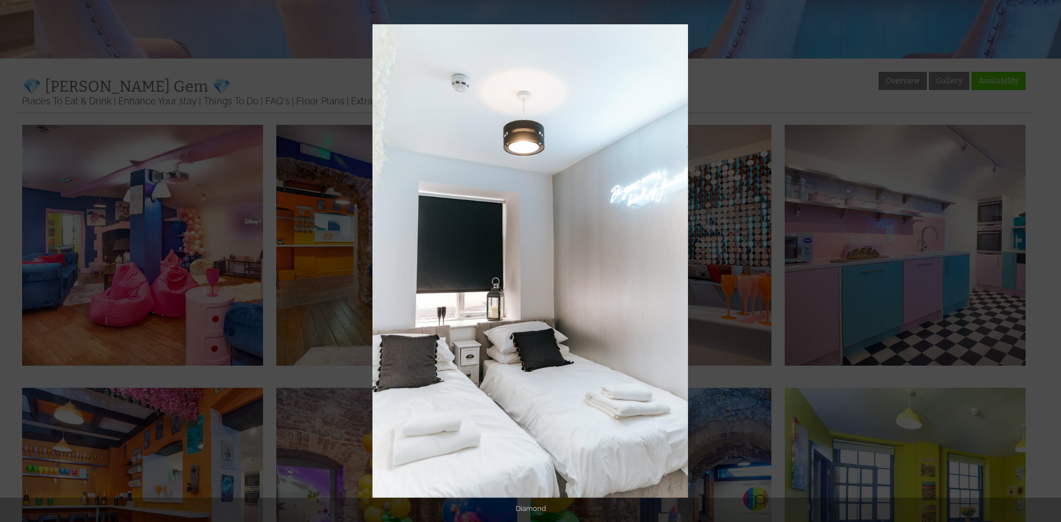
click at [1050, 261] on button at bounding box center [1041, 261] width 39 height 55
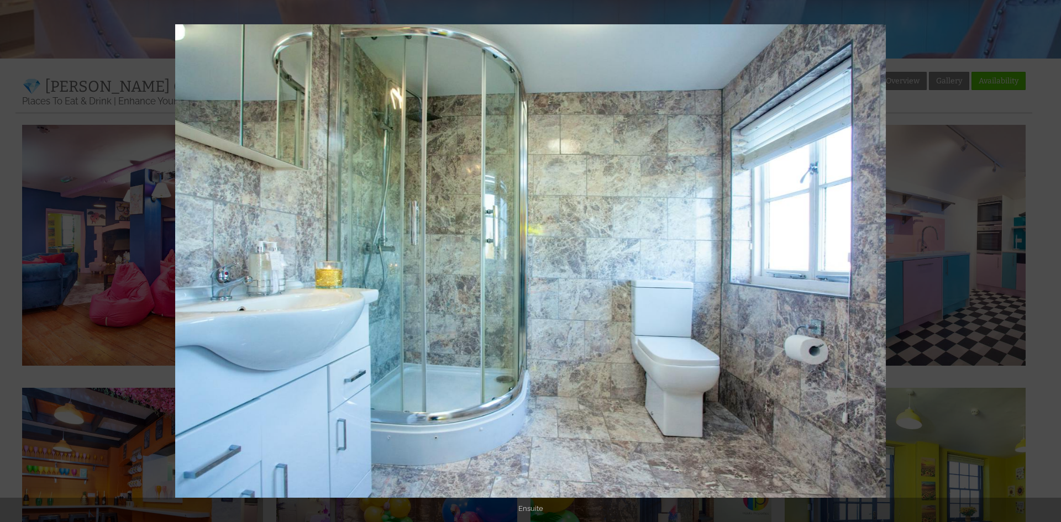
click at [1050, 261] on button at bounding box center [1041, 261] width 39 height 55
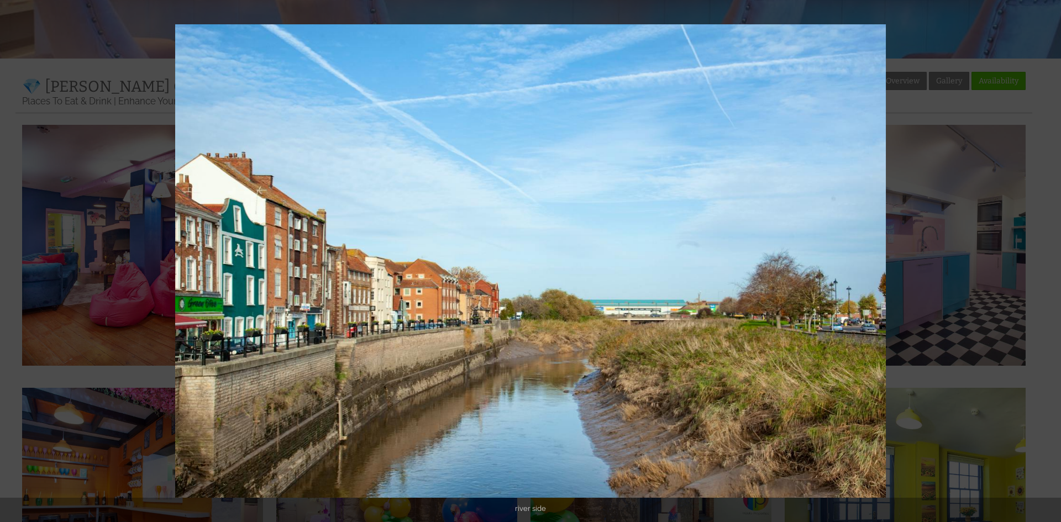
click at [1050, 261] on button at bounding box center [1041, 261] width 39 height 55
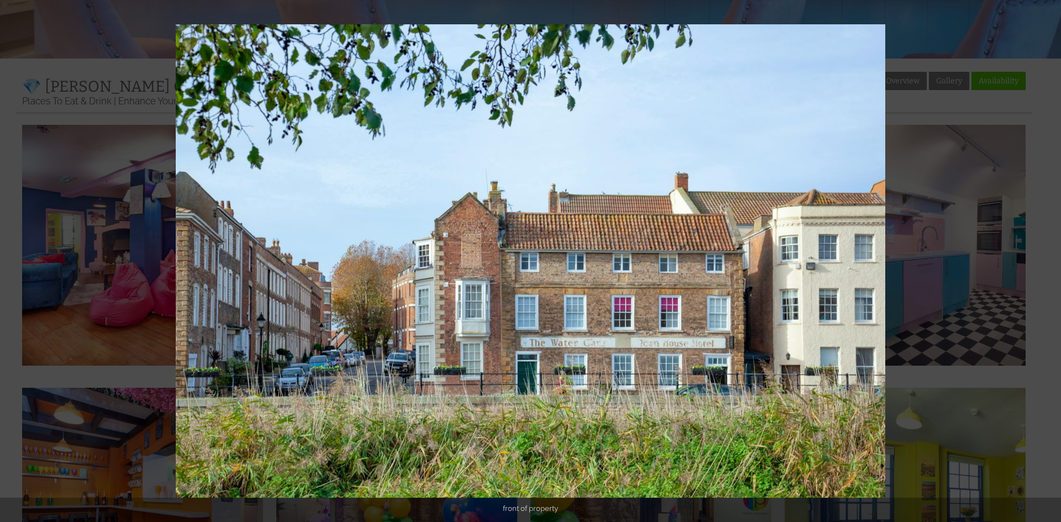
click at [1050, 261] on button at bounding box center [1041, 261] width 39 height 55
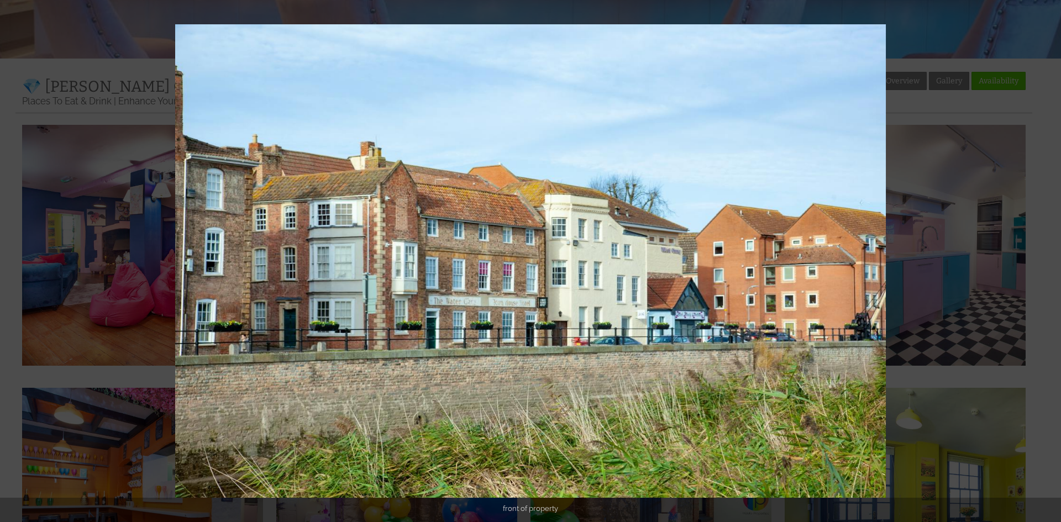
click at [1050, 261] on button at bounding box center [1041, 261] width 39 height 55
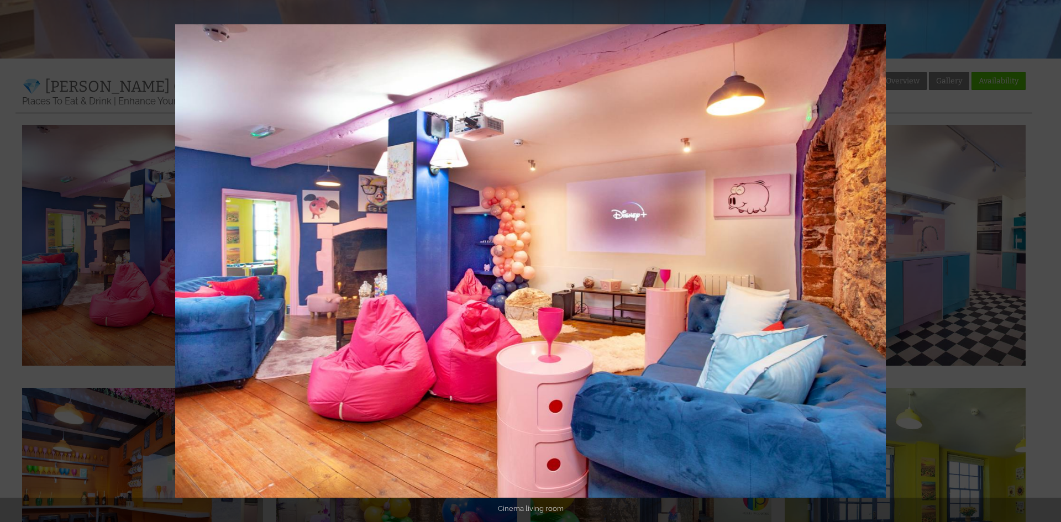
click at [1050, 261] on button at bounding box center [1041, 261] width 39 height 55
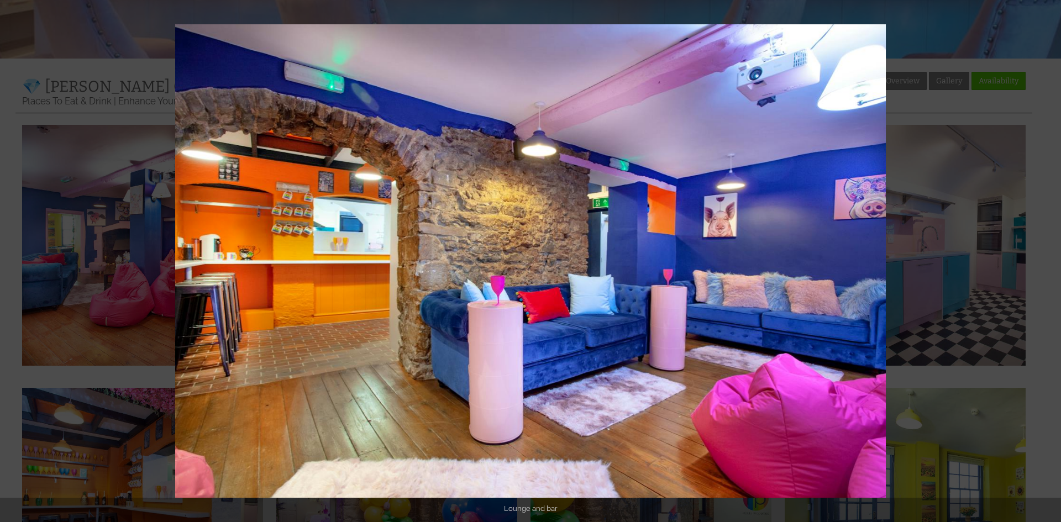
click at [1050, 261] on button at bounding box center [1041, 261] width 39 height 55
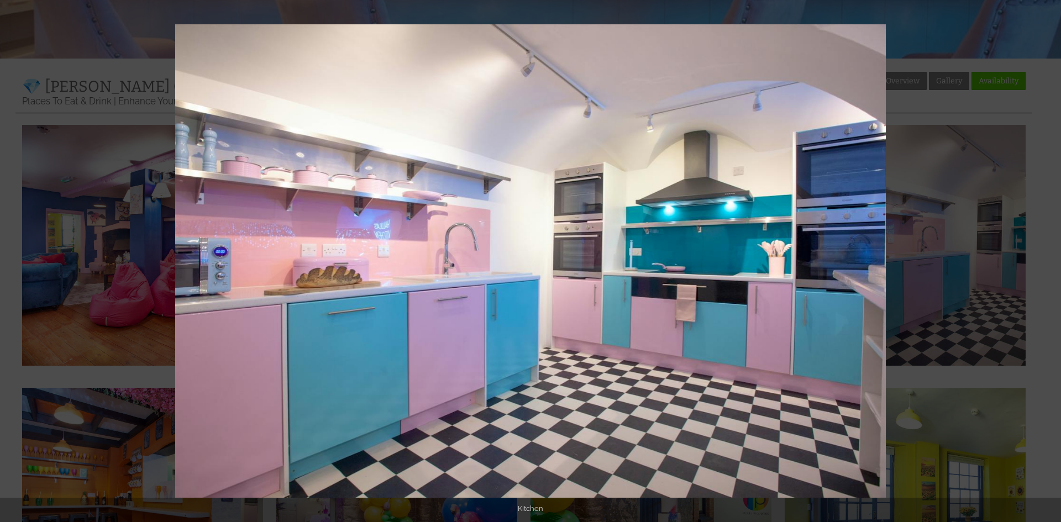
click at [1050, 261] on button at bounding box center [1041, 261] width 39 height 55
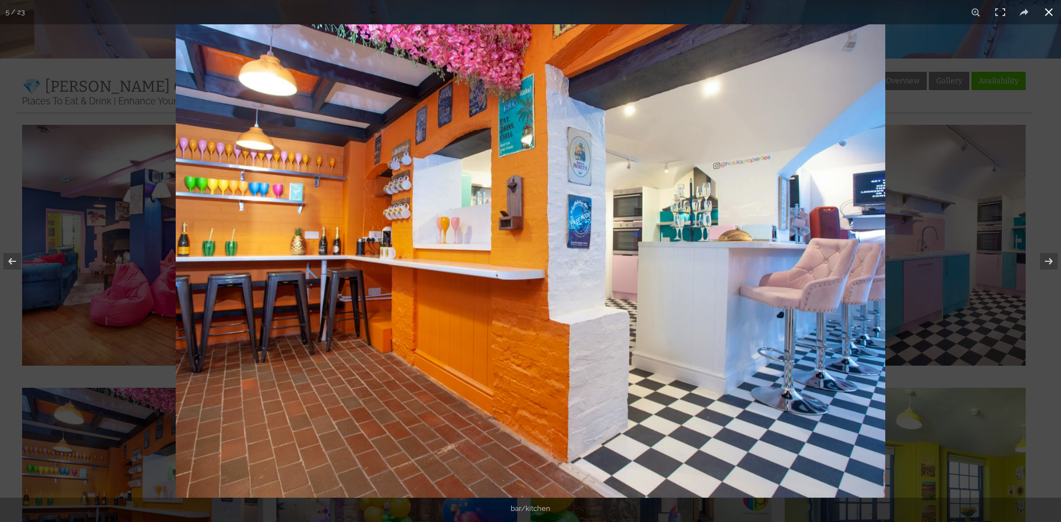
click at [1028, 171] on div at bounding box center [706, 285] width 1061 height 522
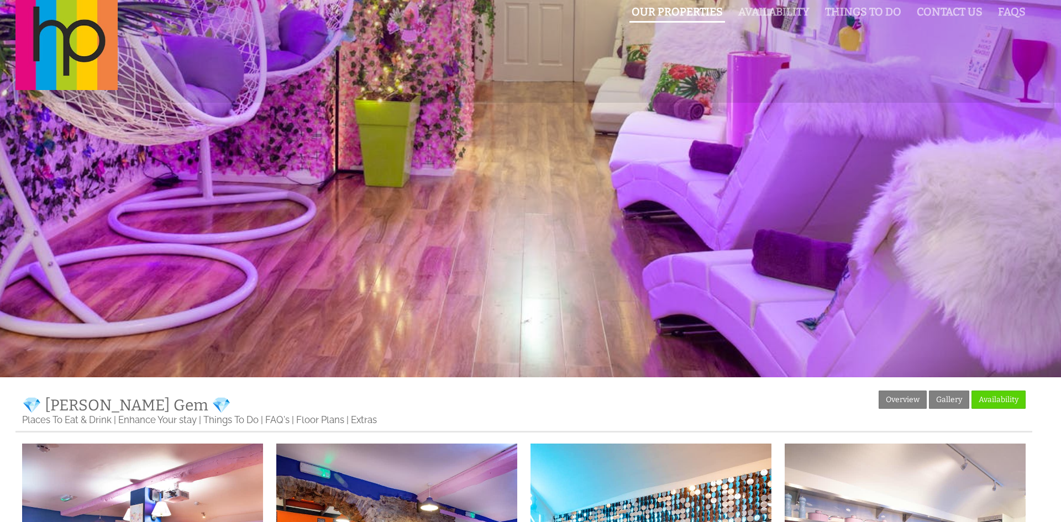
scroll to position [0, 0]
